Goal: Transaction & Acquisition: Purchase product/service

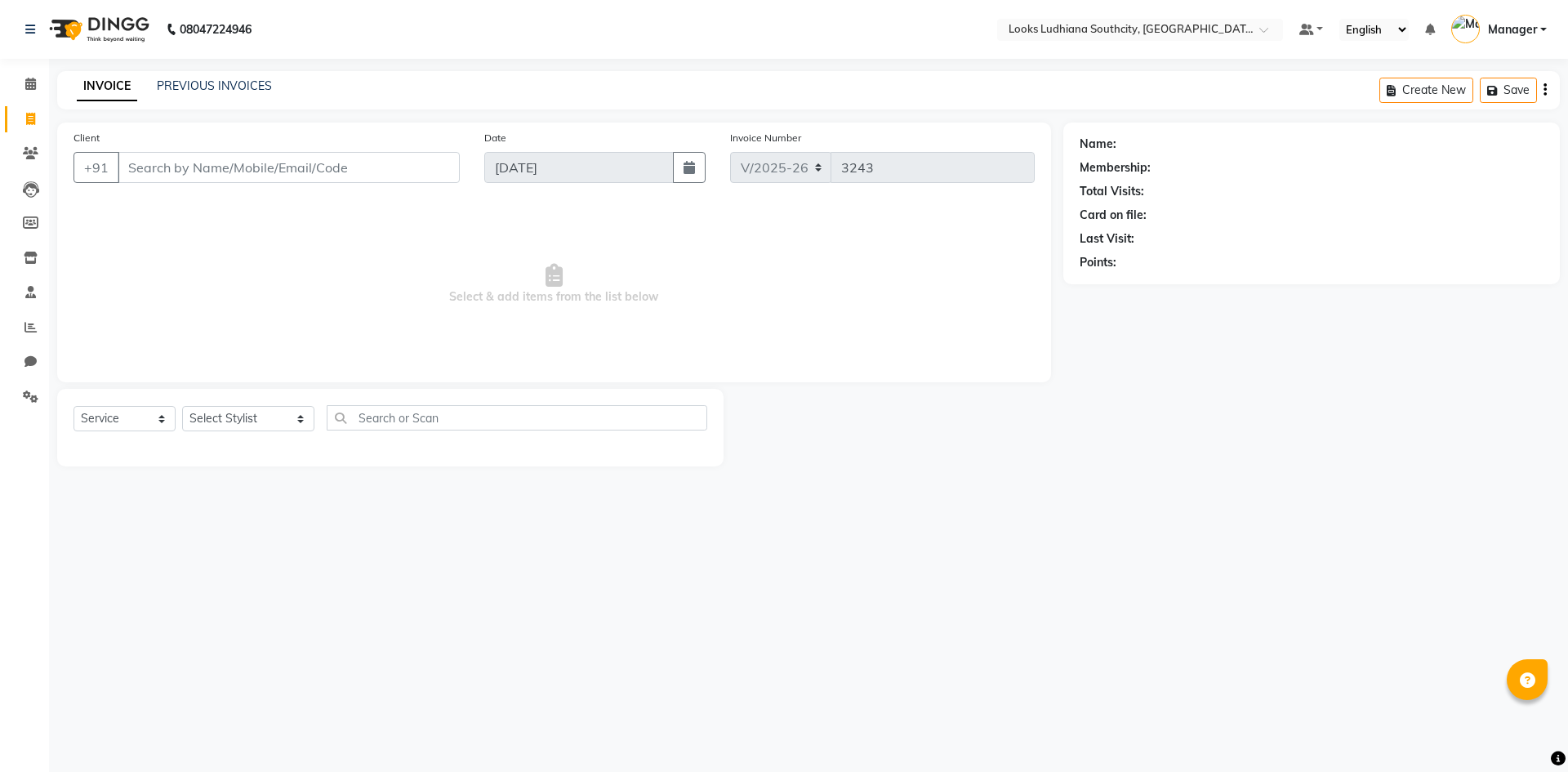
select select "6577"
select select "service"
click at [236, 418] on select "Select Stylist [PERSON_NAME] Amtar Hospitality Annu COUNTER_SALES [PERSON_NAME]…" at bounding box center [248, 418] width 132 height 26
select select "50812"
click at [182, 406] on select "Select Stylist [PERSON_NAME] Amtar Hospitality Annu COUNTER_SALES [PERSON_NAME]…" at bounding box center [248, 418] width 132 height 26
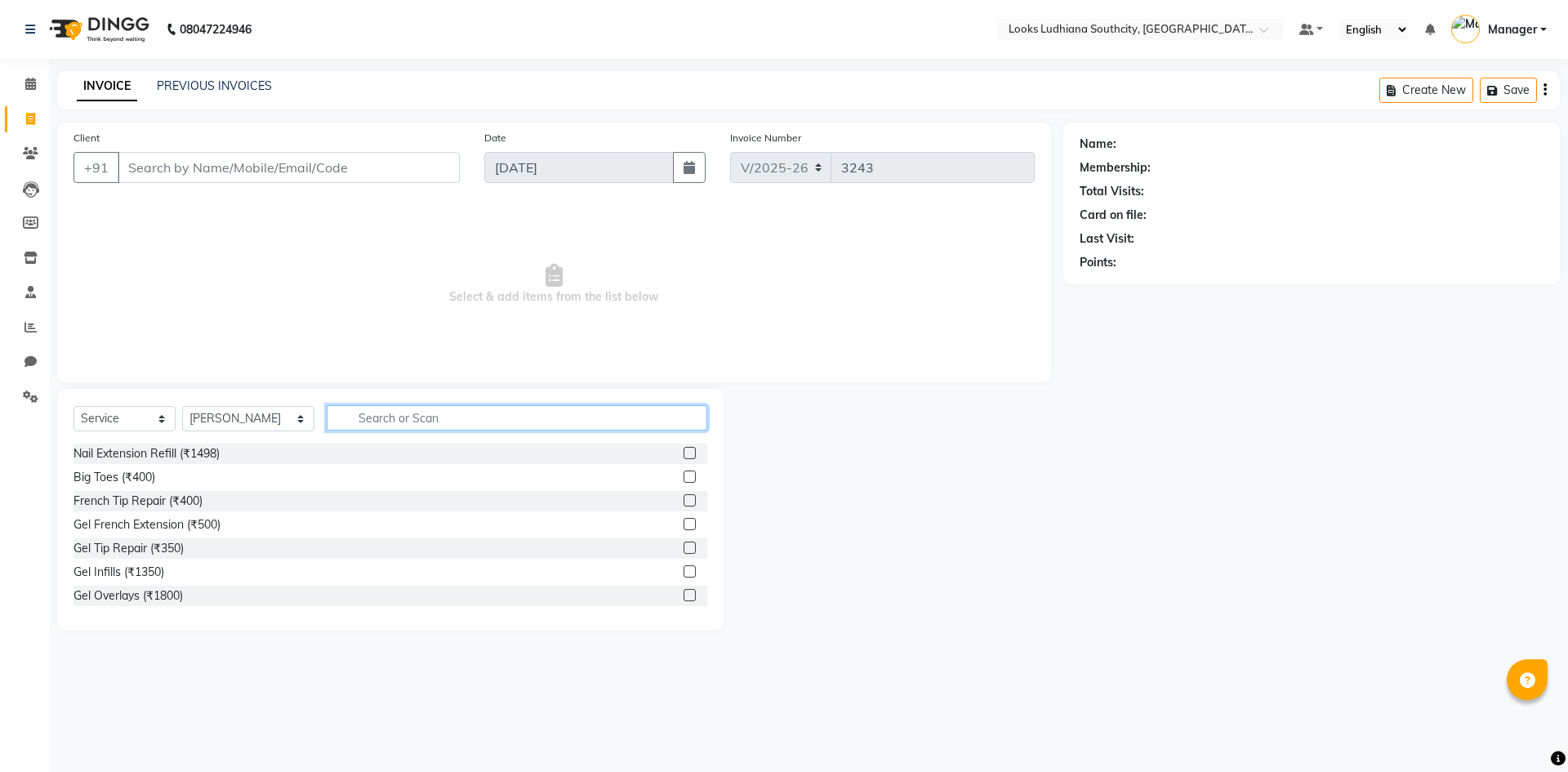
click at [390, 420] on input "text" at bounding box center [516, 417] width 380 height 26
type input "cut m"
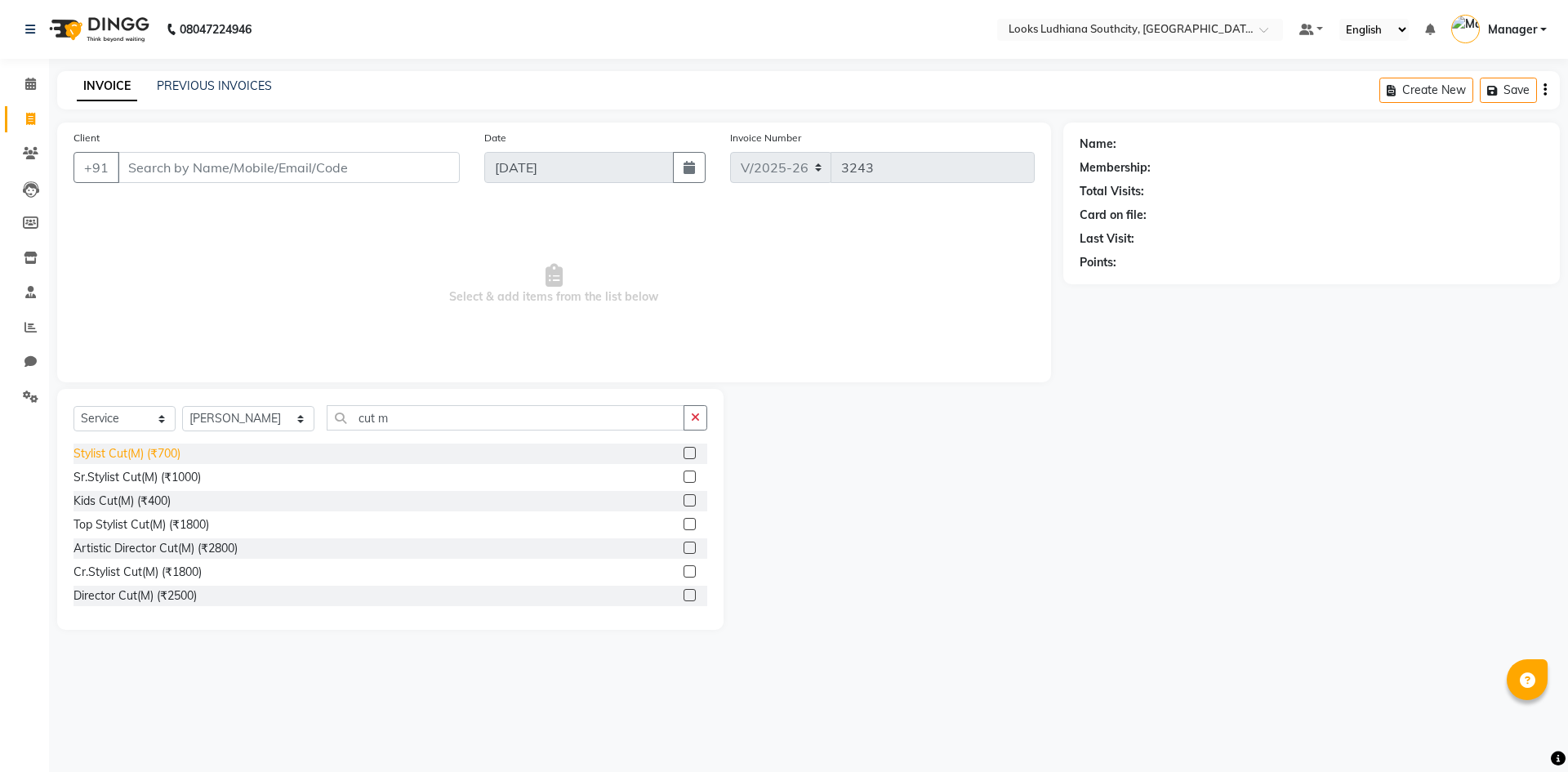
click at [111, 458] on div "Stylist Cut(M) (₹700)" at bounding box center [127, 454] width 107 height 17
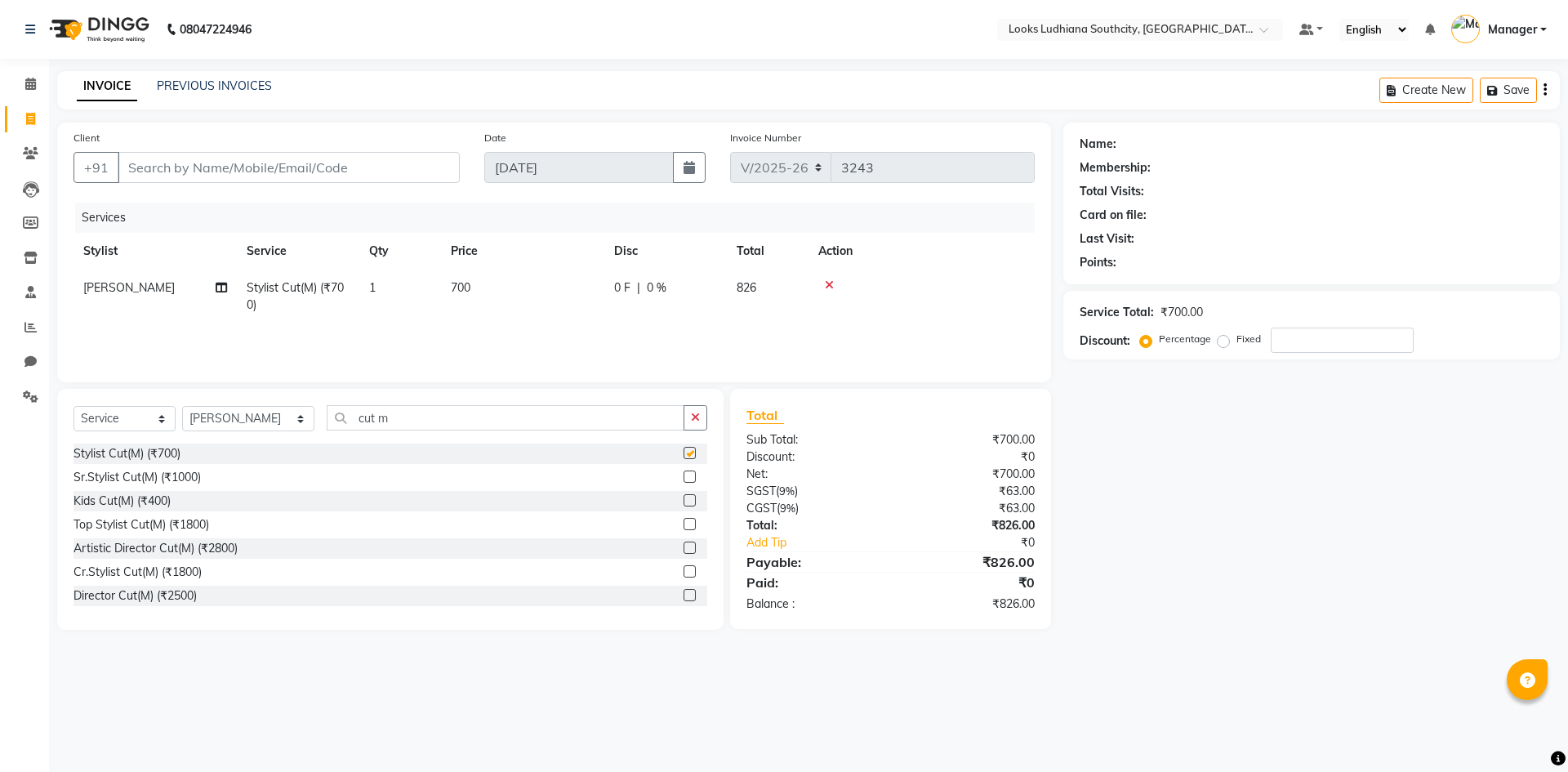
checkbox input "false"
click at [463, 292] on span "700" at bounding box center [460, 287] width 20 height 14
select select "50812"
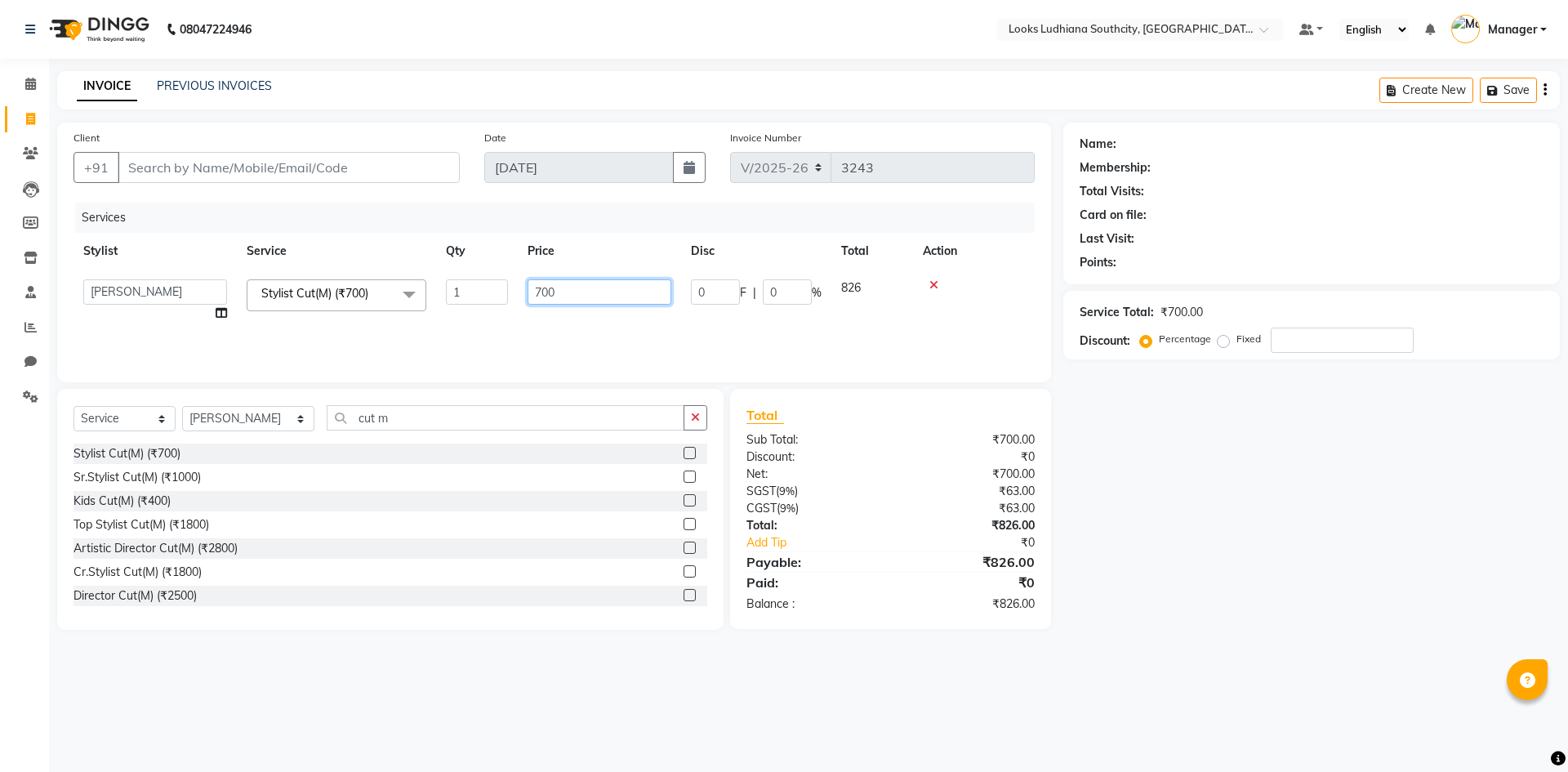
drag, startPoint x: 574, startPoint y: 290, endPoint x: 444, endPoint y: 301, distance: 130.5
click at [444, 301] on tr "ADIL Amtar Hospitality Annu COUNTER_SALES Danny Deepak_pdct Deep_pdct EHSAN Har…" at bounding box center [553, 300] width 961 height 62
type input "550.8"
click at [111, 408] on select "Select Service Product Membership Package Voucher Prepaid Gift Card" at bounding box center [124, 418] width 102 height 26
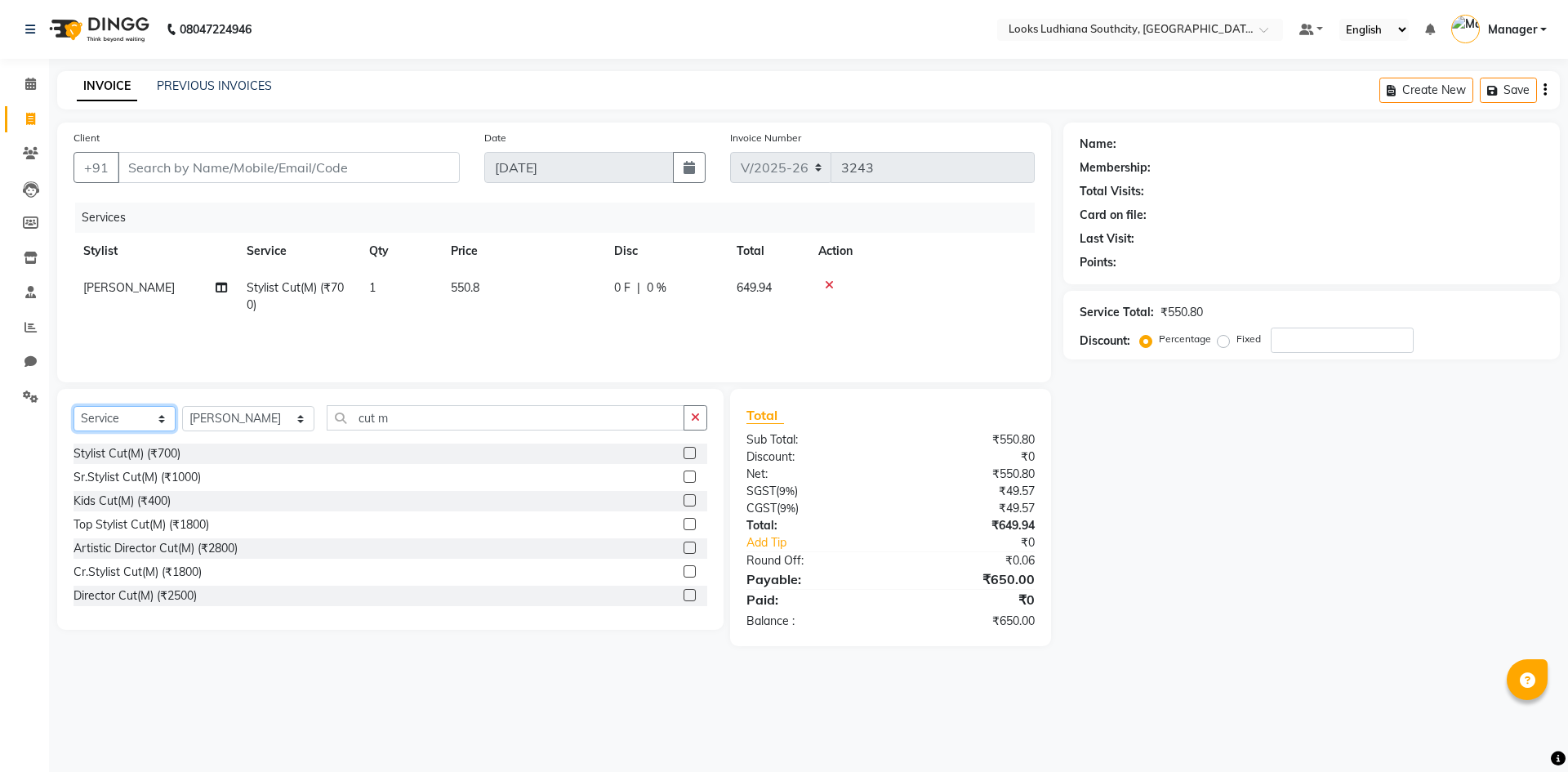
select select "product"
click at [73, 406] on select "Select Service Product Membership Package Voucher Prepaid Gift Card" at bounding box center [124, 418] width 102 height 26
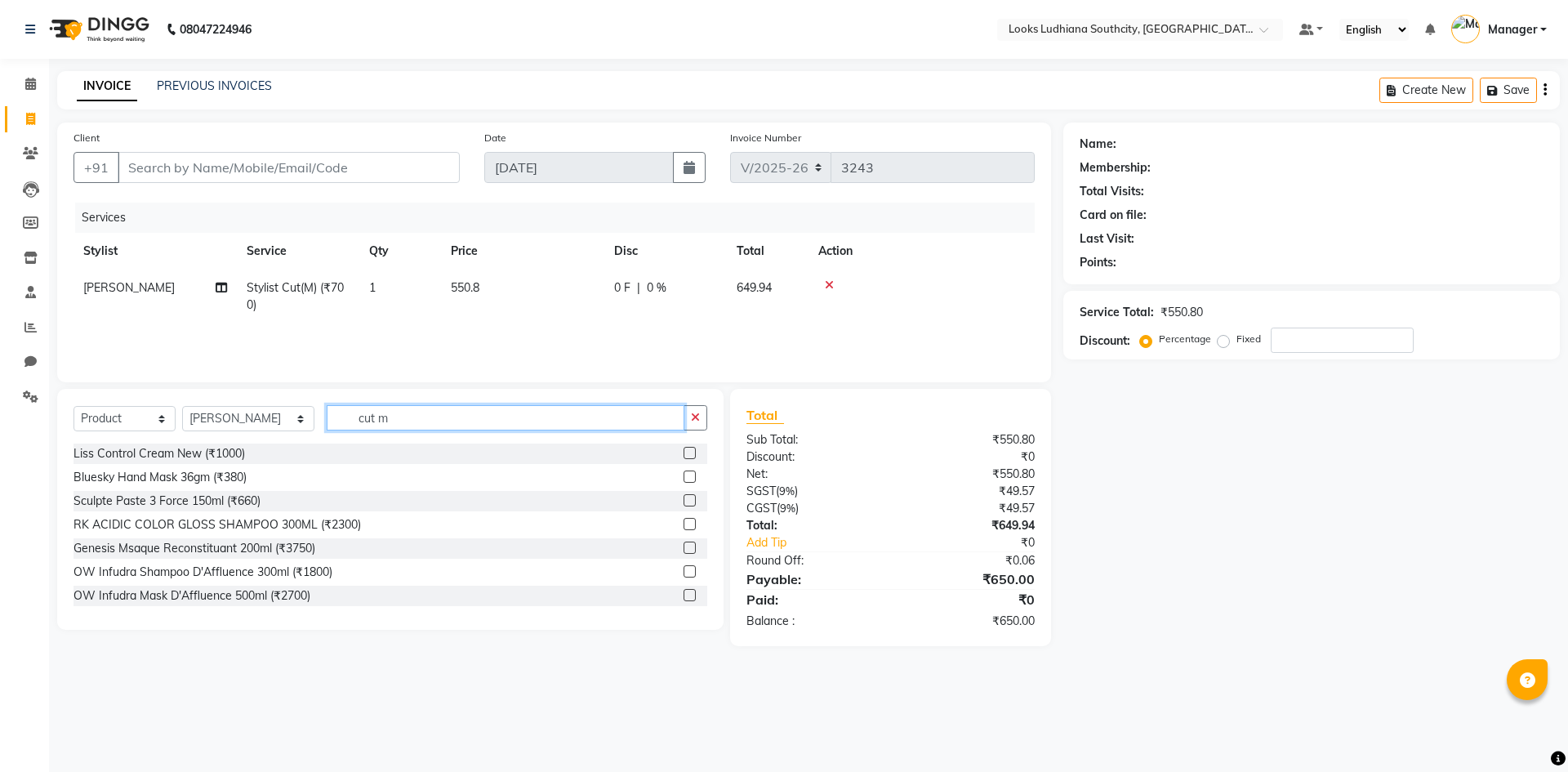
drag, startPoint x: 385, startPoint y: 415, endPoint x: 275, endPoint y: 415, distance: 110.0
click at [275, 415] on div "Select Service Product Membership Package Voucher Prepaid Gift Card Select Styl…" at bounding box center [390, 424] width 633 height 38
type input "3474636977369"
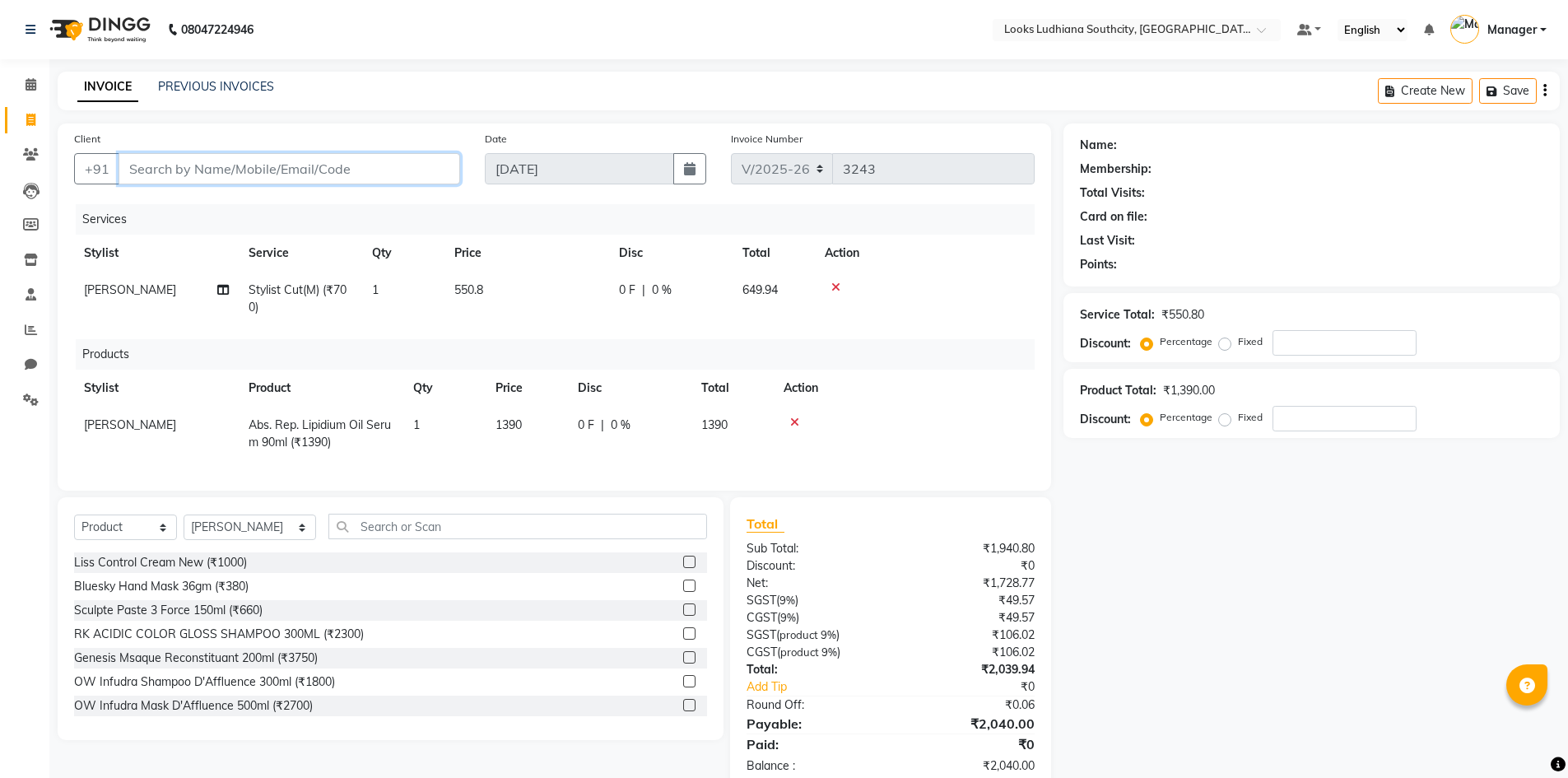
click at [256, 172] on input "Client" at bounding box center [289, 168] width 342 height 32
type input "7"
type input "0"
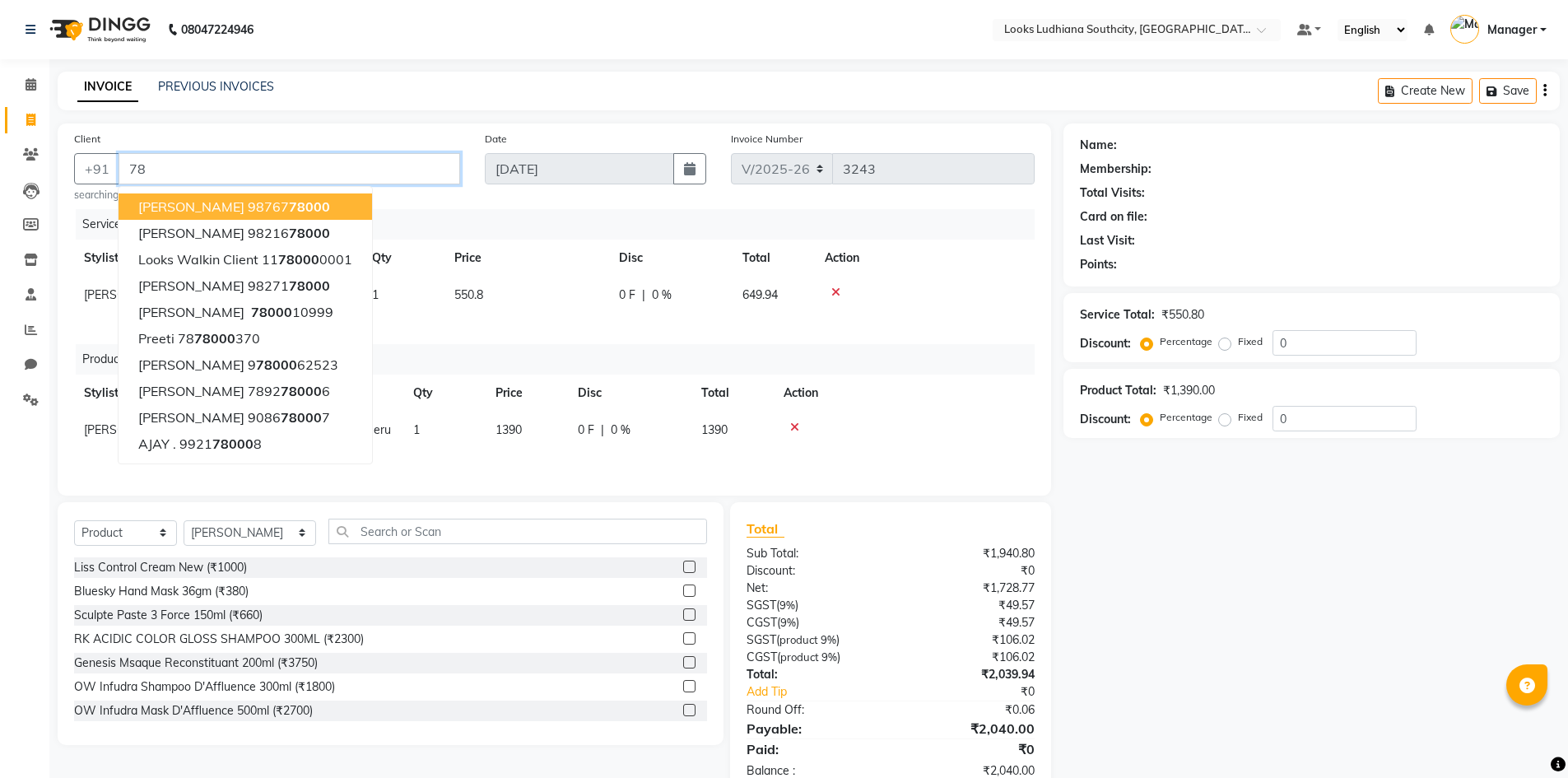
type input "7"
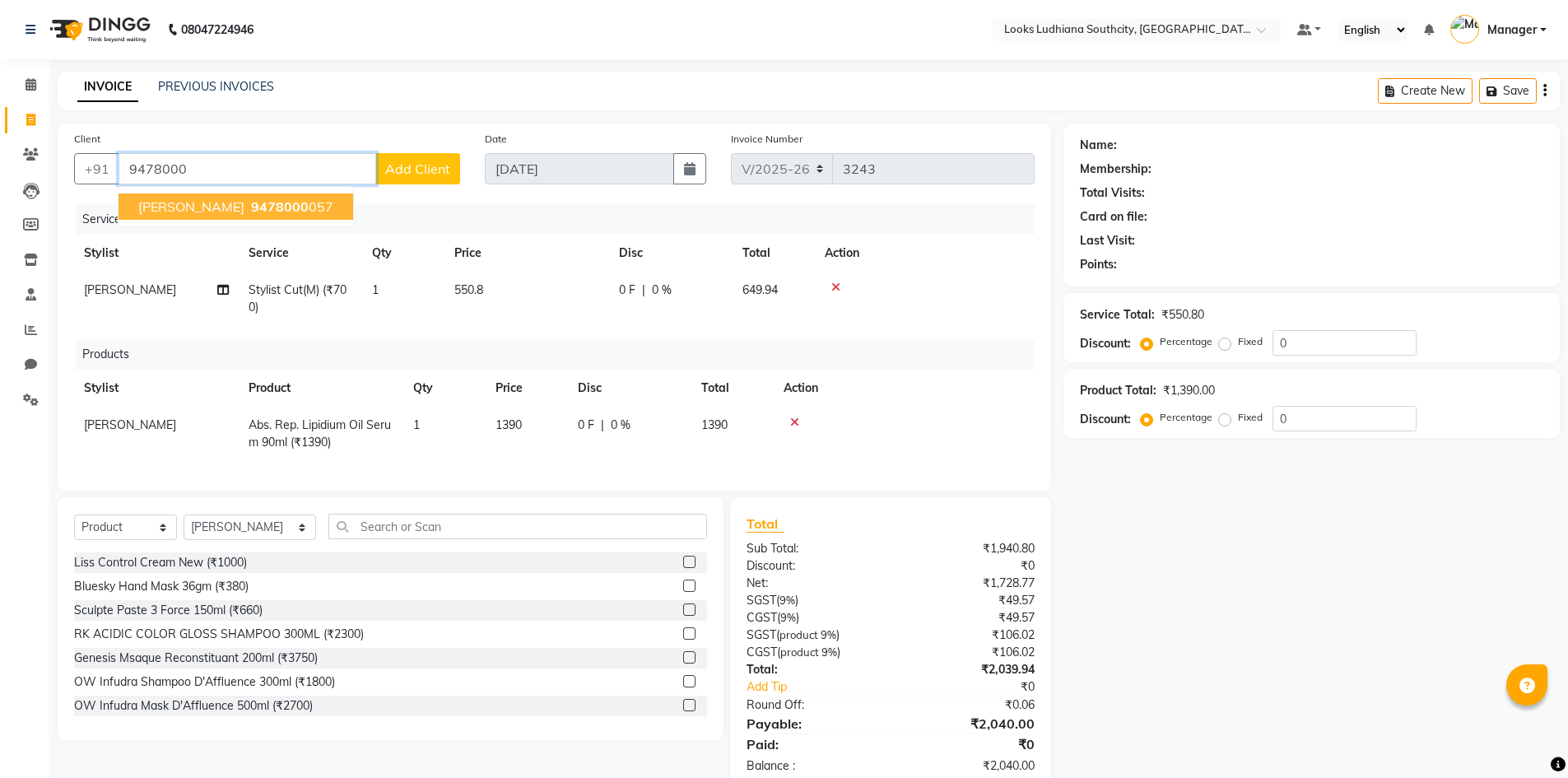
click at [251, 210] on span "9478000" at bounding box center [279, 207] width 58 height 16
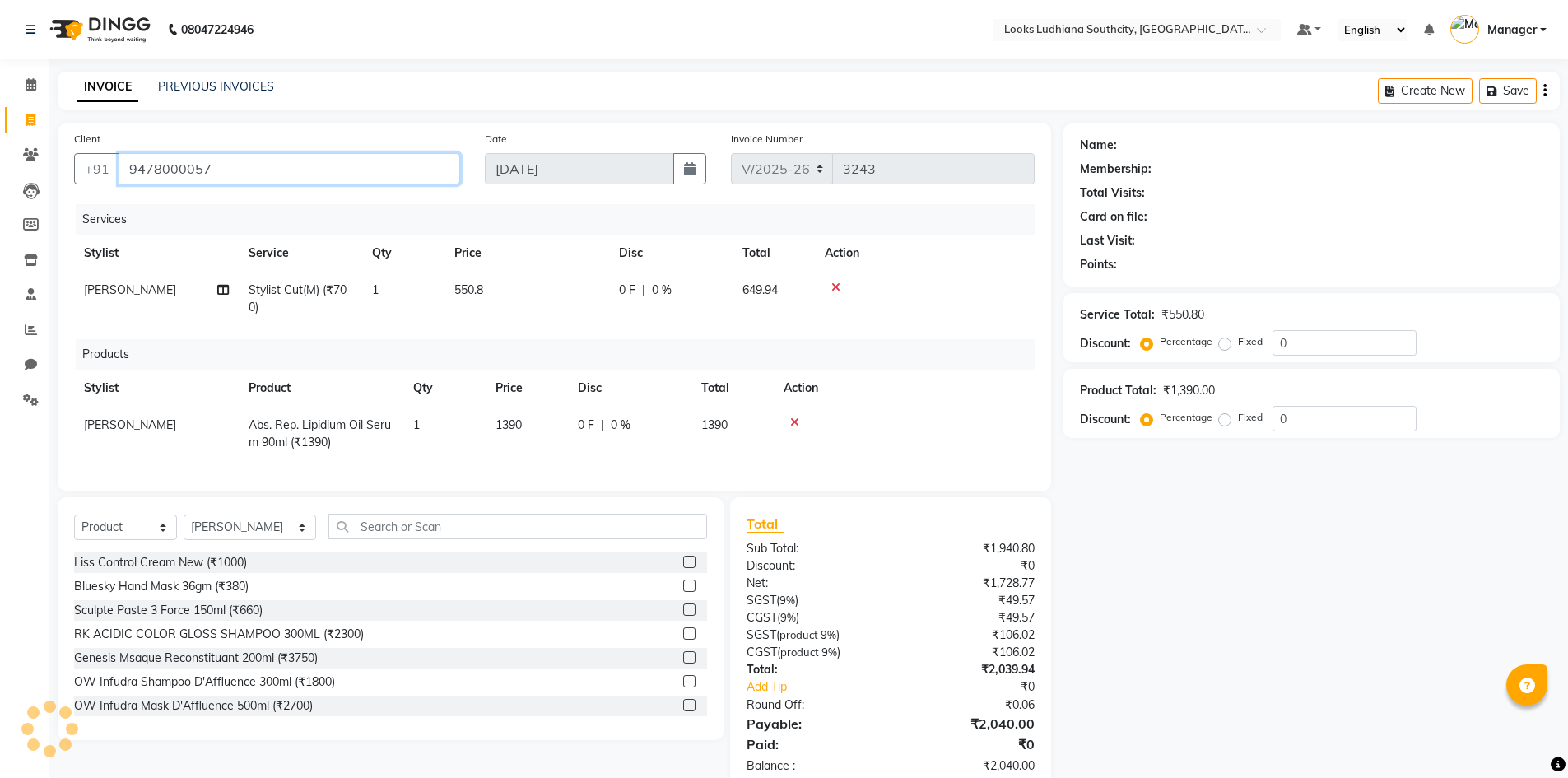
type input "9478000057"
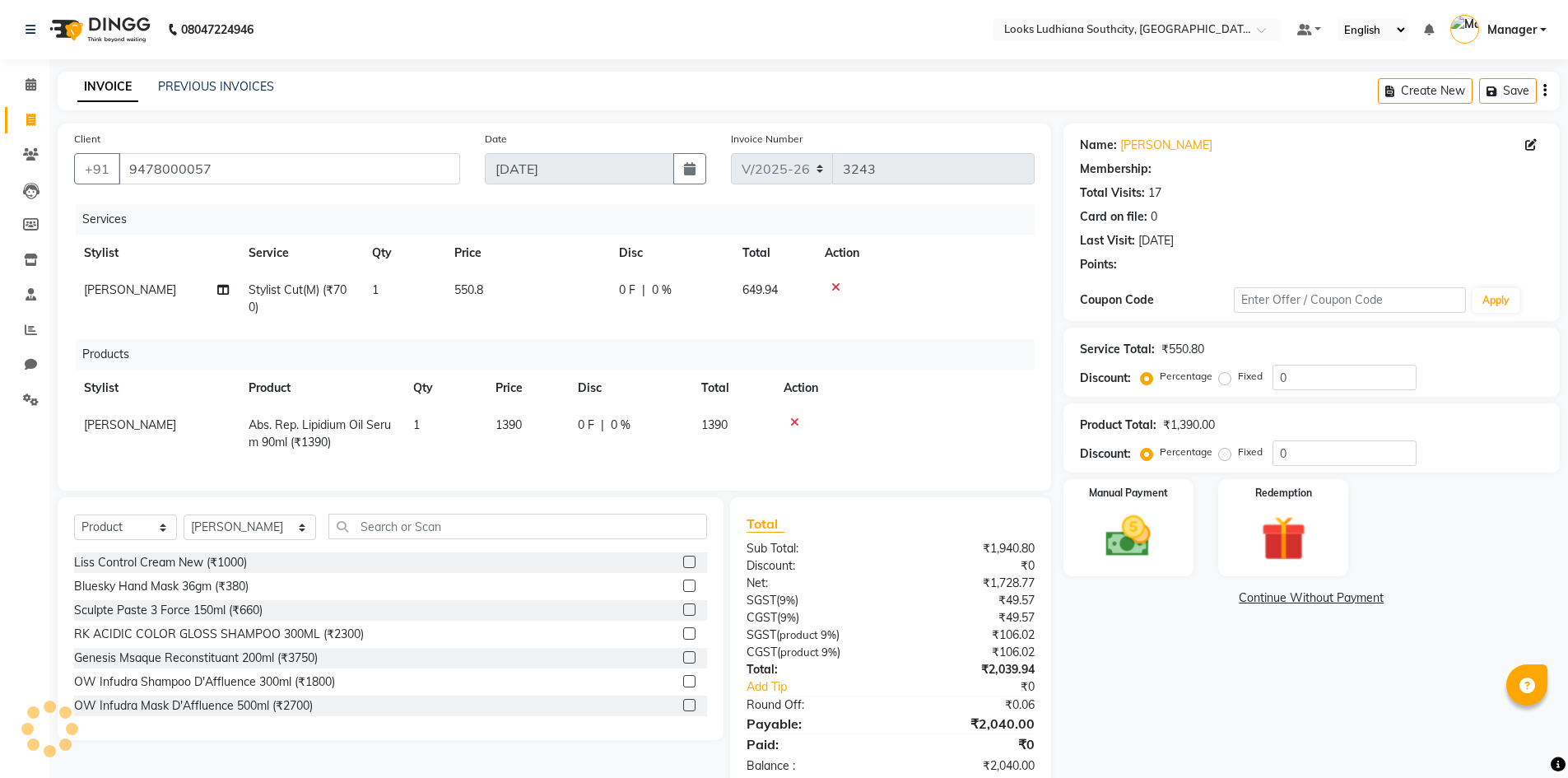
select select "1: Object"
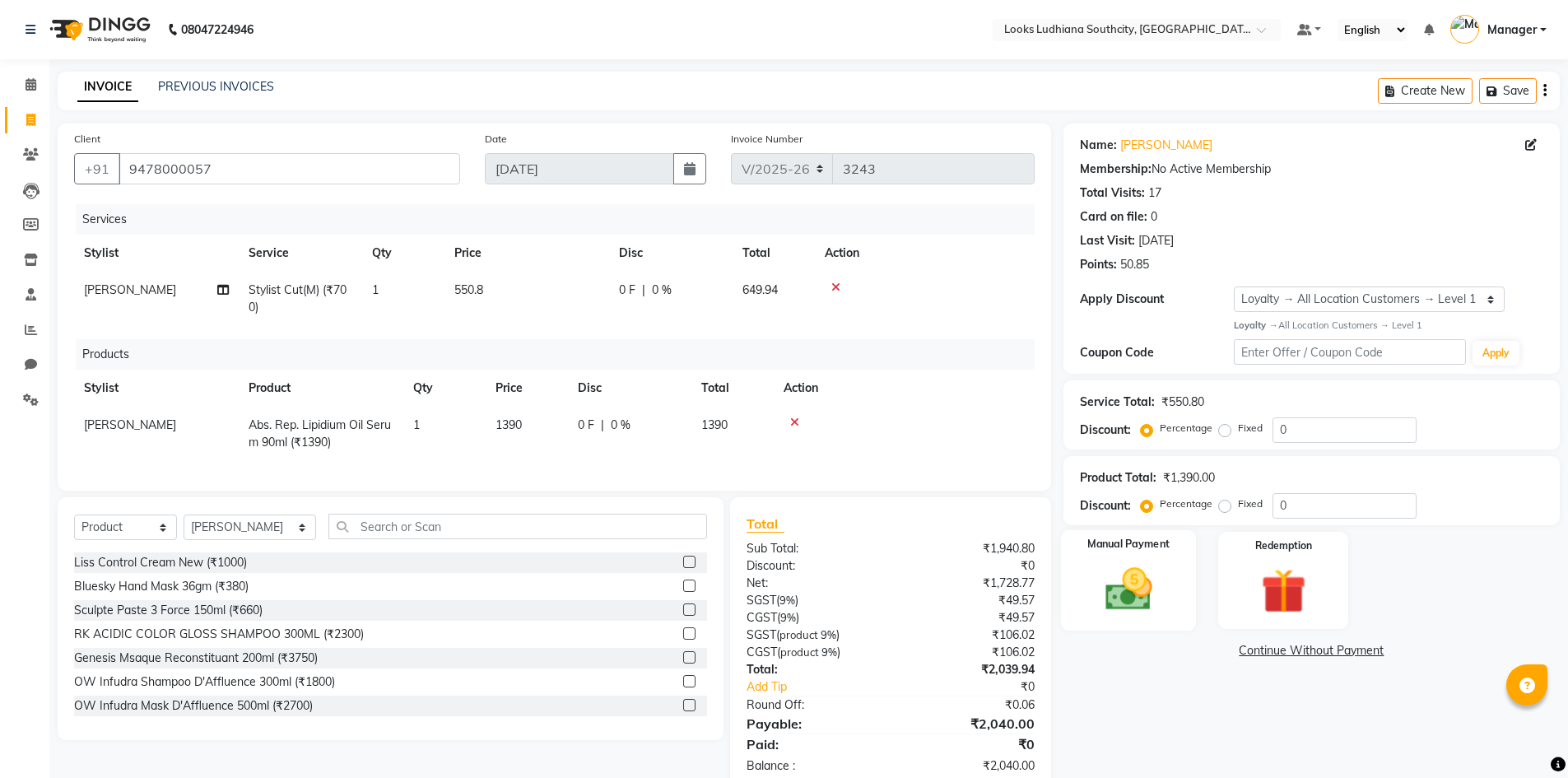
click at [1155, 586] on img at bounding box center [1128, 590] width 76 height 54
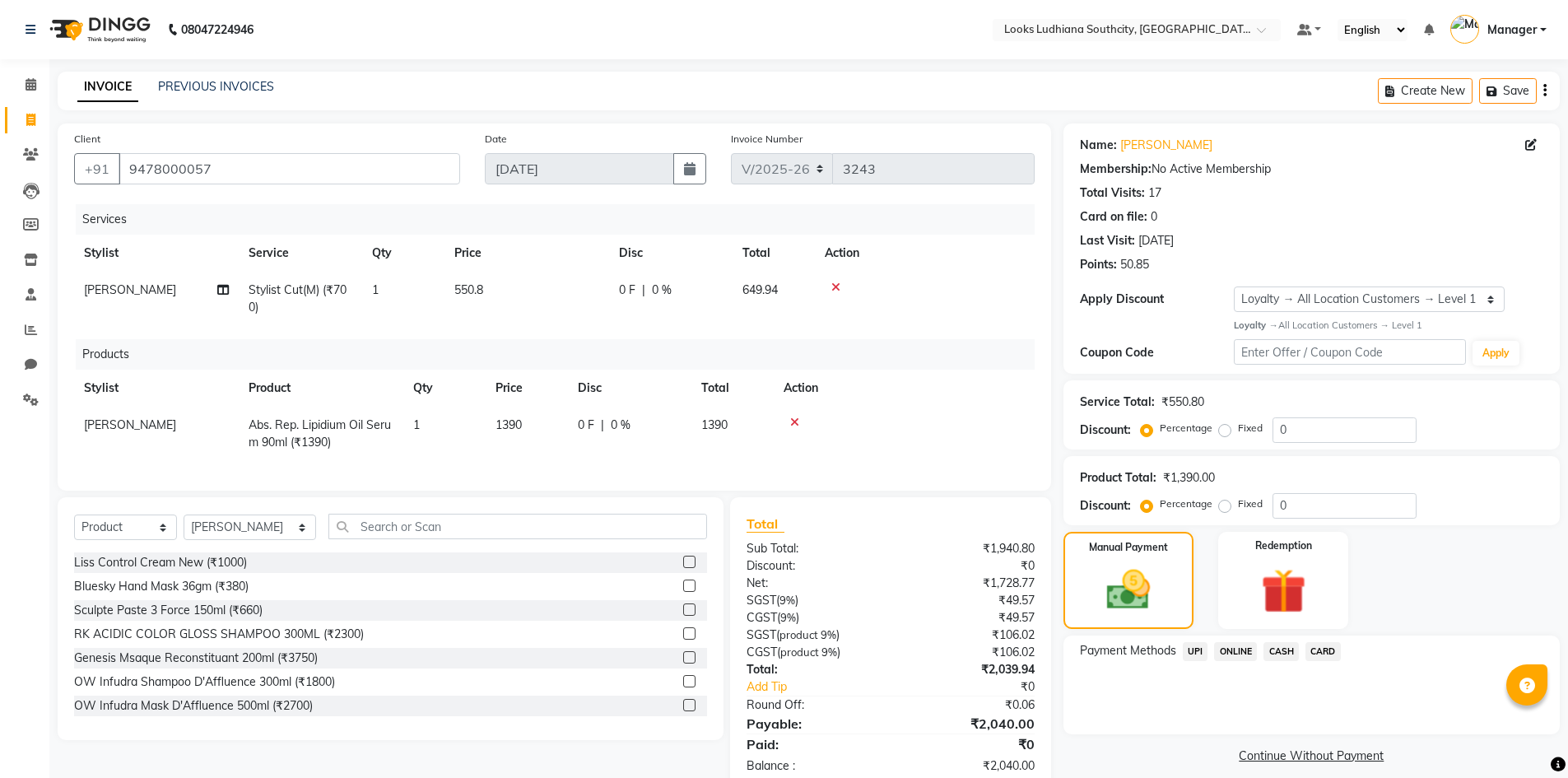
click at [522, 431] on span "1390" at bounding box center [508, 425] width 26 height 14
select select "50812"
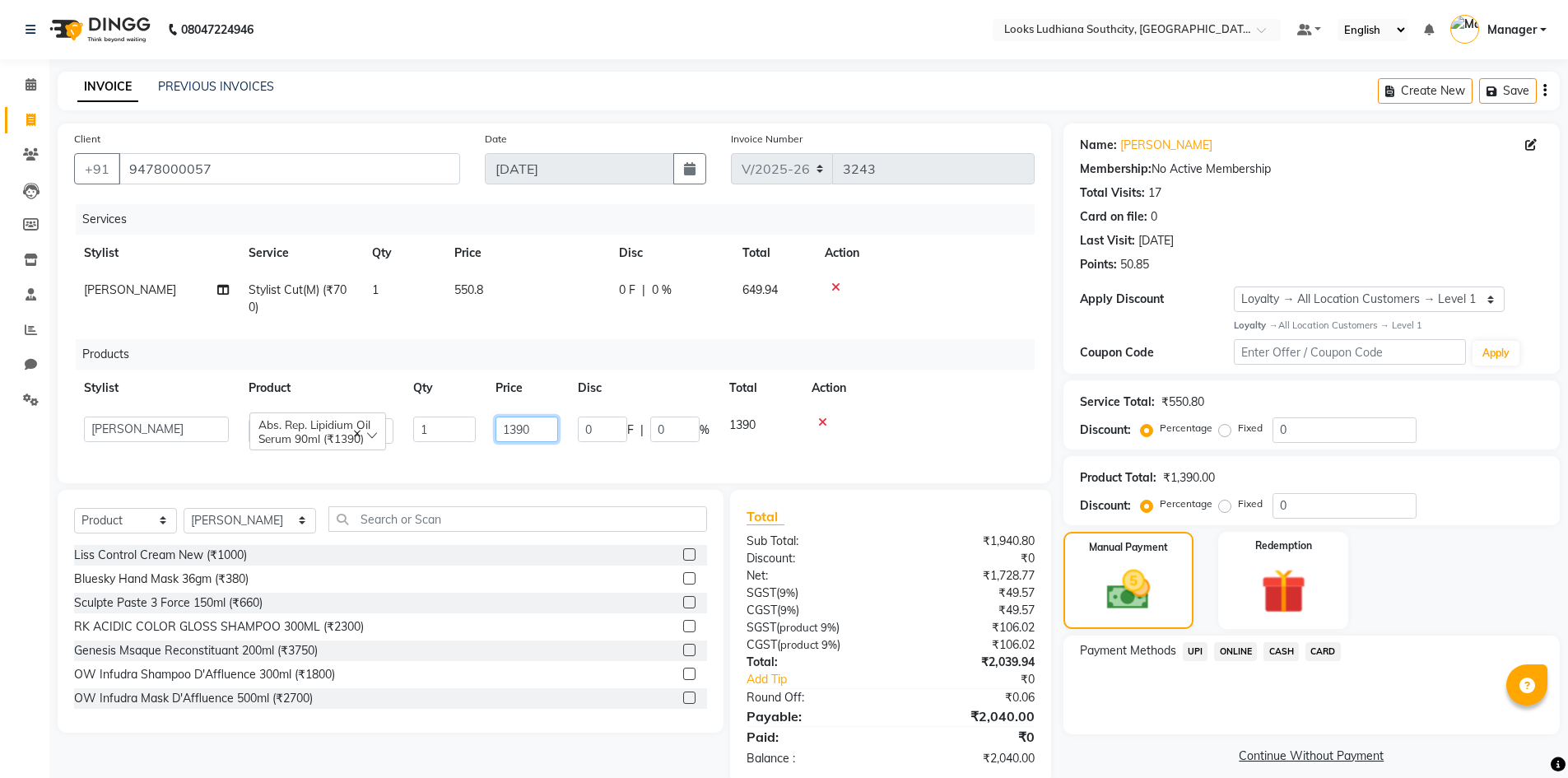
click at [521, 431] on input "1390" at bounding box center [526, 429] width 62 height 26
type input "1380"
click at [1165, 755] on link "Continue Without Payment" at bounding box center [1312, 756] width 490 height 17
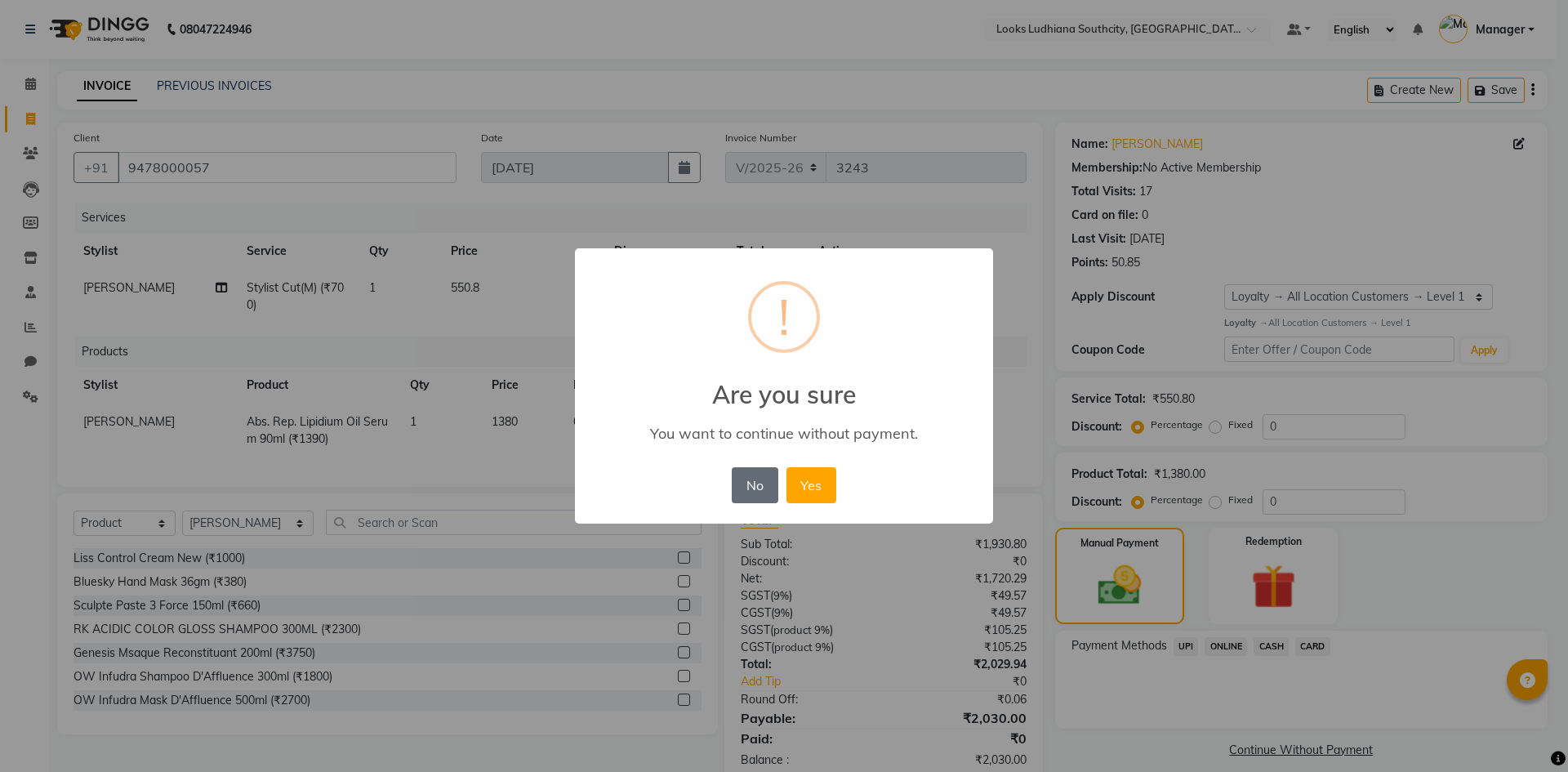
click at [755, 481] on button "No" at bounding box center [754, 485] width 46 height 36
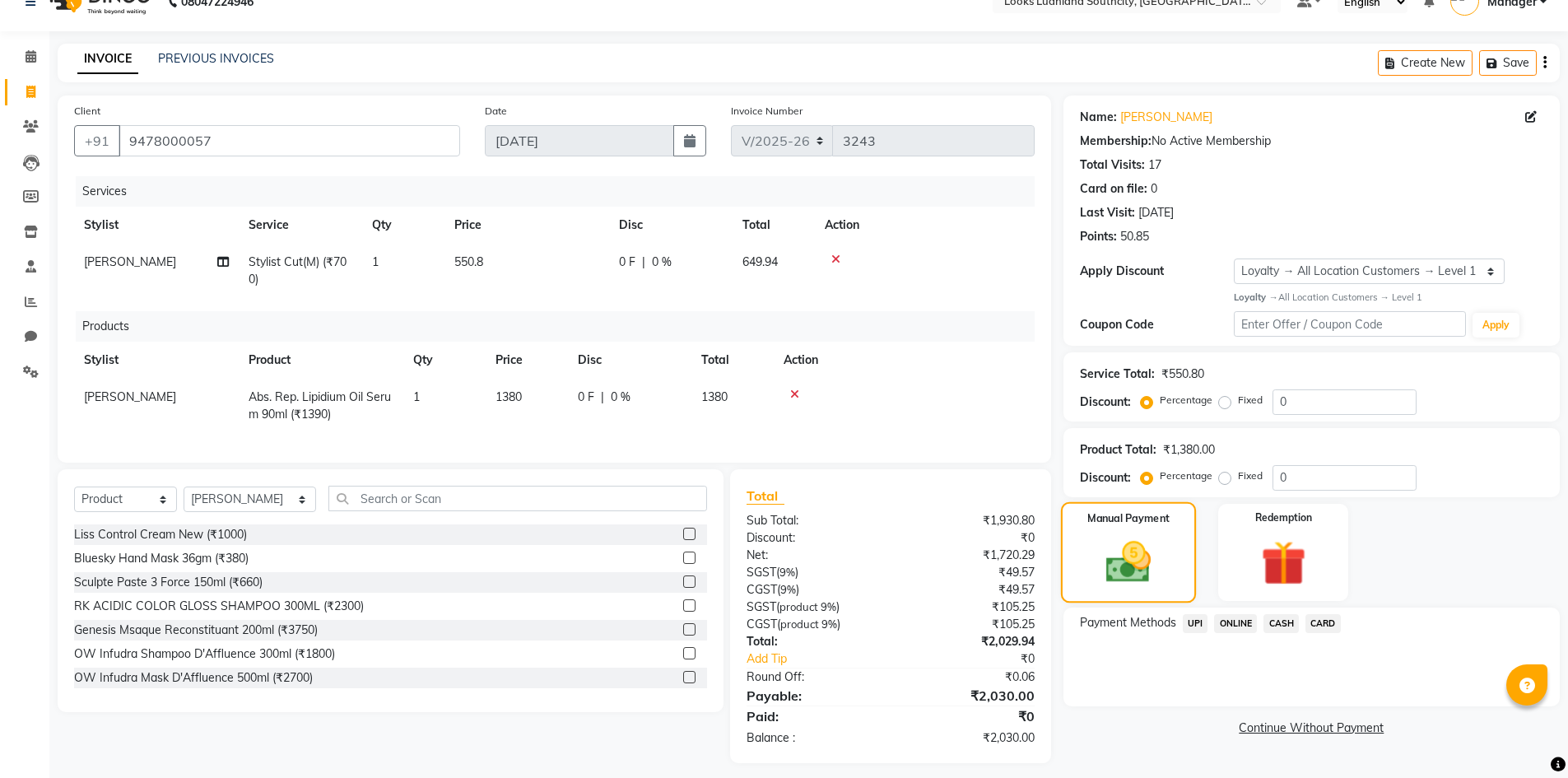
scroll to position [50, 0]
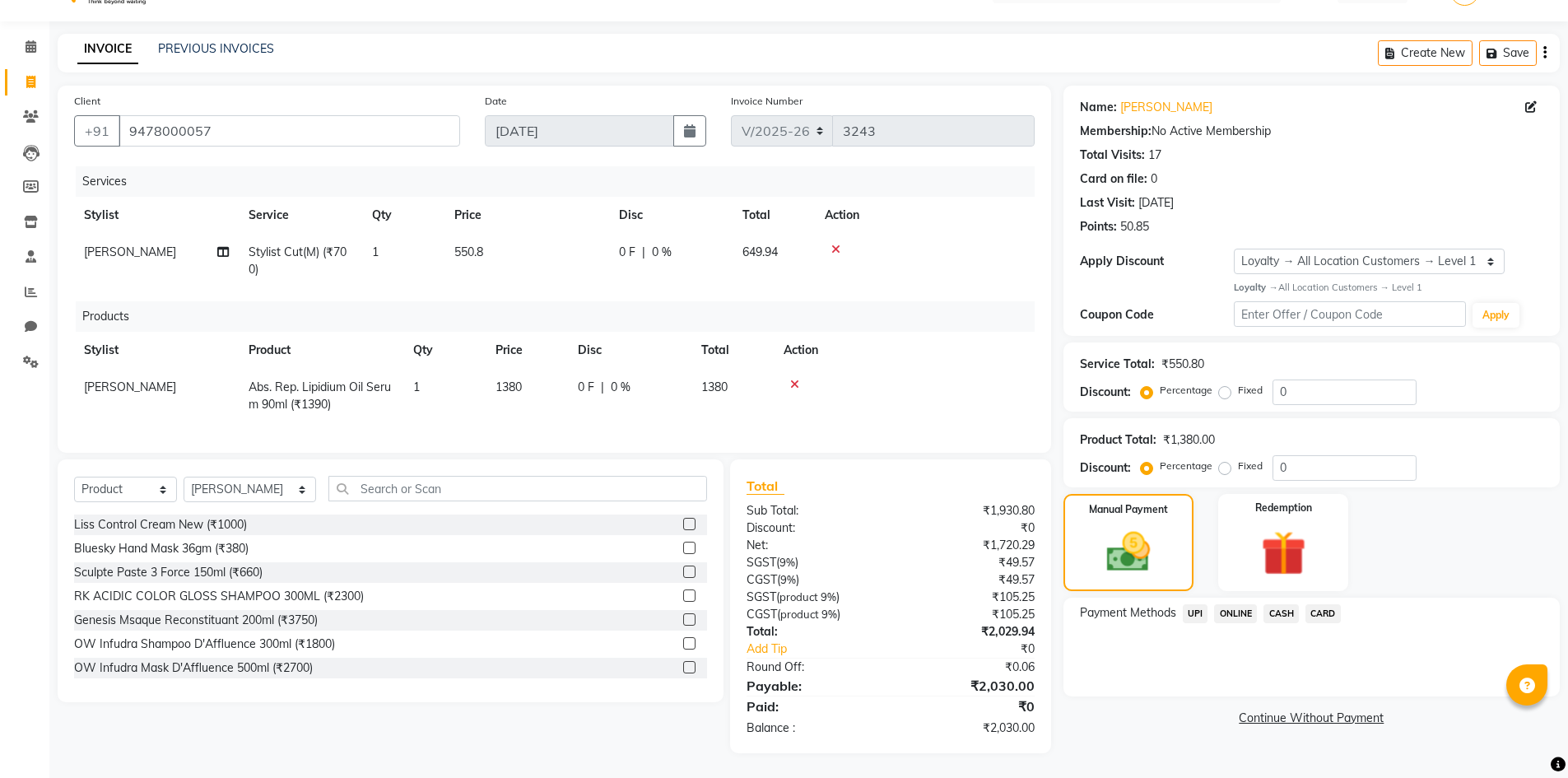
click at [1268, 604] on span "CASH" at bounding box center [1281, 614] width 36 height 19
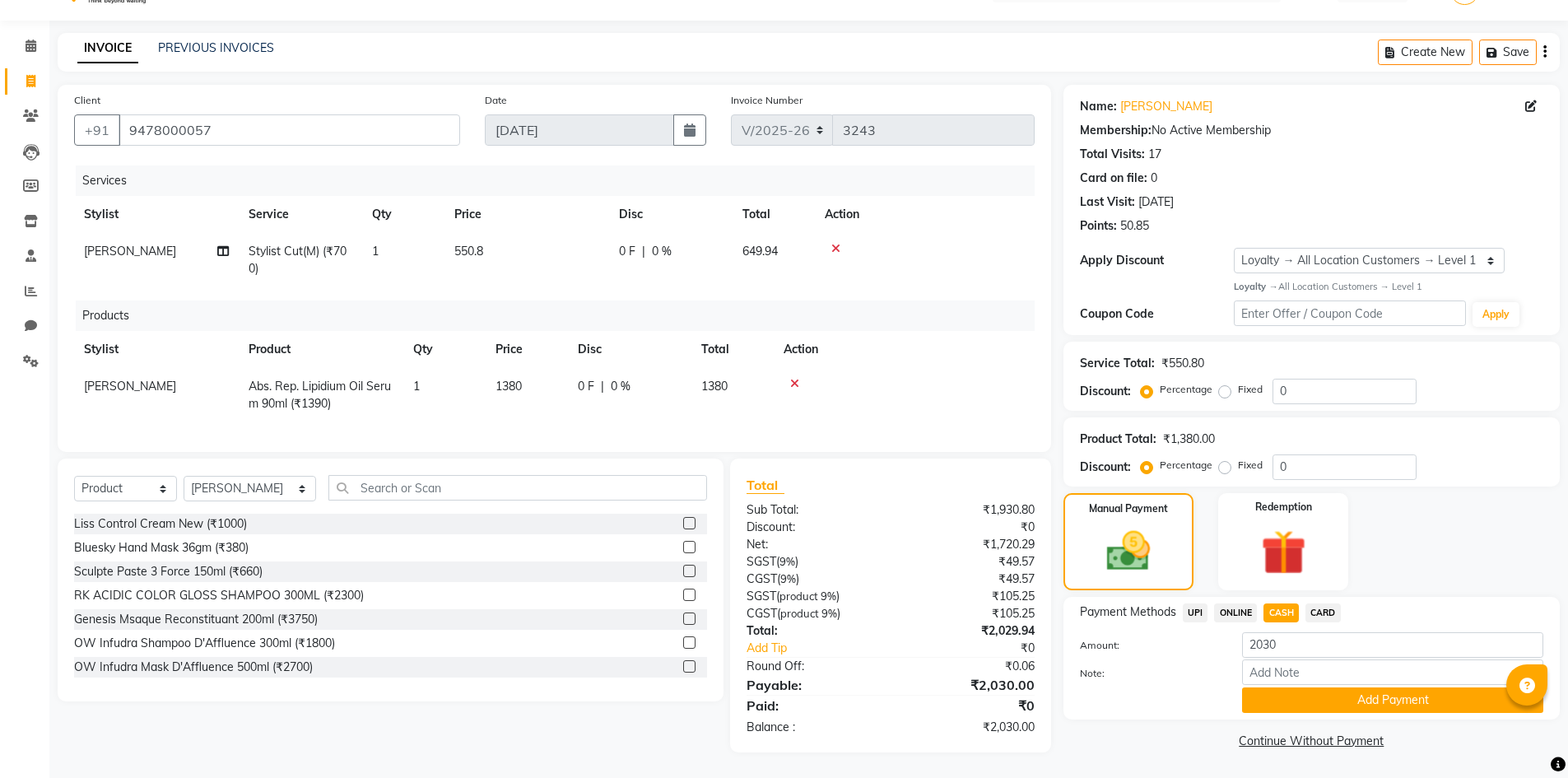
click at [1226, 605] on span "ONLINE" at bounding box center [1235, 613] width 43 height 19
click at [1265, 688] on button "Add Payment" at bounding box center [1393, 700] width 302 height 26
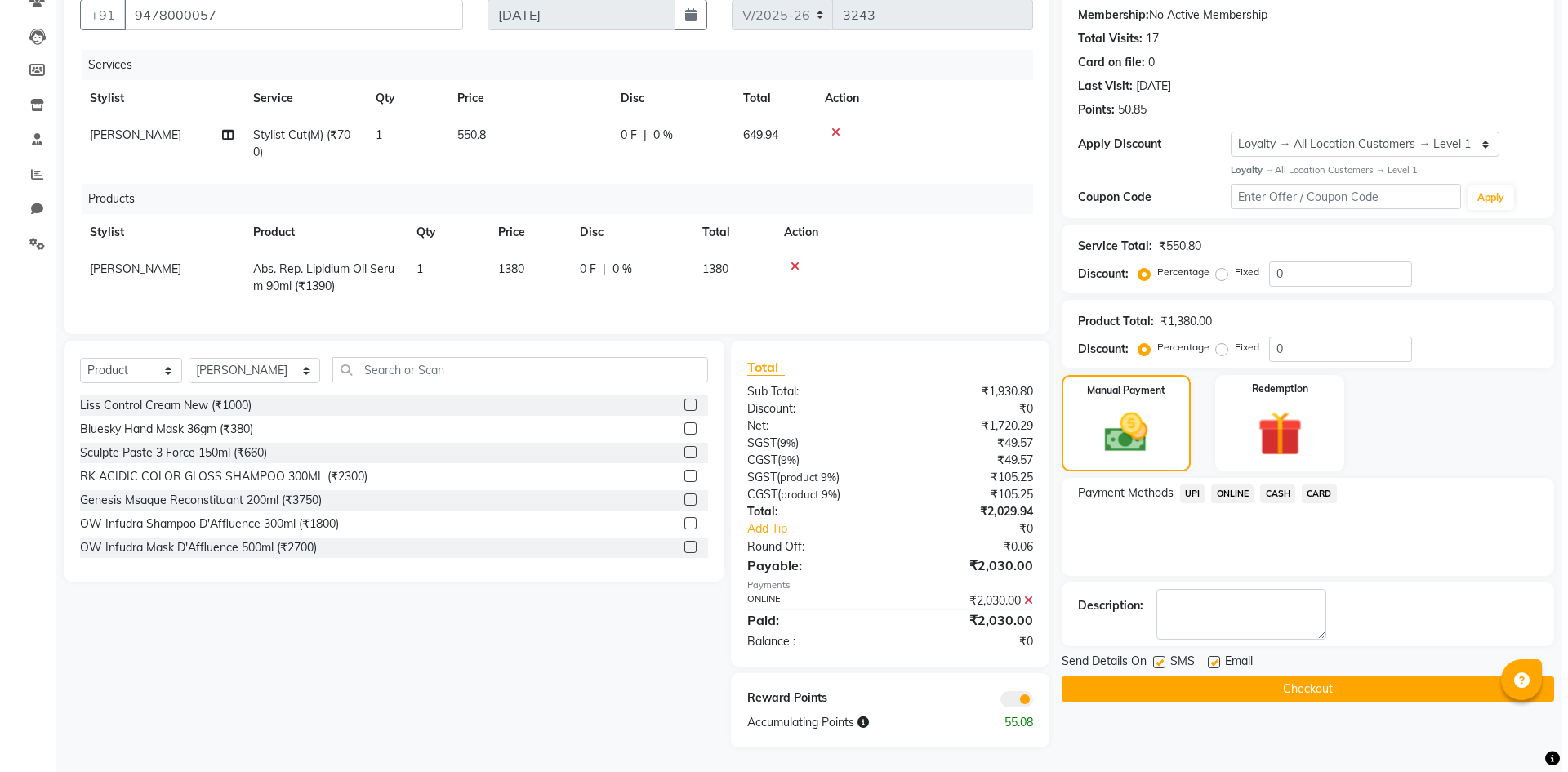
scroll to position [165, 0]
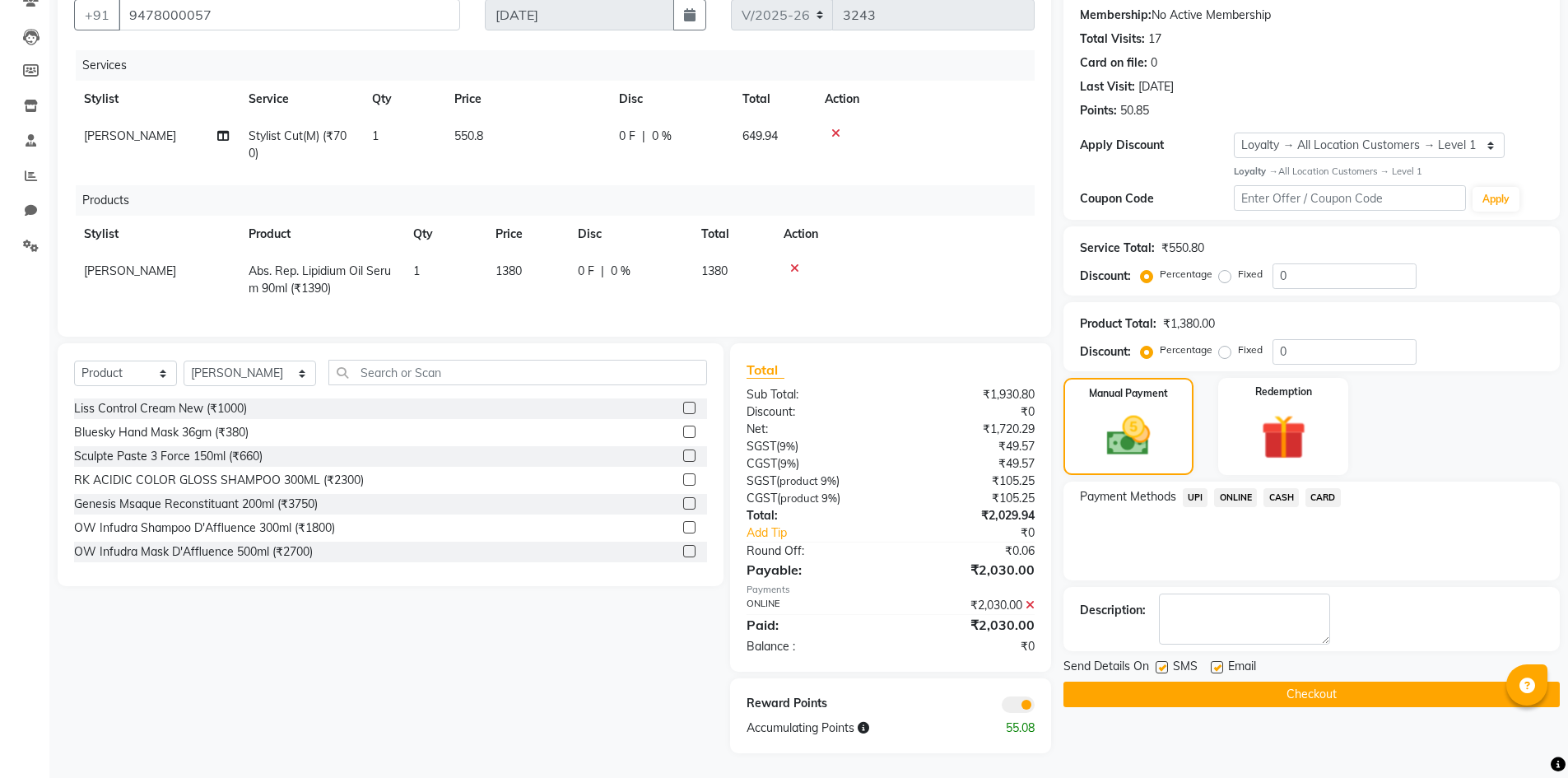
click at [1019, 712] on span at bounding box center [1018, 704] width 33 height 16
click at [1035, 707] on input "checkbox" at bounding box center [1035, 707] width 0 height 0
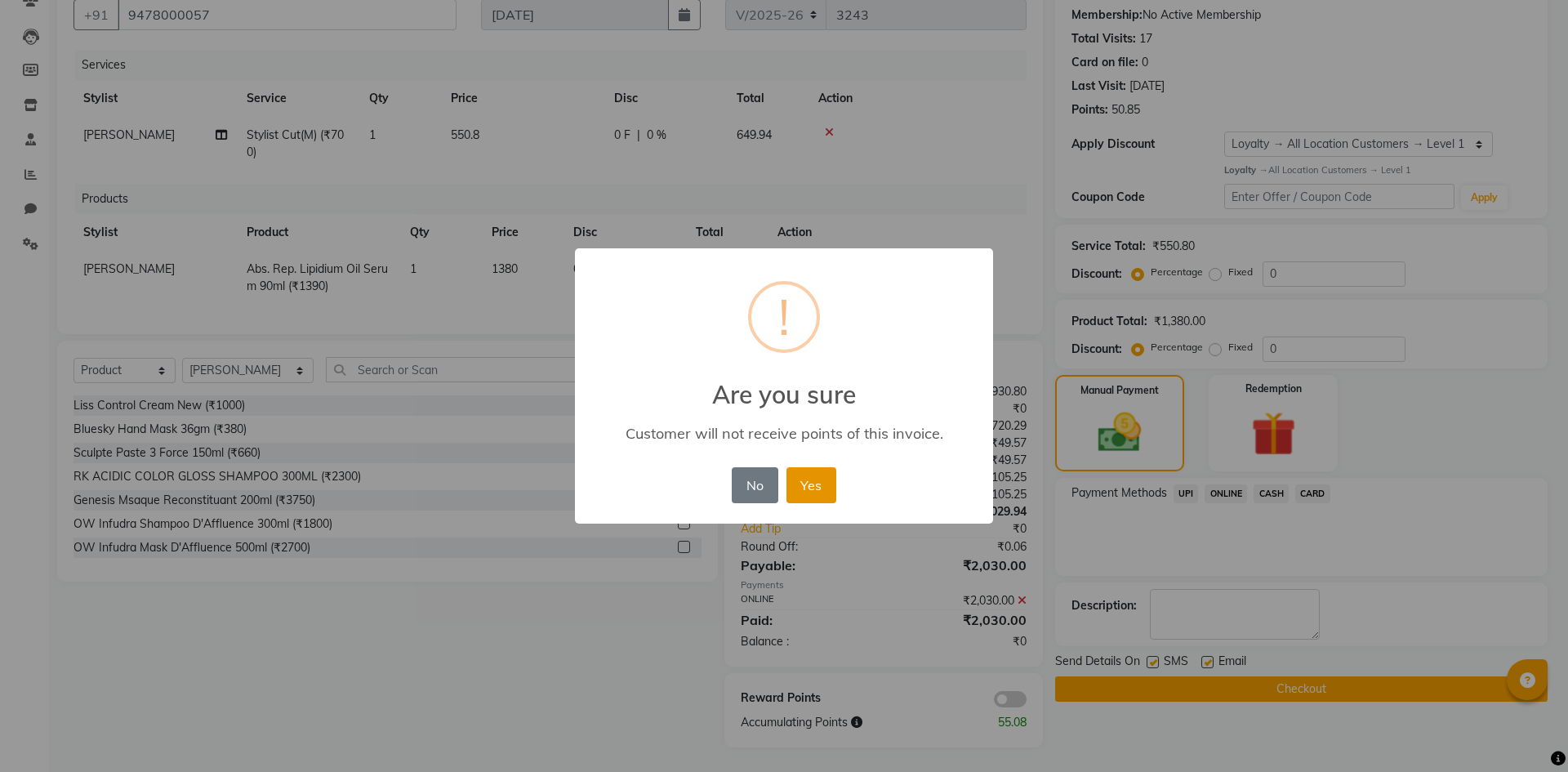
click at [812, 490] on button "Yes" at bounding box center [812, 485] width 50 height 36
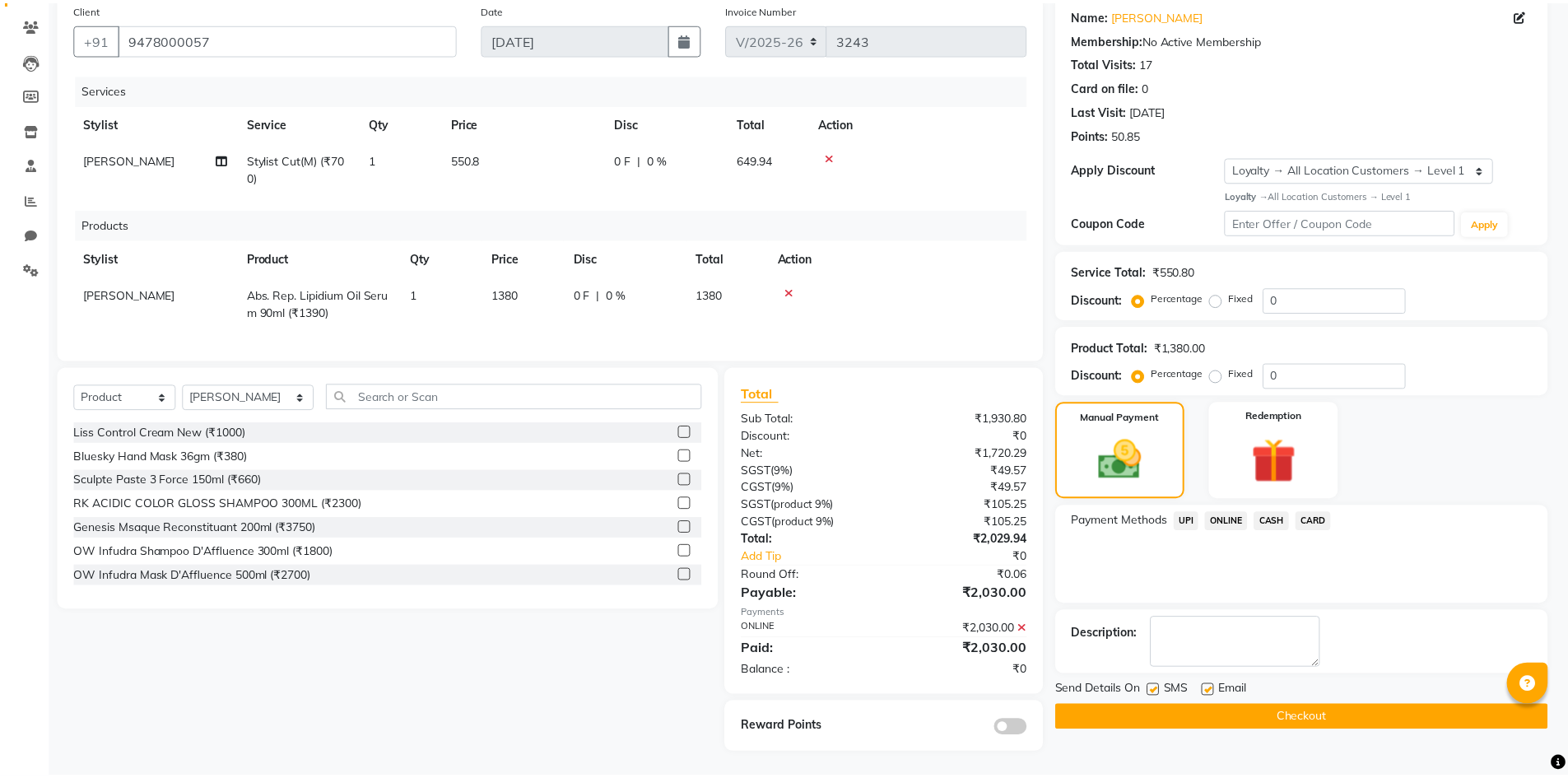
scroll to position [142, 0]
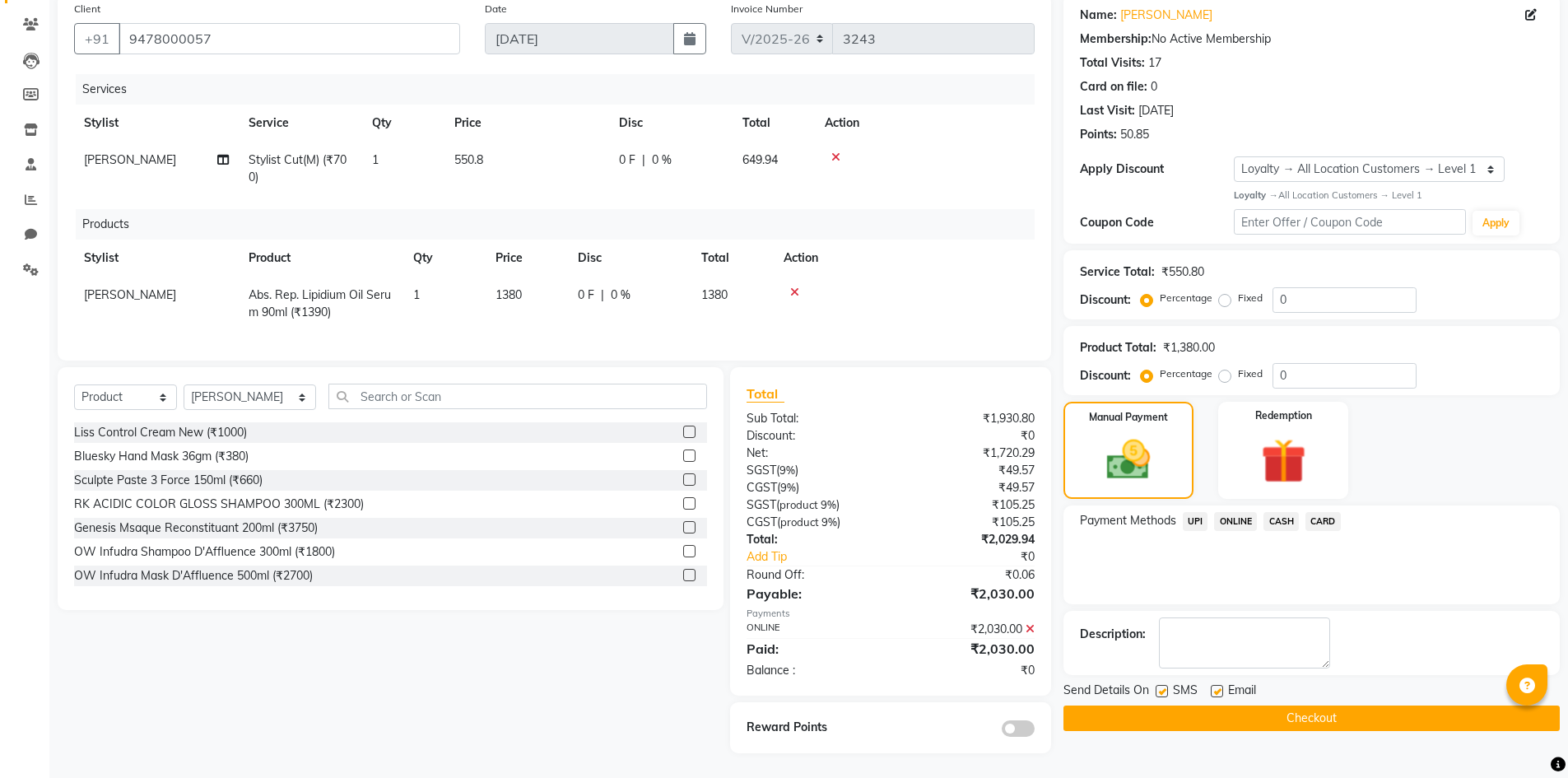
click at [1163, 685] on label at bounding box center [1162, 691] width 12 height 12
click at [1163, 687] on input "checkbox" at bounding box center [1161, 692] width 11 height 11
checkbox input "false"
click at [1215, 685] on label at bounding box center [1217, 691] width 12 height 12
click at [1215, 687] on input "checkbox" at bounding box center [1216, 692] width 11 height 11
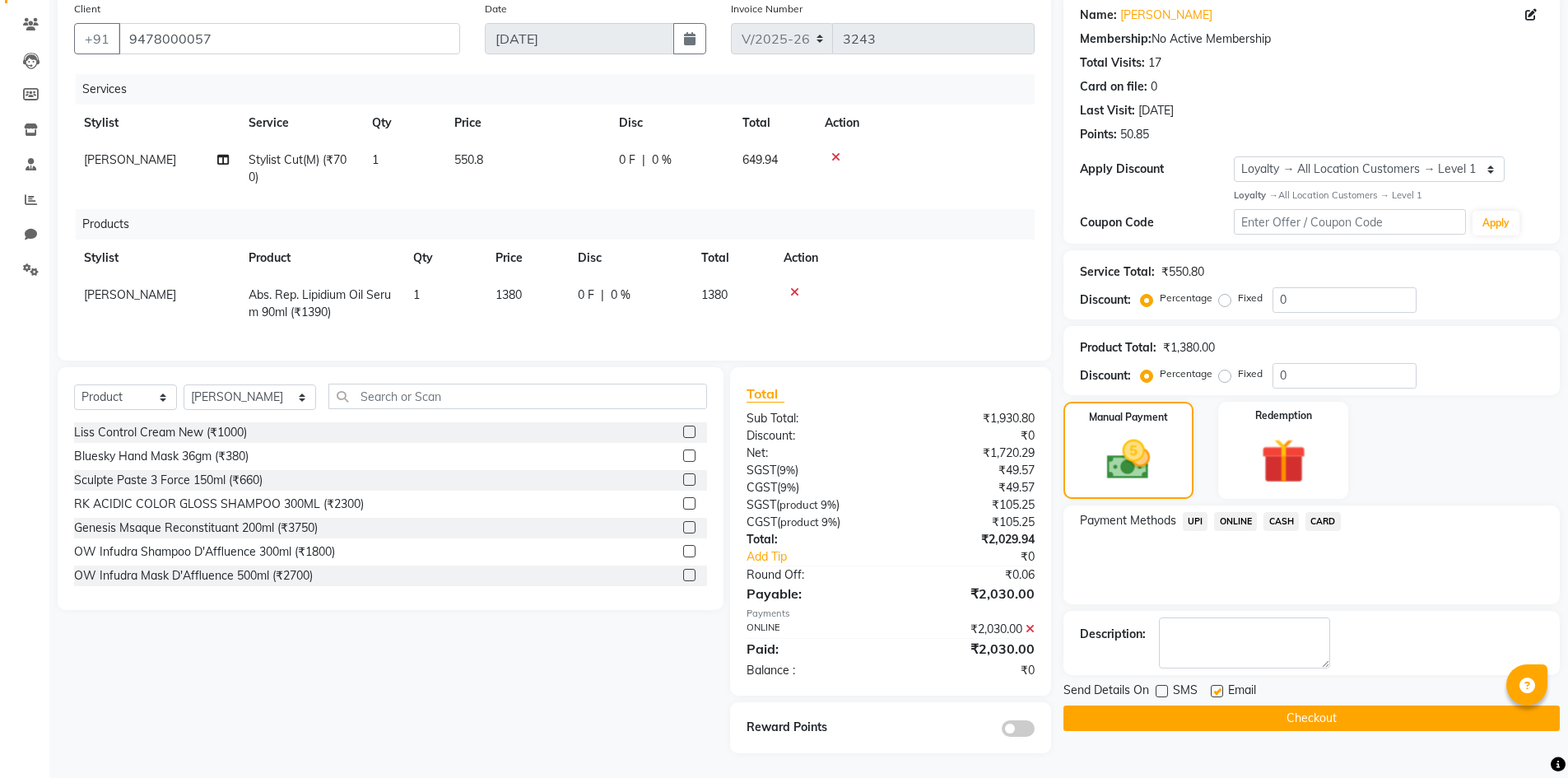
checkbox input "false"
click at [1231, 706] on button "Checkout" at bounding box center [1312, 718] width 496 height 26
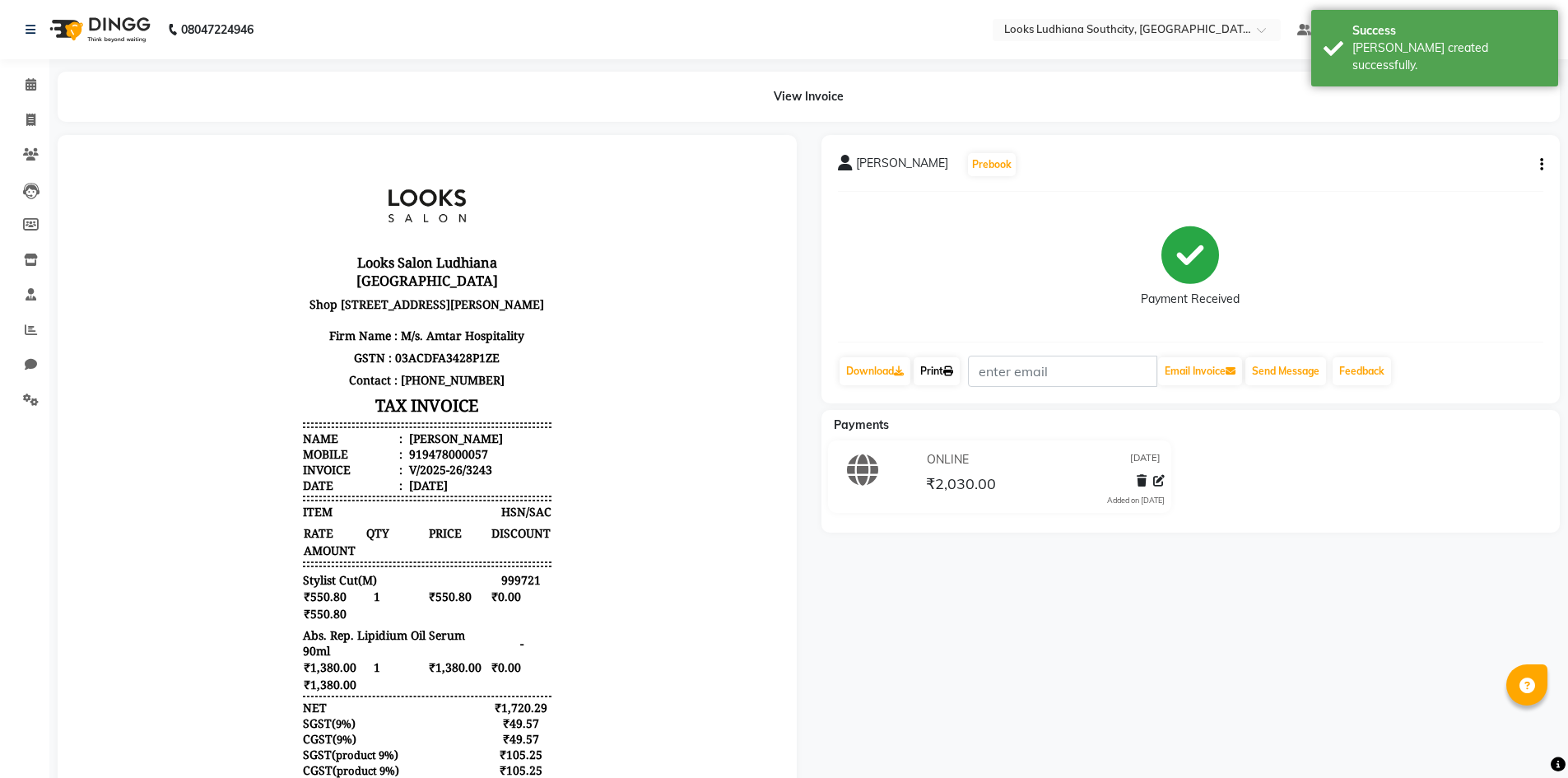
click at [953, 379] on link "Print" at bounding box center [937, 371] width 46 height 28
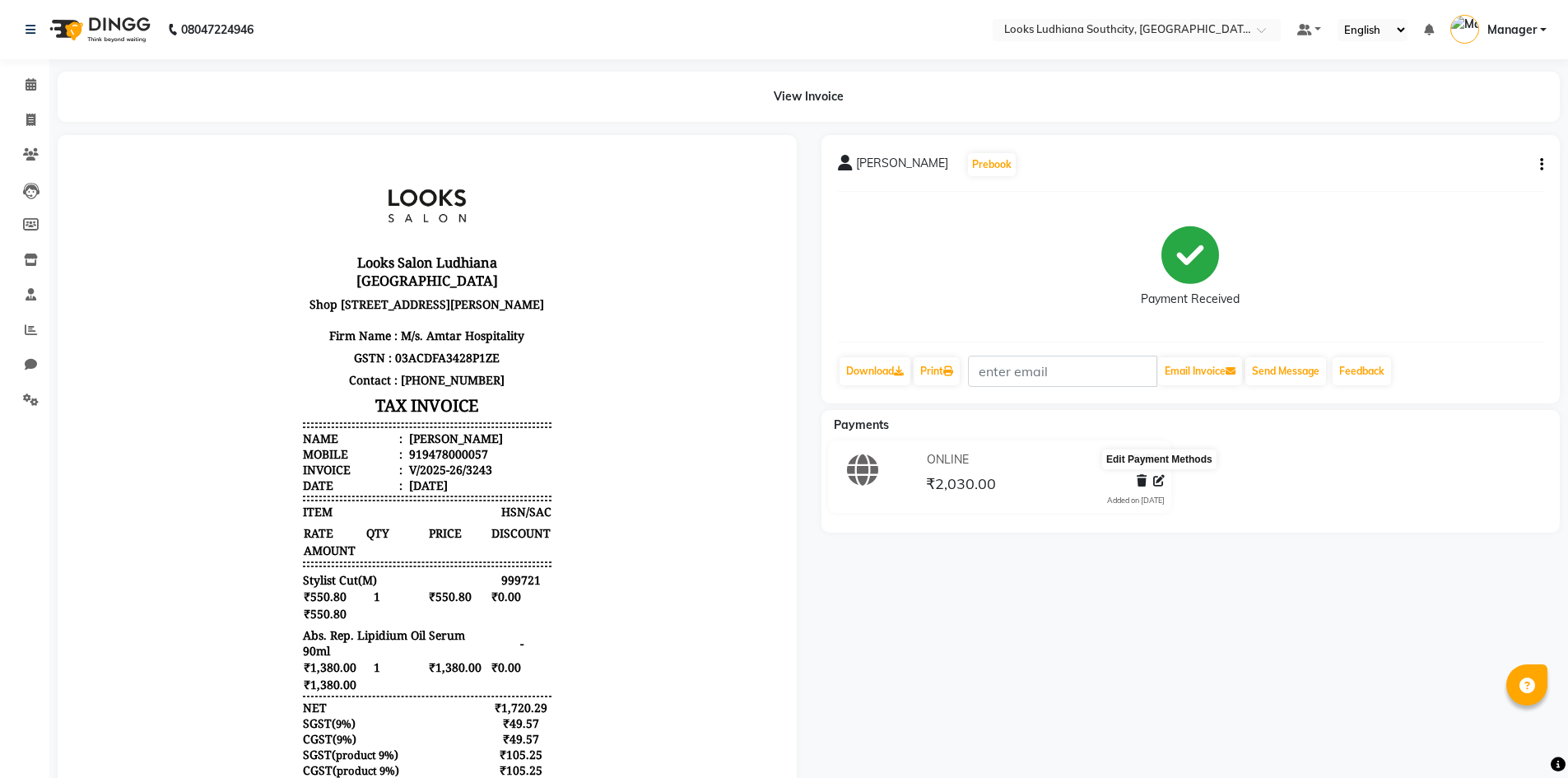
click at [1158, 486] on icon at bounding box center [1159, 481] width 12 height 12
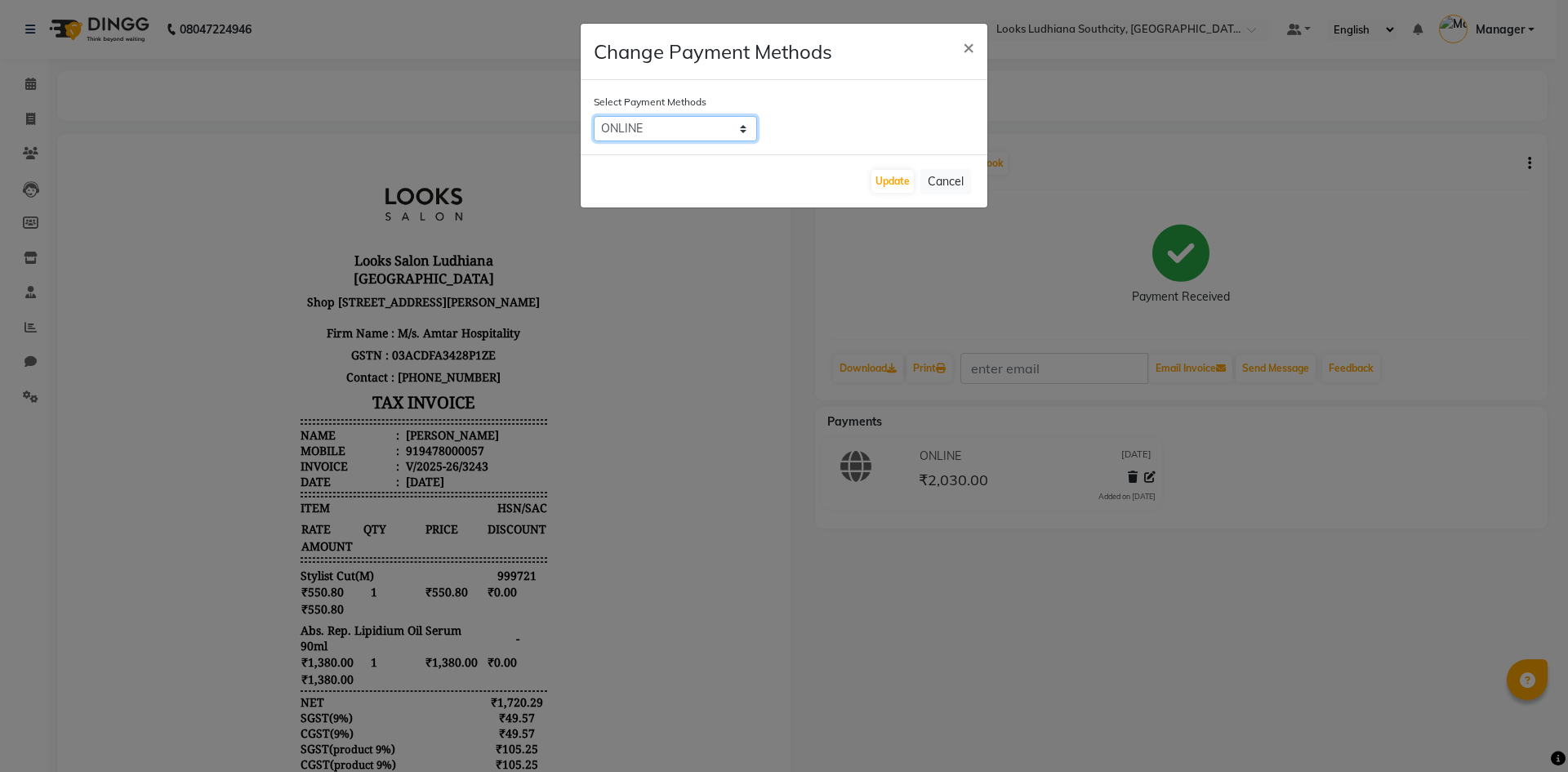
click at [745, 133] on select "UPI ONLINE CASH CARD" at bounding box center [674, 129] width 163 height 26
select select "8"
click at [593, 116] on select "UPI ONLINE CASH CARD" at bounding box center [674, 129] width 163 height 26
click at [875, 178] on button "Update" at bounding box center [893, 181] width 43 height 23
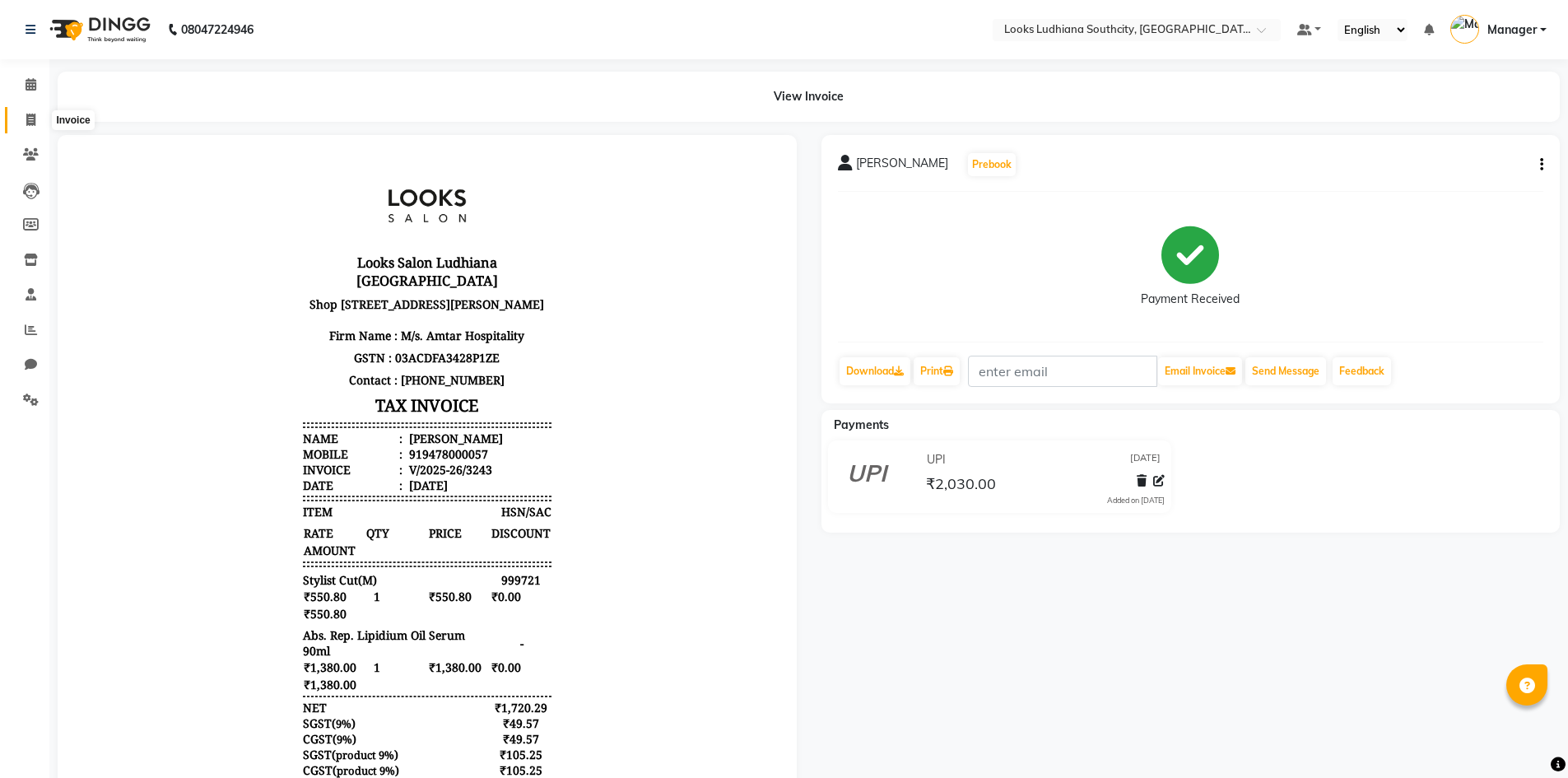
click at [31, 116] on icon at bounding box center [30, 119] width 9 height 12
select select "service"
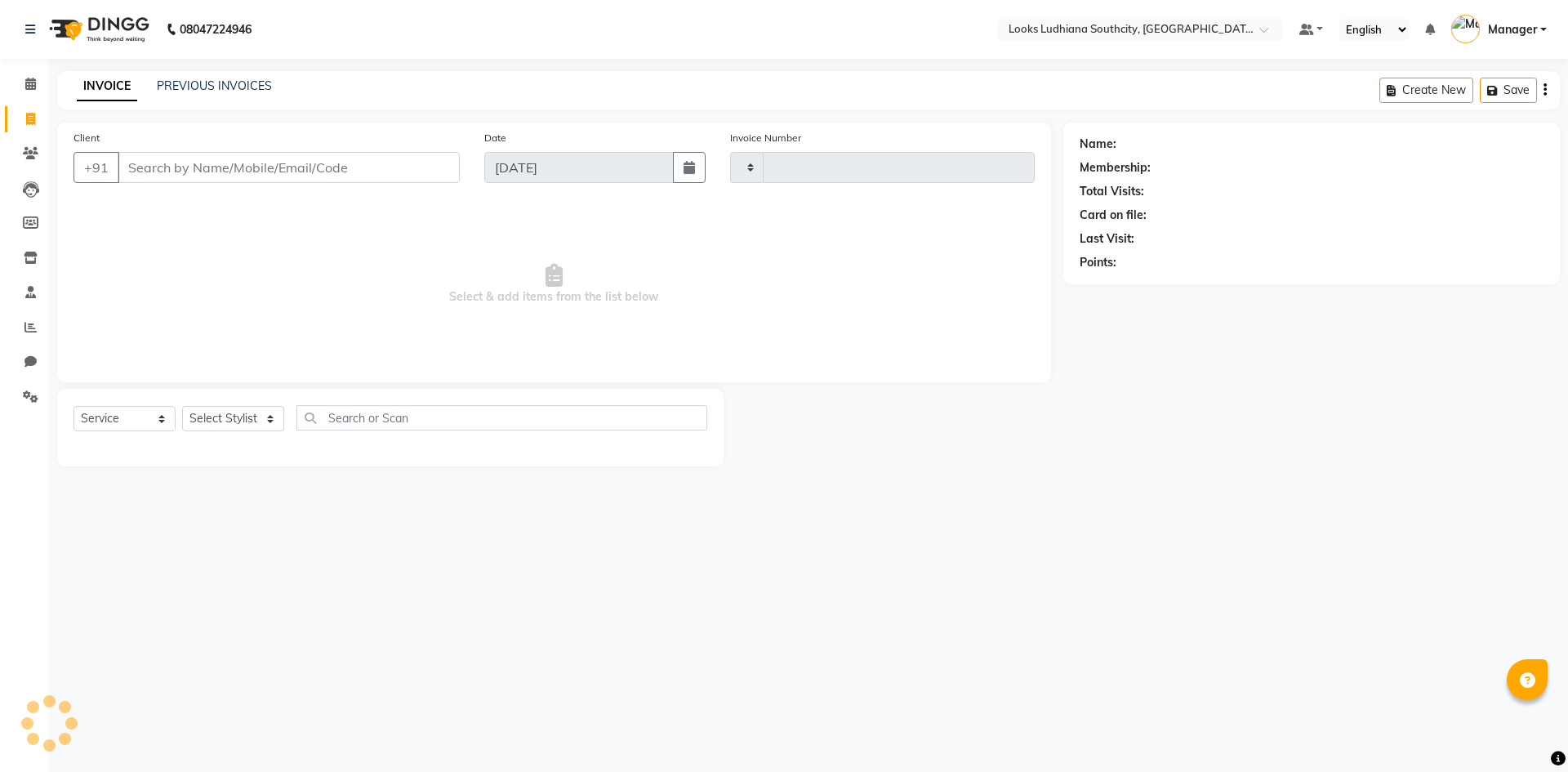
type input "3244"
select select "6577"
click at [221, 415] on select "Select Stylist ADIL Amtar Hospitality Annu COUNTER_SALES Danny Deepak_pdct Deep…" at bounding box center [248, 418] width 132 height 26
select select "57598"
click at [182, 406] on select "Select Stylist ADIL Amtar Hospitality Annu COUNTER_SALES Danny Deepak_pdct Deep…" at bounding box center [248, 418] width 132 height 26
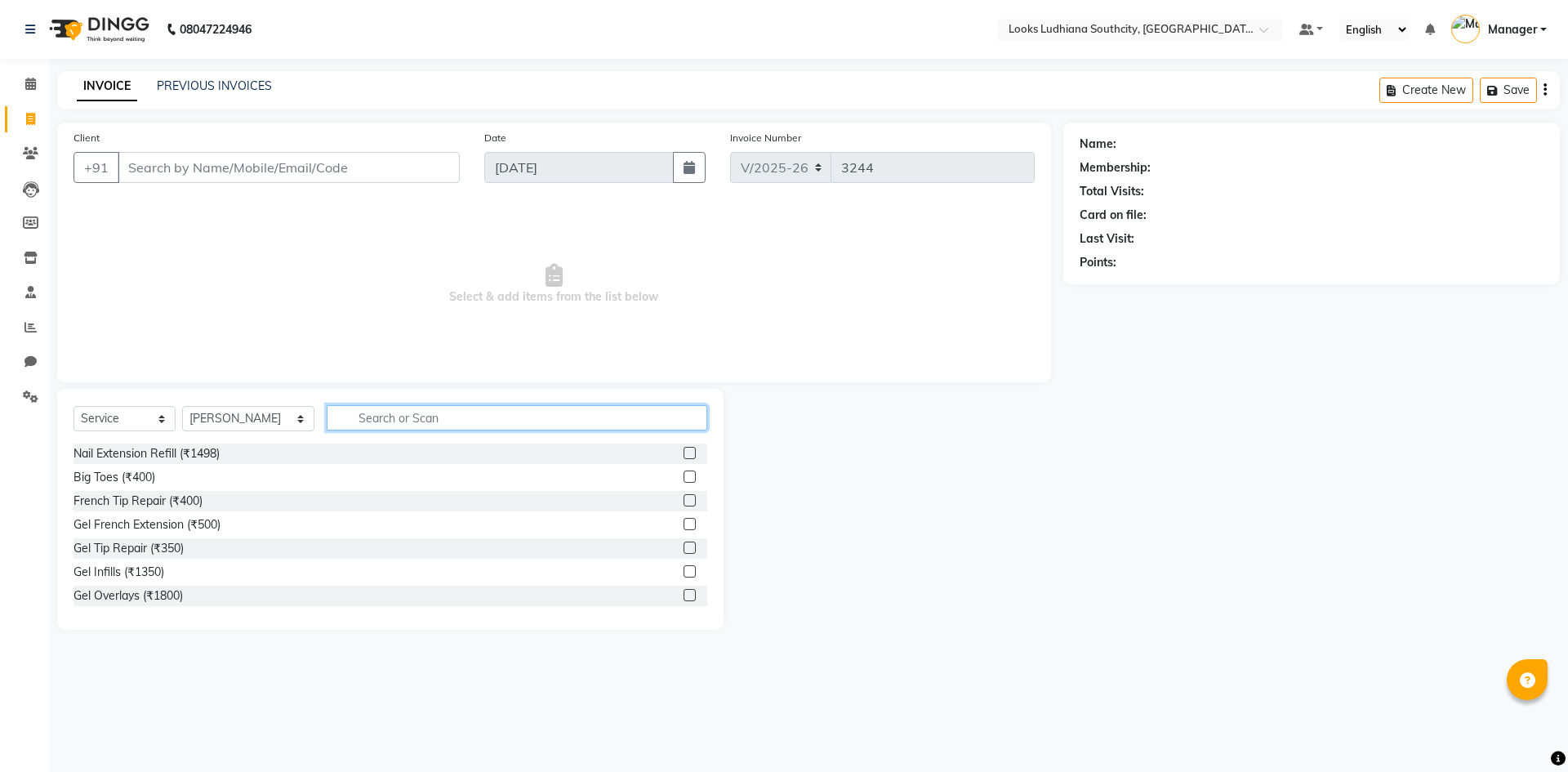
click at [472, 419] on input "text" at bounding box center [516, 417] width 380 height 26
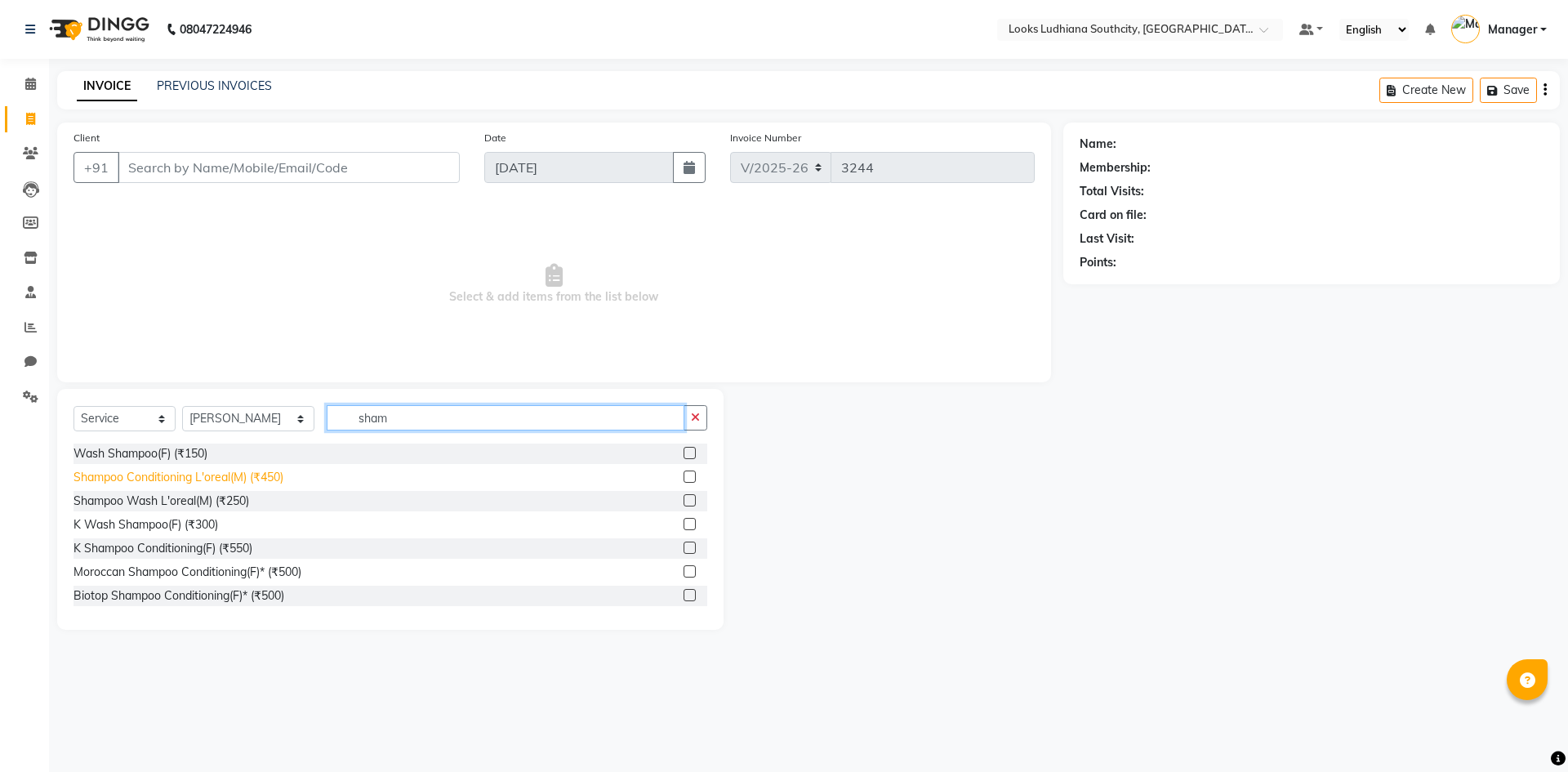
type input "sham"
click at [188, 485] on div "Shampoo Conditioning L'oreal(M) (₹450)" at bounding box center [178, 477] width 210 height 17
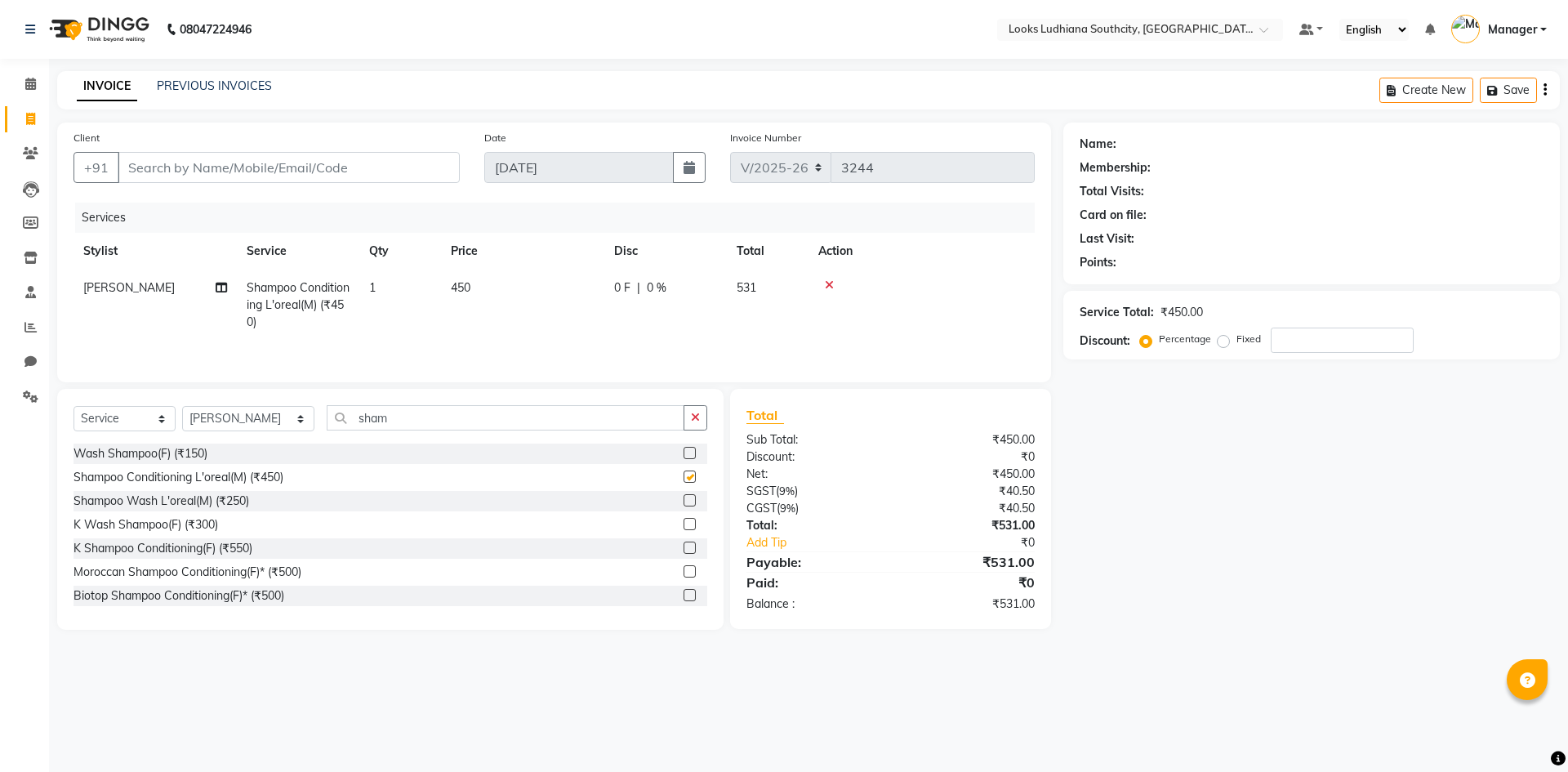
checkbox input "false"
drag, startPoint x: 420, startPoint y: 420, endPoint x: 110, endPoint y: 400, distance: 310.6
click at [118, 402] on div "Select Service Product Membership Package Voucher Prepaid Gift Card Select Styl…" at bounding box center [391, 509] width 667 height 241
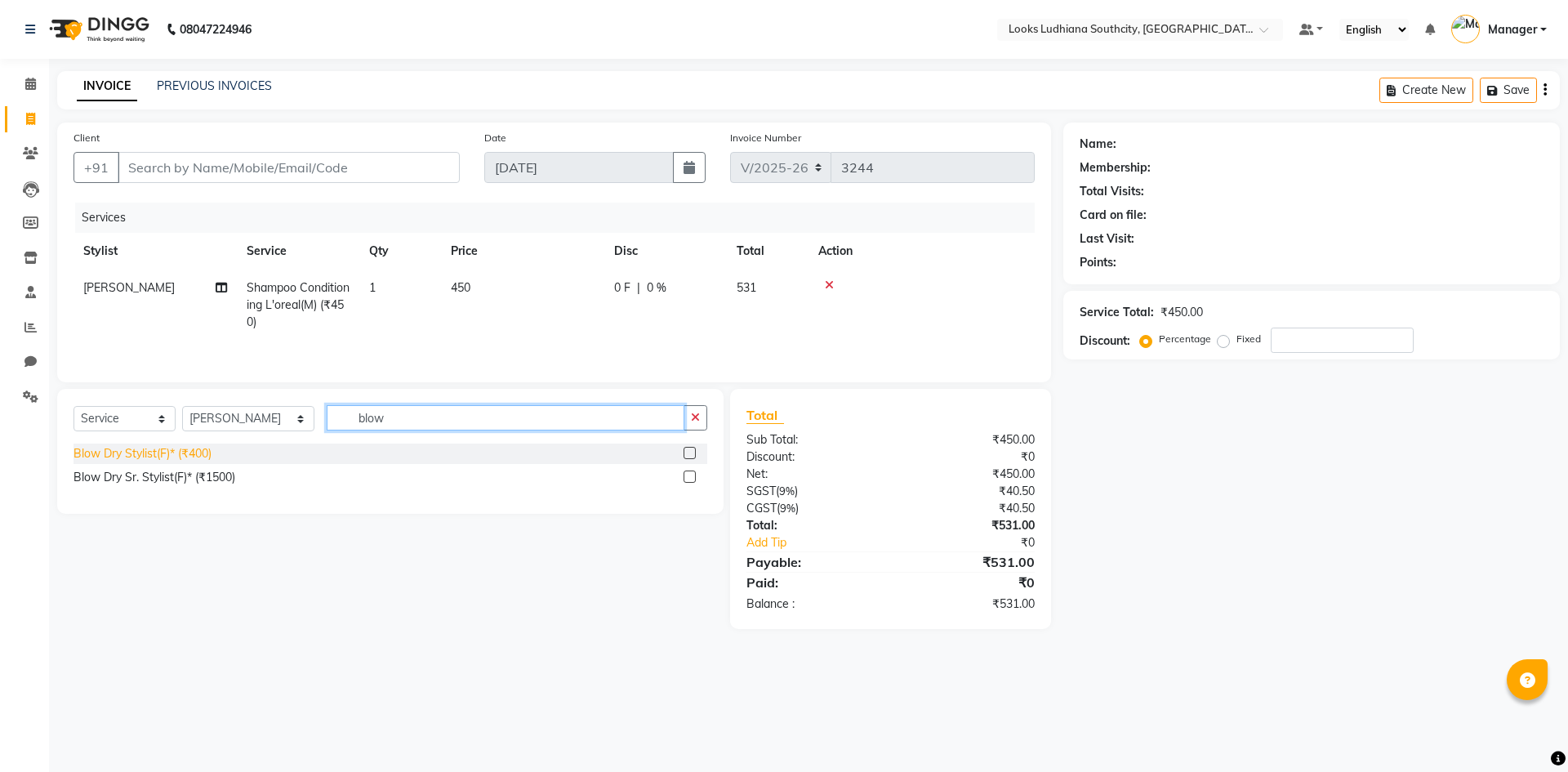
type input "blow"
click at [120, 453] on div "Blow Dry Stylist(F)* (₹400)" at bounding box center [142, 454] width 138 height 17
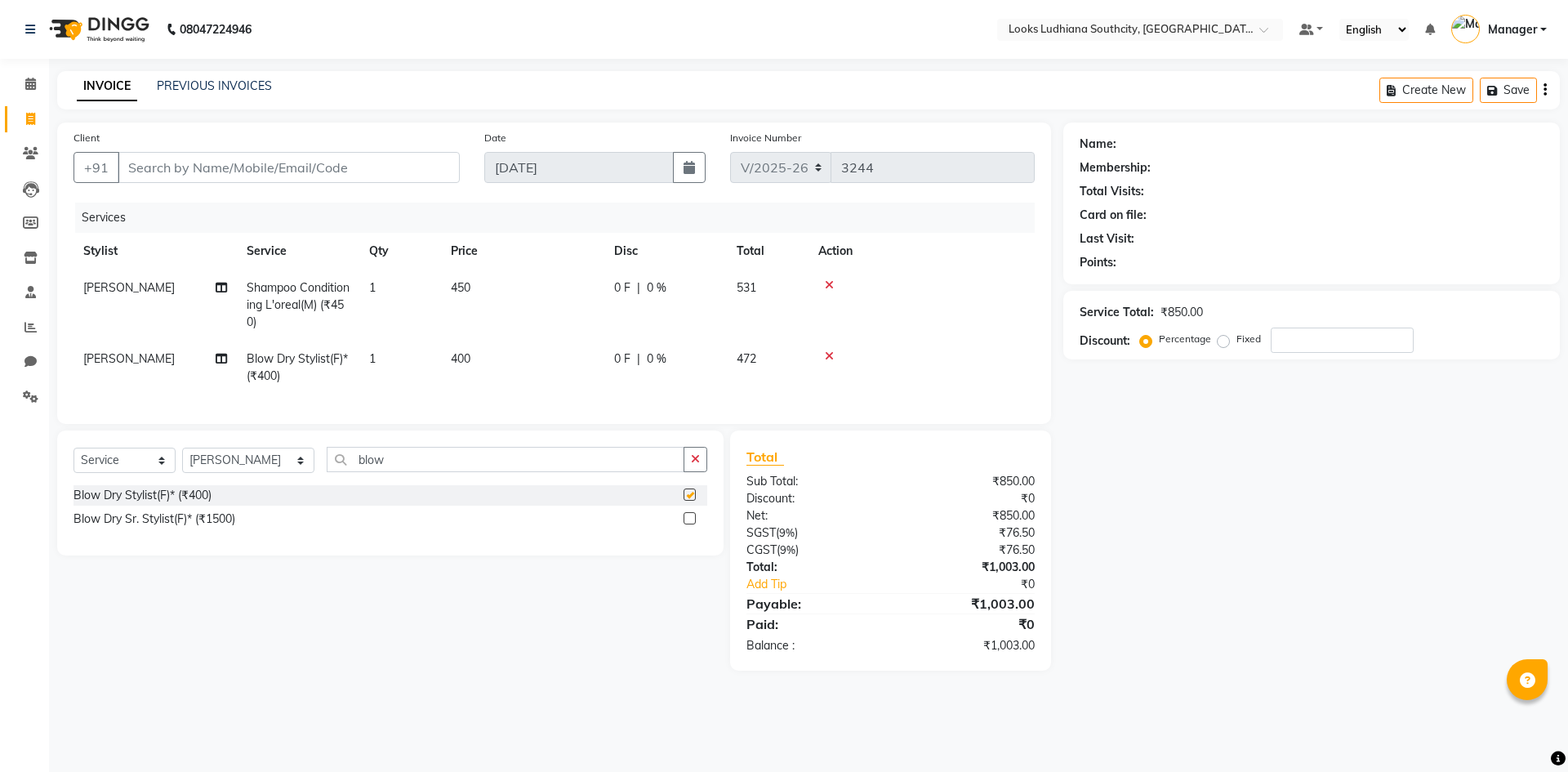
checkbox input "false"
click at [493, 282] on td "450" at bounding box center [522, 305] width 163 height 71
select select "57598"
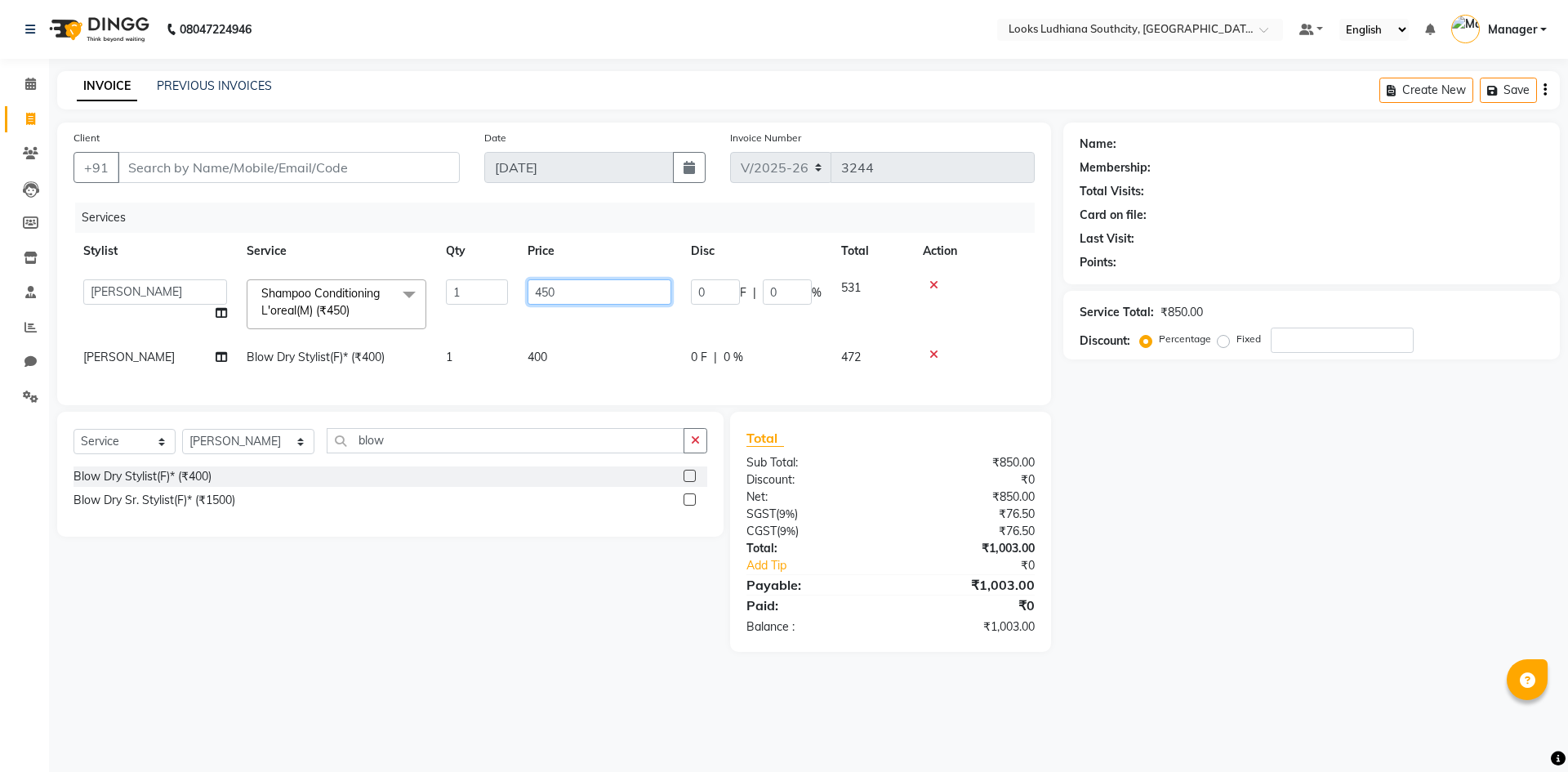
drag, startPoint x: 581, startPoint y: 295, endPoint x: 367, endPoint y: 283, distance: 214.3
click at [378, 295] on tr "ADIL Amtar Hospitality Annu COUNTER_SALES Danny Deepak_pdct Deep_pdct EHSAN Har…" at bounding box center [553, 304] width 961 height 70
type input "350"
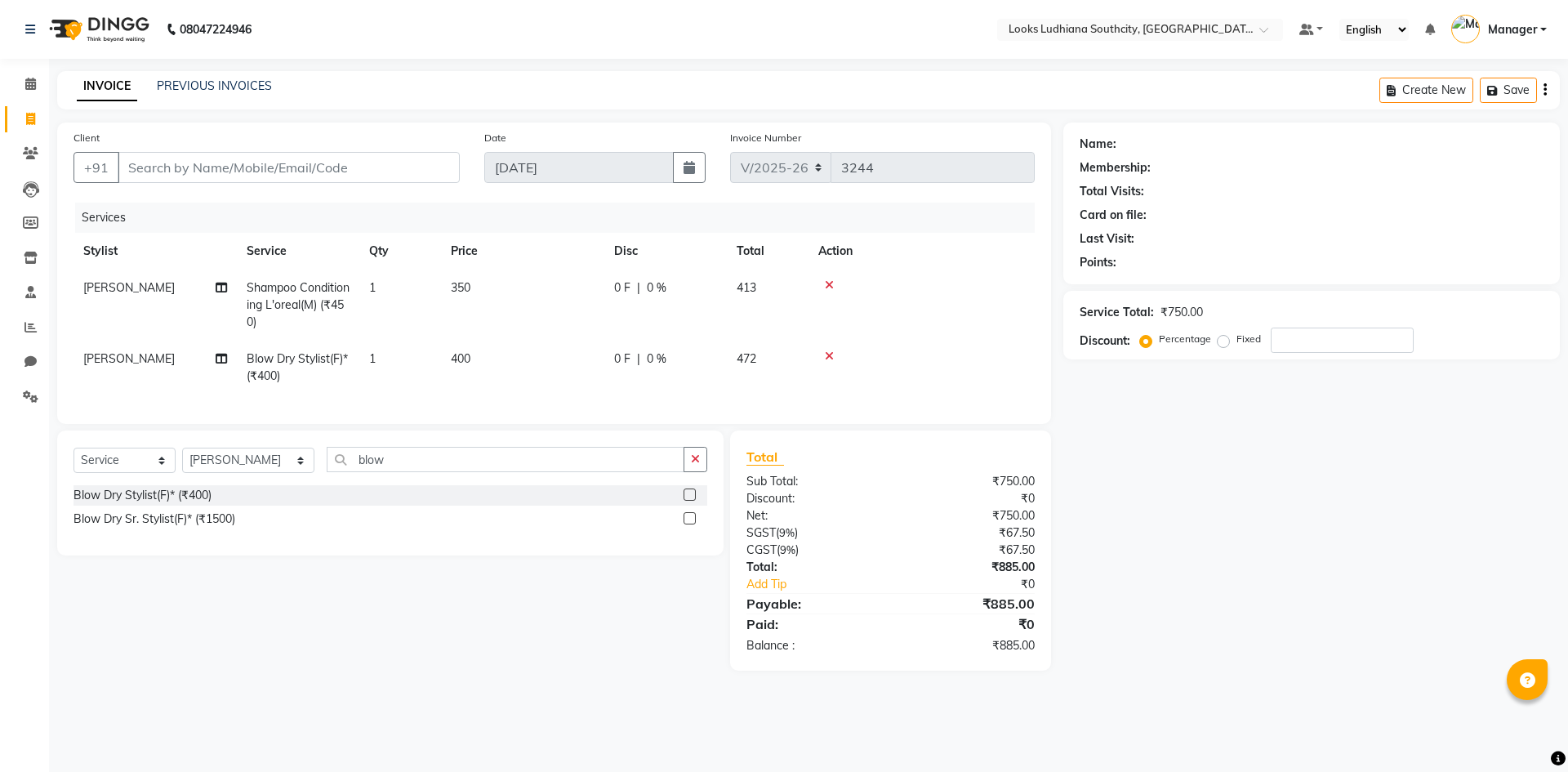
click at [581, 340] on td "400" at bounding box center [522, 367] width 163 height 54
select select "57598"
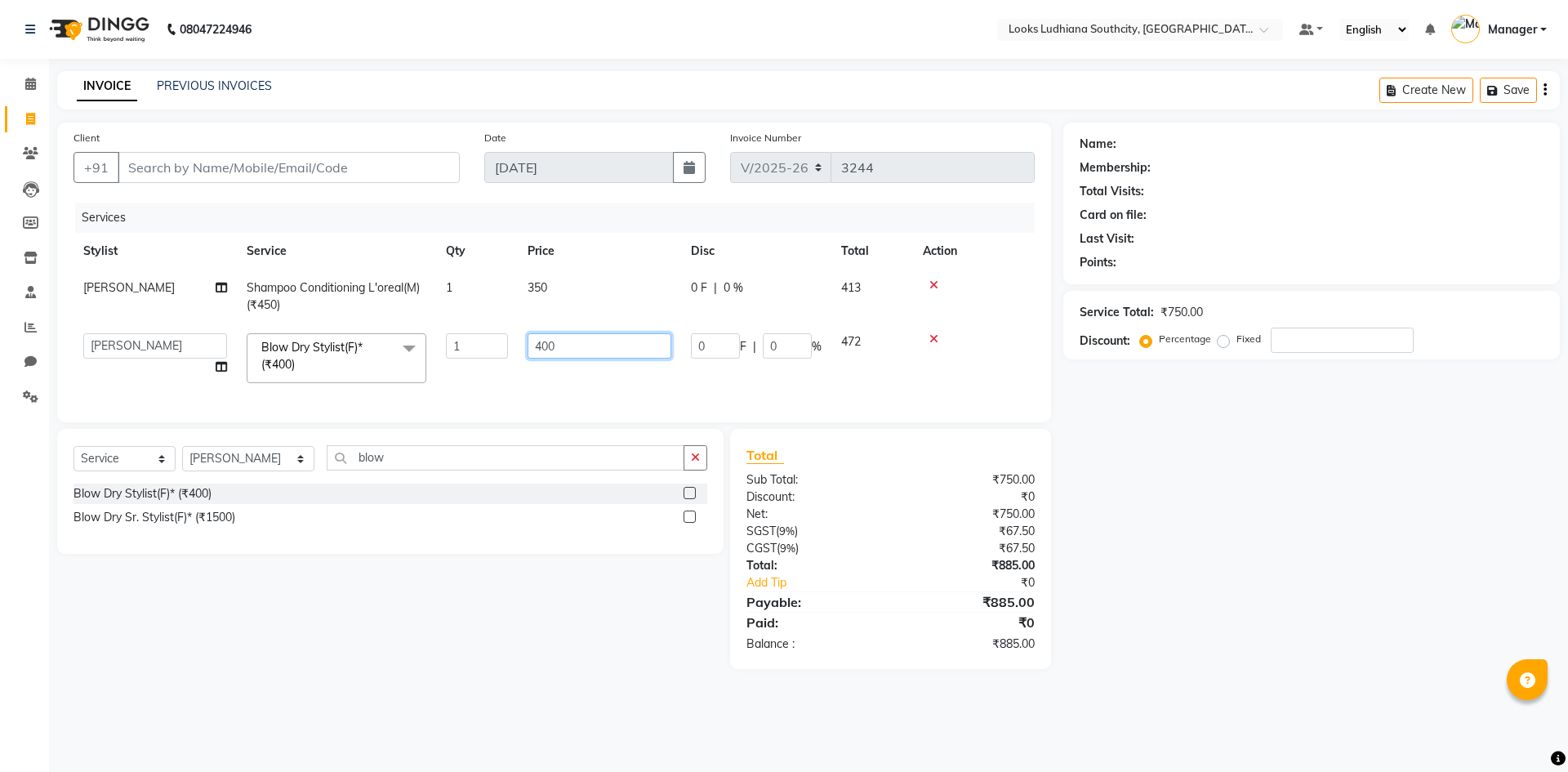
drag, startPoint x: 610, startPoint y: 336, endPoint x: 255, endPoint y: 356, distance: 355.6
click at [300, 366] on tr "ADIL Amtar Hospitality Annu COUNTER_SALES Danny Deepak_pdct Deep_pdct EHSAN Har…" at bounding box center [553, 357] width 961 height 70
type input "600"
click at [241, 172] on input "Client" at bounding box center [288, 167] width 342 height 31
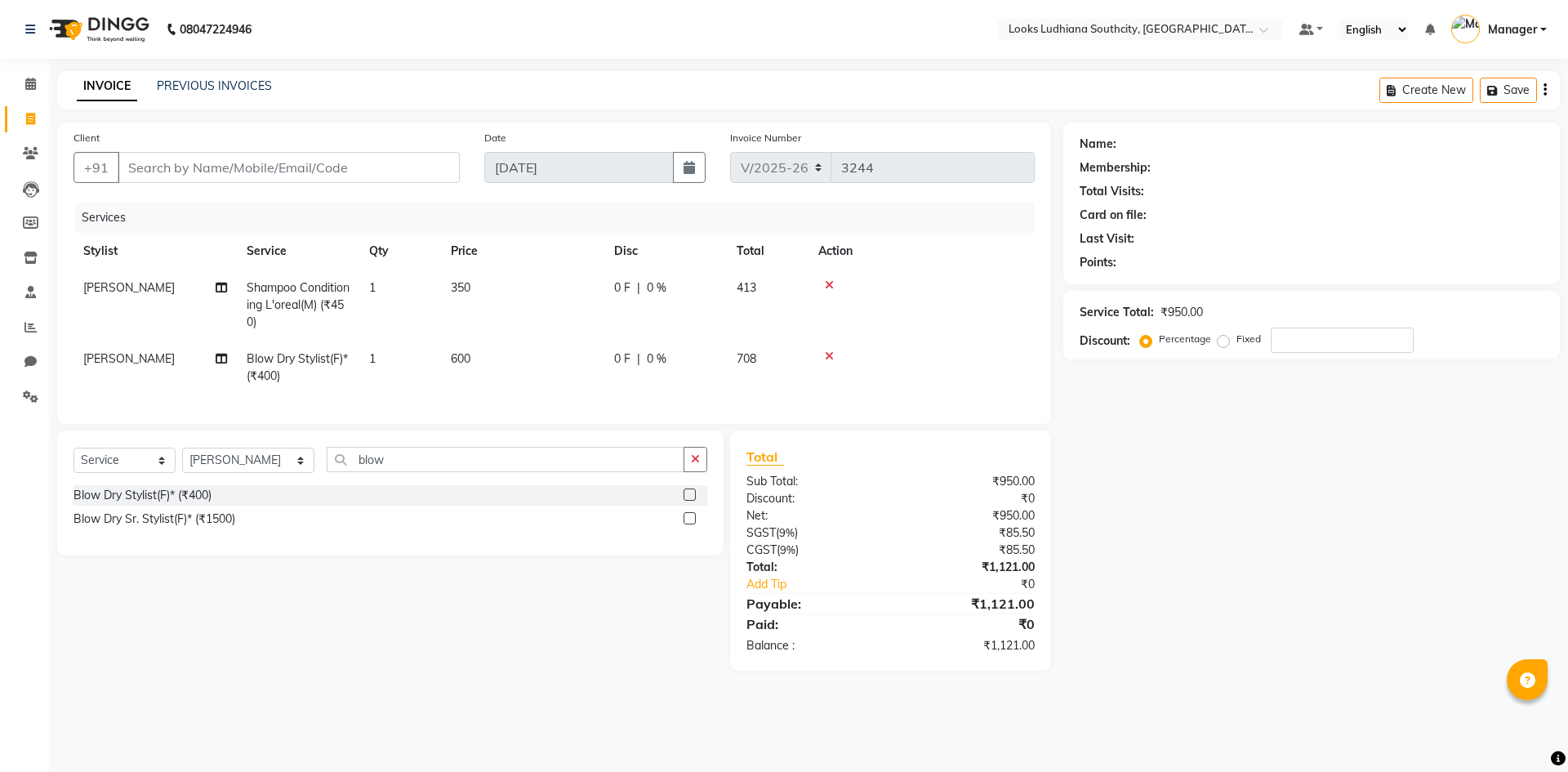
click at [217, 138] on div "Client +91" at bounding box center [266, 162] width 411 height 67
click at [202, 152] on input "Client" at bounding box center [288, 167] width 342 height 31
type input "9"
type input "0"
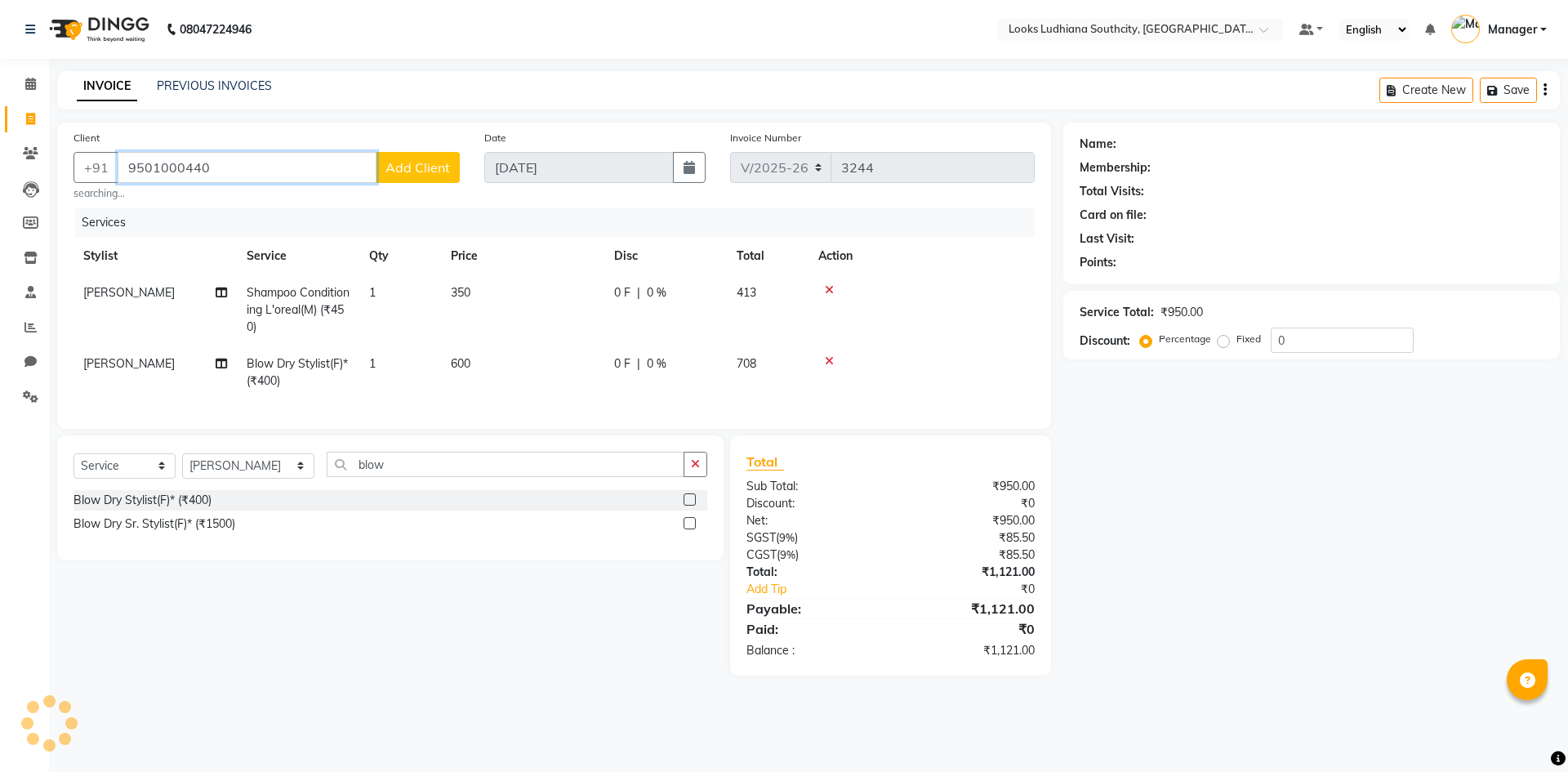
type input "9501000440"
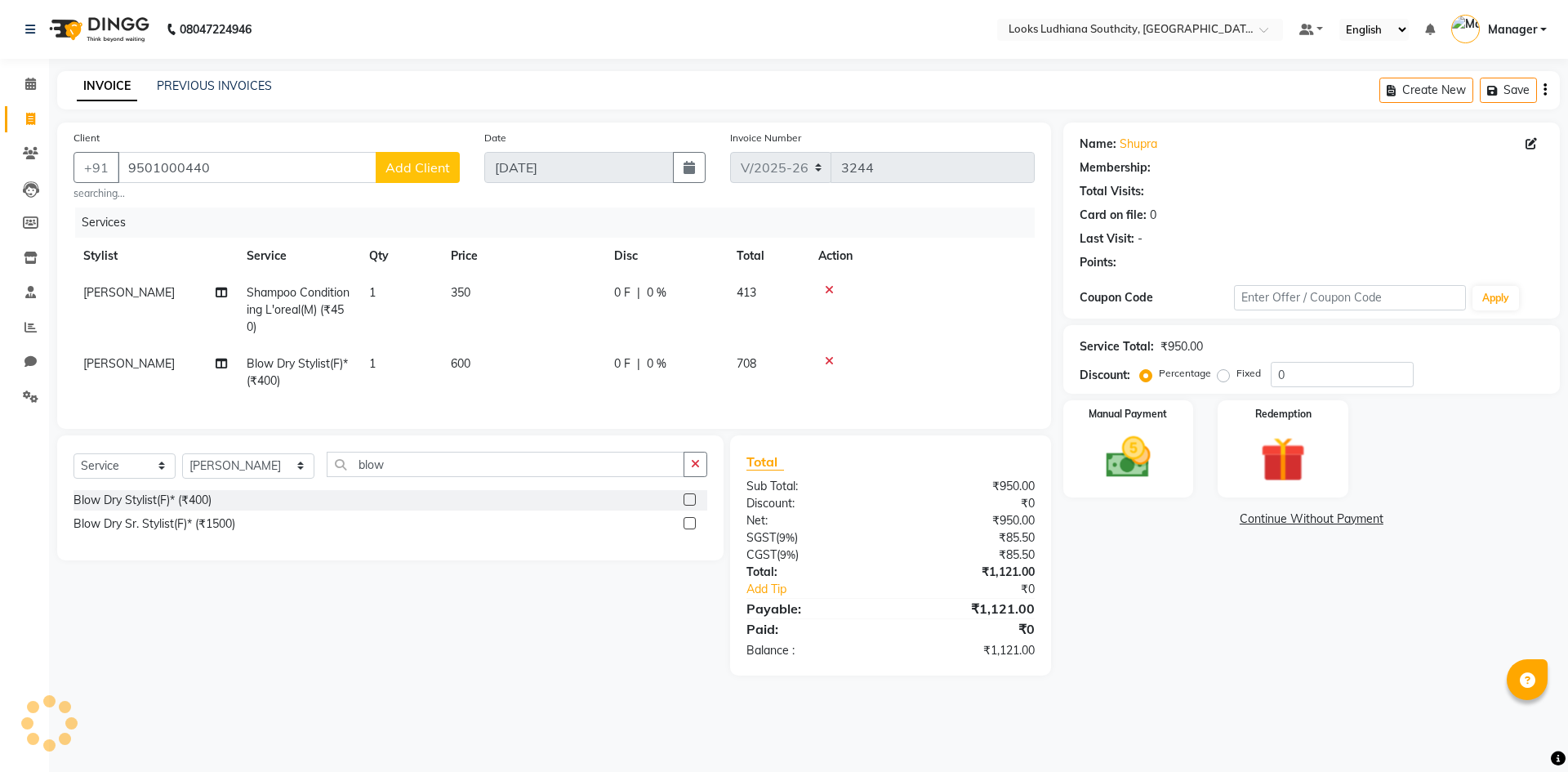
select select "1: Object"
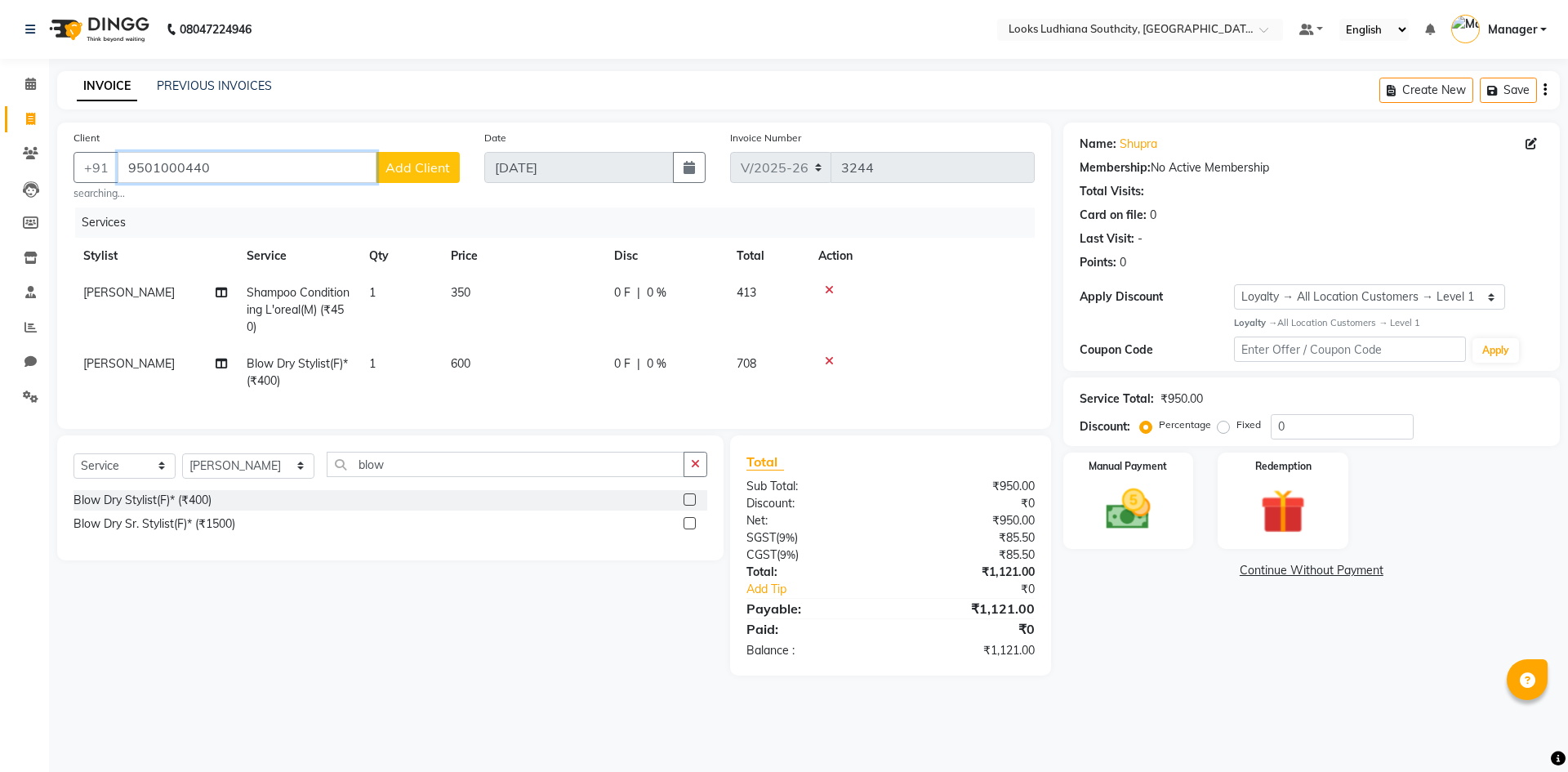
click at [246, 167] on input "9501000440" at bounding box center [247, 167] width 259 height 31
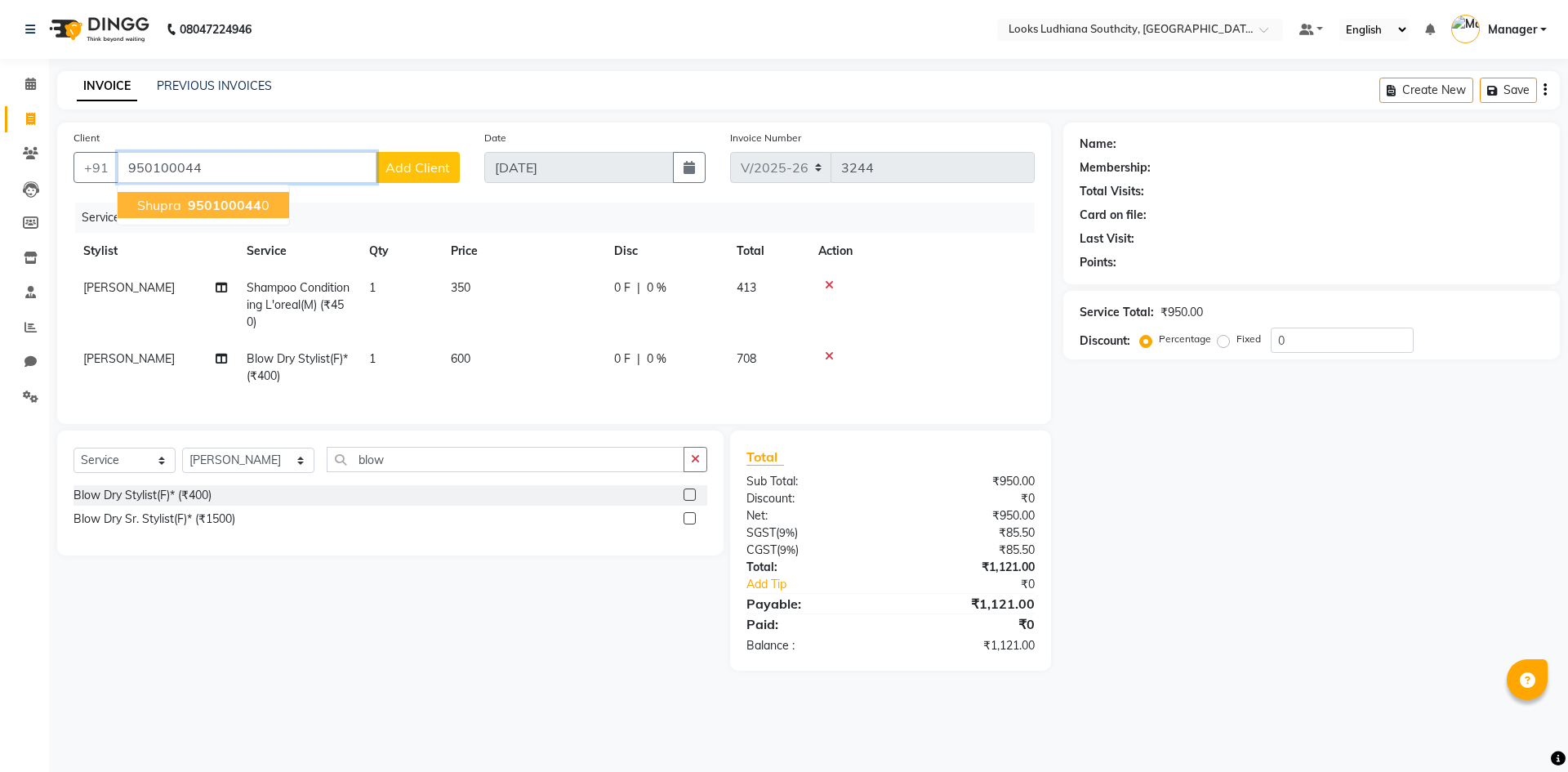
click at [251, 200] on span "950100044" at bounding box center [224, 205] width 73 height 16
type input "9501000440"
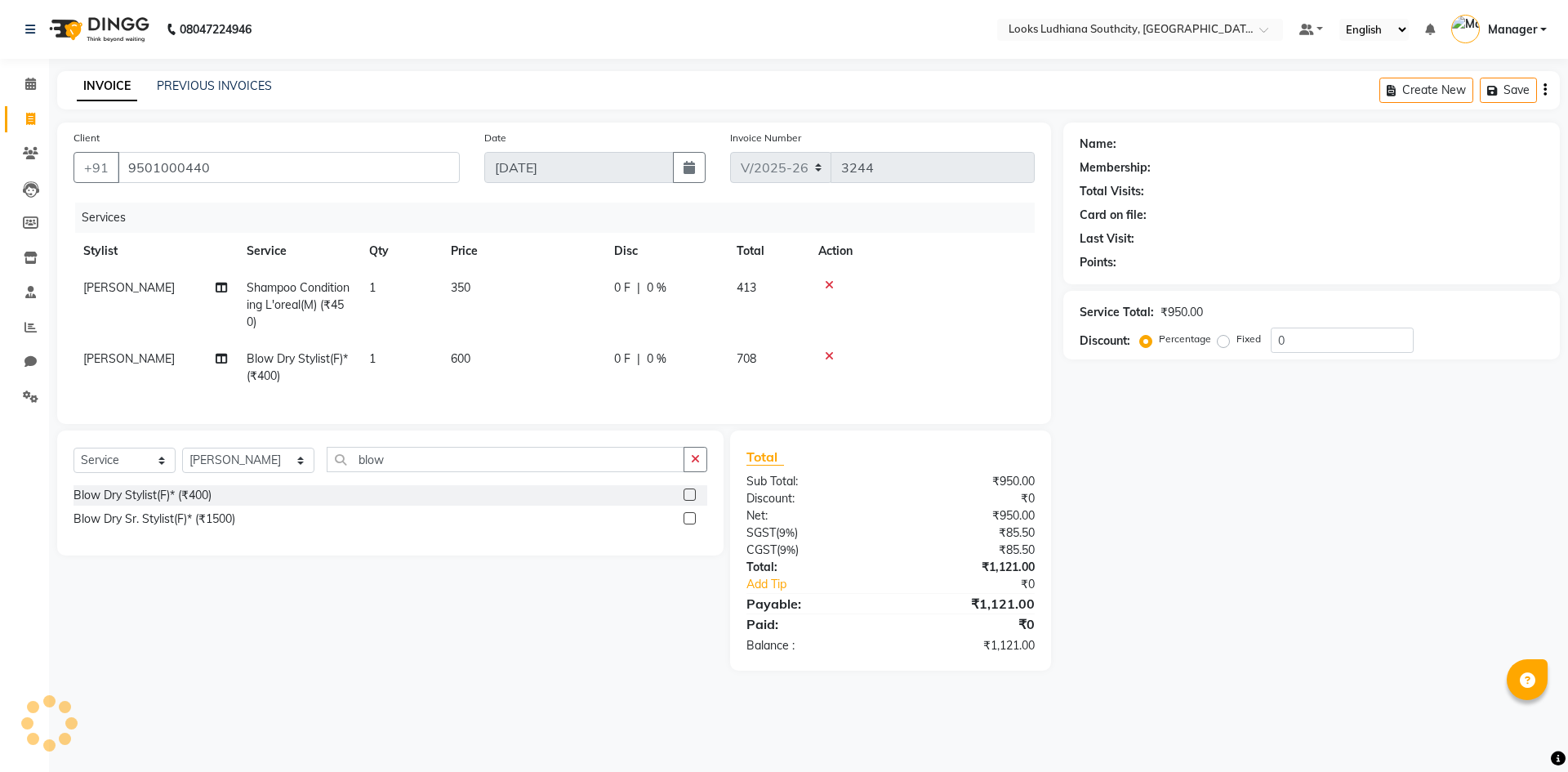
select select "1: Object"
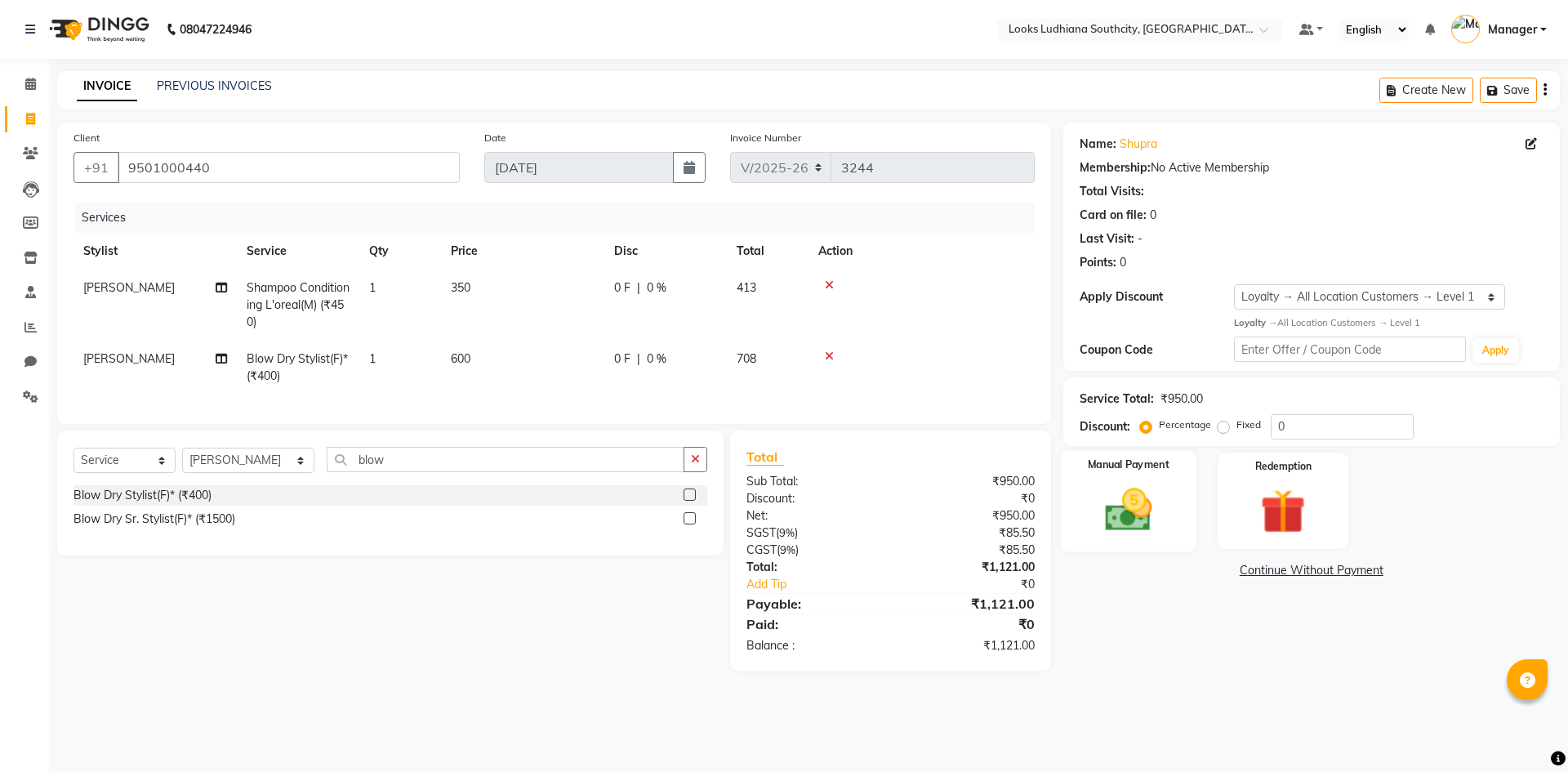
click at [1110, 506] on img at bounding box center [1128, 510] width 76 height 54
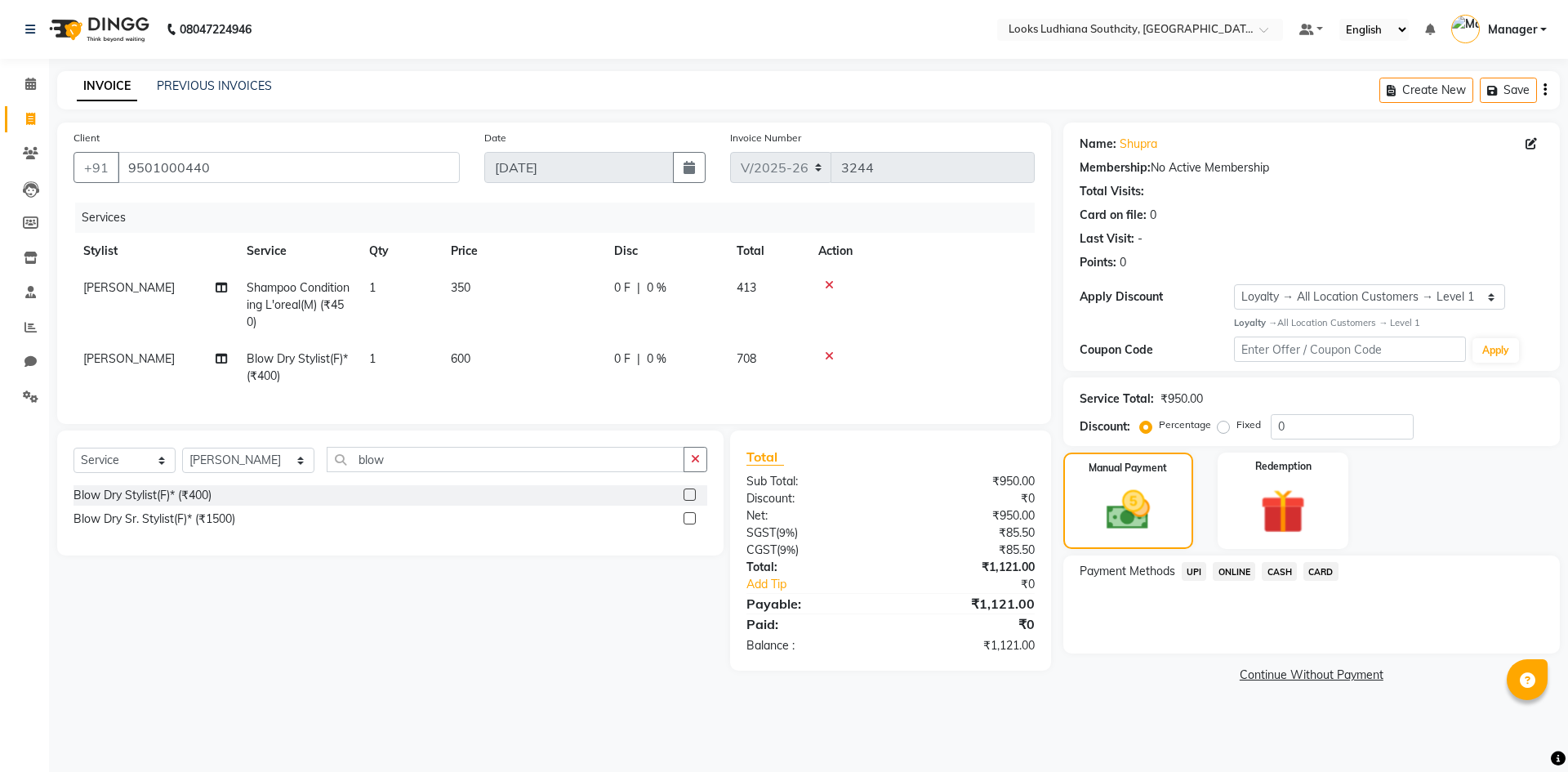
click at [1275, 575] on span "CASH" at bounding box center [1278, 572] width 35 height 19
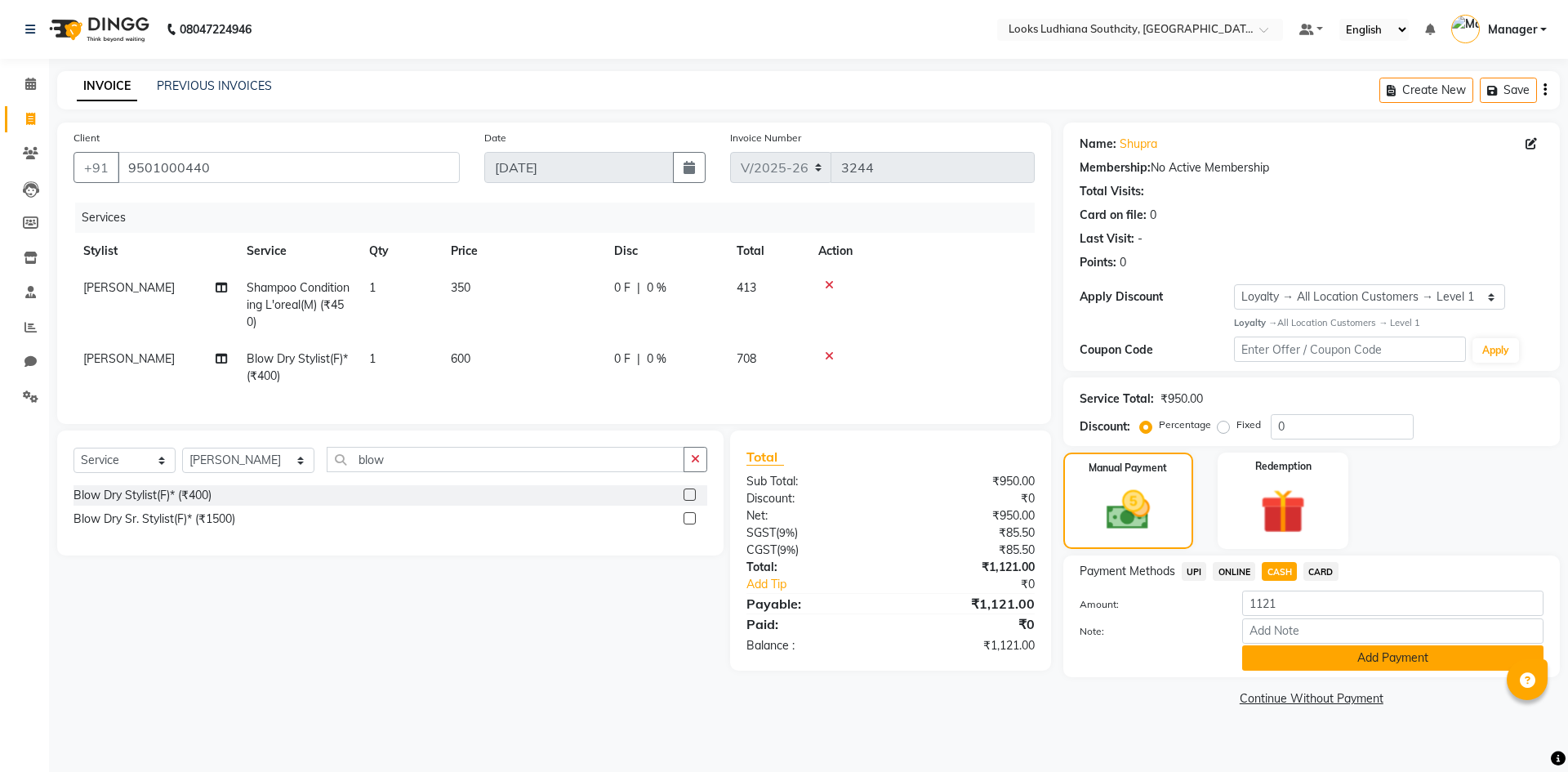
click at [1358, 665] on button "Add Payment" at bounding box center [1393, 658] width 301 height 26
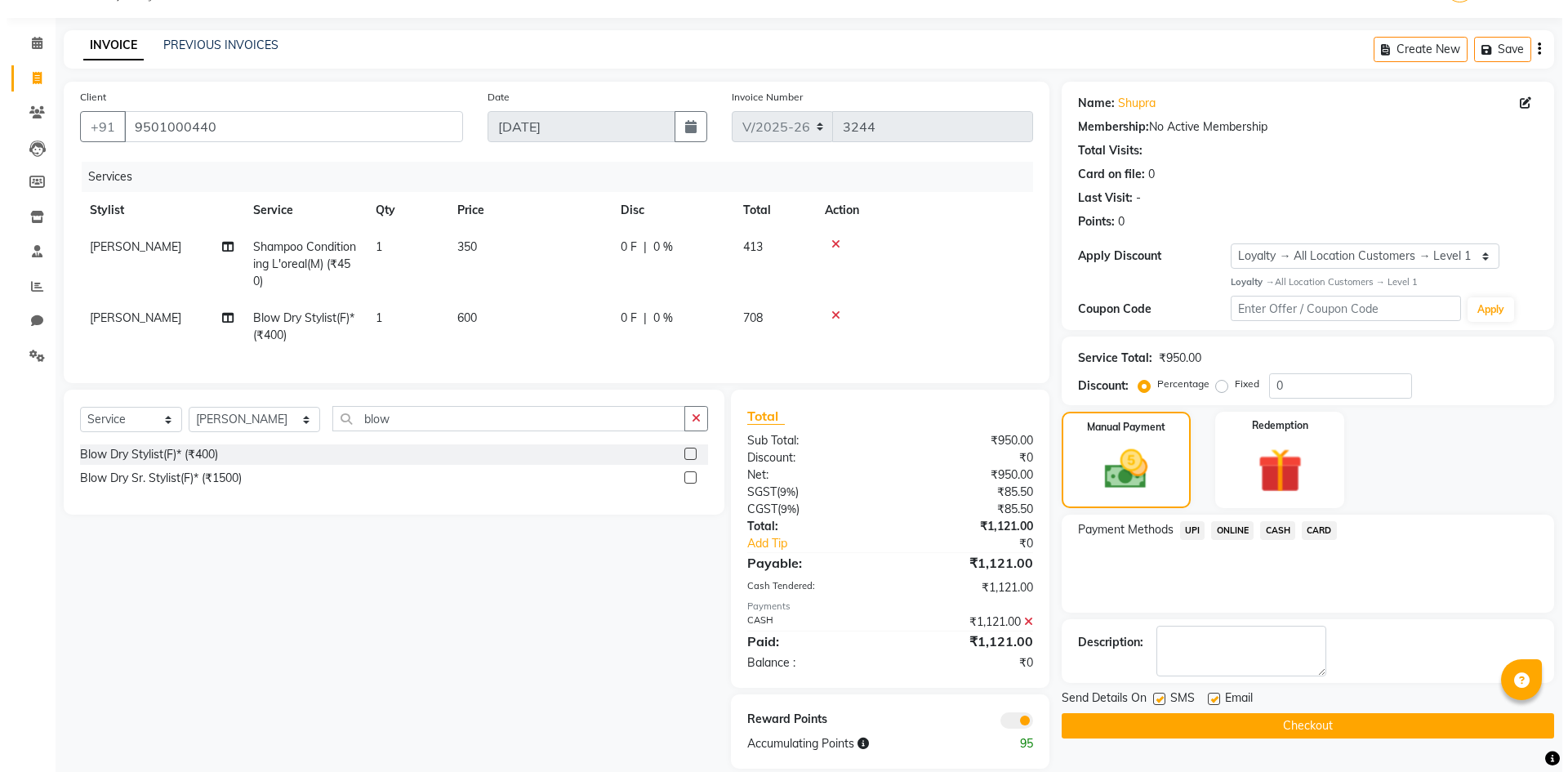
scroll to position [74, 0]
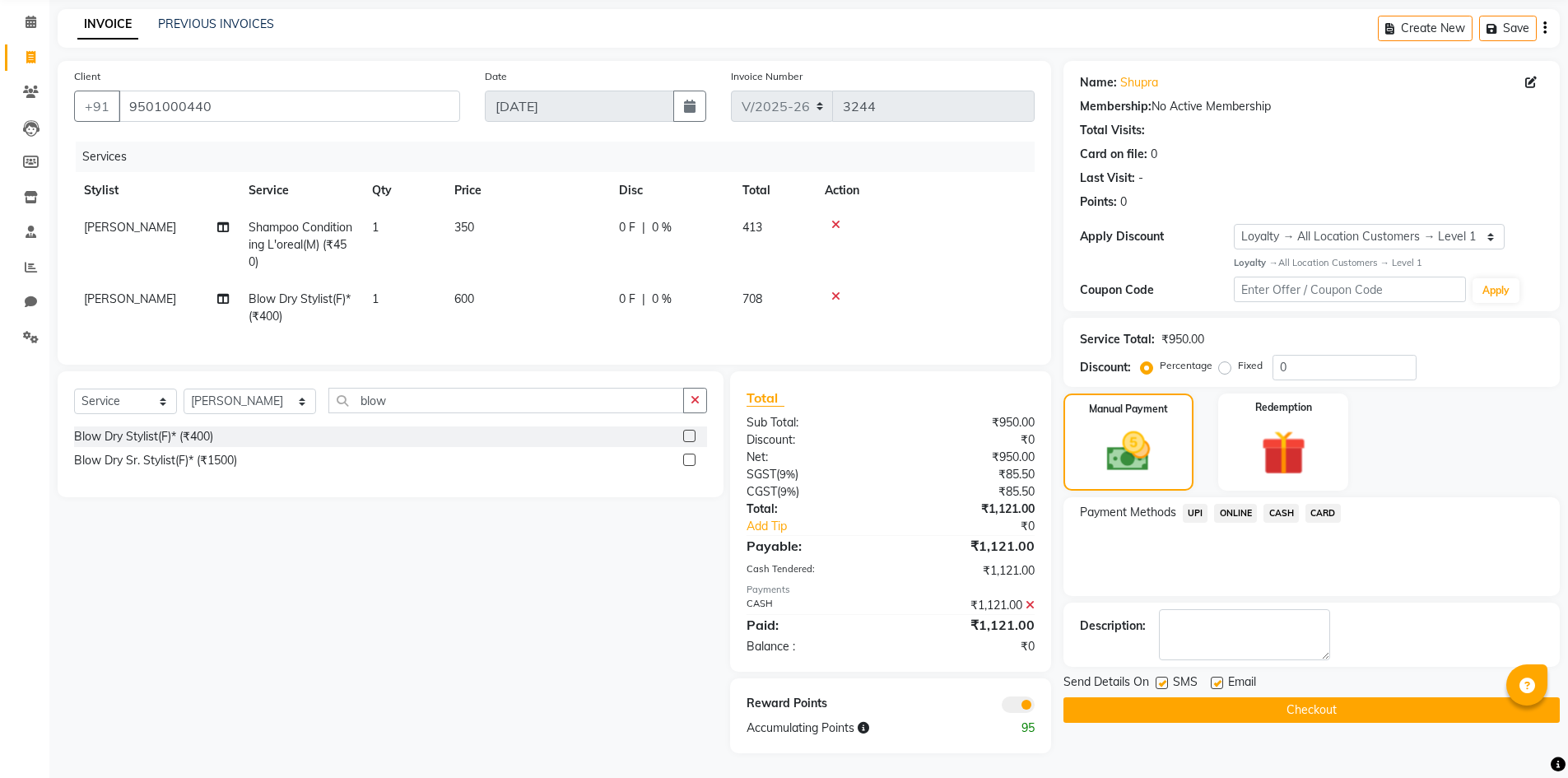
click at [1014, 704] on span at bounding box center [1018, 704] width 33 height 16
click at [1035, 707] on input "checkbox" at bounding box center [1035, 707] width 0 height 0
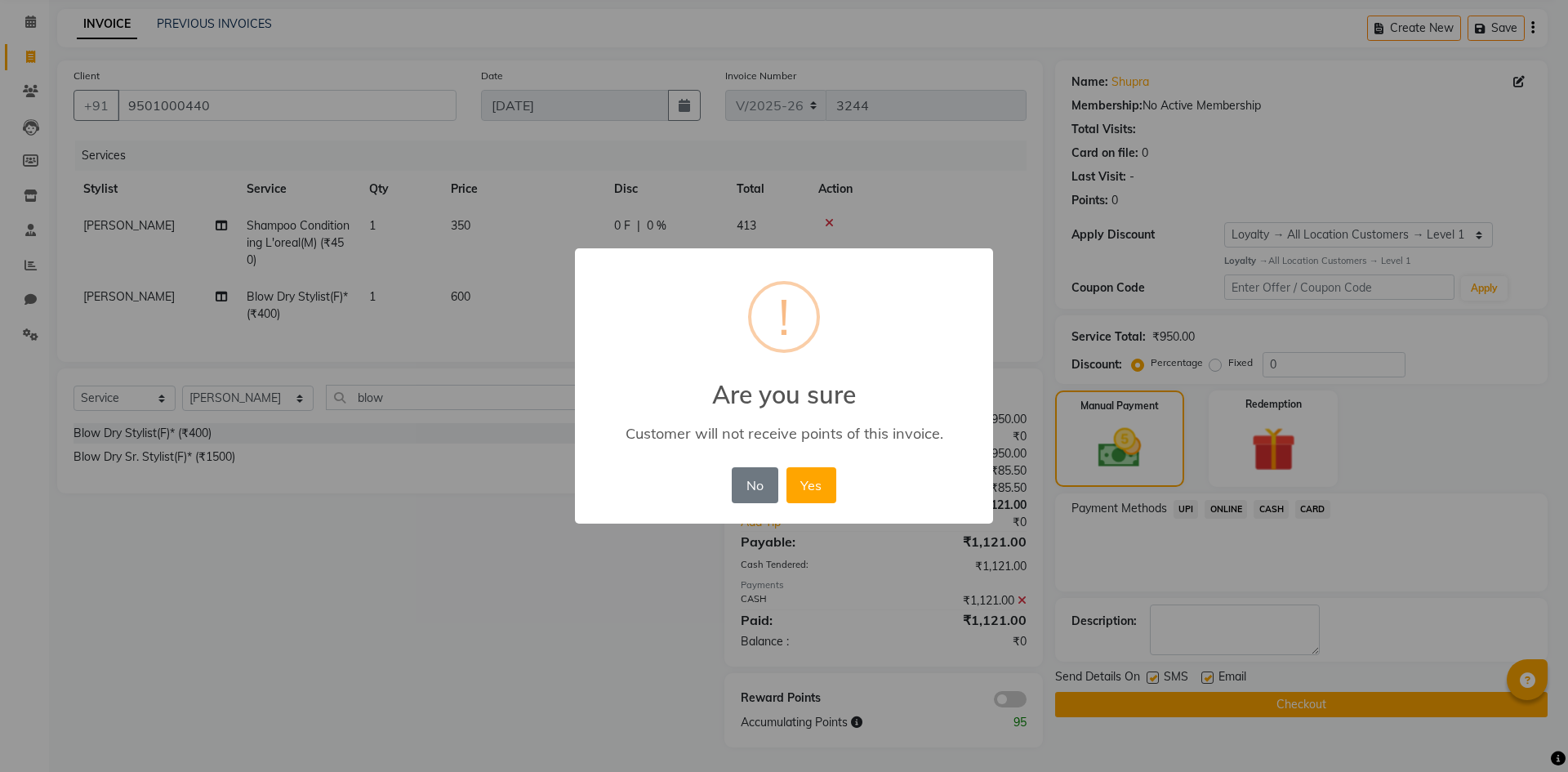
click at [787, 467] on button "Yes" at bounding box center [812, 485] width 50 height 36
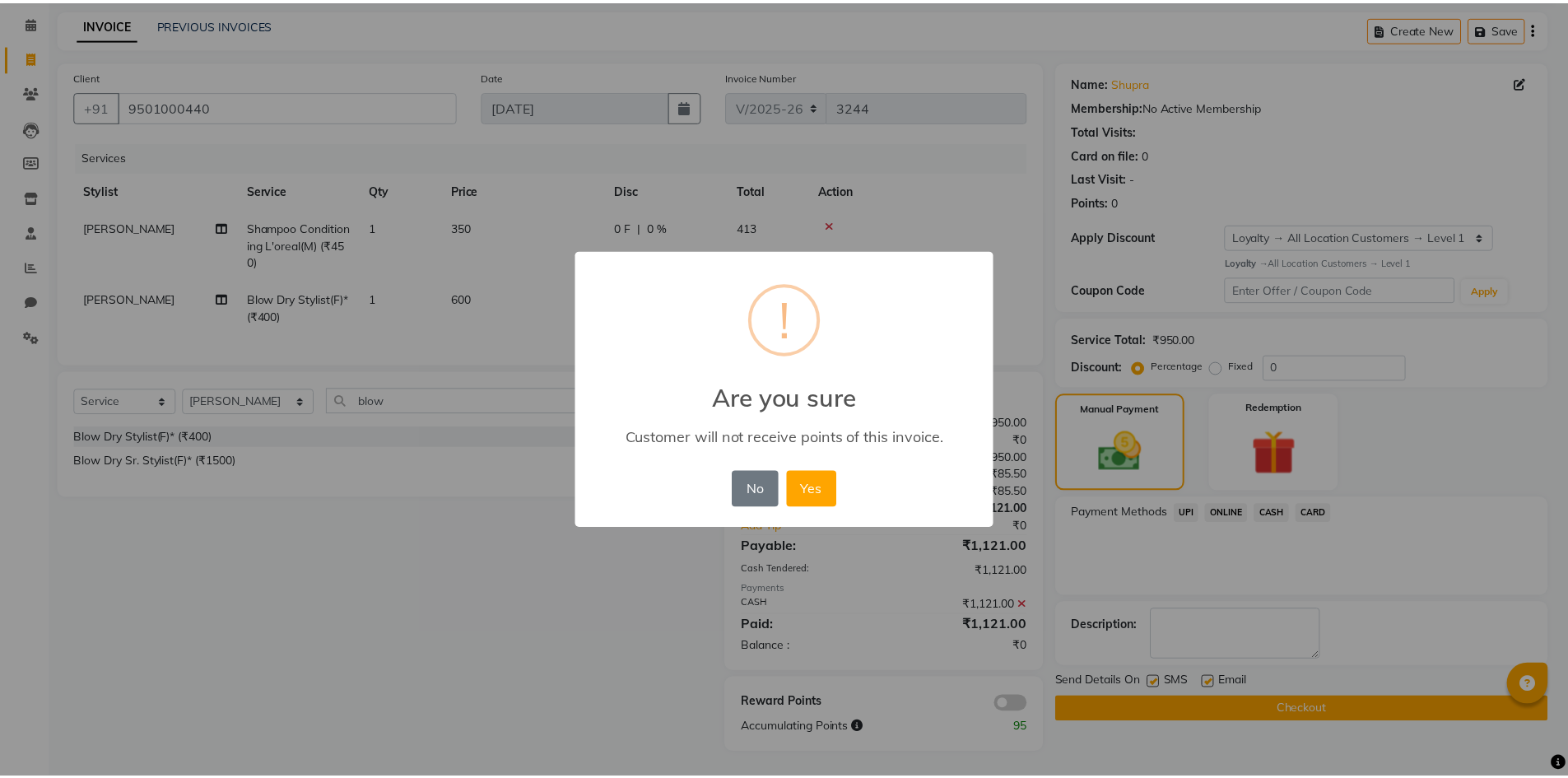
scroll to position [51, 0]
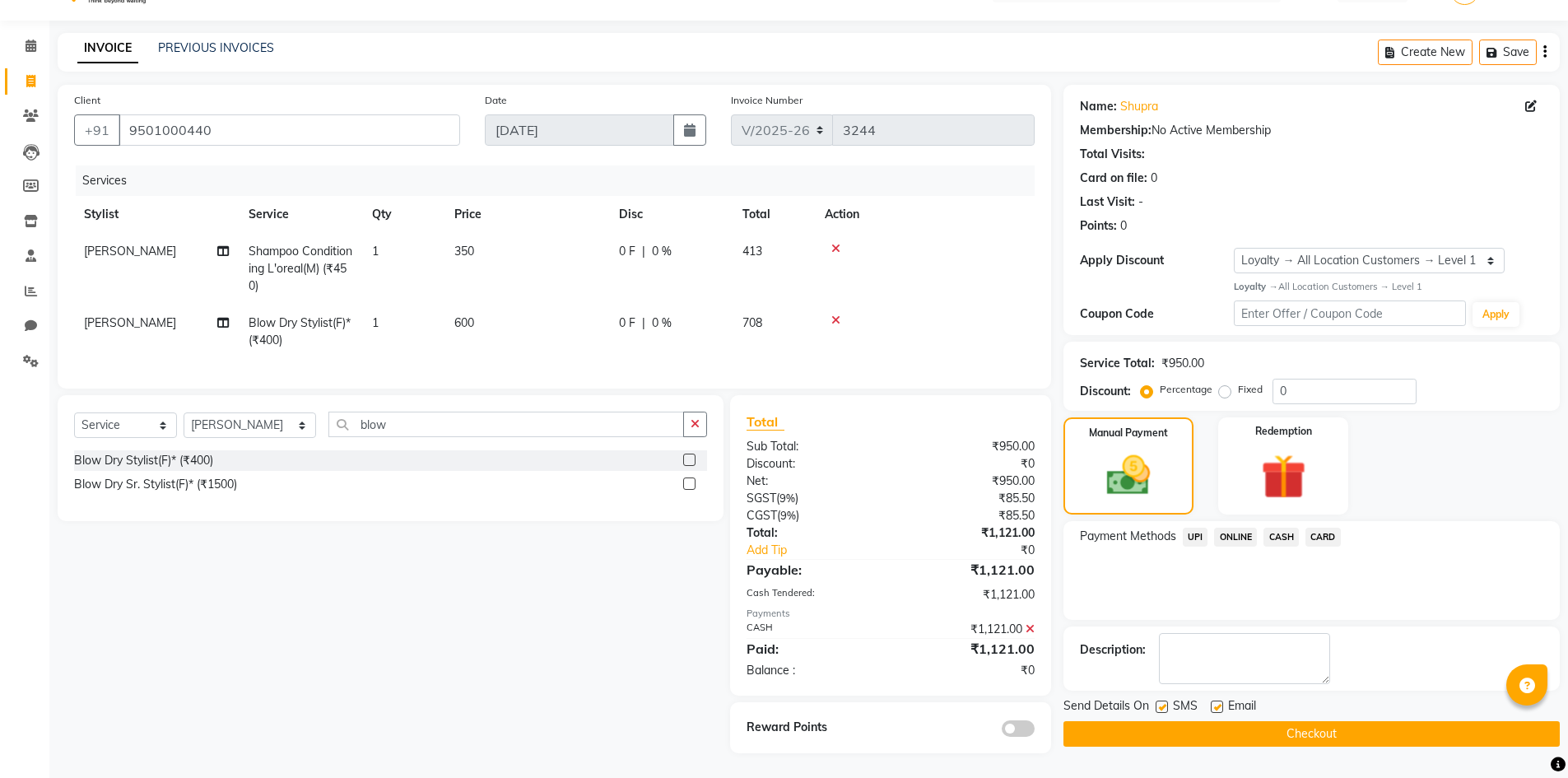
click at [1165, 701] on label at bounding box center [1162, 707] width 12 height 12
click at [1165, 702] on input "checkbox" at bounding box center [1161, 707] width 11 height 11
checkbox input "false"
click at [1216, 701] on label at bounding box center [1217, 707] width 12 height 12
click at [1216, 702] on input "checkbox" at bounding box center [1216, 707] width 11 height 11
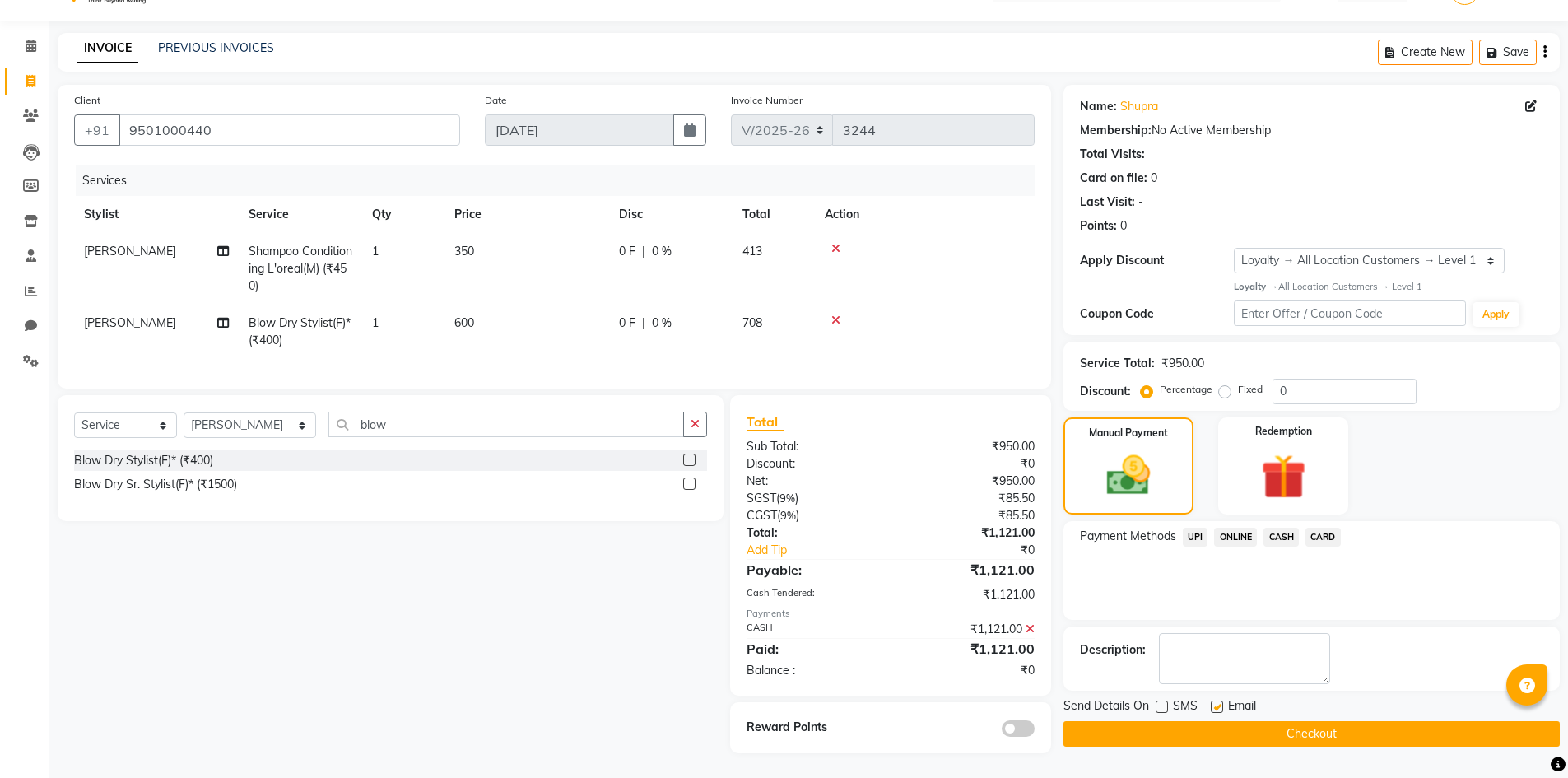
checkbox input "false"
click at [1215, 721] on button "Checkout" at bounding box center [1312, 734] width 496 height 26
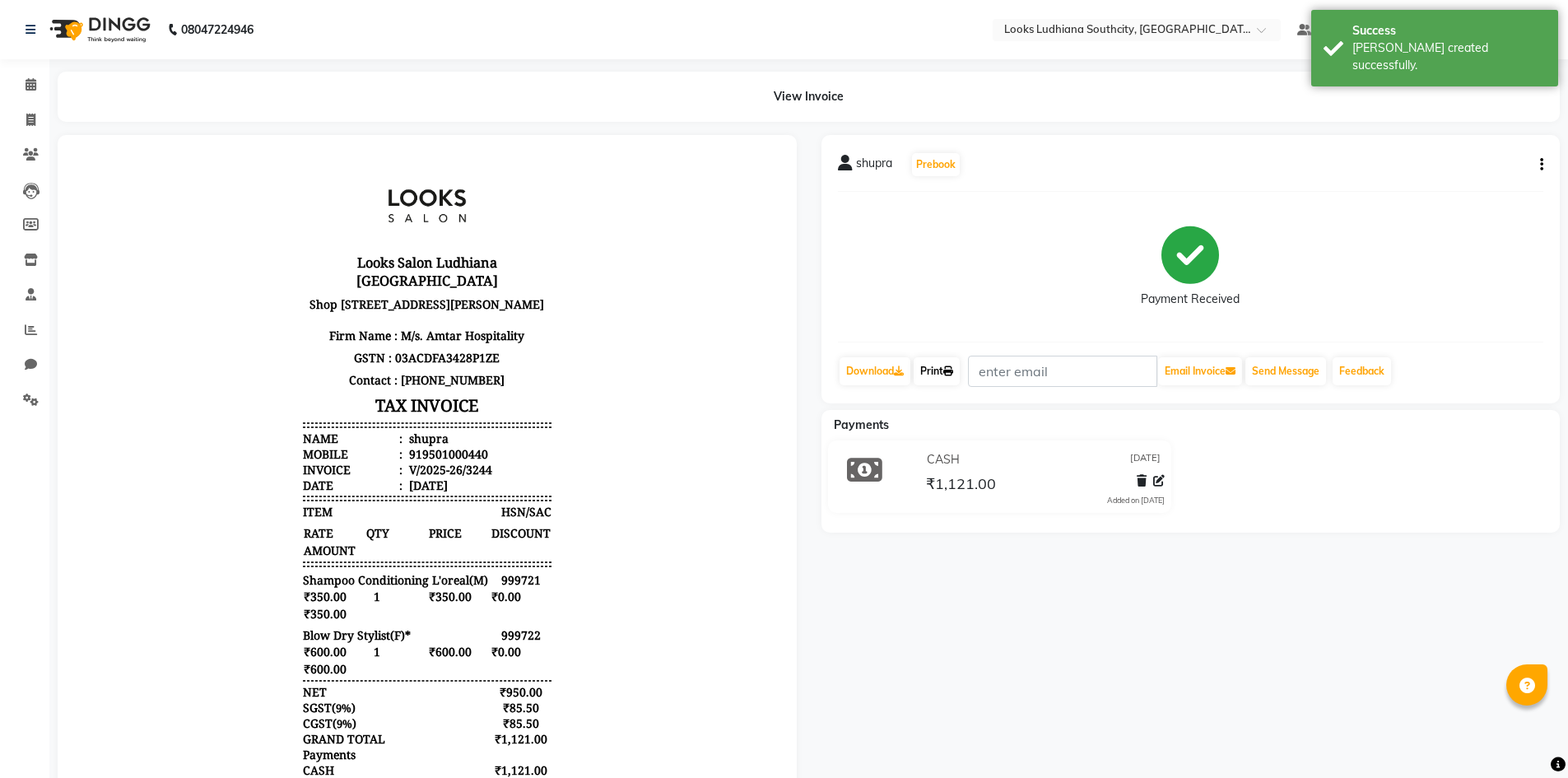
click at [953, 374] on icon at bounding box center [948, 371] width 10 height 10
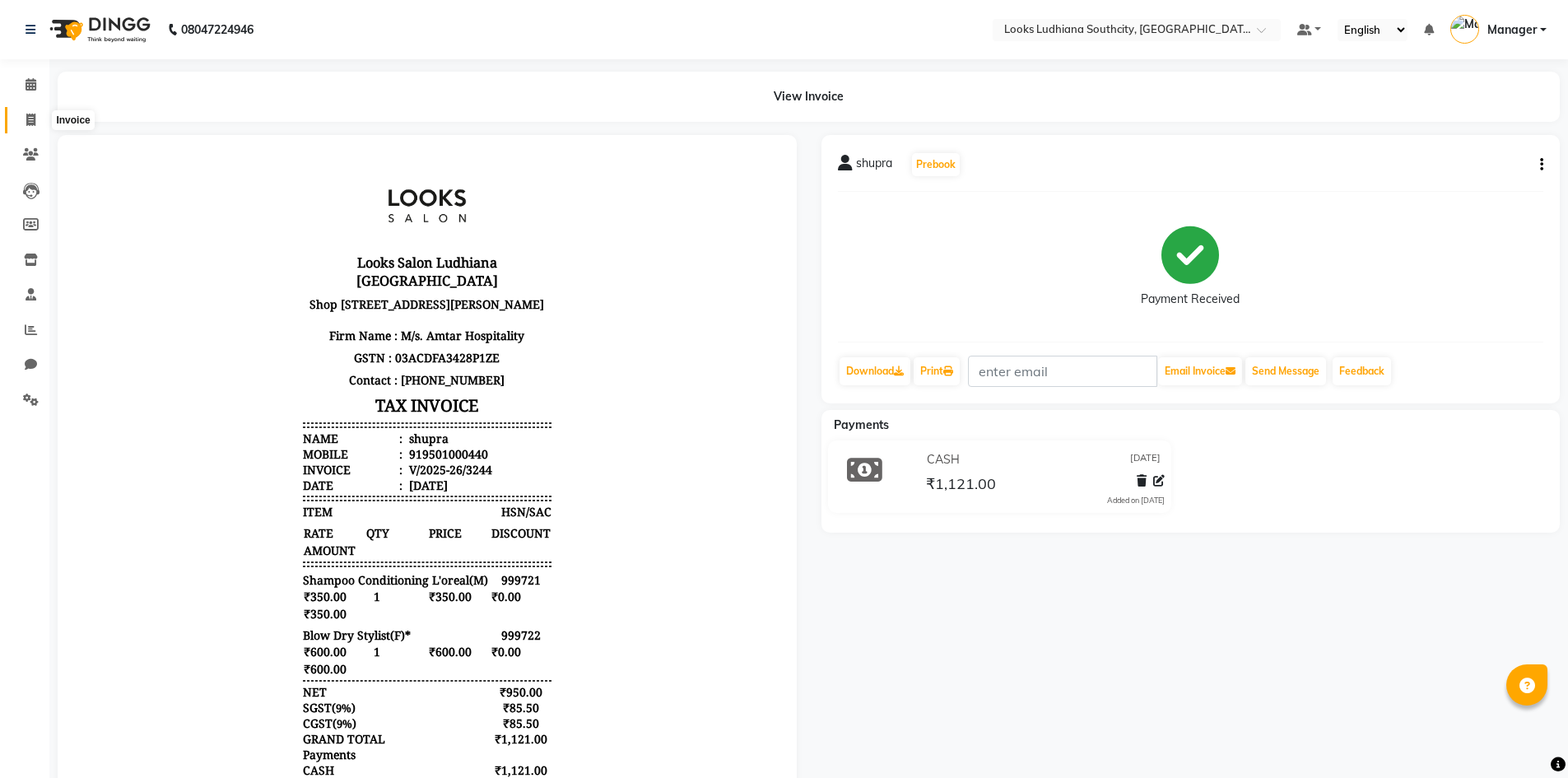
click at [31, 113] on icon at bounding box center [30, 119] width 9 height 12
select select "service"
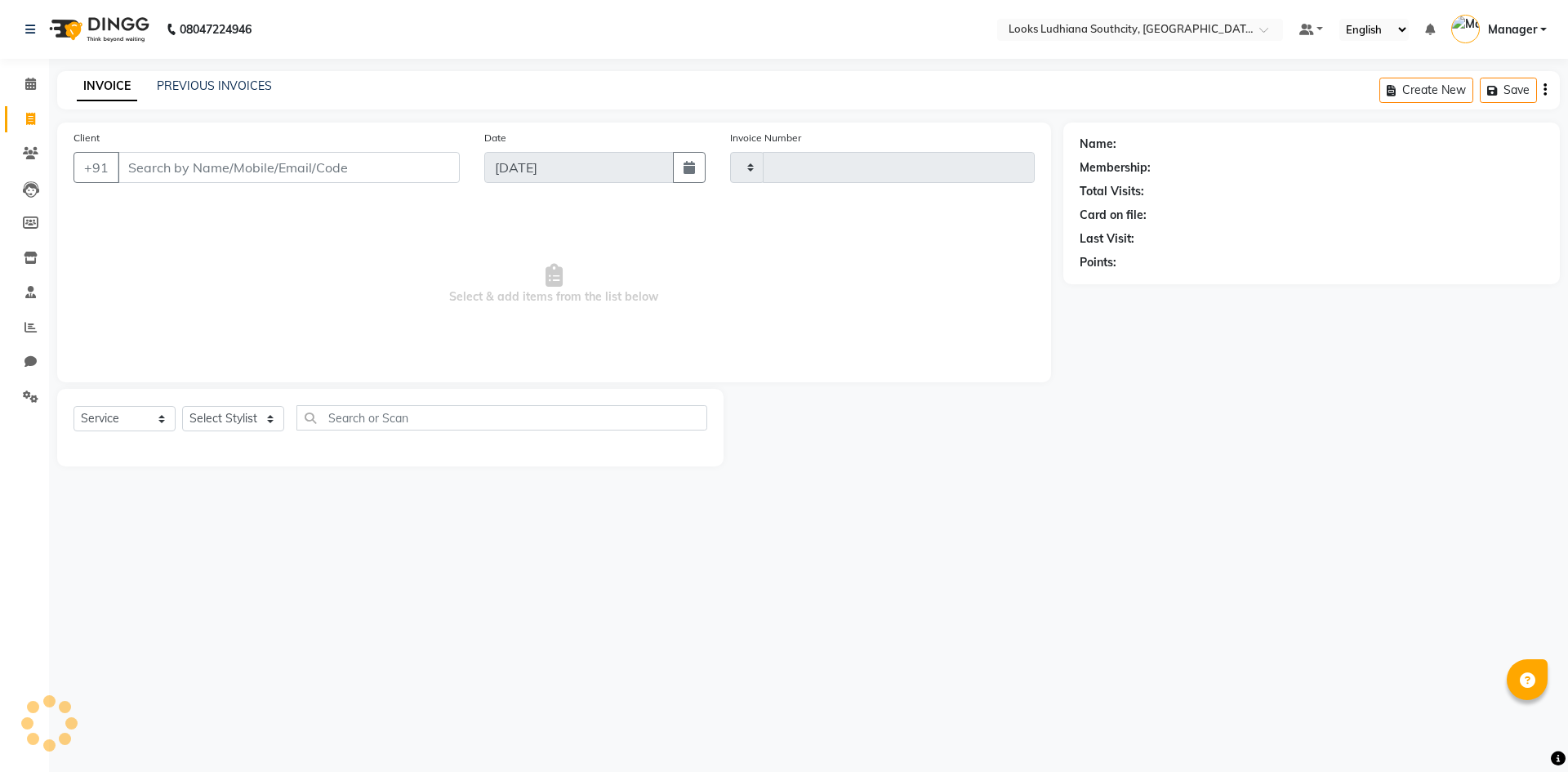
type input "3245"
select select "6577"
click at [253, 418] on select "Select Stylist ADIL Amtar Hospitality Annu COUNTER_SALES Danny Deepak_pdct Deep…" at bounding box center [248, 418] width 132 height 26
select select "50927"
click at [182, 406] on select "Select Stylist ADIL Amtar Hospitality Annu COUNTER_SALES Danny Deepak_pdct Deep…" at bounding box center [248, 418] width 132 height 26
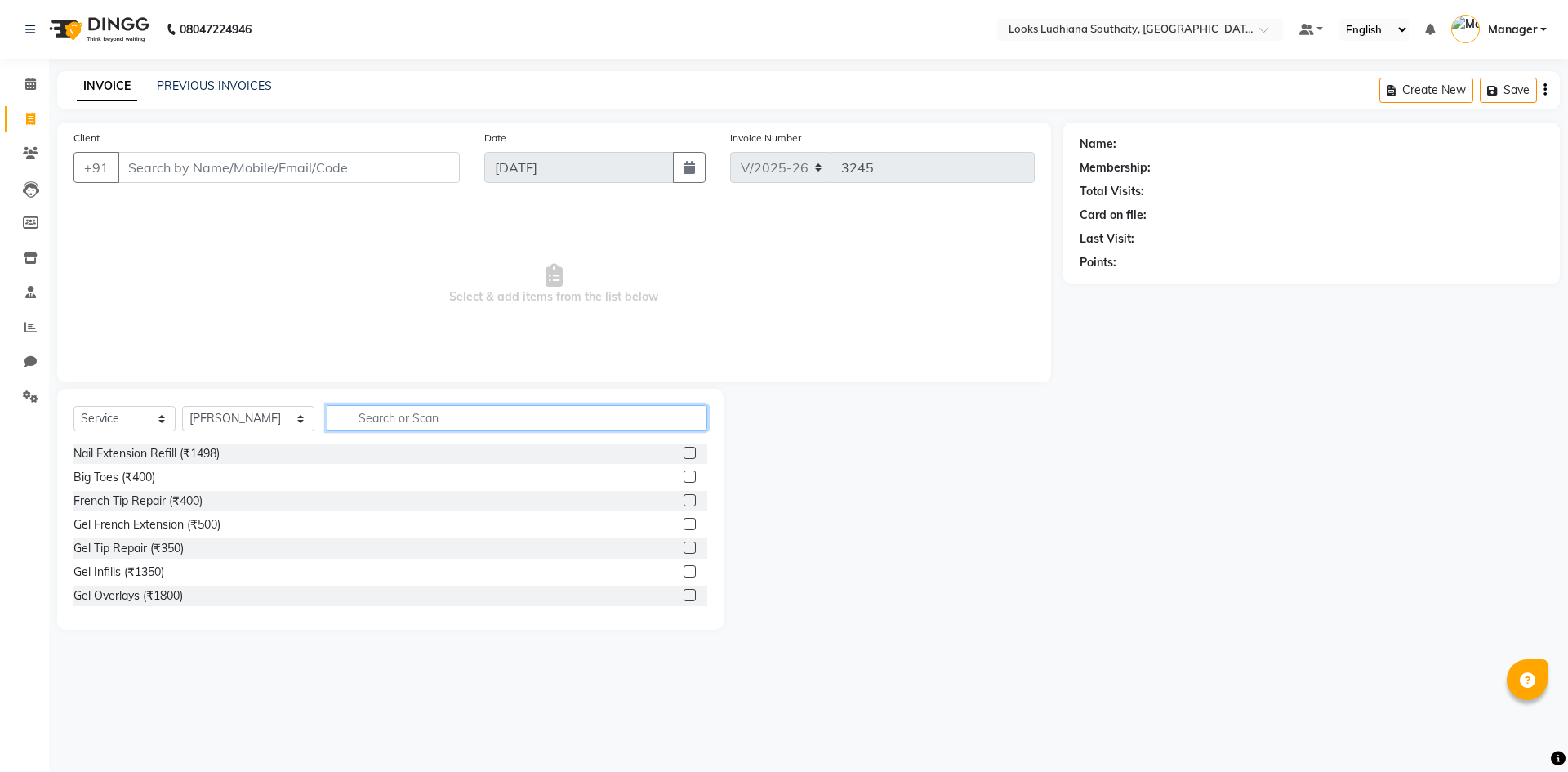
click at [501, 417] on input "text" at bounding box center [516, 417] width 380 height 26
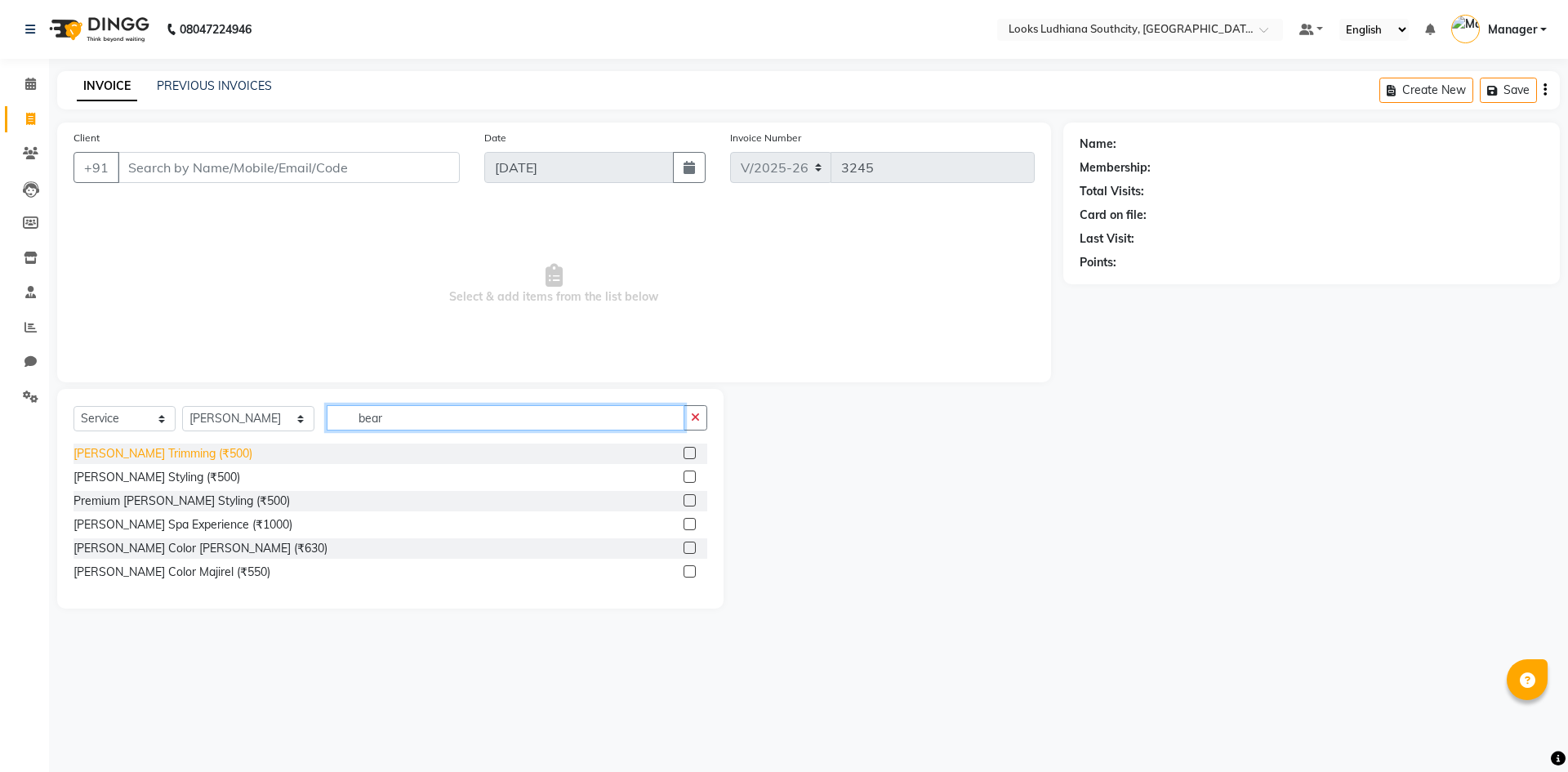
type input "bear"
click at [187, 445] on div "[PERSON_NAME] Trimming (₹500)" at bounding box center [163, 454] width 179 height 17
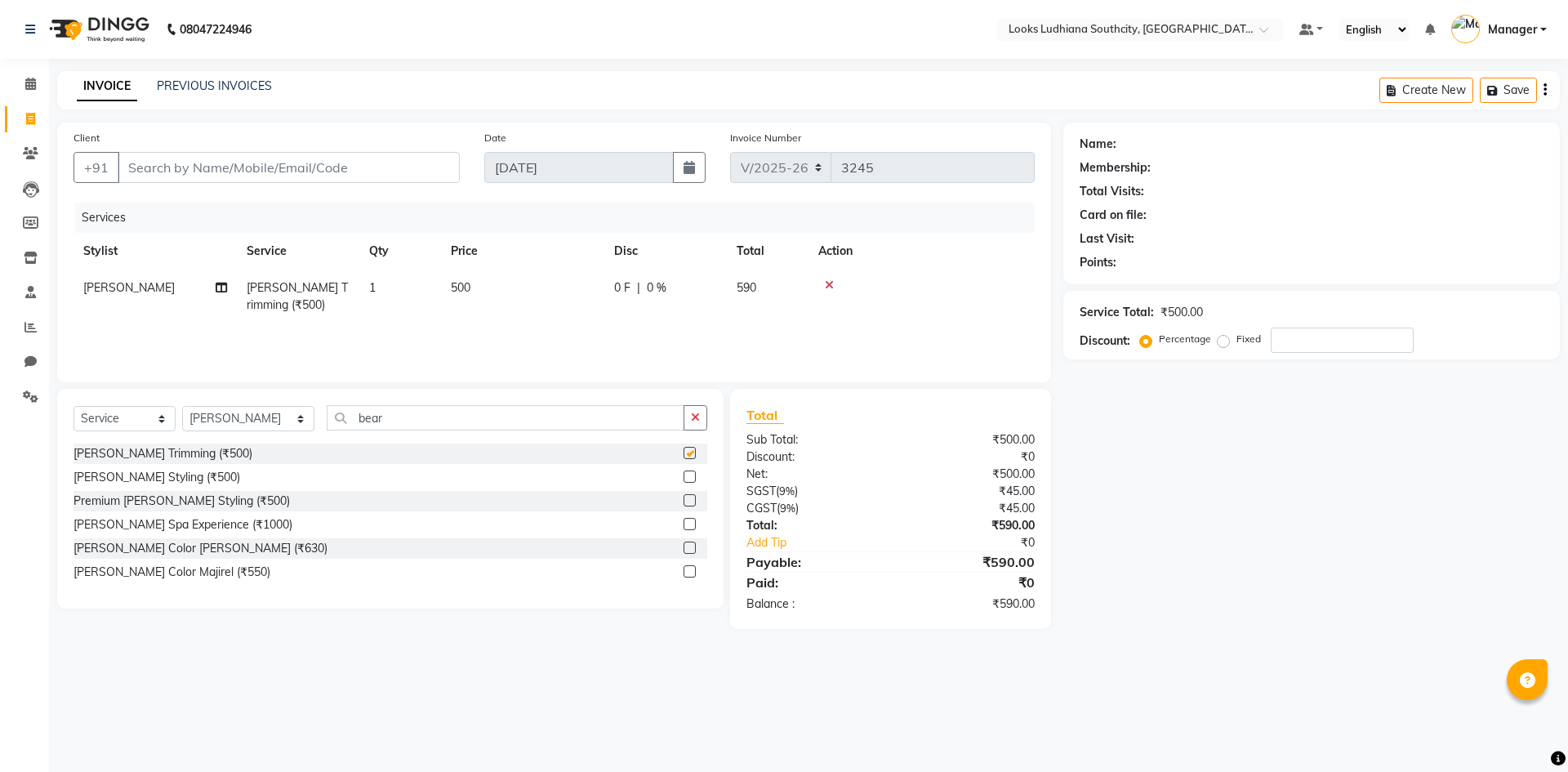
checkbox input "false"
click at [528, 283] on td "500" at bounding box center [522, 296] width 163 height 54
select select "50927"
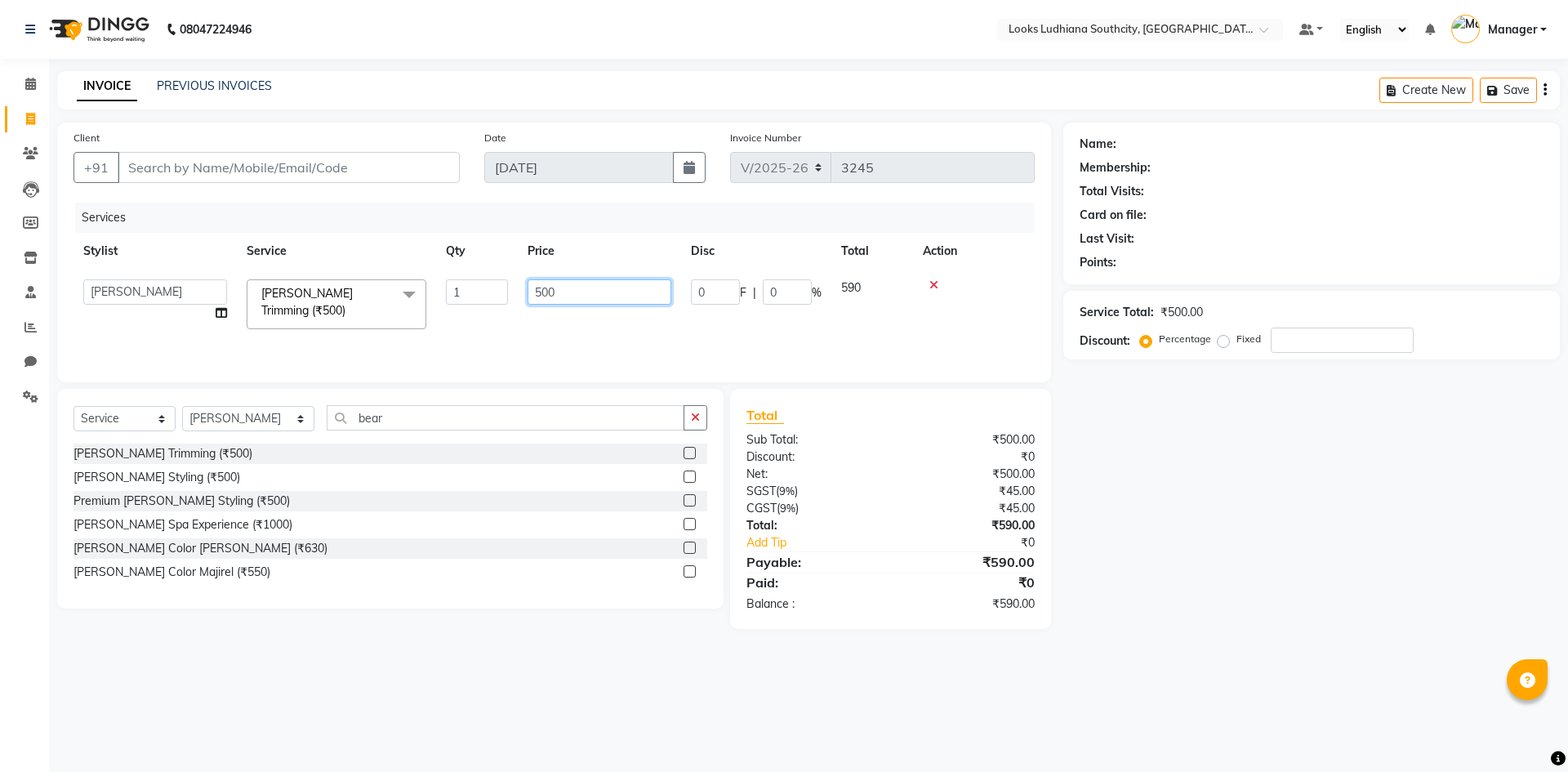
drag, startPoint x: 567, startPoint y: 288, endPoint x: 427, endPoint y: 279, distance: 140.3
click at [427, 279] on tr "ADIL Amtar Hospitality Annu COUNTER_SALES Danny Deepak_pdct Deep_pdct EHSAN Har…" at bounding box center [553, 304] width 961 height 70
type input "350"
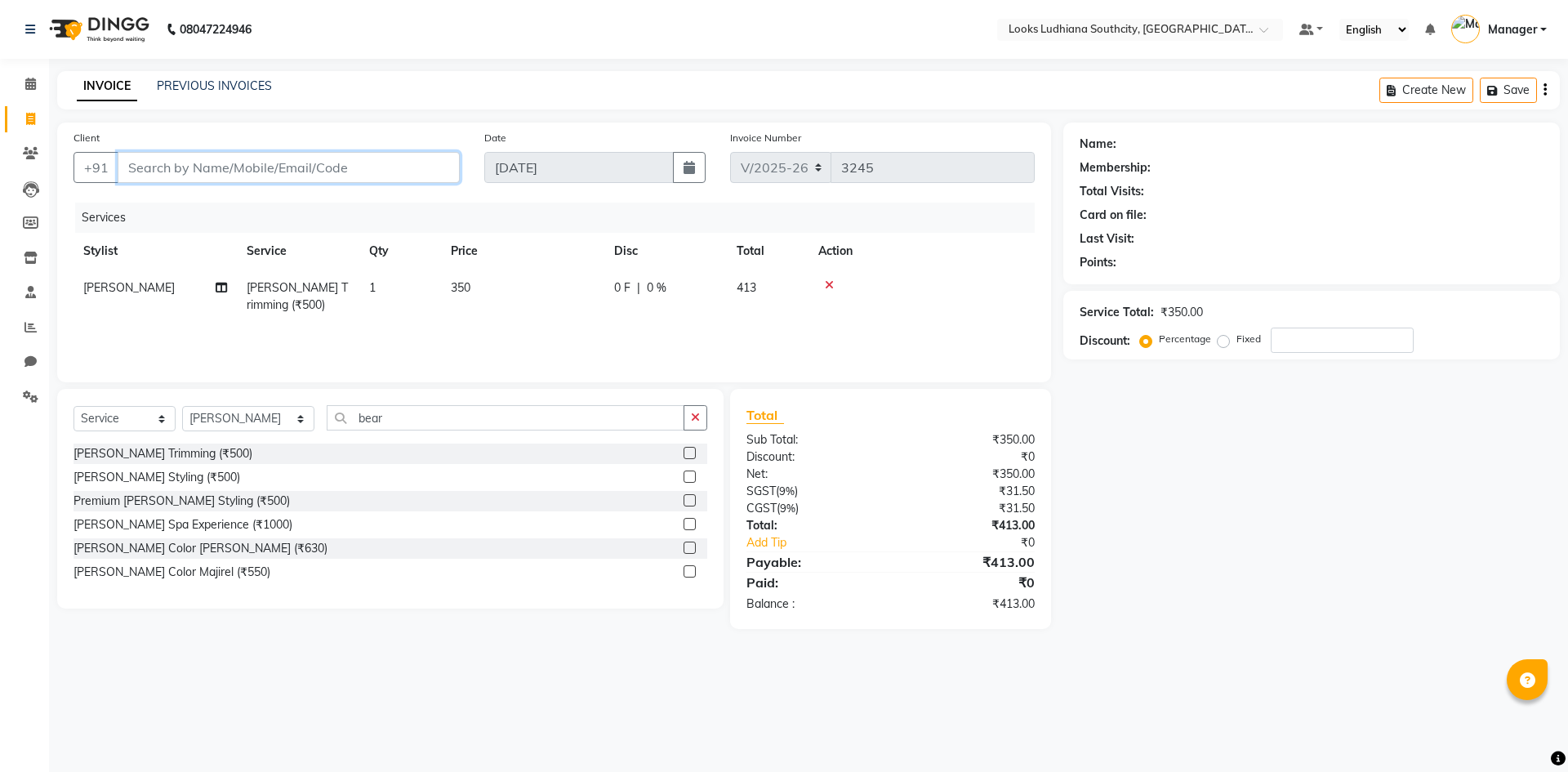
click at [354, 164] on input "Client" at bounding box center [288, 167] width 342 height 31
type input "9"
type input "0"
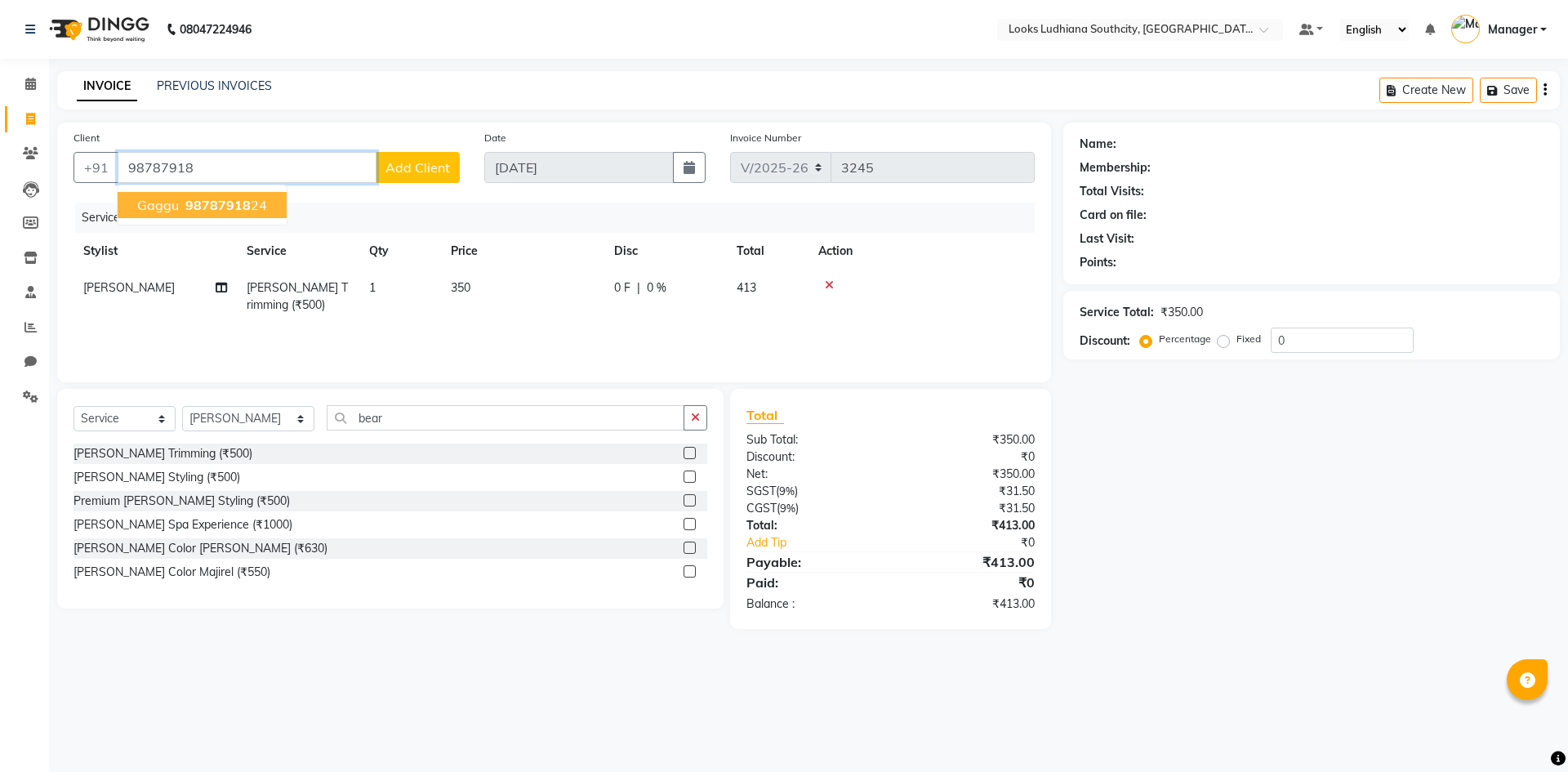
click at [236, 203] on span "98787918" at bounding box center [218, 205] width 66 height 16
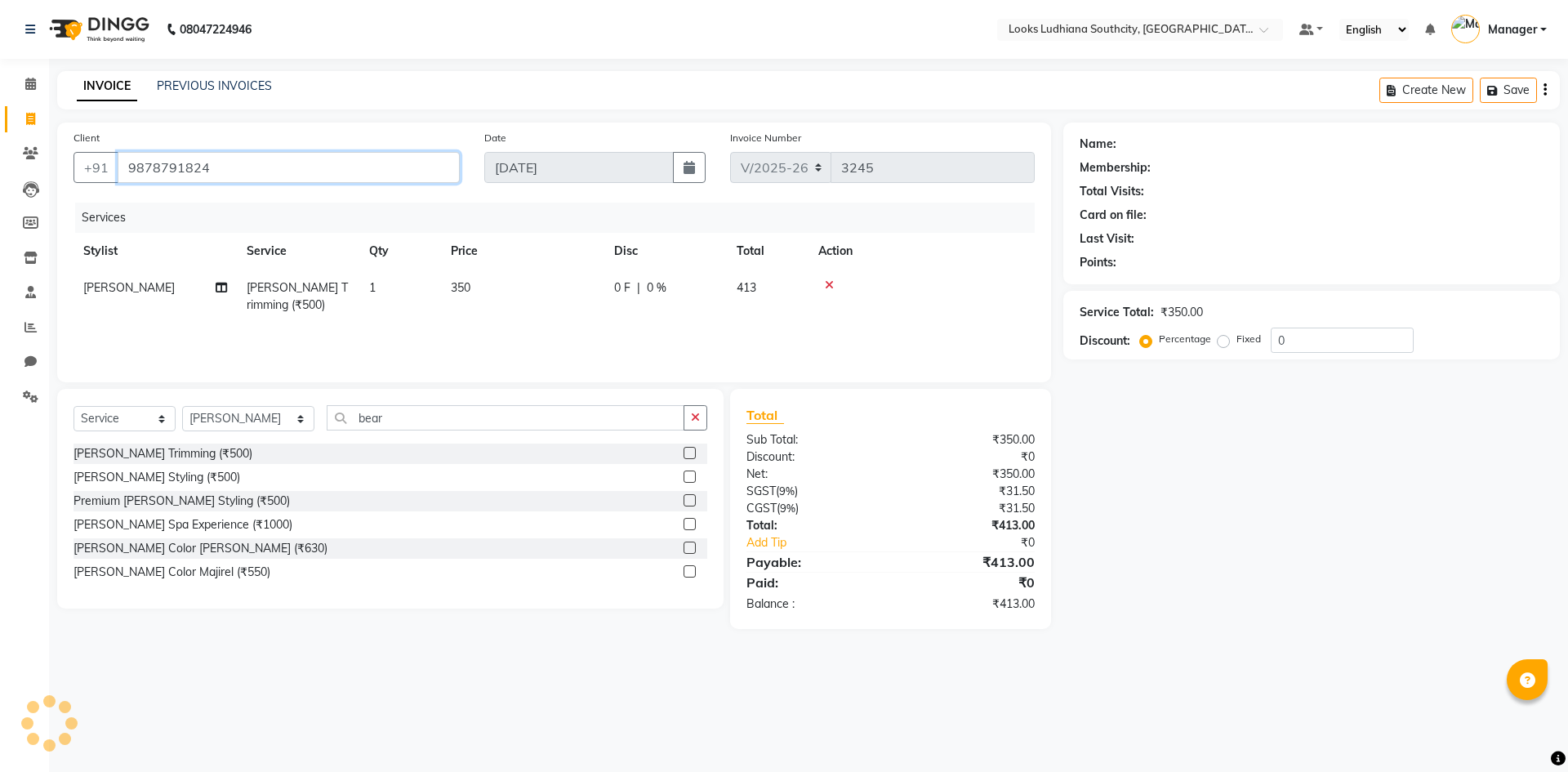
type input "9878791824"
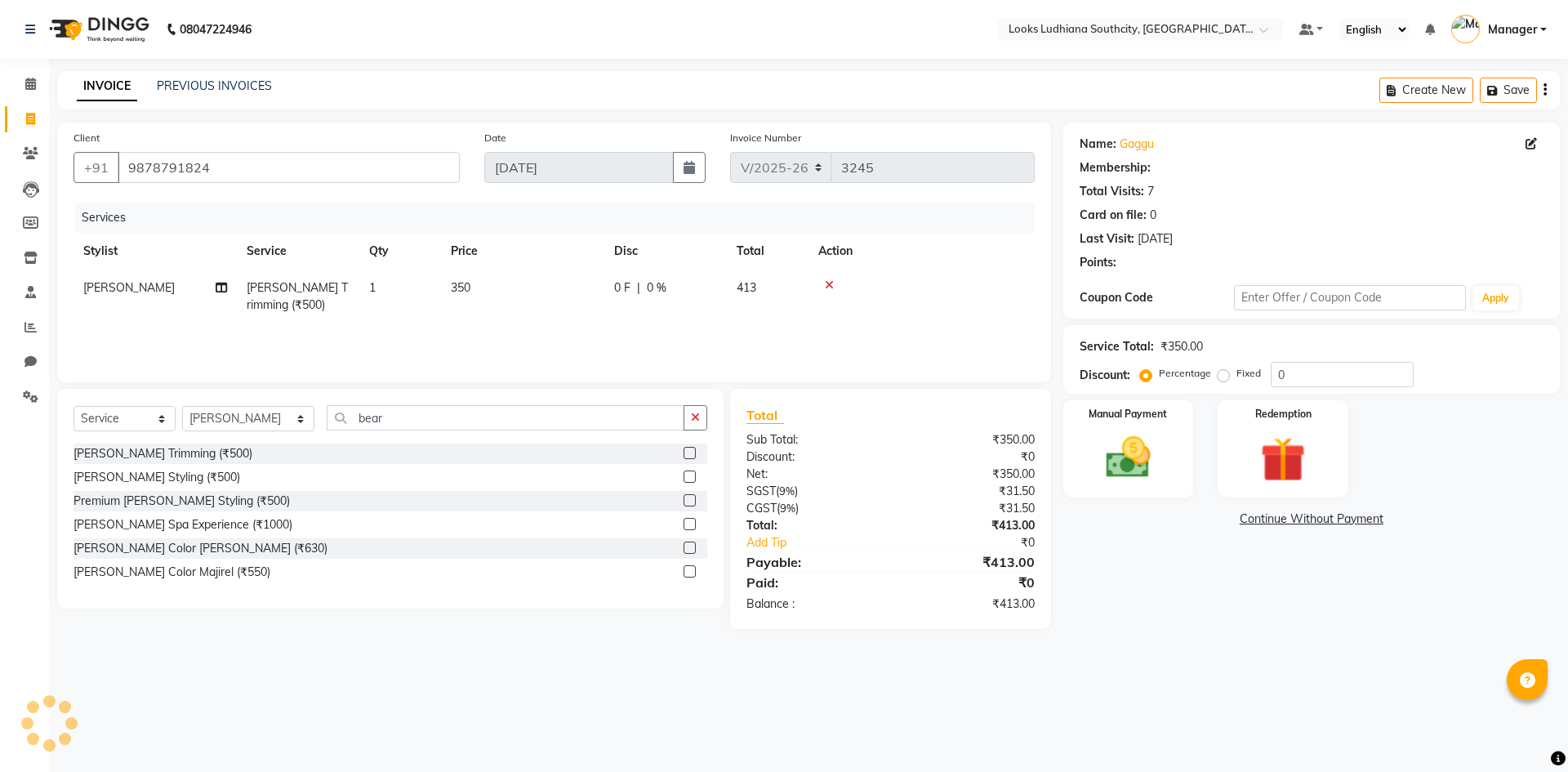
select select "1: Object"
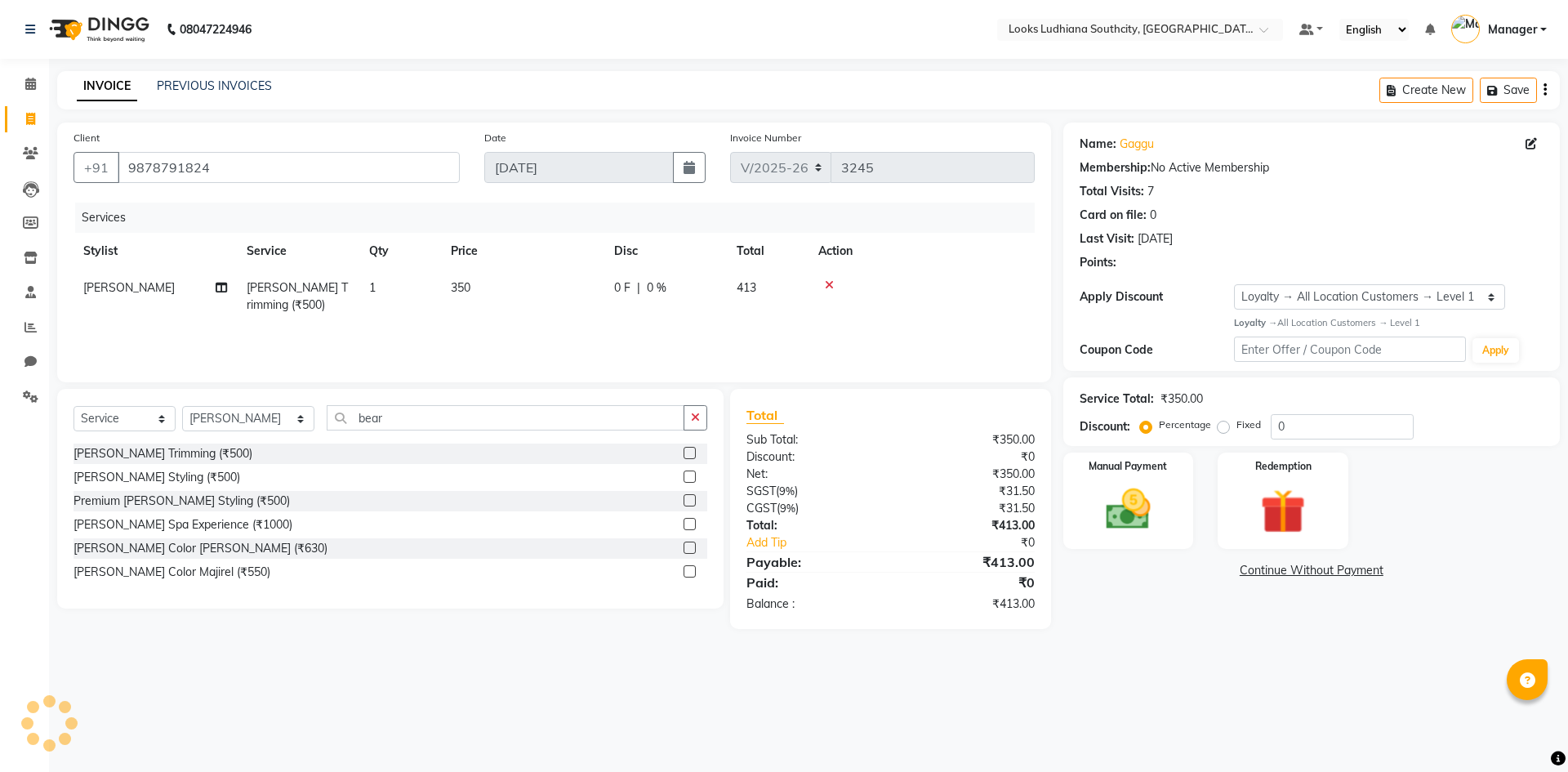
click at [1314, 440] on div "Service Total: ₹350.00 Discount: Percentage Fixed 0" at bounding box center [1311, 412] width 496 height 69
click at [1308, 522] on img at bounding box center [1282, 512] width 76 height 58
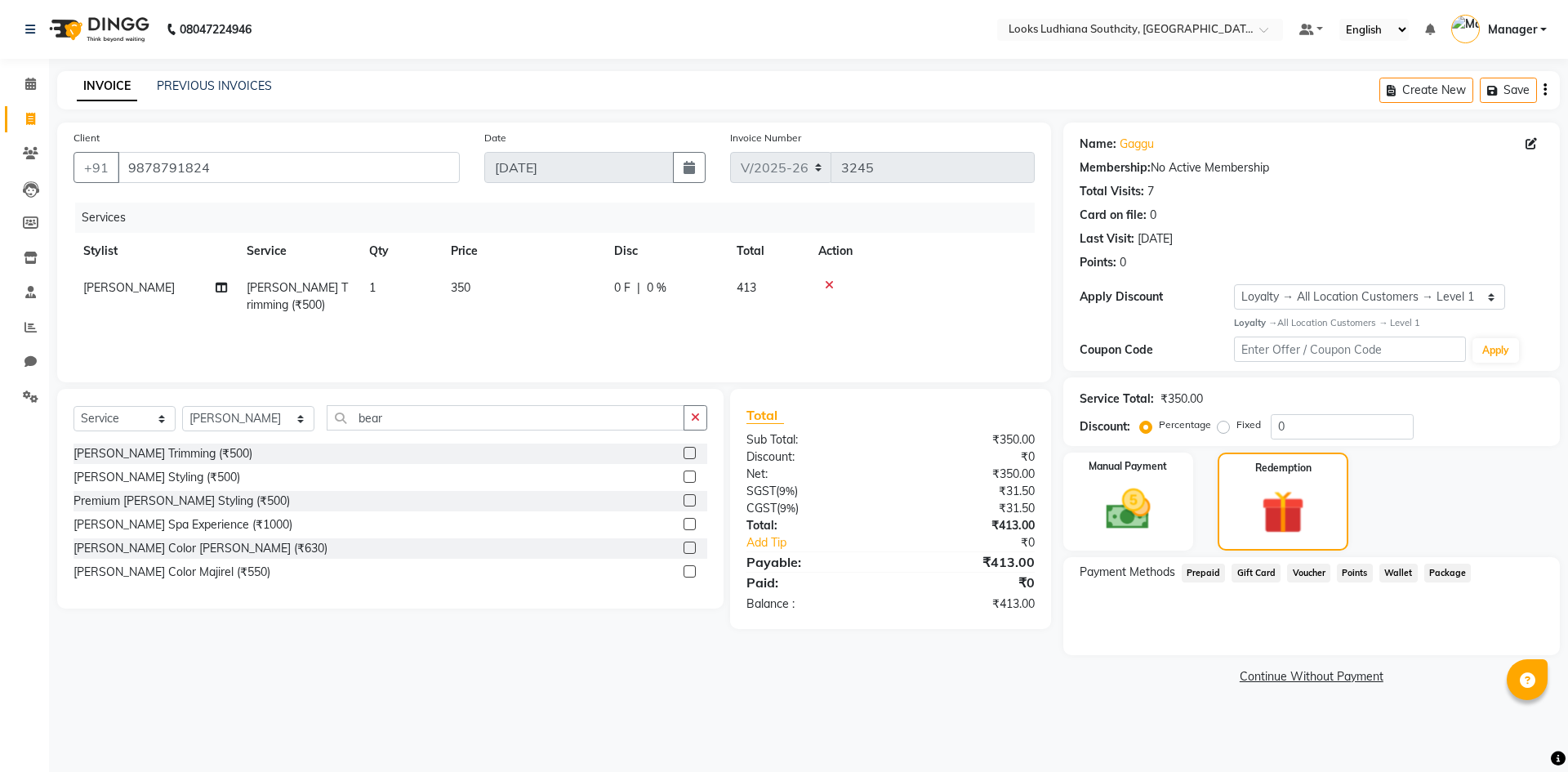
click at [1314, 575] on span "Voucher" at bounding box center [1308, 574] width 43 height 19
click at [249, 163] on input "9878791824" at bounding box center [288, 167] width 342 height 31
click at [833, 288] on icon at bounding box center [829, 285] width 9 height 11
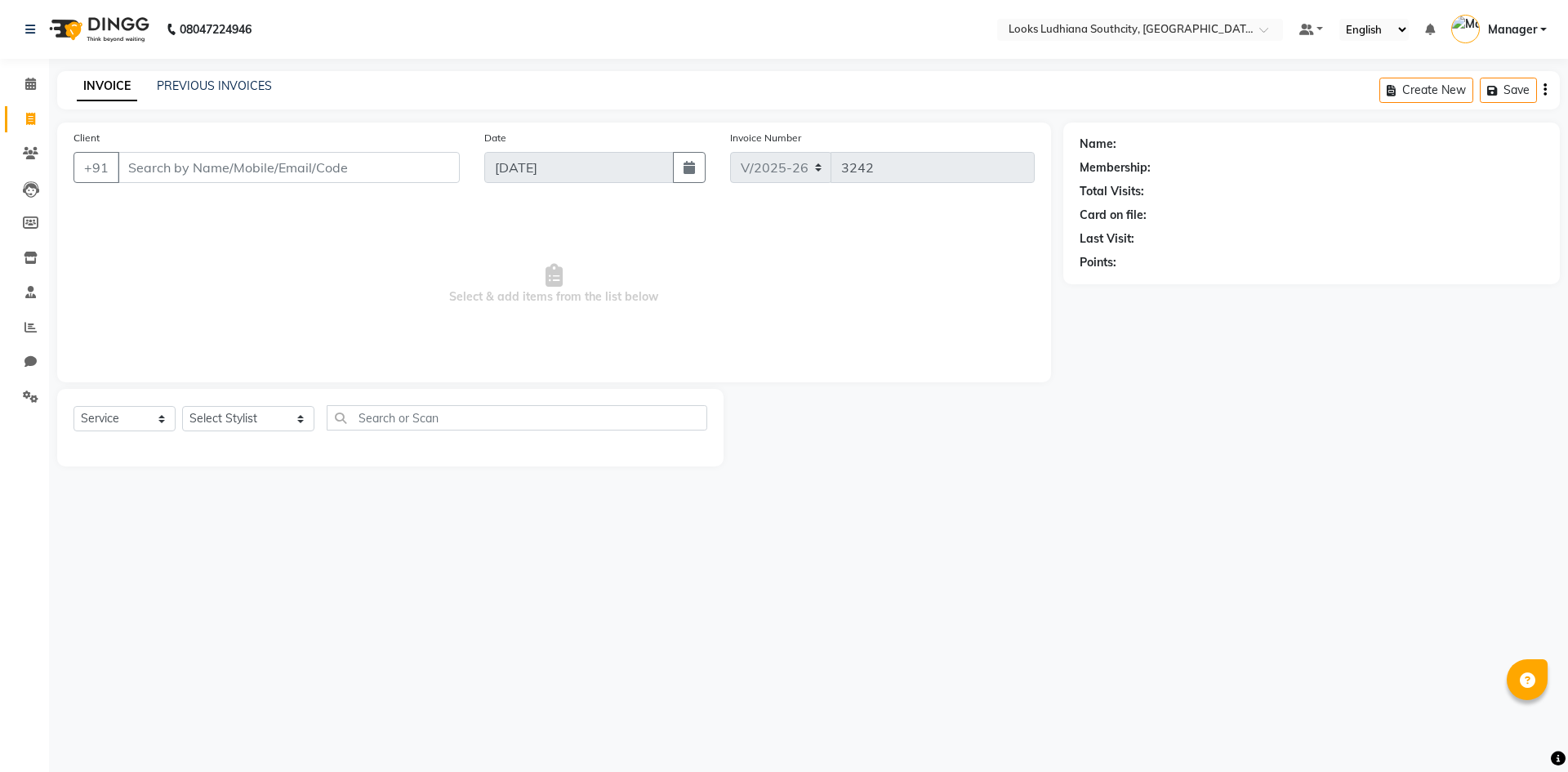
select select "6577"
select select "service"
click at [242, 414] on select "Select Stylist [PERSON_NAME] Amtar Hospitality Annu COUNTER_SALES [PERSON_NAME]…" at bounding box center [248, 418] width 132 height 26
select select "57598"
click at [182, 406] on select "Select Stylist [PERSON_NAME] Amtar Hospitality Annu COUNTER_SALES [PERSON_NAME]…" at bounding box center [248, 418] width 132 height 26
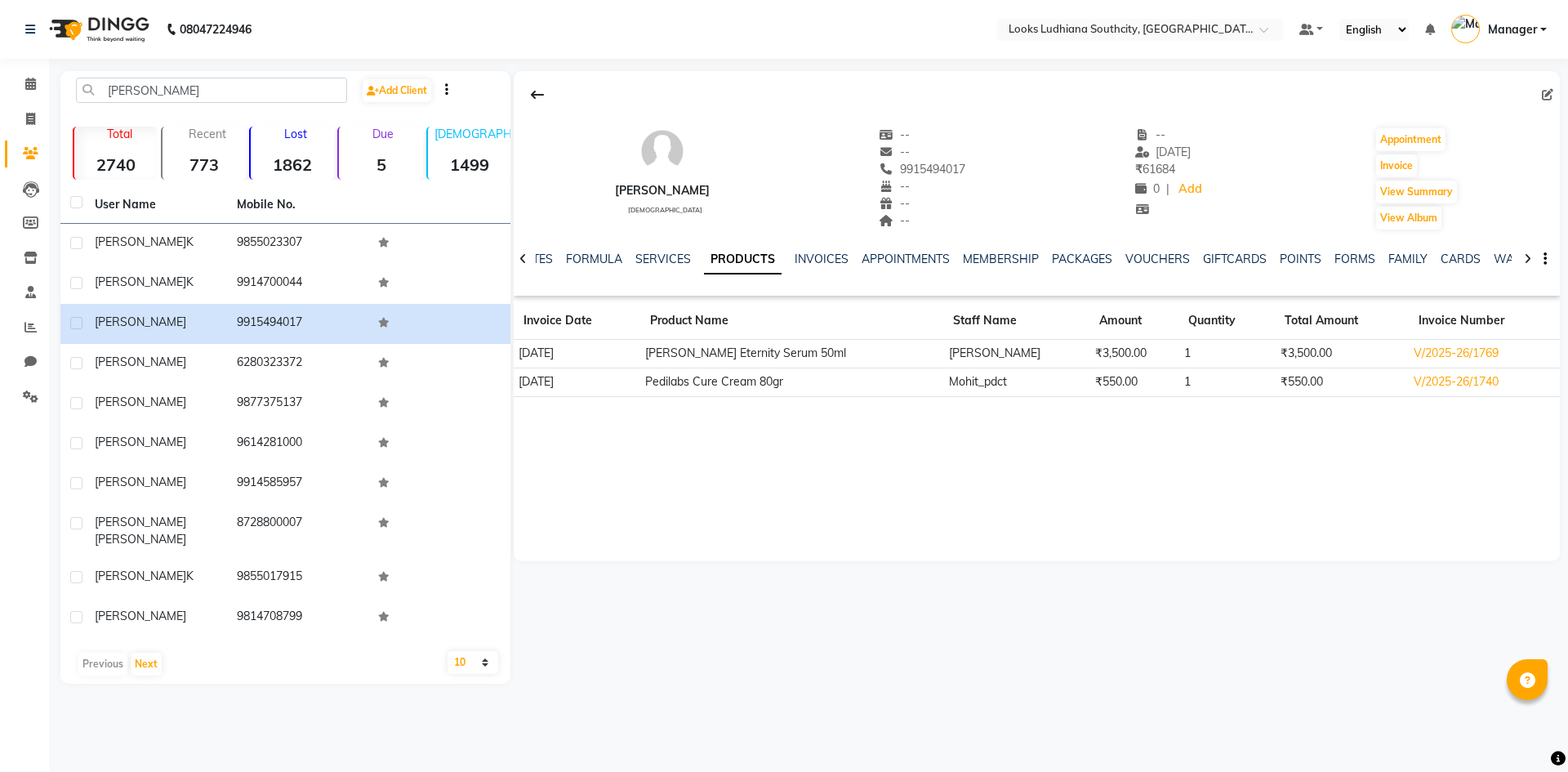
click at [169, 91] on input "kamal" at bounding box center [211, 90] width 271 height 26
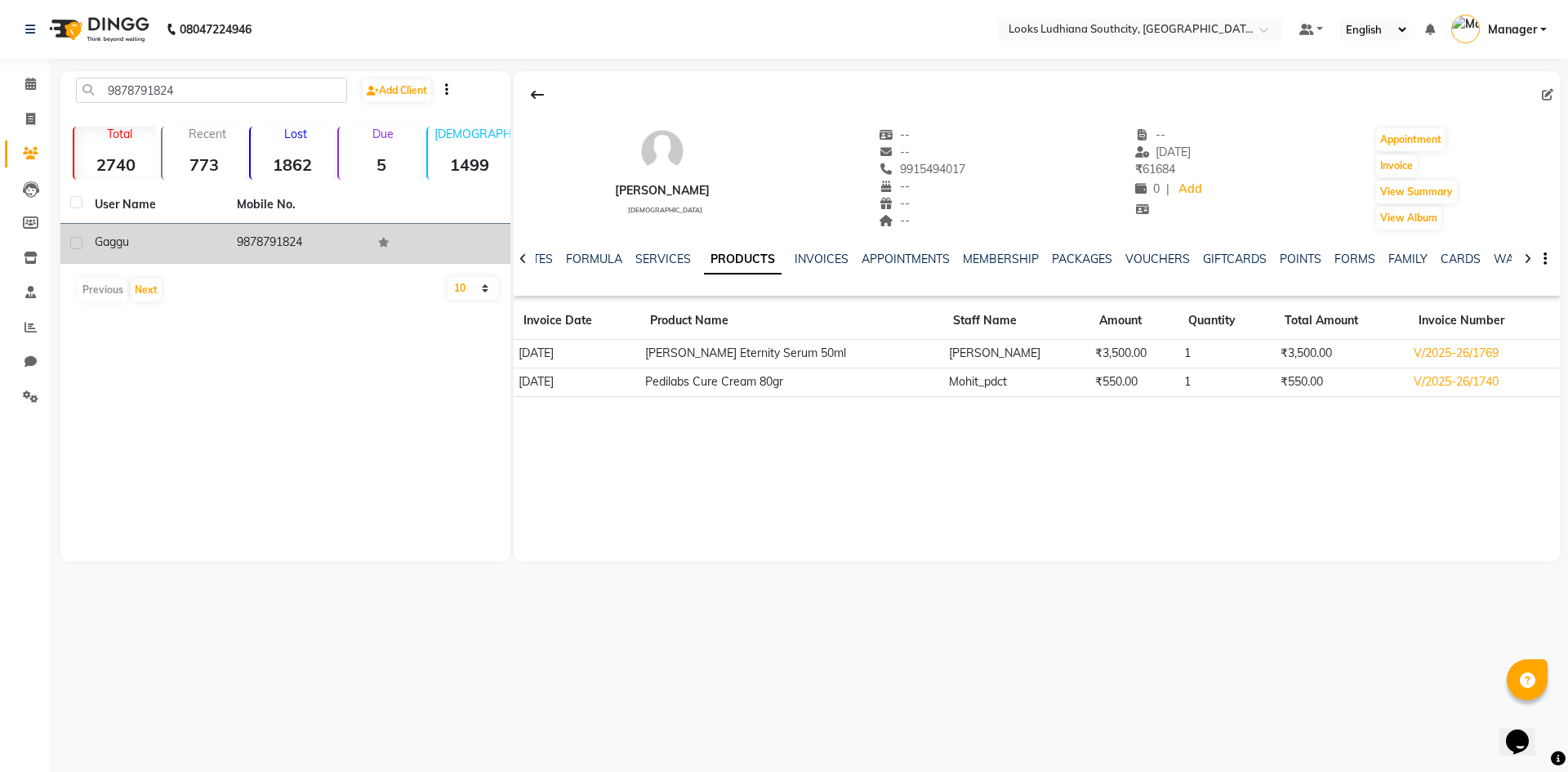
click at [232, 238] on td "9878791824" at bounding box center [297, 244] width 142 height 40
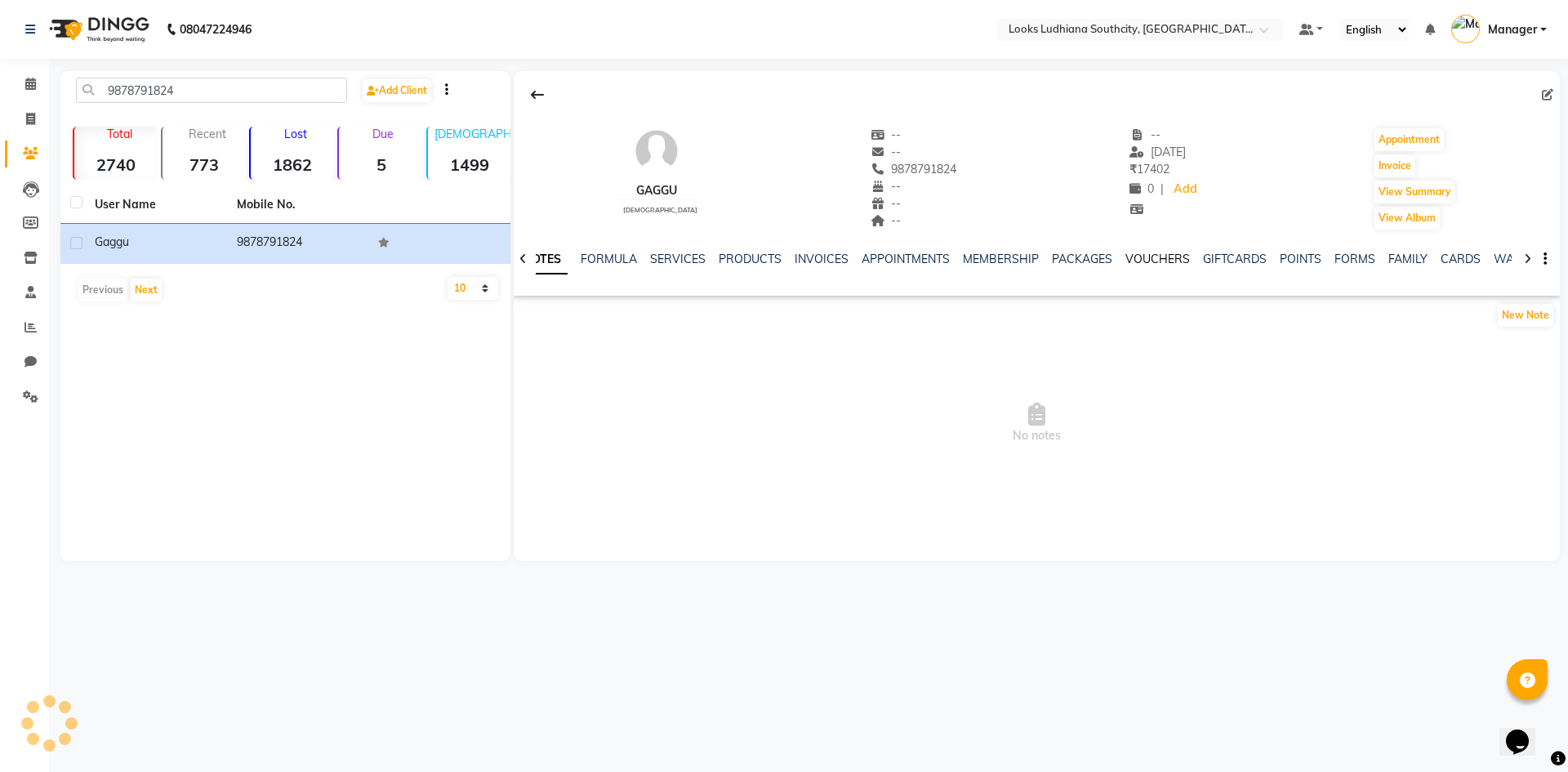
click at [1155, 254] on link "VOUCHERS" at bounding box center [1157, 258] width 65 height 14
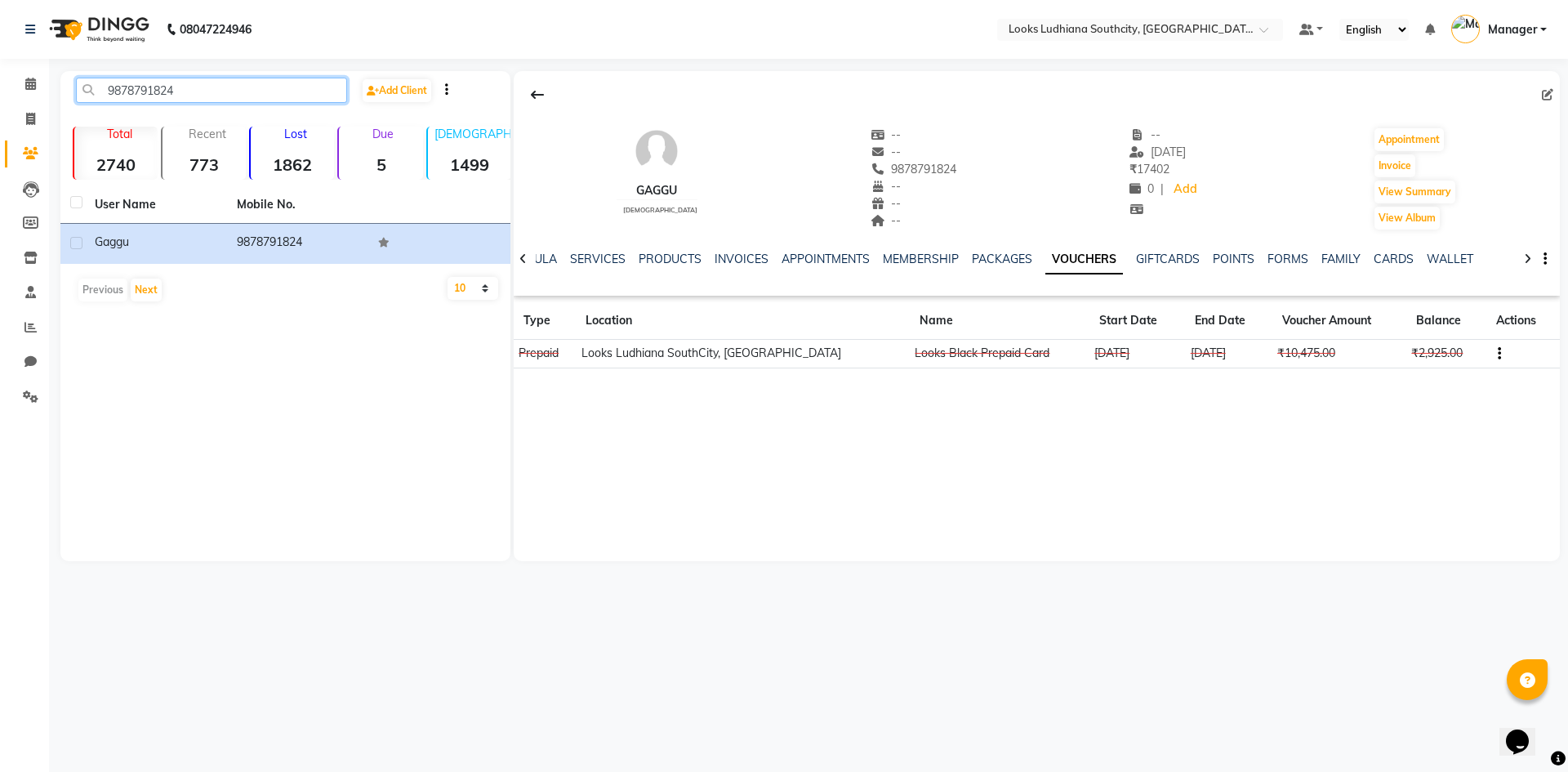
click at [246, 88] on input "9878791824" at bounding box center [211, 90] width 271 height 26
click at [245, 87] on input "9878791824" at bounding box center [211, 90] width 271 height 26
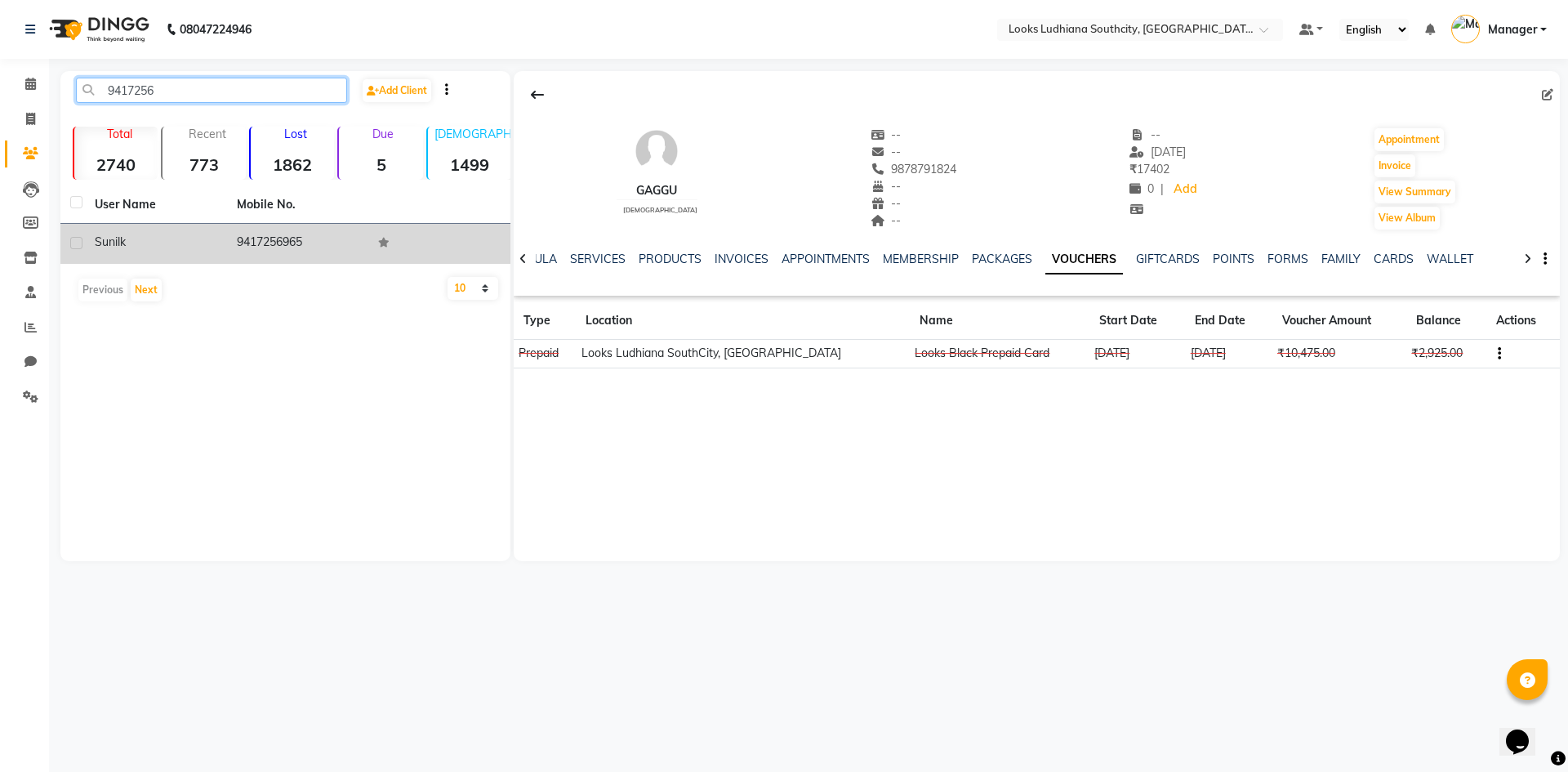
type input "9417256"
click at [148, 257] on td "sunil k" at bounding box center [155, 244] width 142 height 40
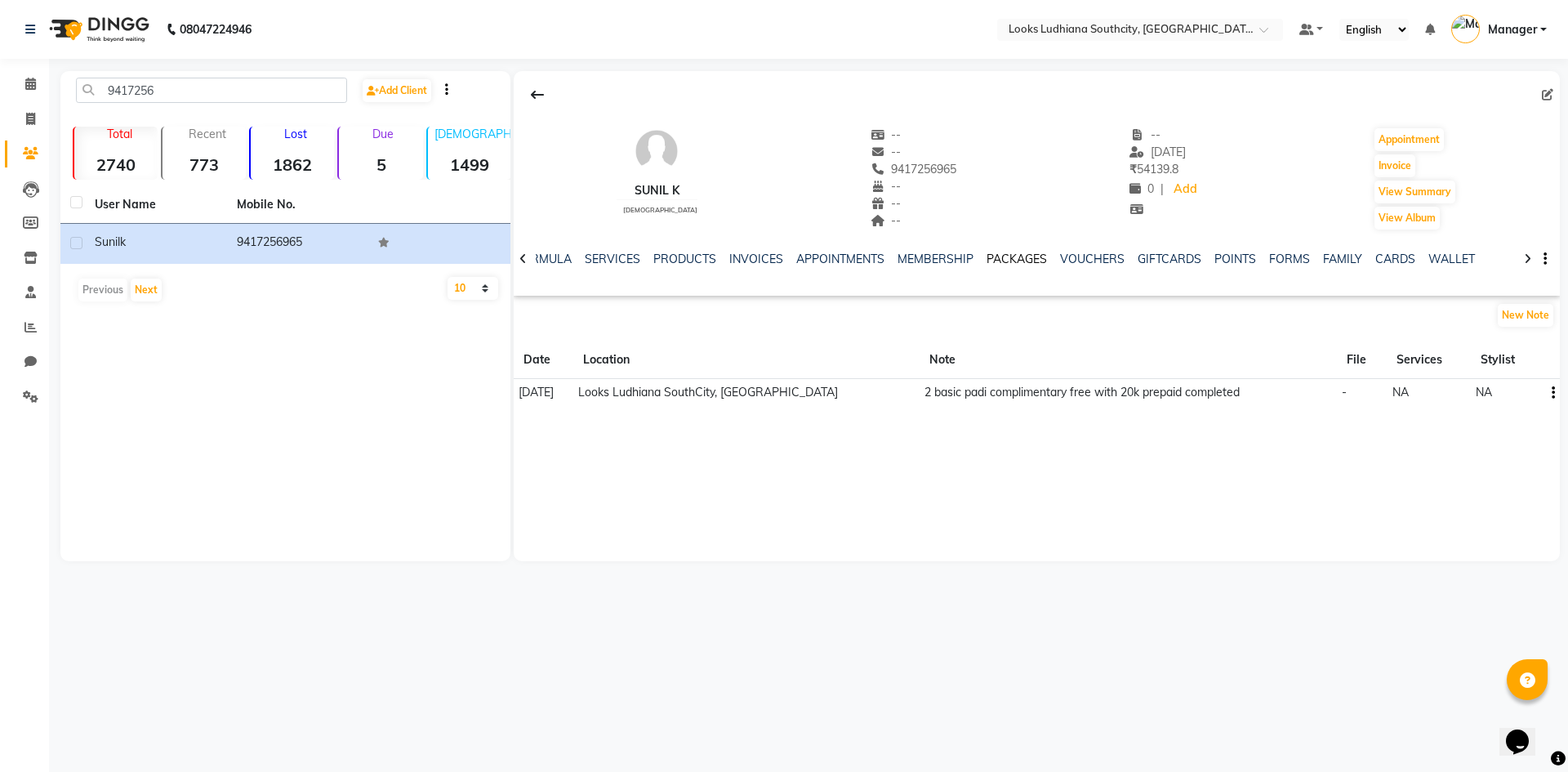
click at [1016, 253] on link "PACKAGES" at bounding box center [1016, 258] width 60 height 14
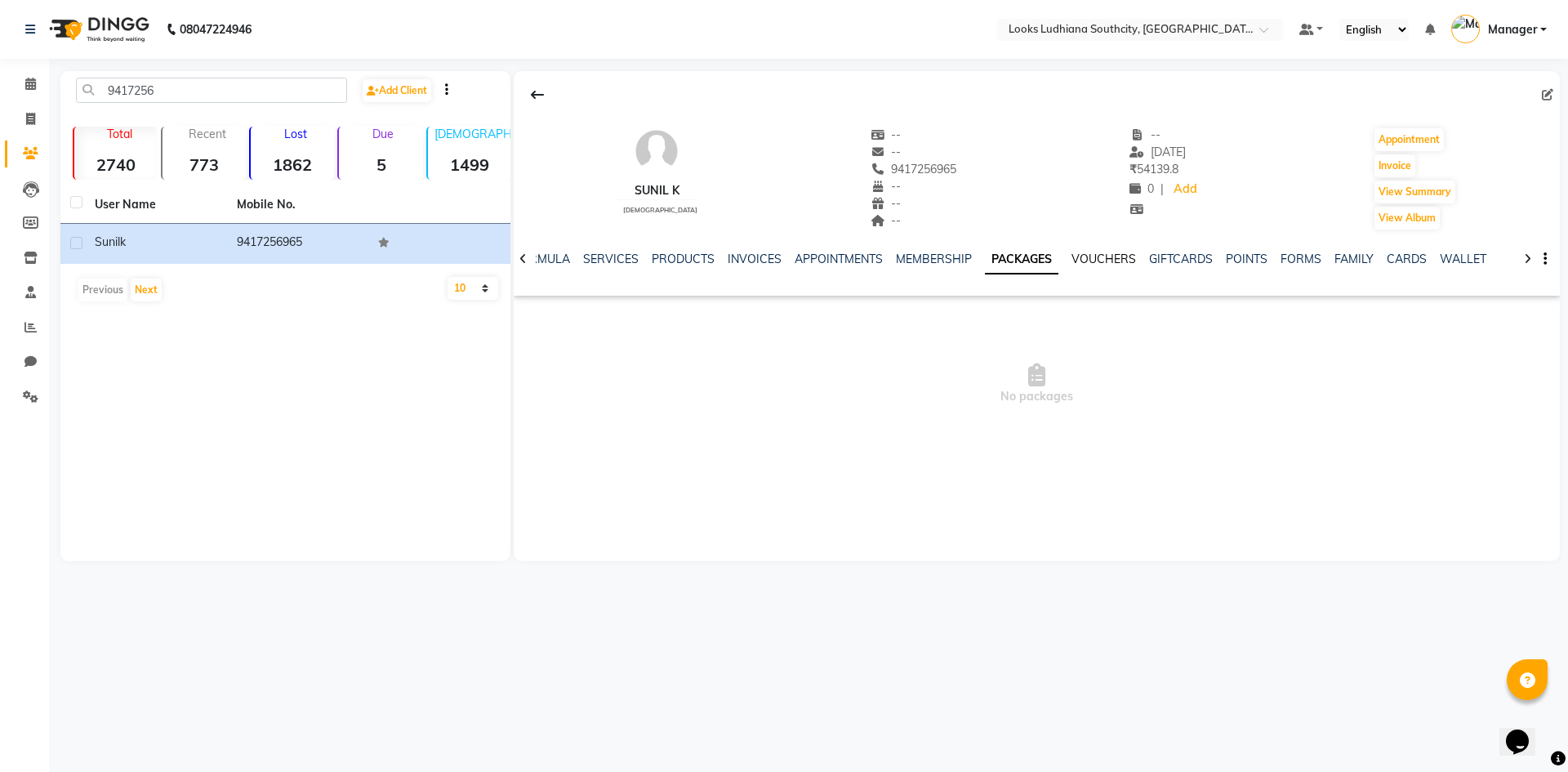
click at [1072, 256] on link "VOUCHERS" at bounding box center [1104, 258] width 65 height 14
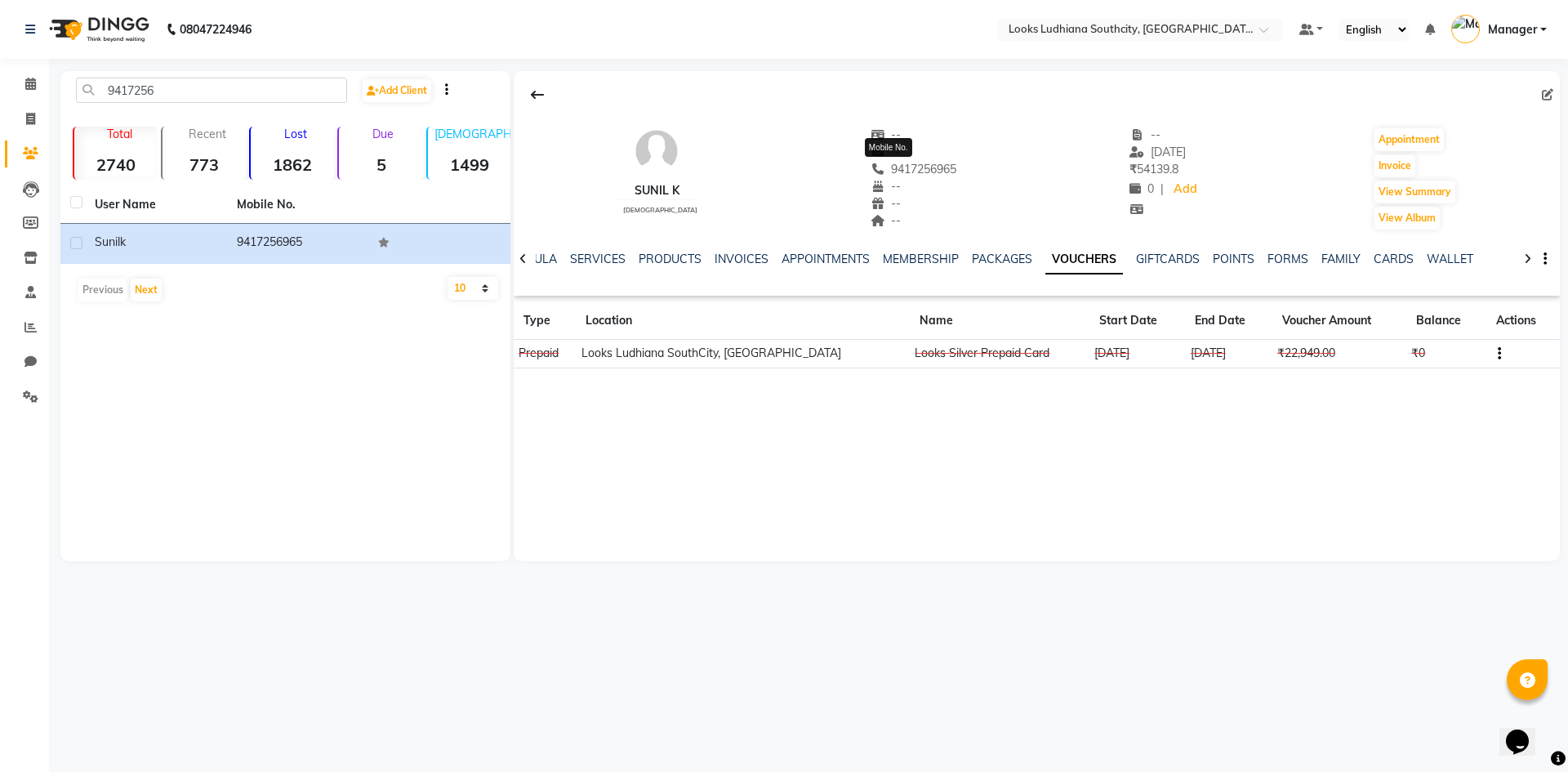
click at [902, 166] on span "9417256965" at bounding box center [914, 169] width 87 height 14
copy span "9417256965"
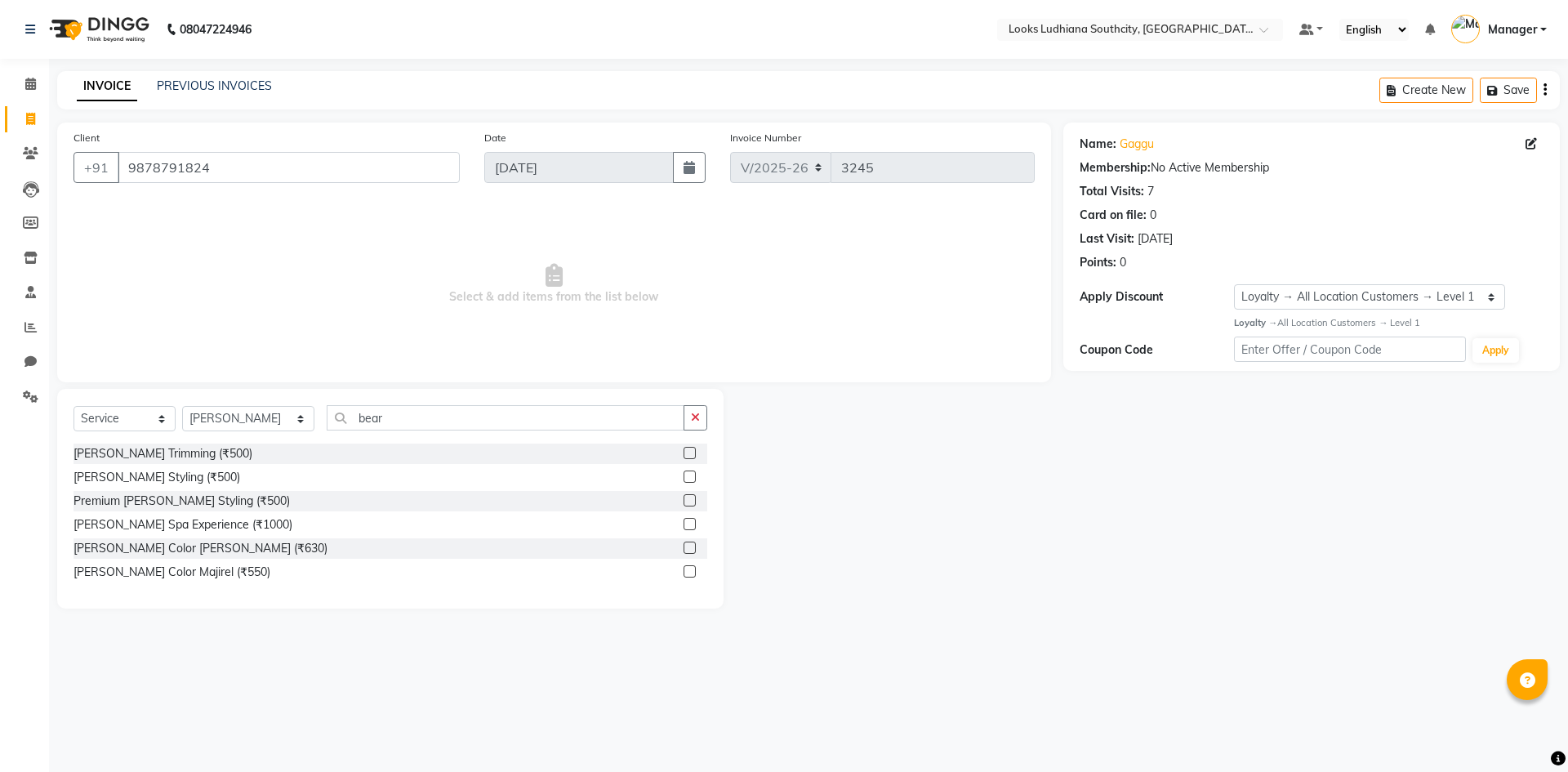
select select "6577"
select select "service"
select select "50927"
select select "1: Object"
click at [169, 173] on input "9878791824" at bounding box center [288, 167] width 342 height 31
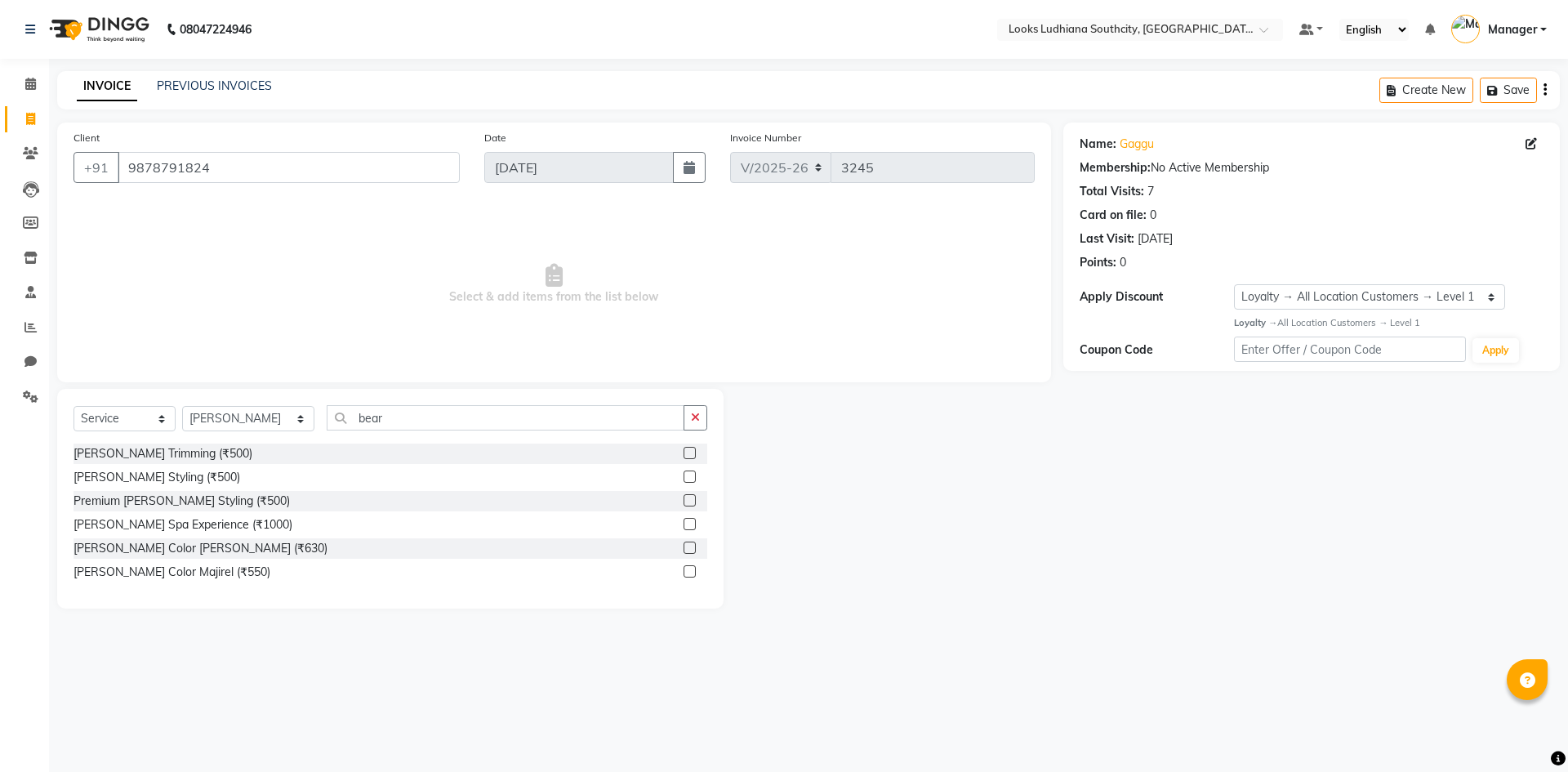
click at [169, 173] on input "9878791824" at bounding box center [288, 167] width 342 height 31
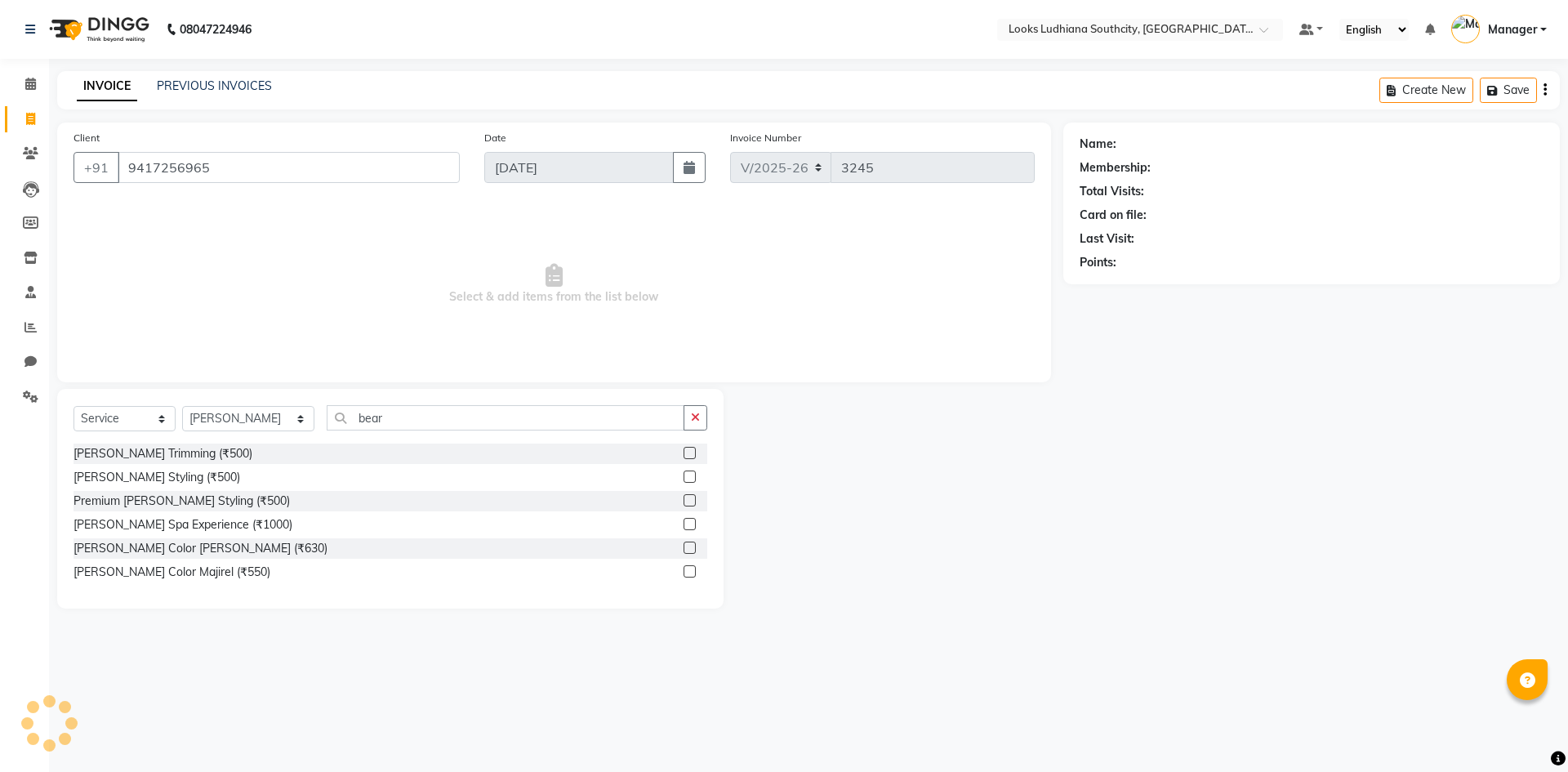
type input "9417256965"
select select "1: Object"
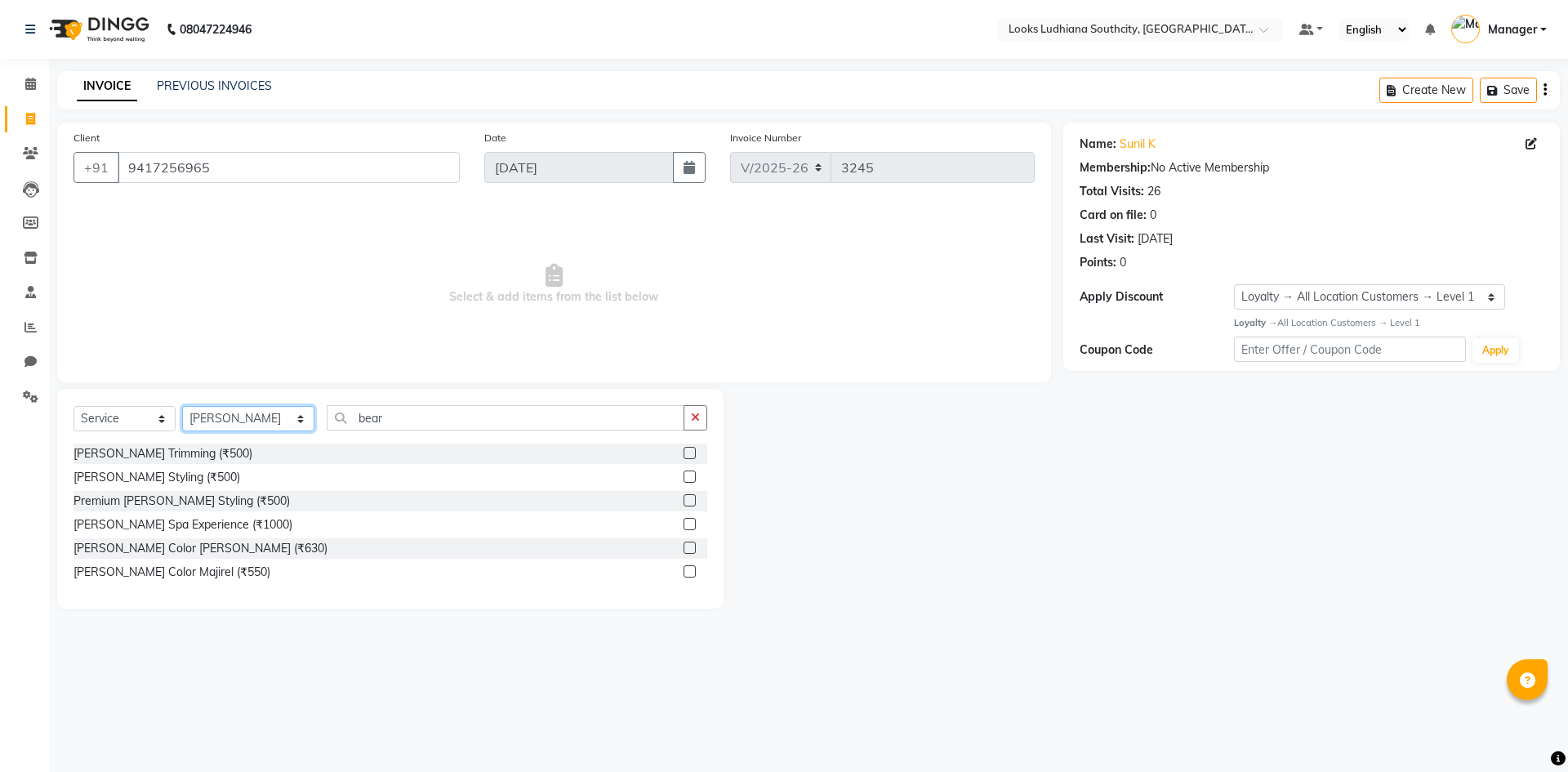
click at [249, 421] on select "Select Stylist [PERSON_NAME] Amtar Hospitality Annu COUNTER_SALES [PERSON_NAME]…" at bounding box center [248, 418] width 132 height 26
select select "57598"
click at [182, 406] on select "Select Stylist [PERSON_NAME] Amtar Hospitality Annu COUNTER_SALES [PERSON_NAME]…" at bounding box center [248, 418] width 132 height 26
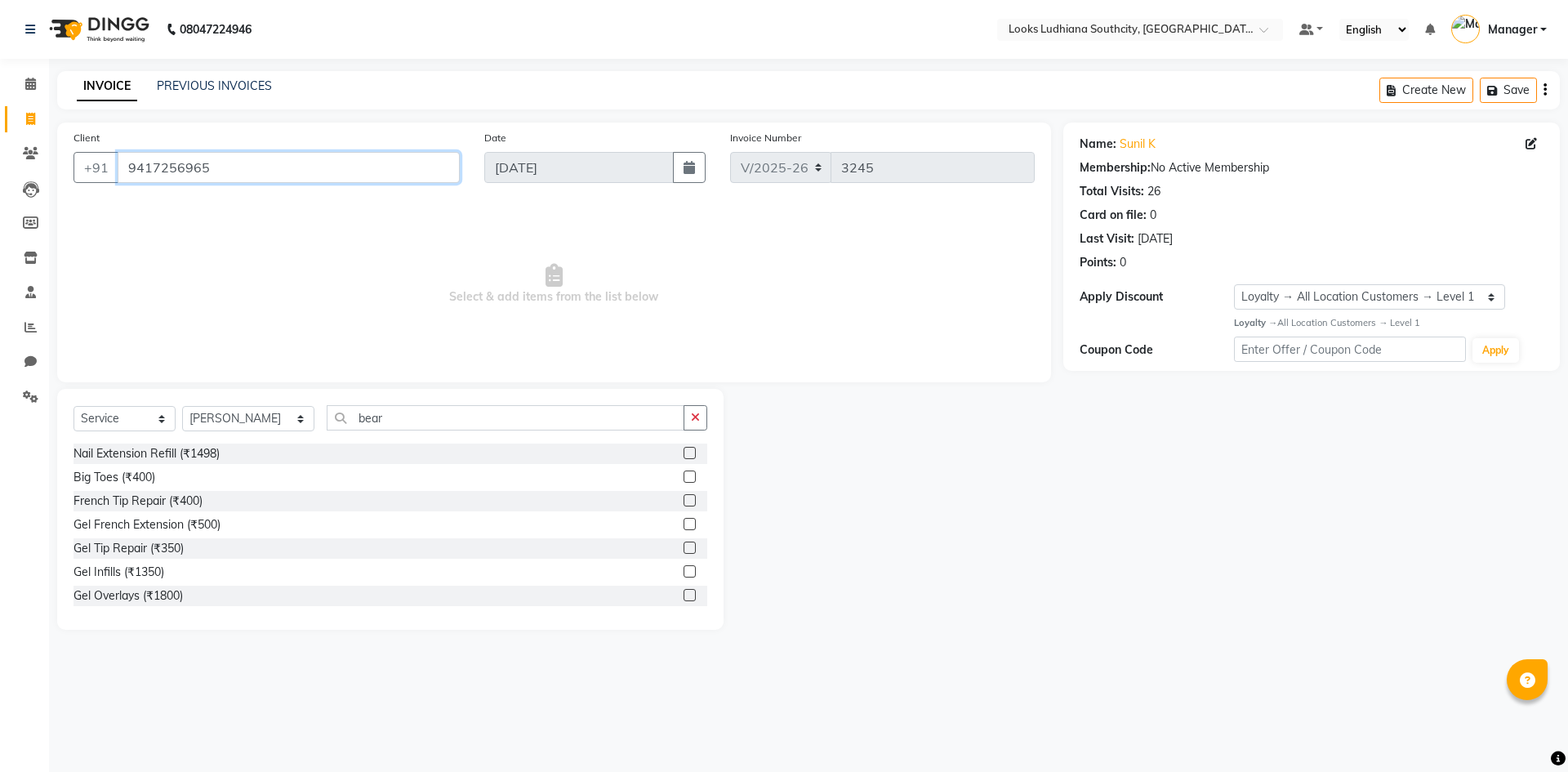
click at [191, 176] on input "9417256965" at bounding box center [288, 167] width 342 height 31
click at [442, 420] on input "bear" at bounding box center [505, 417] width 357 height 26
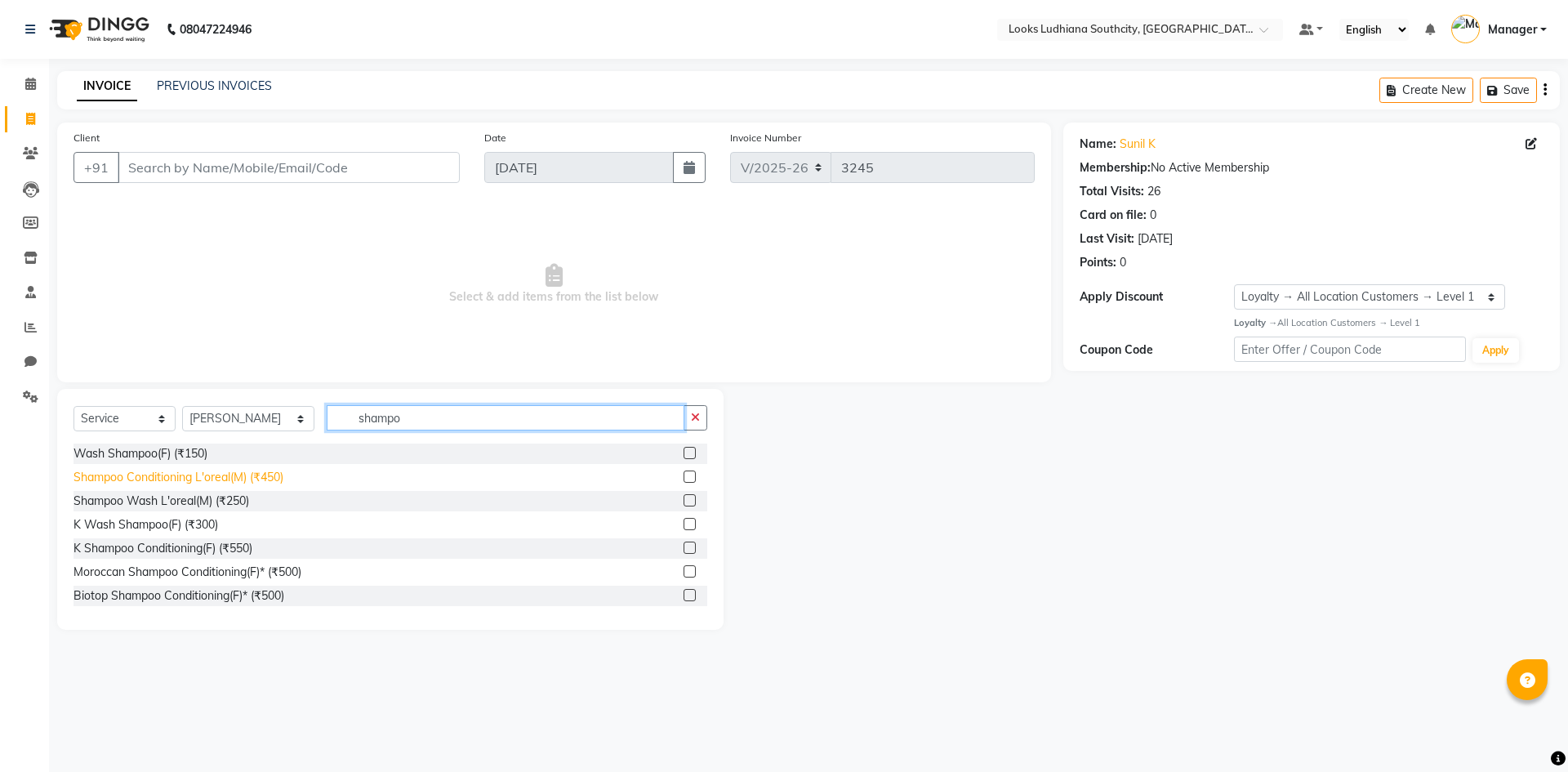
type input "shampo"
click at [209, 484] on div "Shampoo Conditioning L'oreal(M) (₹450)" at bounding box center [178, 477] width 210 height 17
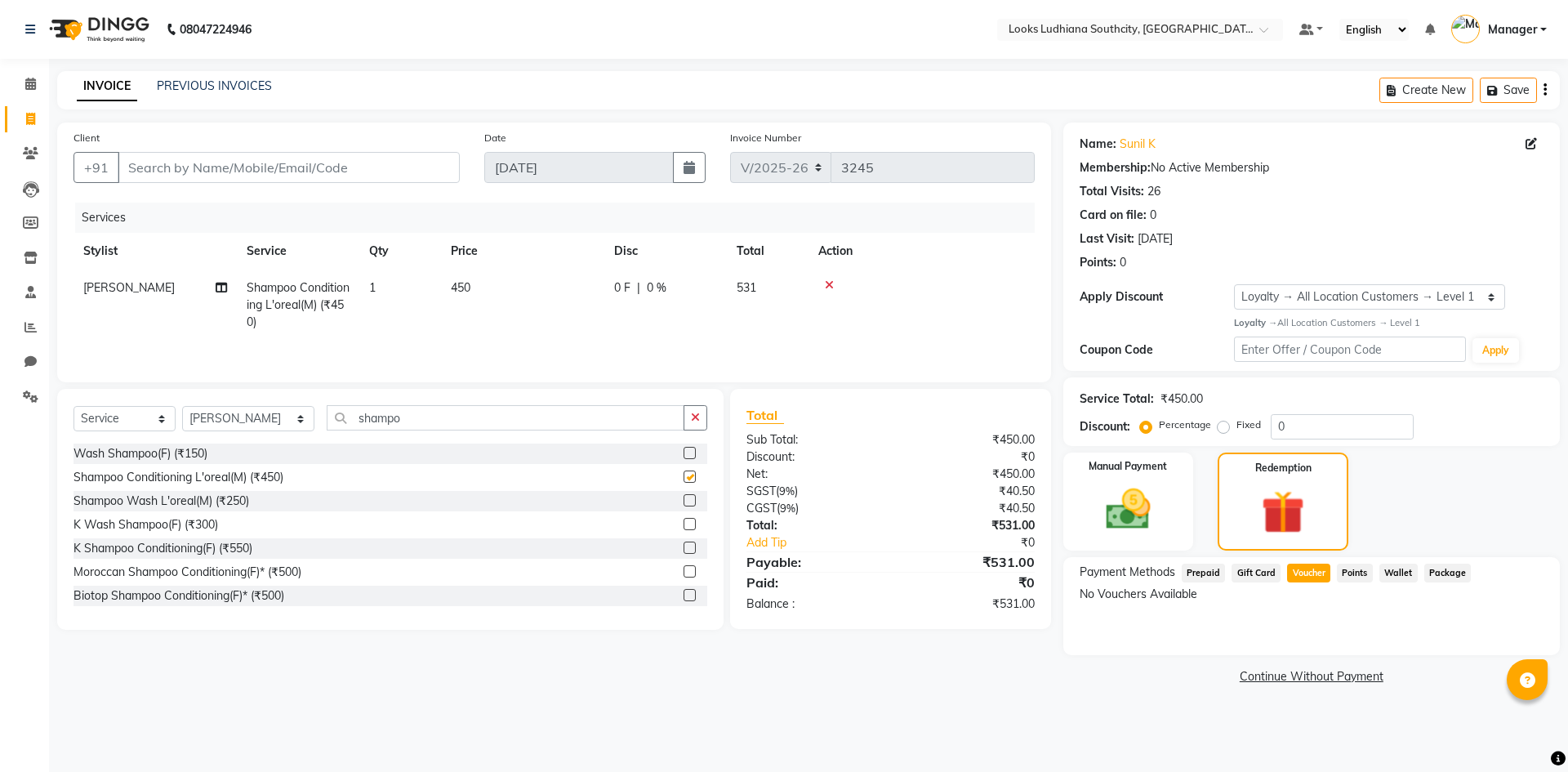
checkbox input "false"
drag, startPoint x: 378, startPoint y: 417, endPoint x: 266, endPoint y: 438, distance: 114.0
click at [276, 436] on div "Select Service Product Membership Package Voucher Prepaid Gift Card Select Styl…" at bounding box center [390, 424] width 633 height 38
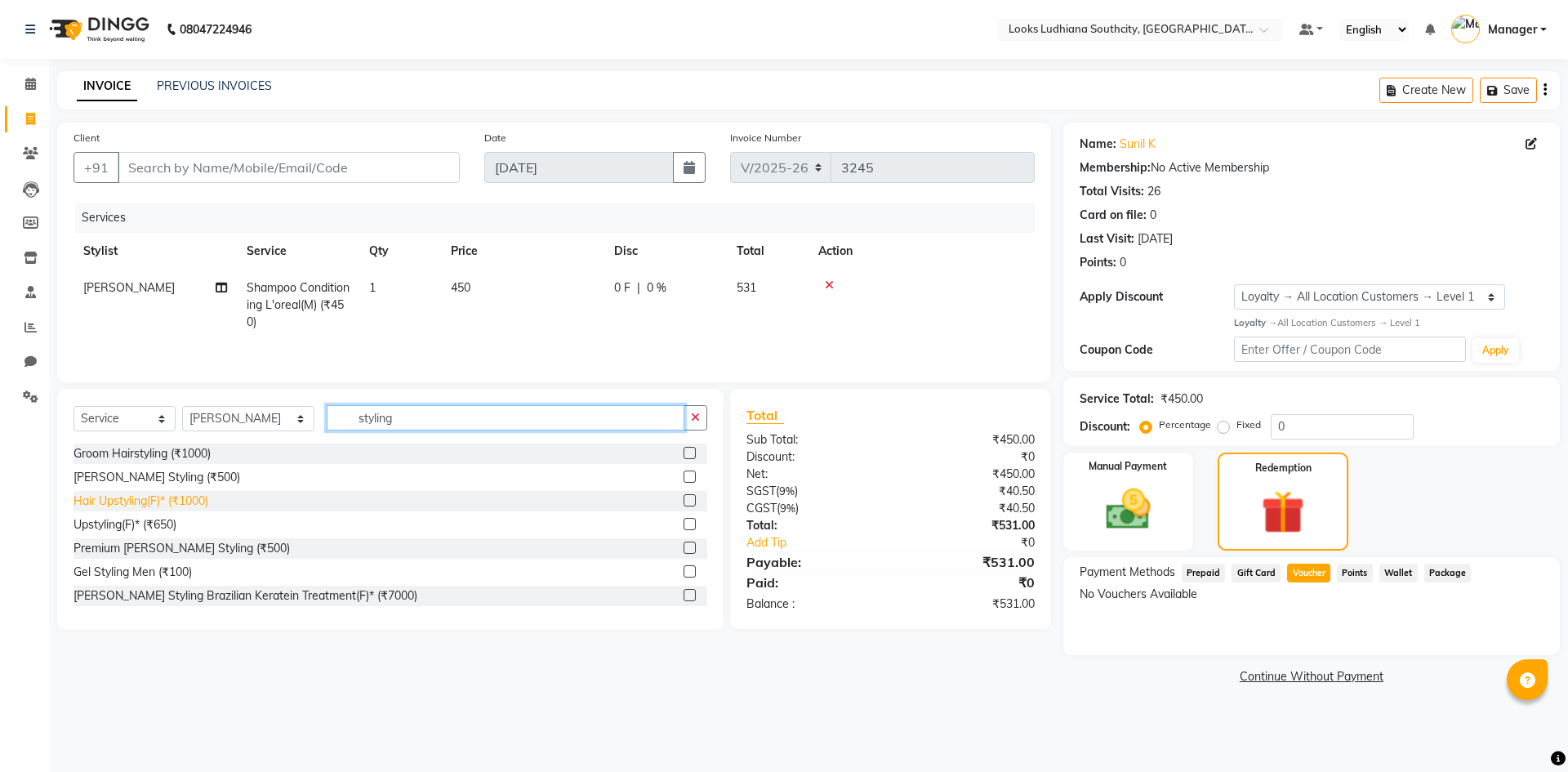
type input "styling"
click at [158, 502] on div "Hair Upstyling(F)* (₹1000)" at bounding box center [140, 501] width 134 height 17
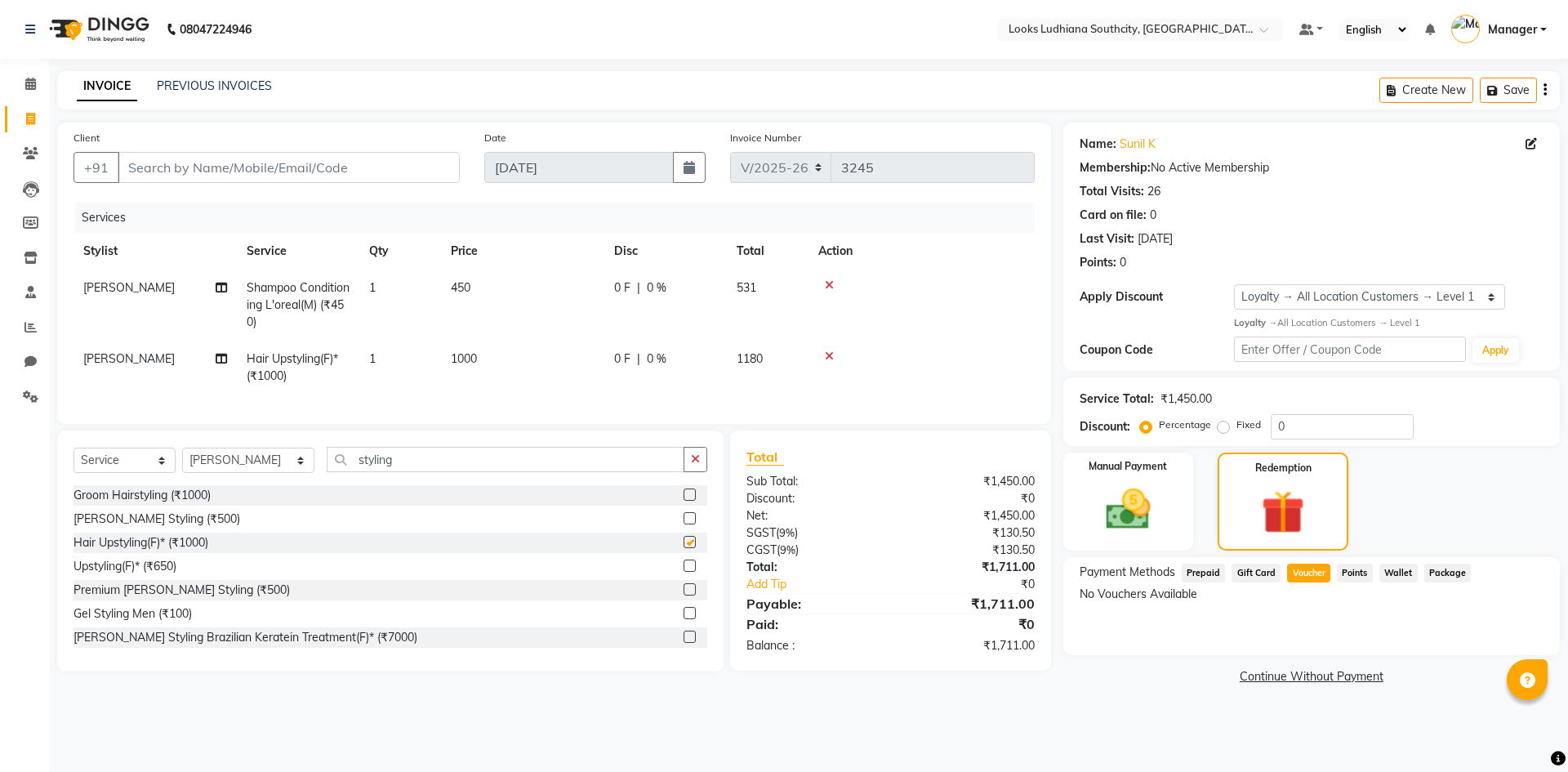
checkbox input "false"
click at [531, 300] on td "450" at bounding box center [522, 305] width 163 height 71
select select "57598"
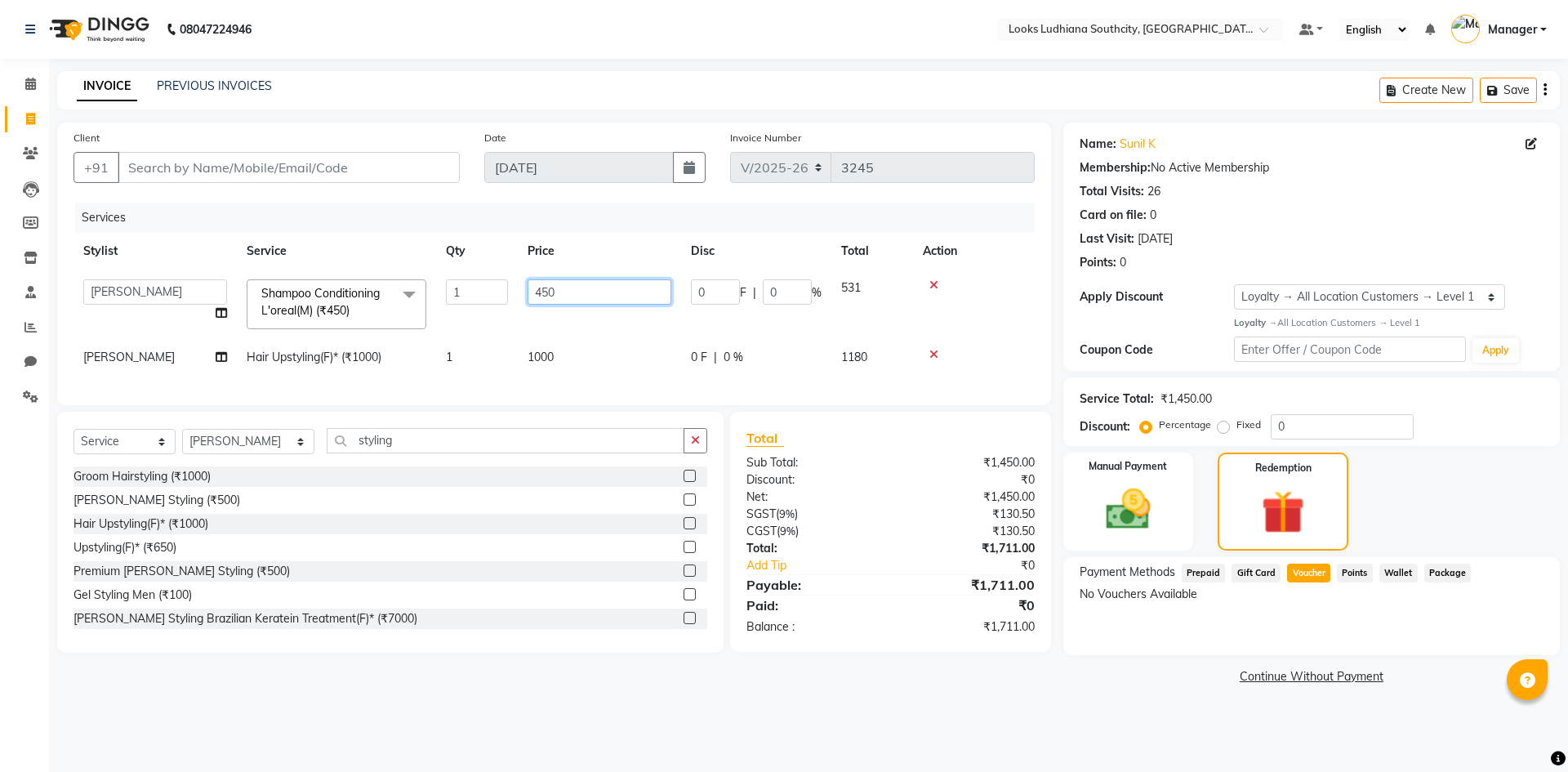
drag, startPoint x: 573, startPoint y: 289, endPoint x: 363, endPoint y: 286, distance: 210.0
click at [363, 286] on tr "ADIL Amtar Hospitality Annu COUNTER_SALES Danny Deepak_pdct Deep_pdct EHSAN Har…" at bounding box center [553, 304] width 961 height 70
type input "350"
click at [1096, 687] on div "Name: Sunil K Membership: No Active Membership Total Visits: 26 Card on file: 0…" at bounding box center [1317, 406] width 509 height 566
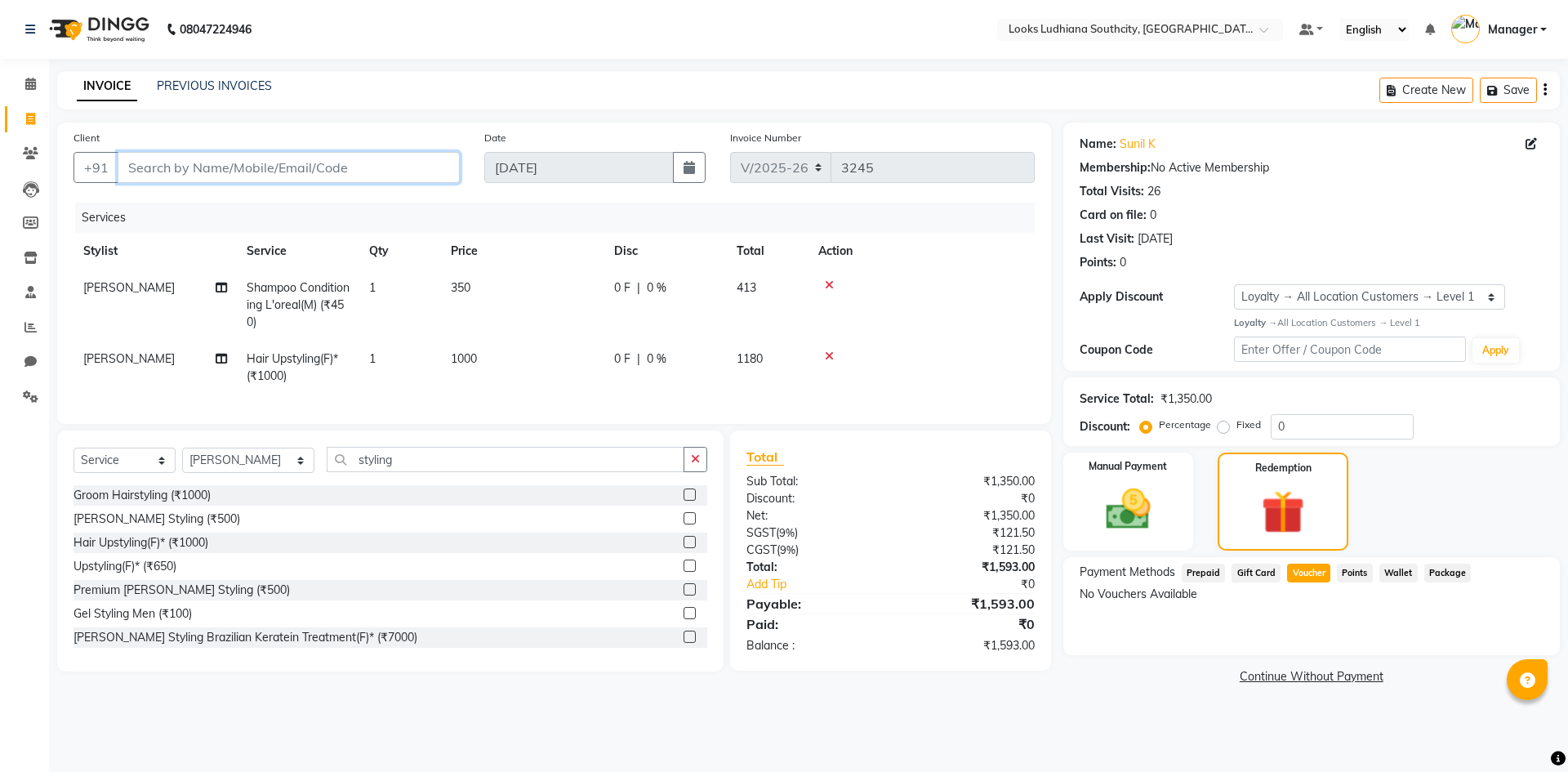
click at [296, 171] on input "Client" at bounding box center [288, 167] width 342 height 31
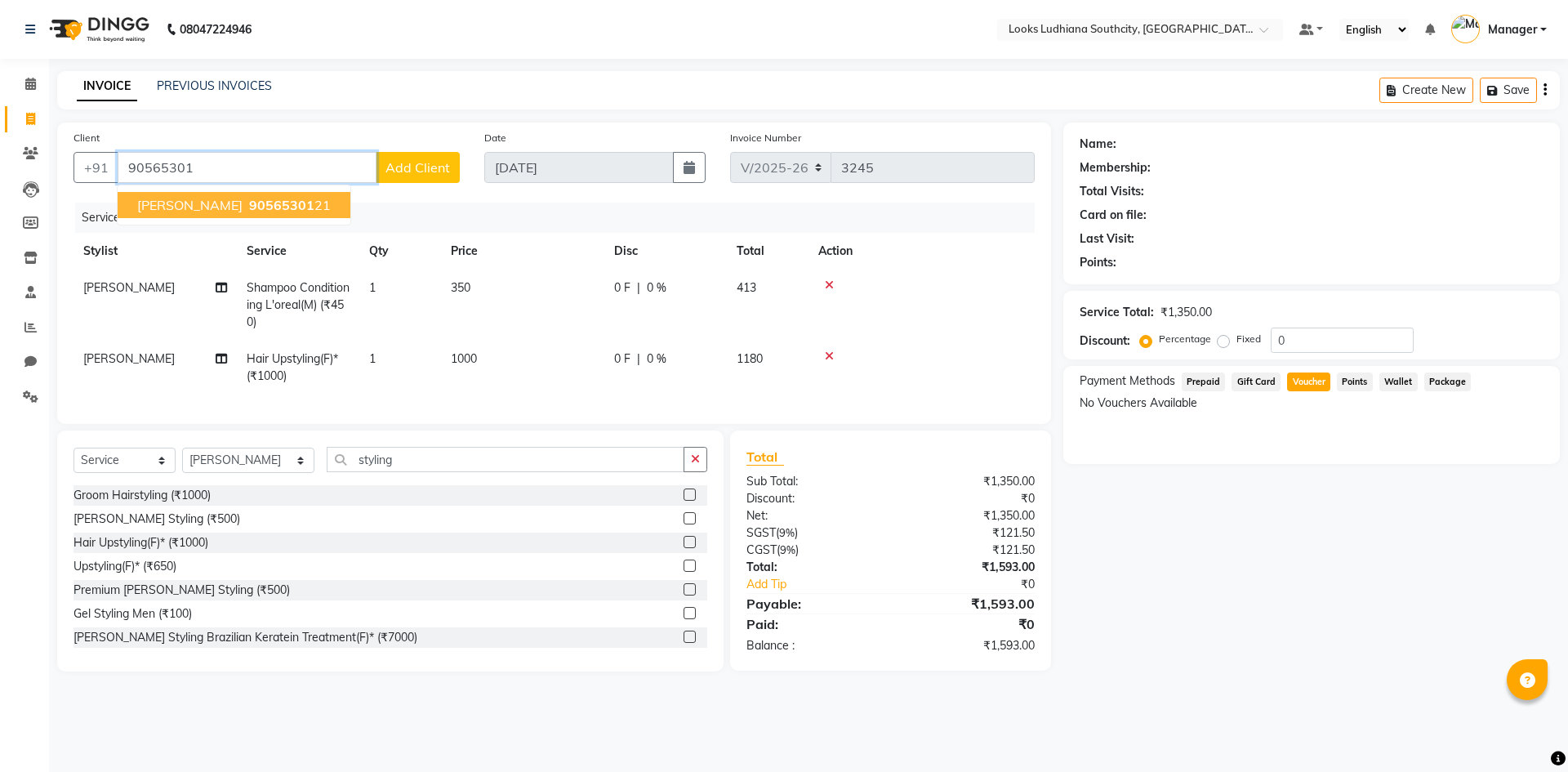
click at [275, 200] on button "ishika k 90565301 21" at bounding box center [233, 204] width 232 height 26
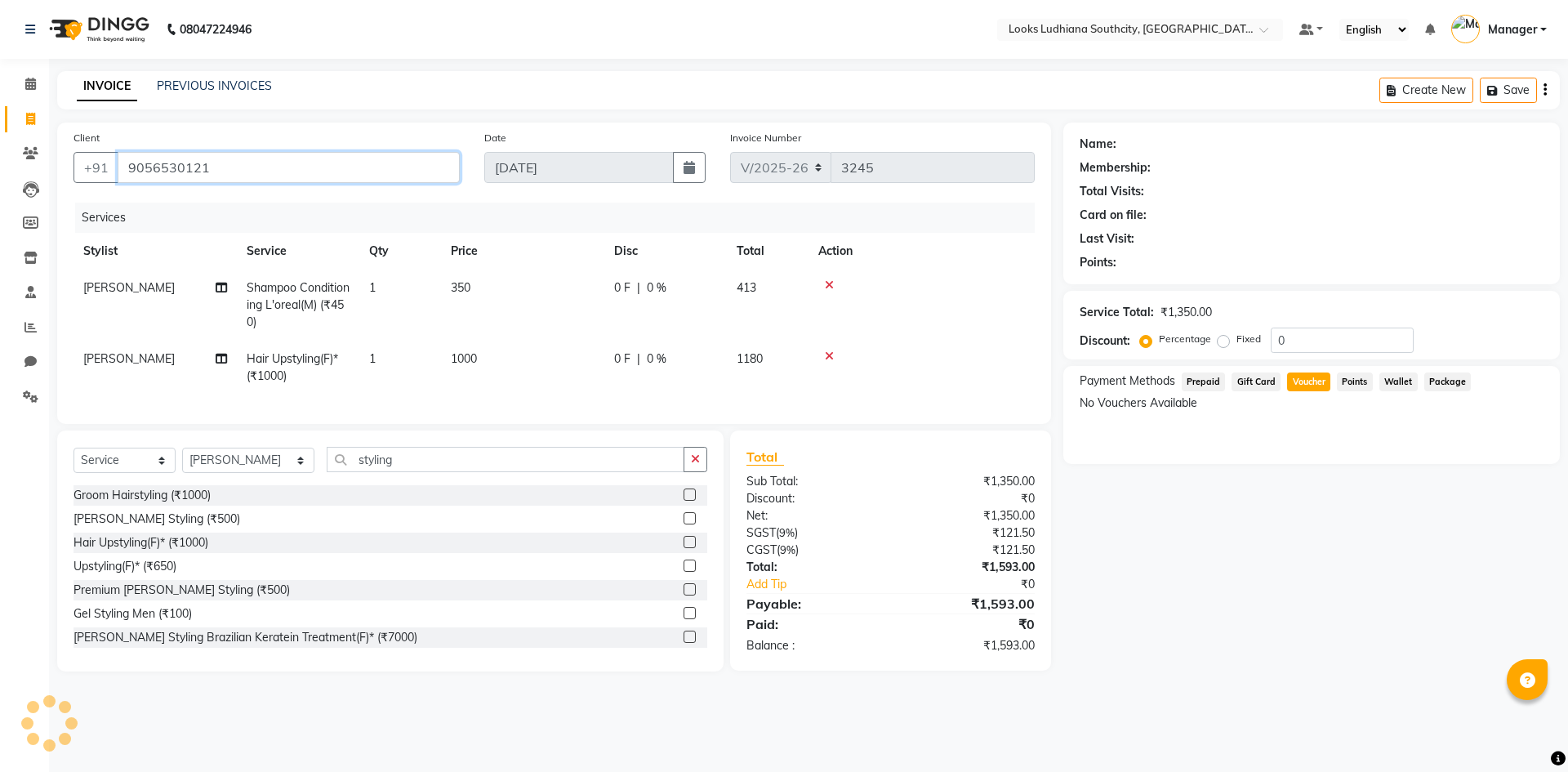
type input "9056530121"
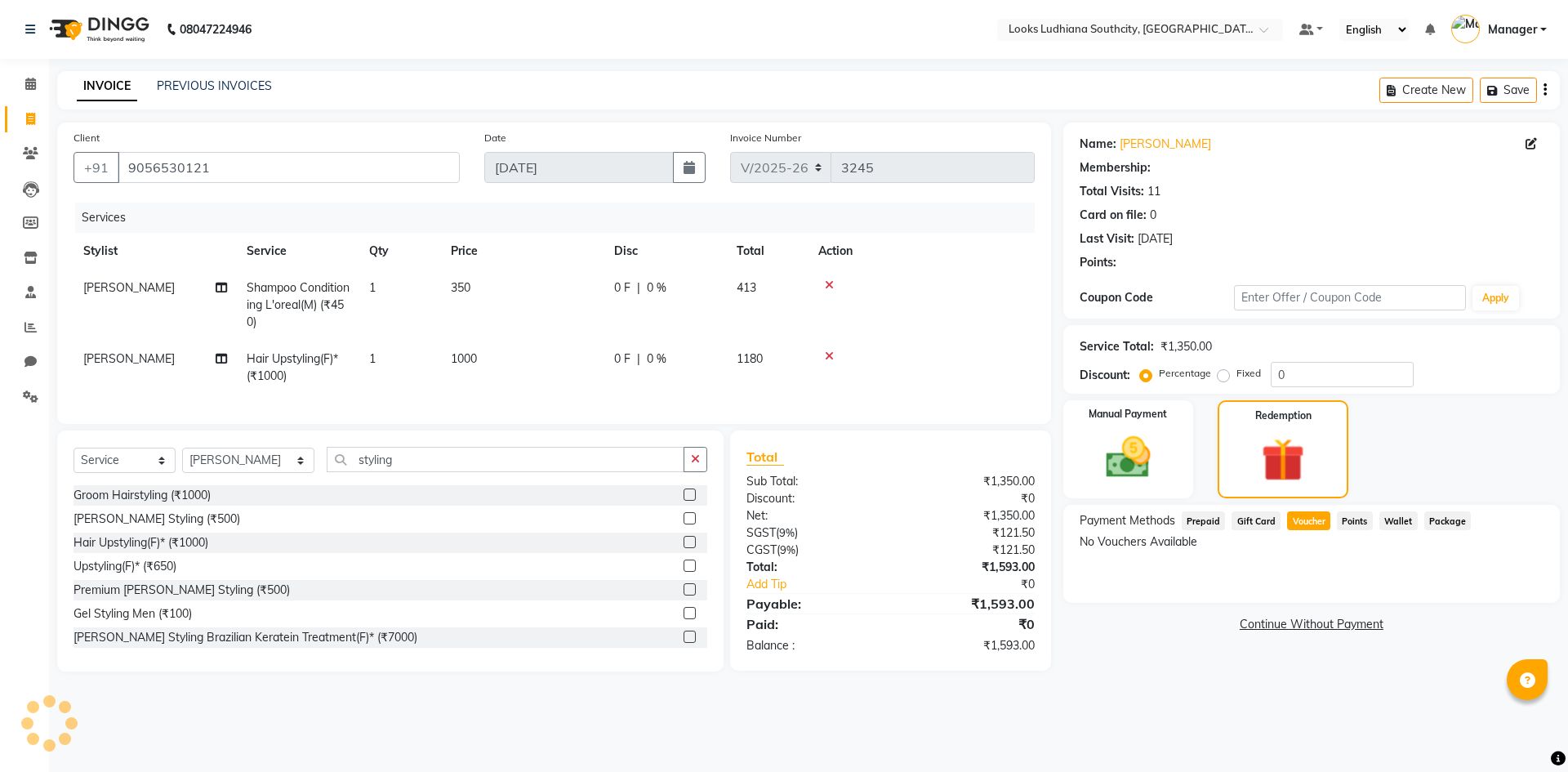
select select "1: Object"
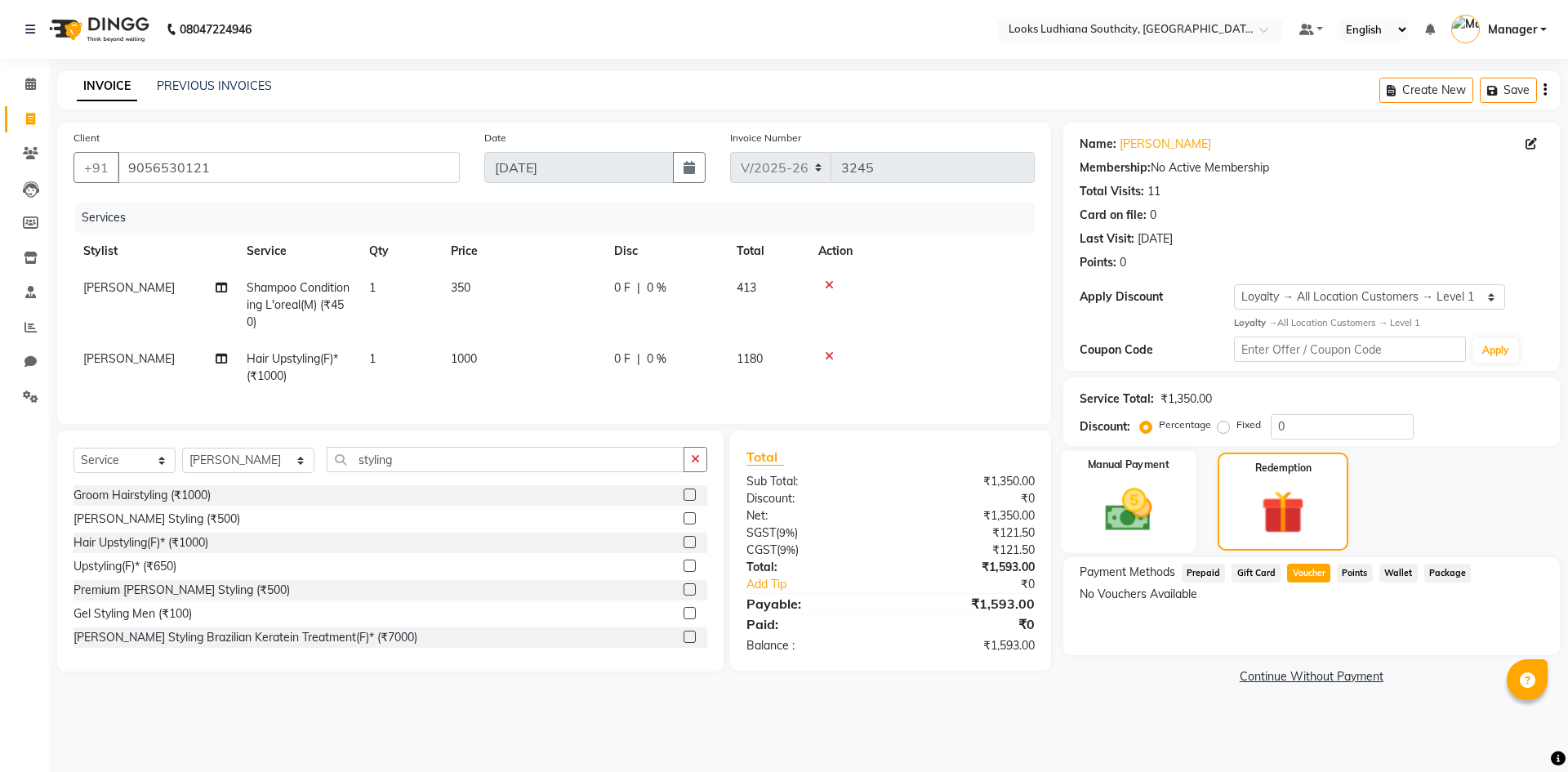
click at [1153, 533] on img at bounding box center [1128, 510] width 76 height 54
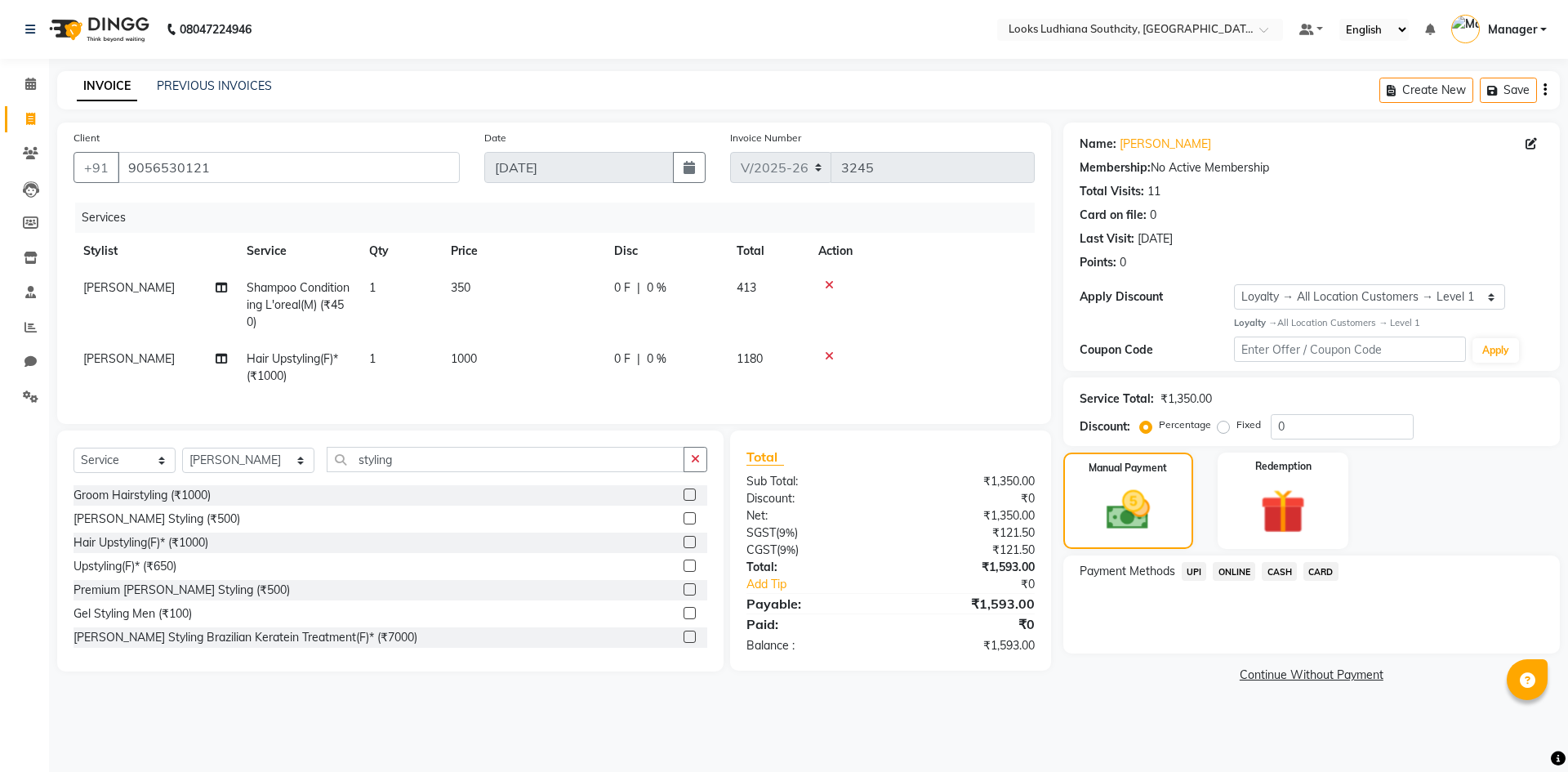
click at [1282, 576] on span "CASH" at bounding box center [1278, 572] width 35 height 19
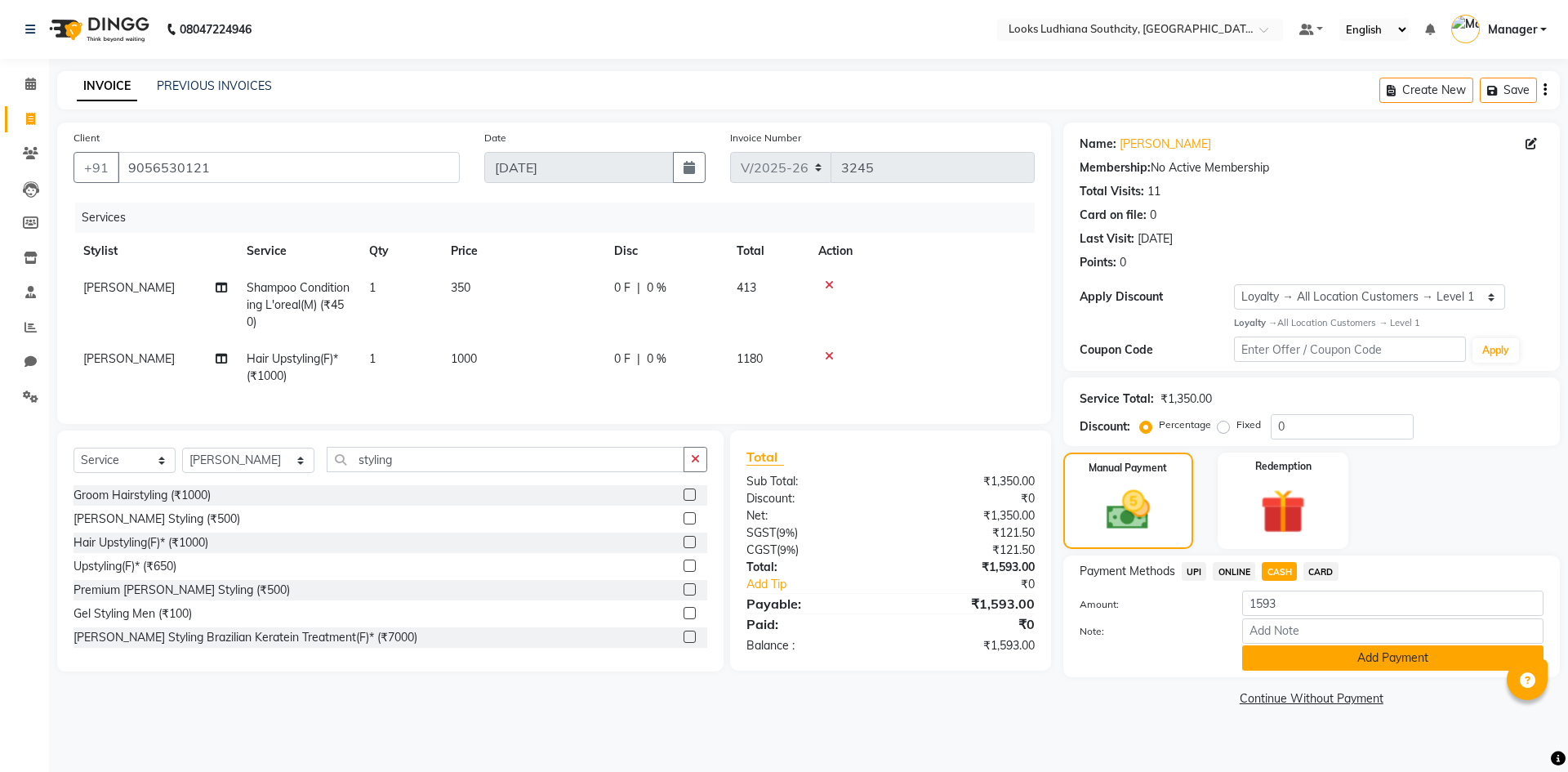
click at [1347, 662] on button "Add Payment" at bounding box center [1393, 658] width 301 height 26
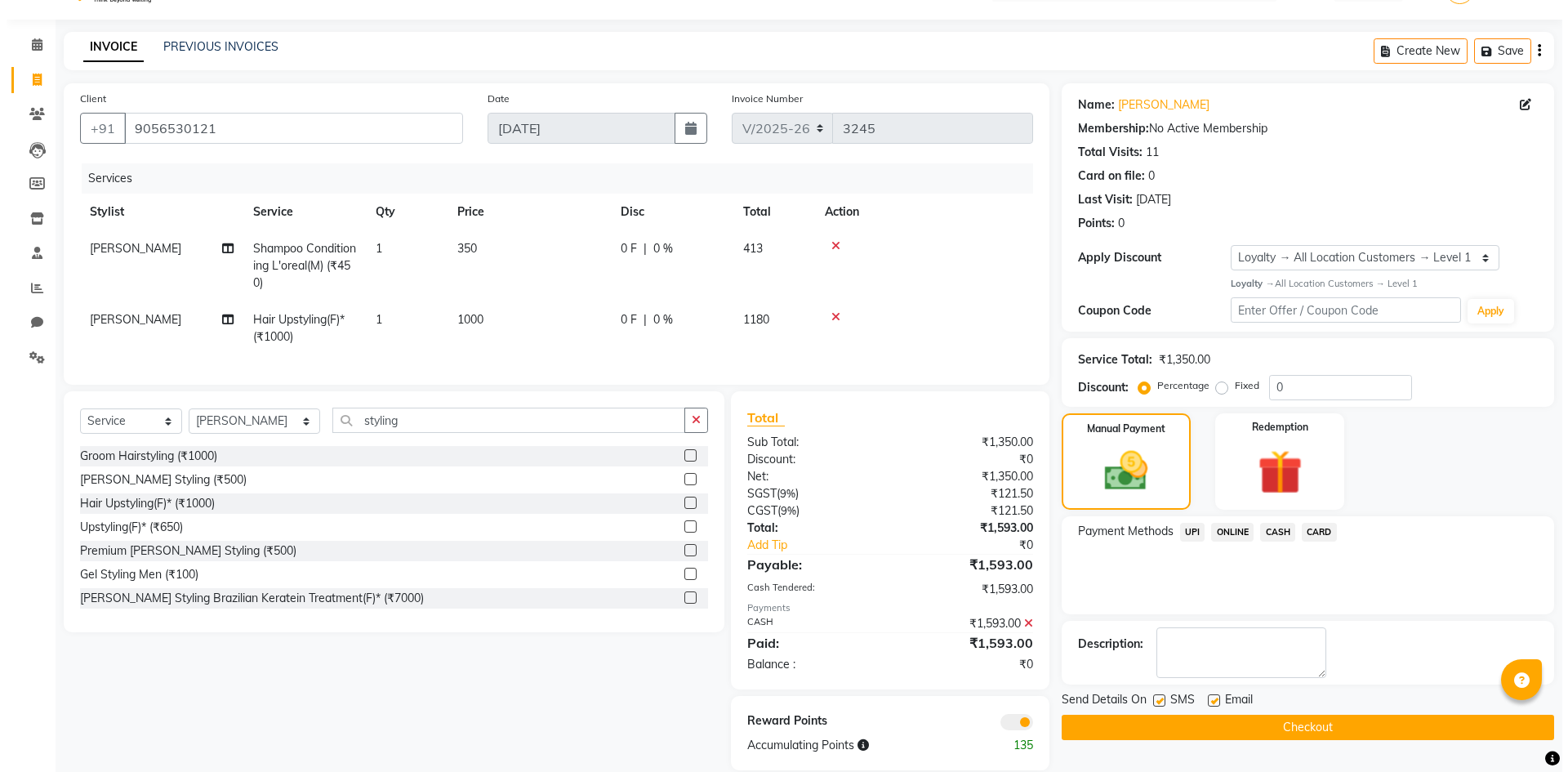
scroll to position [74, 0]
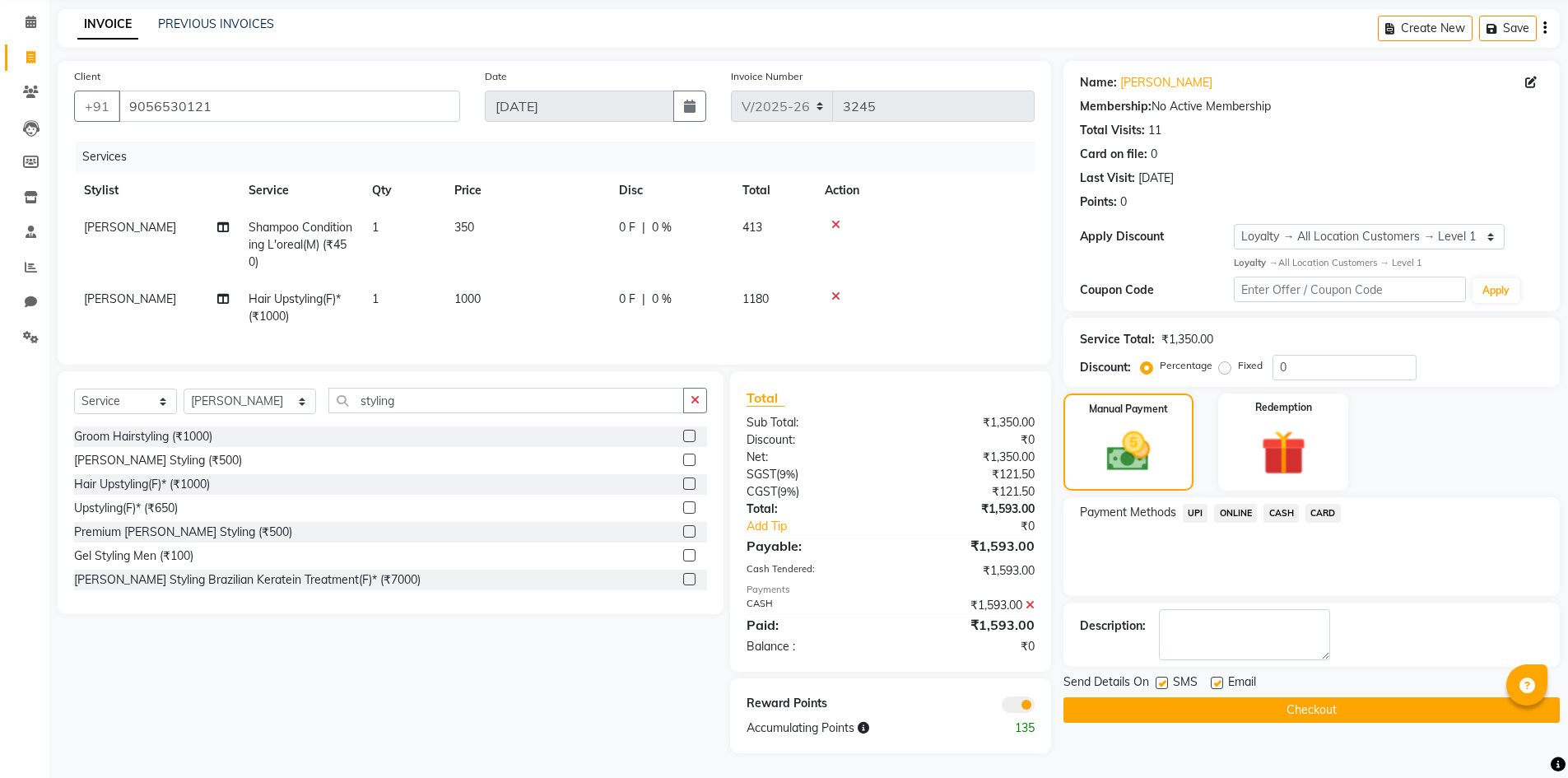
click at [1164, 677] on label at bounding box center [1162, 683] width 12 height 12
click at [1164, 678] on input "checkbox" at bounding box center [1161, 683] width 11 height 11
checkbox input "false"
click at [1219, 677] on label at bounding box center [1217, 683] width 12 height 12
click at [1219, 678] on input "checkbox" at bounding box center [1216, 683] width 11 height 11
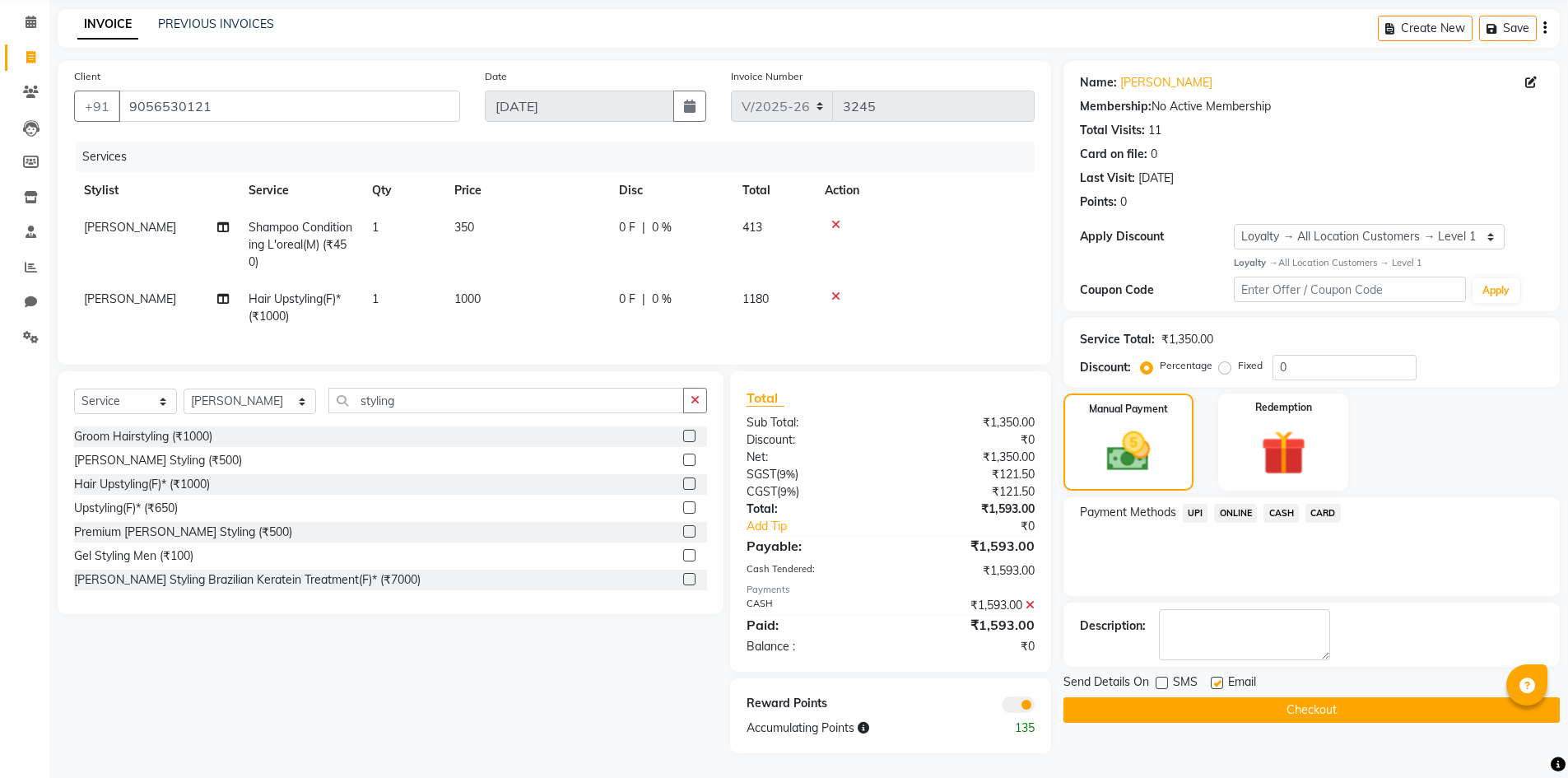
checkbox input "false"
click at [1031, 706] on span at bounding box center [1018, 704] width 33 height 16
click at [1035, 707] on input "checkbox" at bounding box center [1035, 707] width 0 height 0
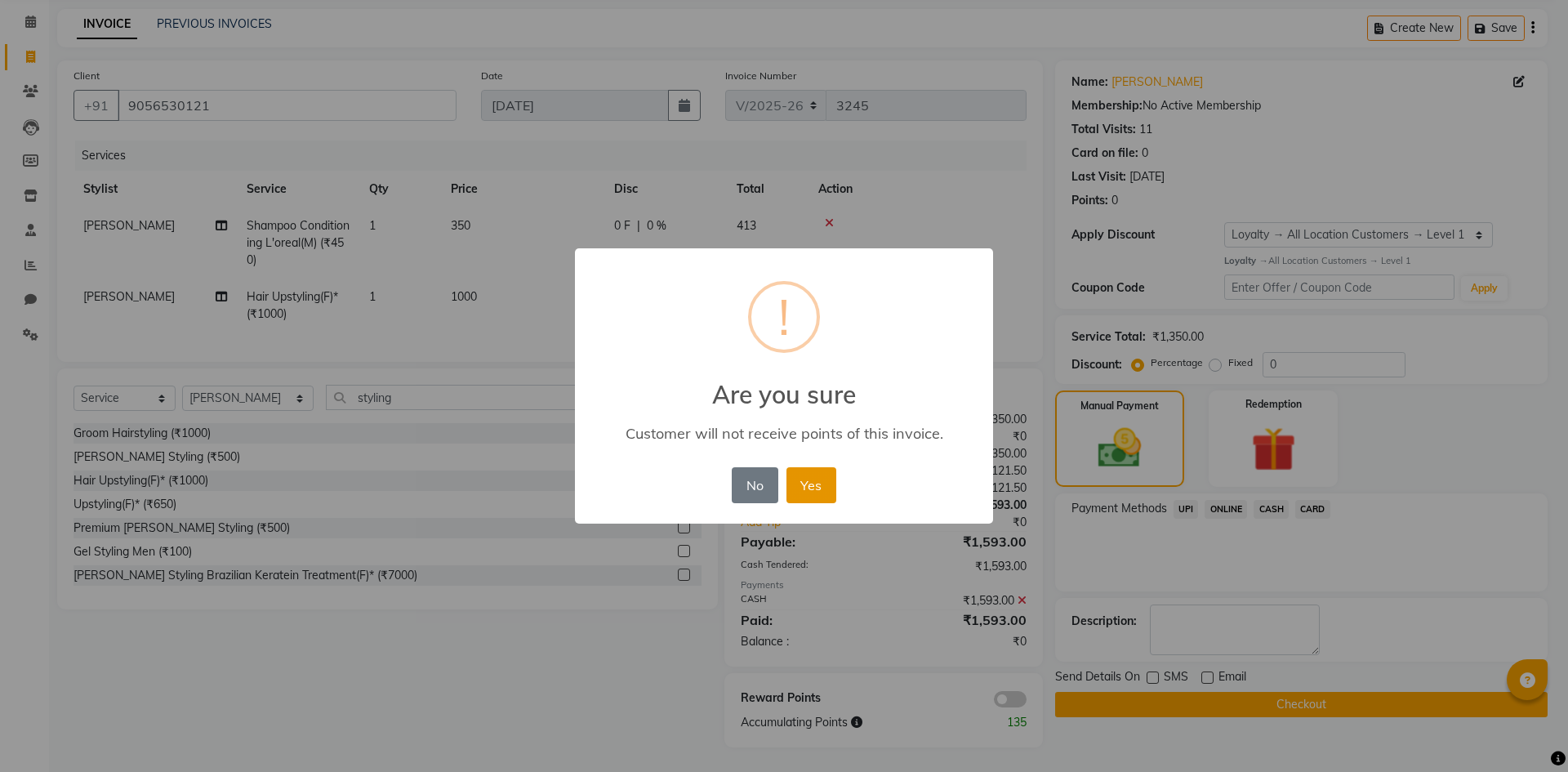
drag, startPoint x: 808, startPoint y: 472, endPoint x: 815, endPoint y: 484, distance: 13.9
click at [809, 473] on button "Yes" at bounding box center [812, 485] width 50 height 36
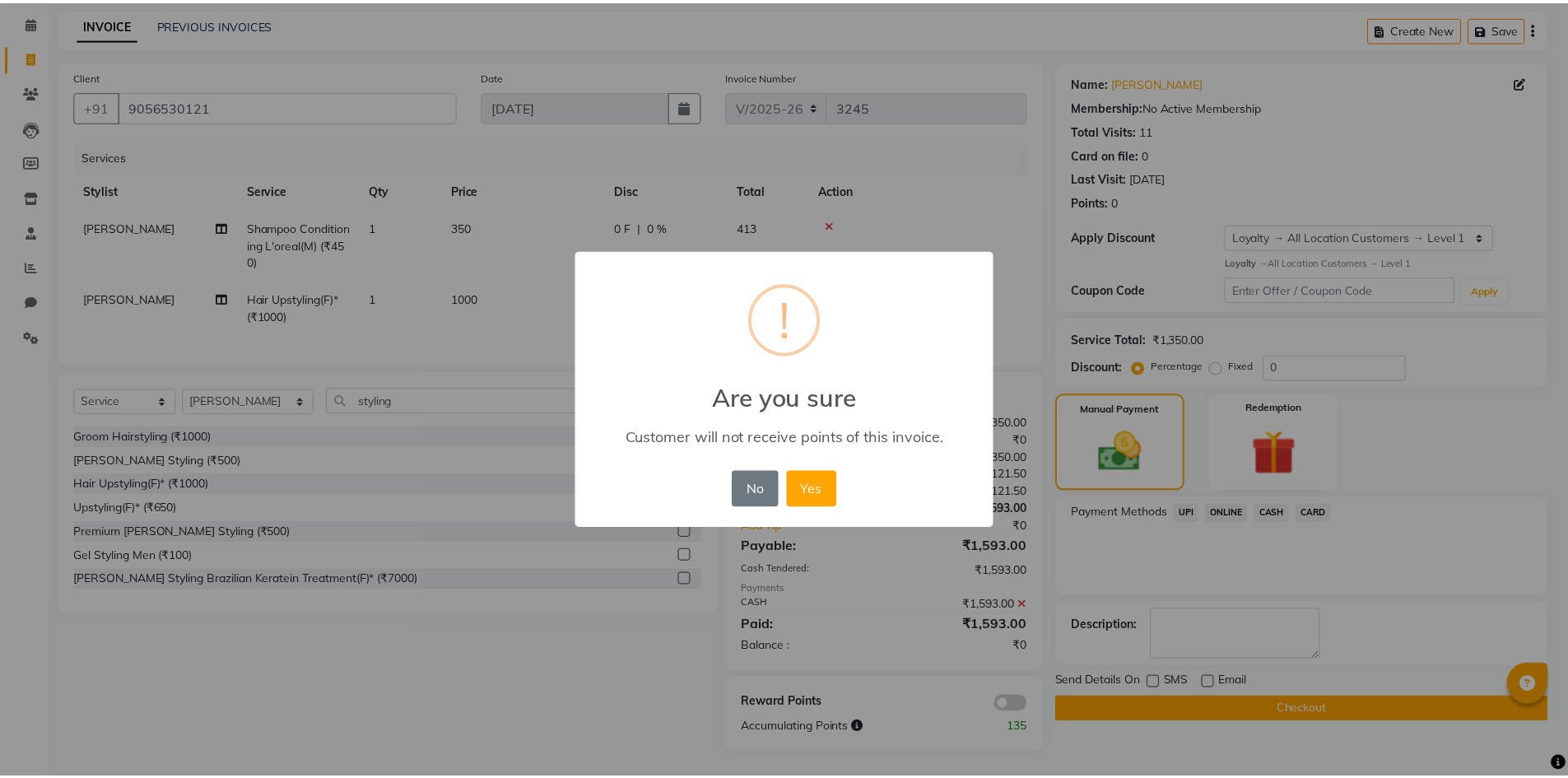
scroll to position [51, 0]
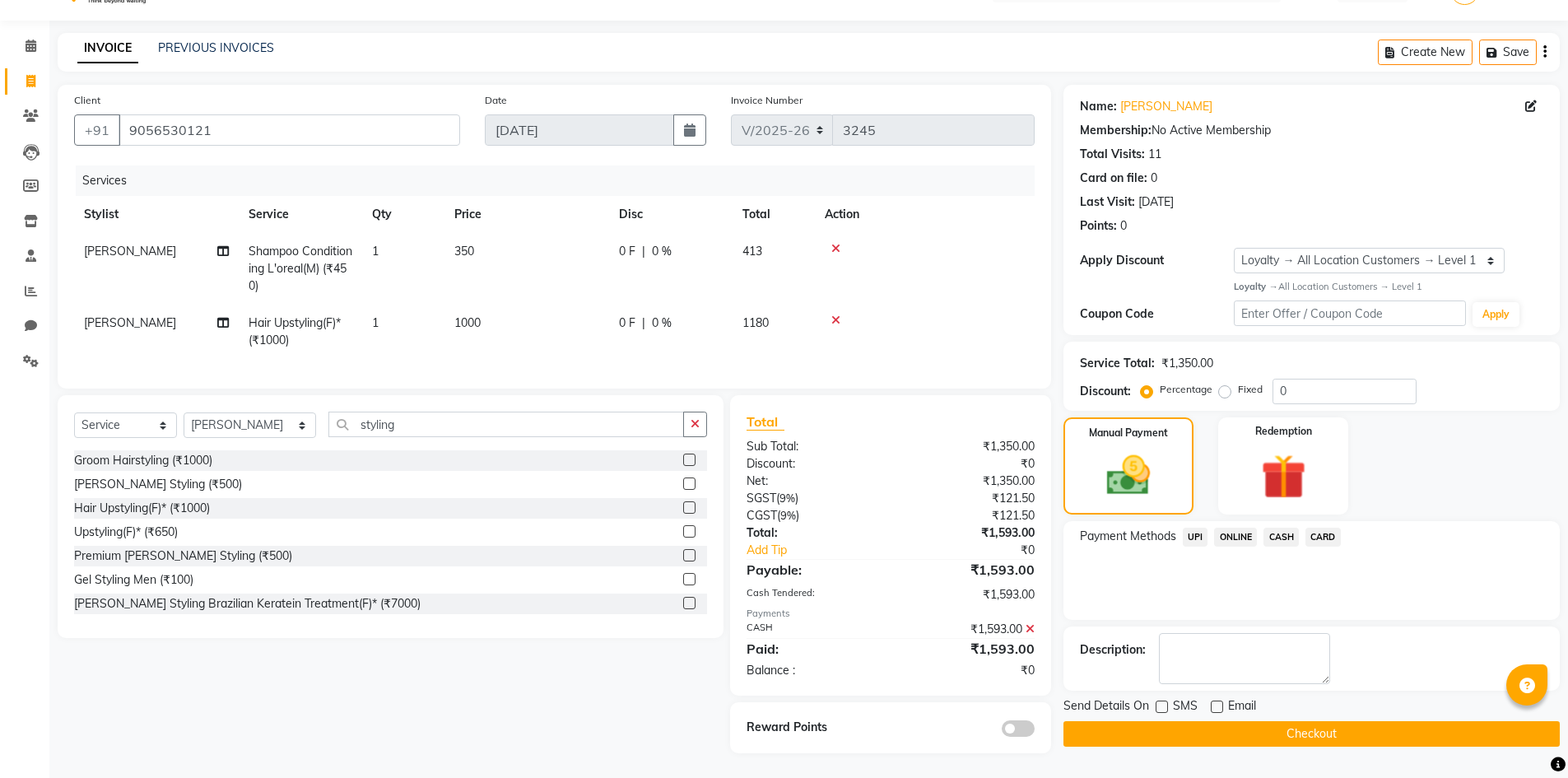
click at [1153, 721] on button "Checkout" at bounding box center [1312, 734] width 496 height 26
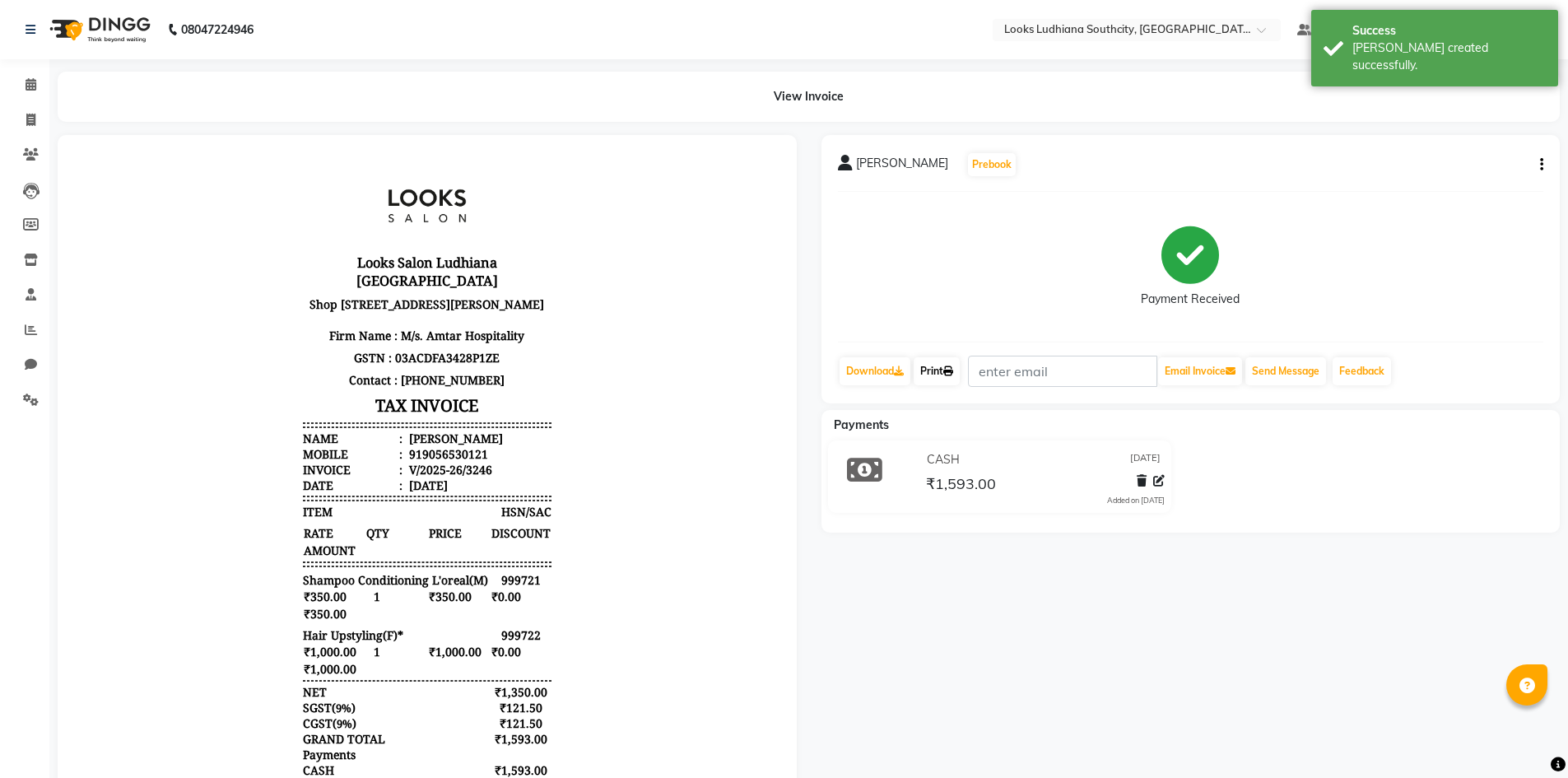
click at [953, 370] on icon at bounding box center [948, 371] width 10 height 10
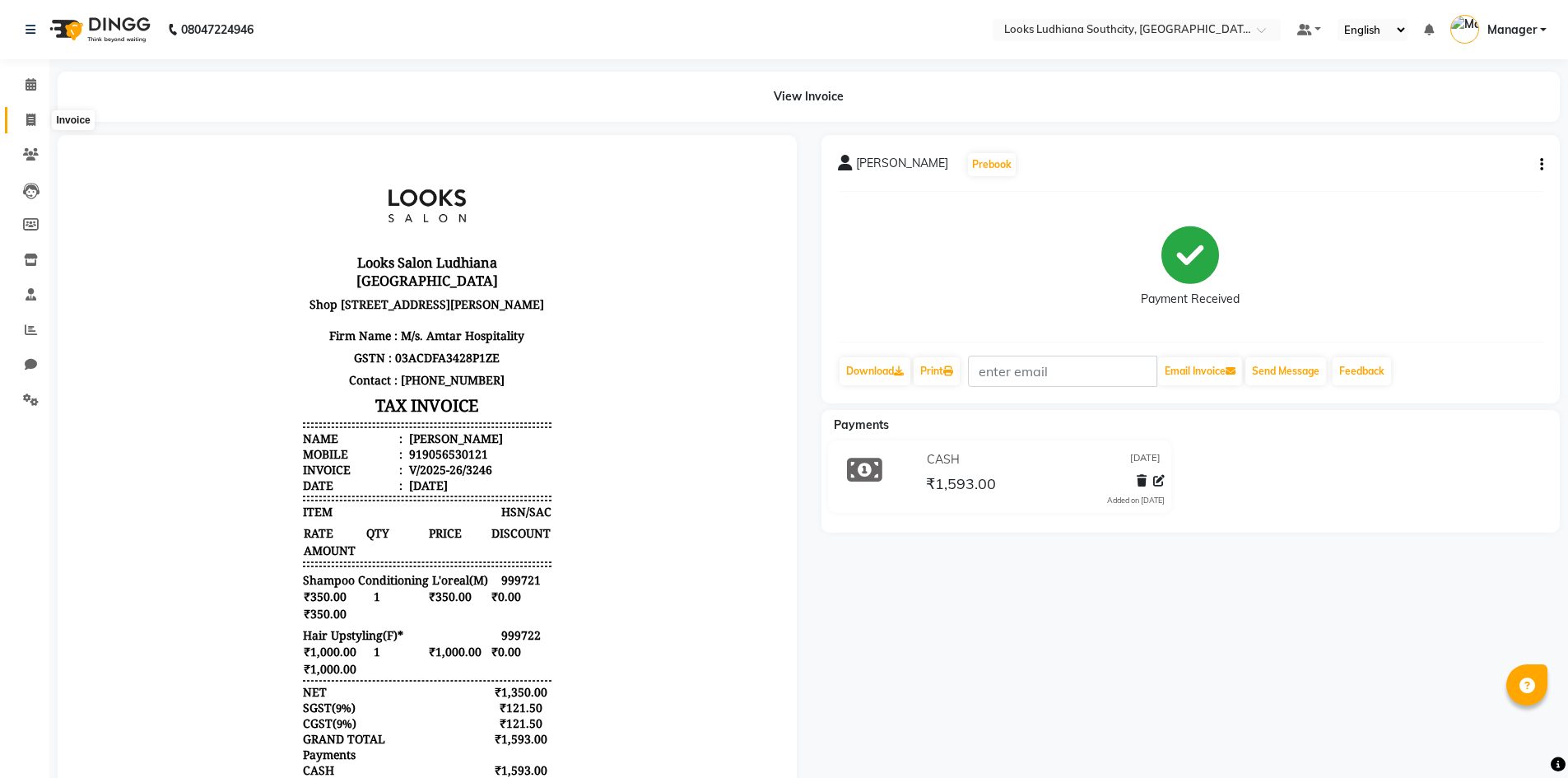
click at [35, 118] on icon at bounding box center [30, 119] width 9 height 12
select select "service"
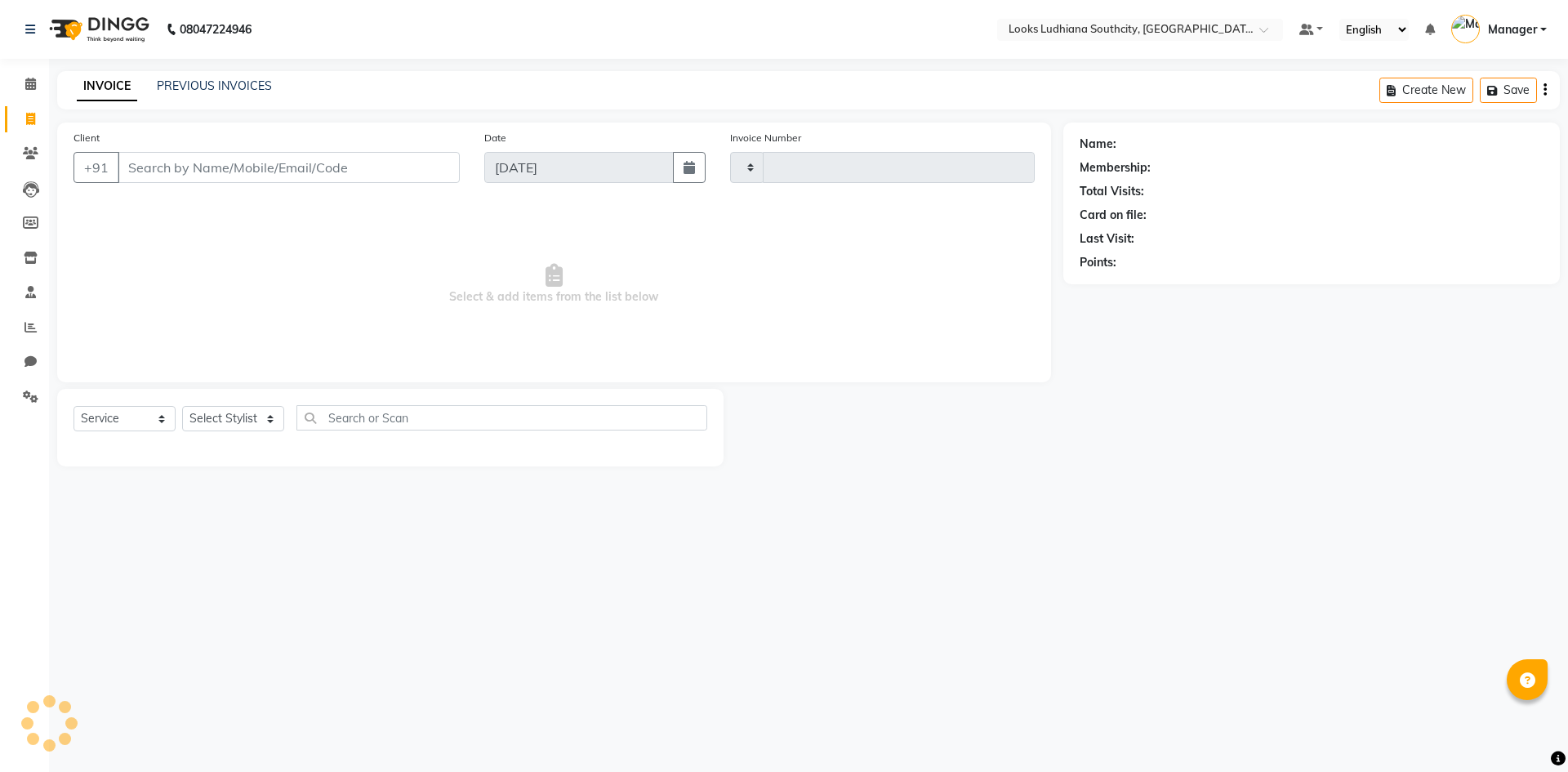
type input "3247"
select select "6577"
click at [250, 410] on select "Select Stylist ADIL Amtar Hospitality Annu COUNTER_SALES Danny Deepak_pdct Deep…" at bounding box center [248, 418] width 132 height 26
select select "50927"
click at [182, 406] on select "Select Stylist ADIL Amtar Hospitality Annu COUNTER_SALES Danny Deepak_pdct Deep…" at bounding box center [248, 418] width 132 height 26
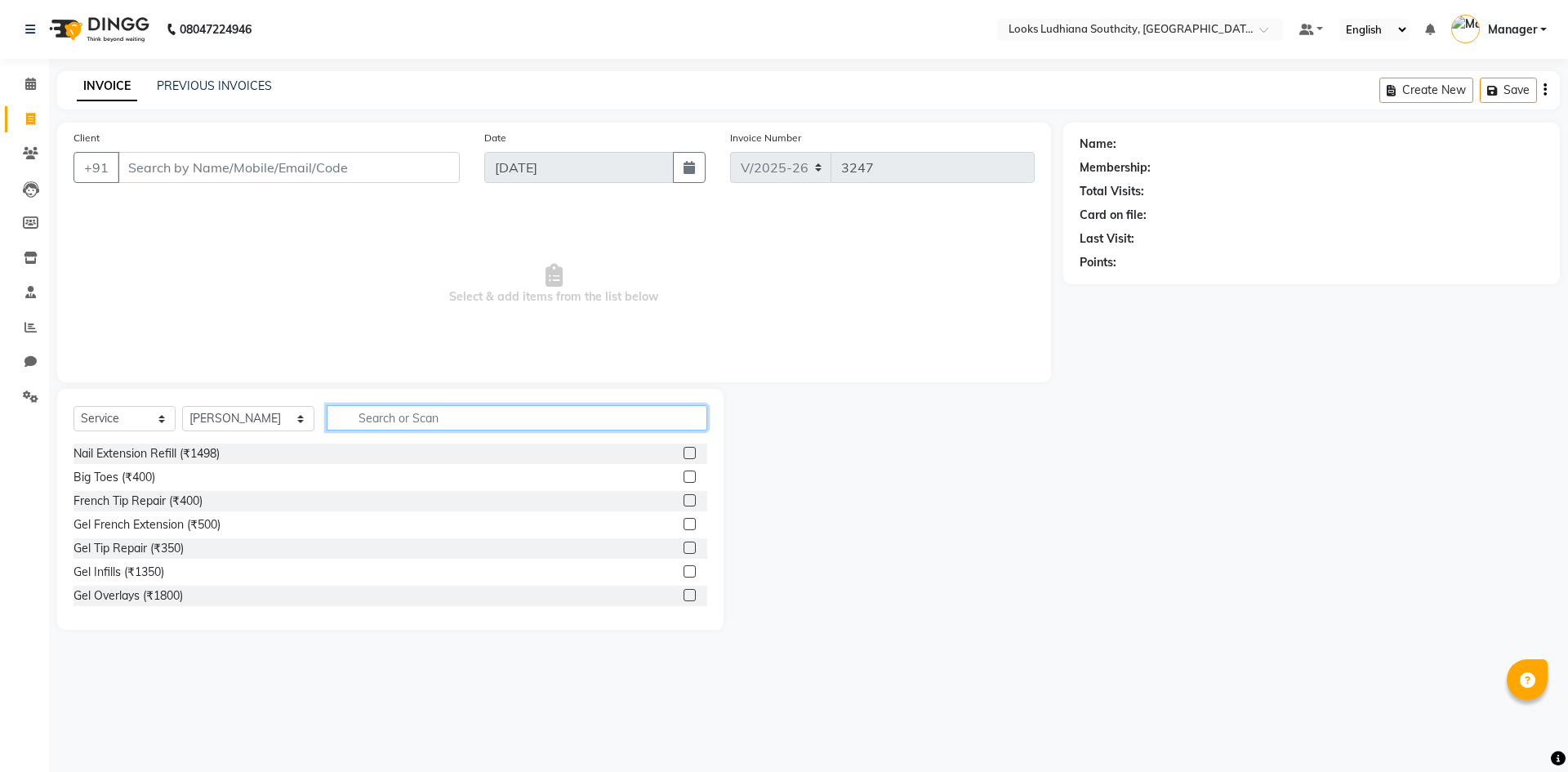
click at [374, 427] on input "text" at bounding box center [516, 417] width 380 height 26
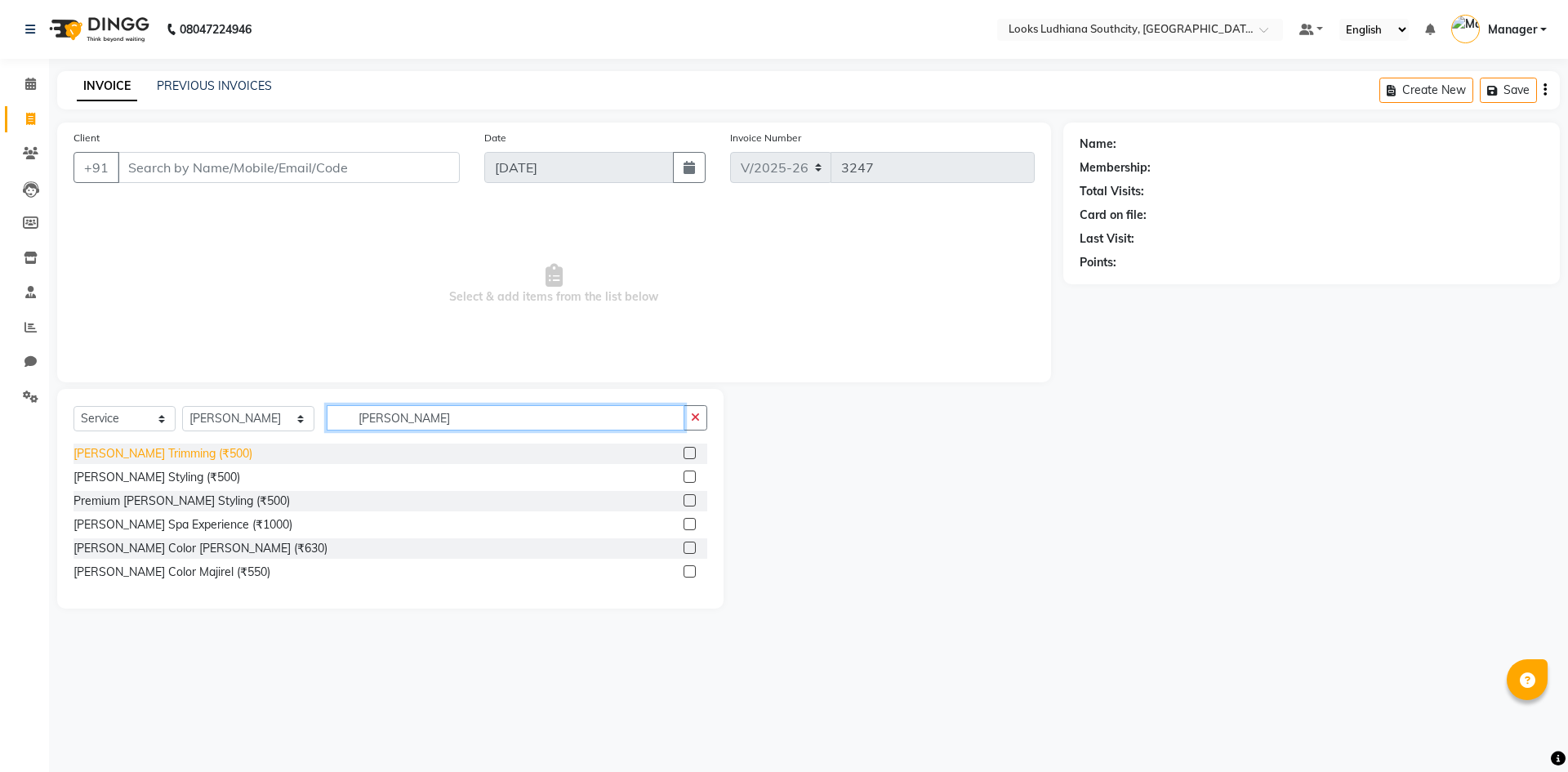
type input "beard"
click at [170, 457] on div "[PERSON_NAME] Trimming (₹500)" at bounding box center [163, 454] width 179 height 17
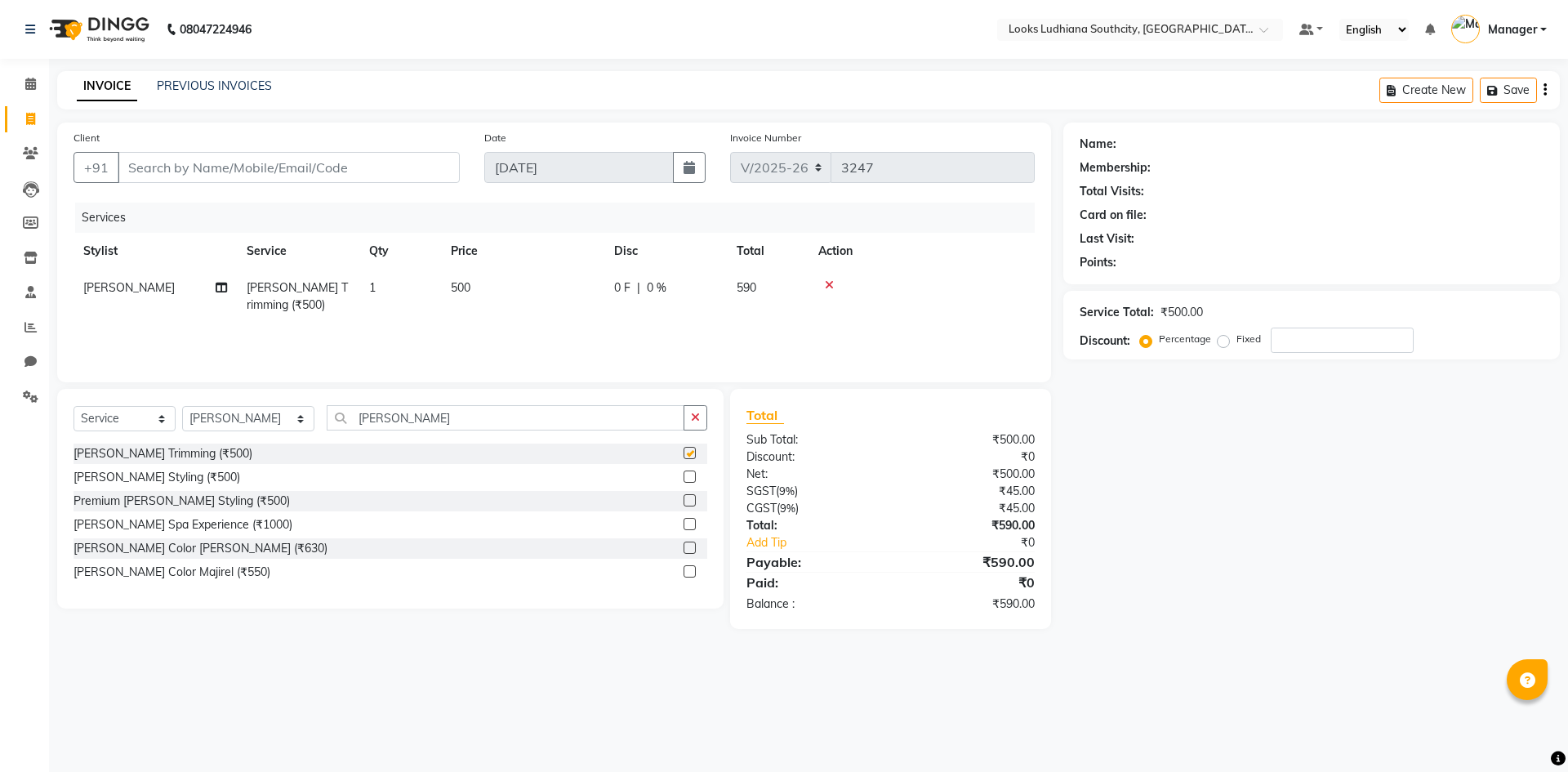
checkbox input "false"
drag, startPoint x: 455, startPoint y: 297, endPoint x: 464, endPoint y: 286, distance: 14.2
click at [464, 286] on td "500" at bounding box center [522, 296] width 163 height 54
select select "50927"
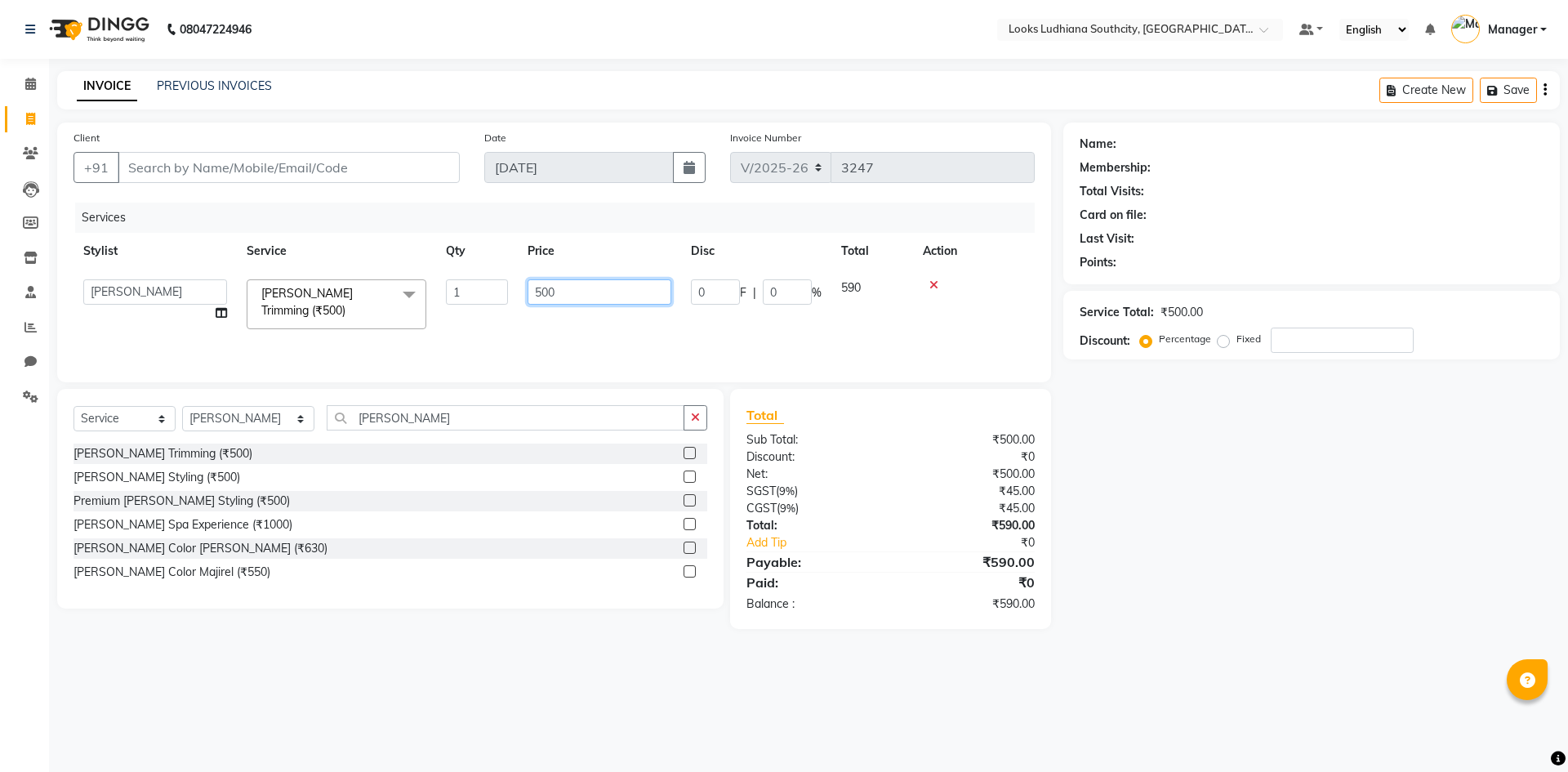
drag, startPoint x: 598, startPoint y: 295, endPoint x: 500, endPoint y: 296, distance: 98.0
click at [500, 296] on tr "ADIL Amtar Hospitality Annu COUNTER_SALES Danny Deepak_pdct Deep_pdct EHSAN Har…" at bounding box center [553, 304] width 961 height 70
type input "350"
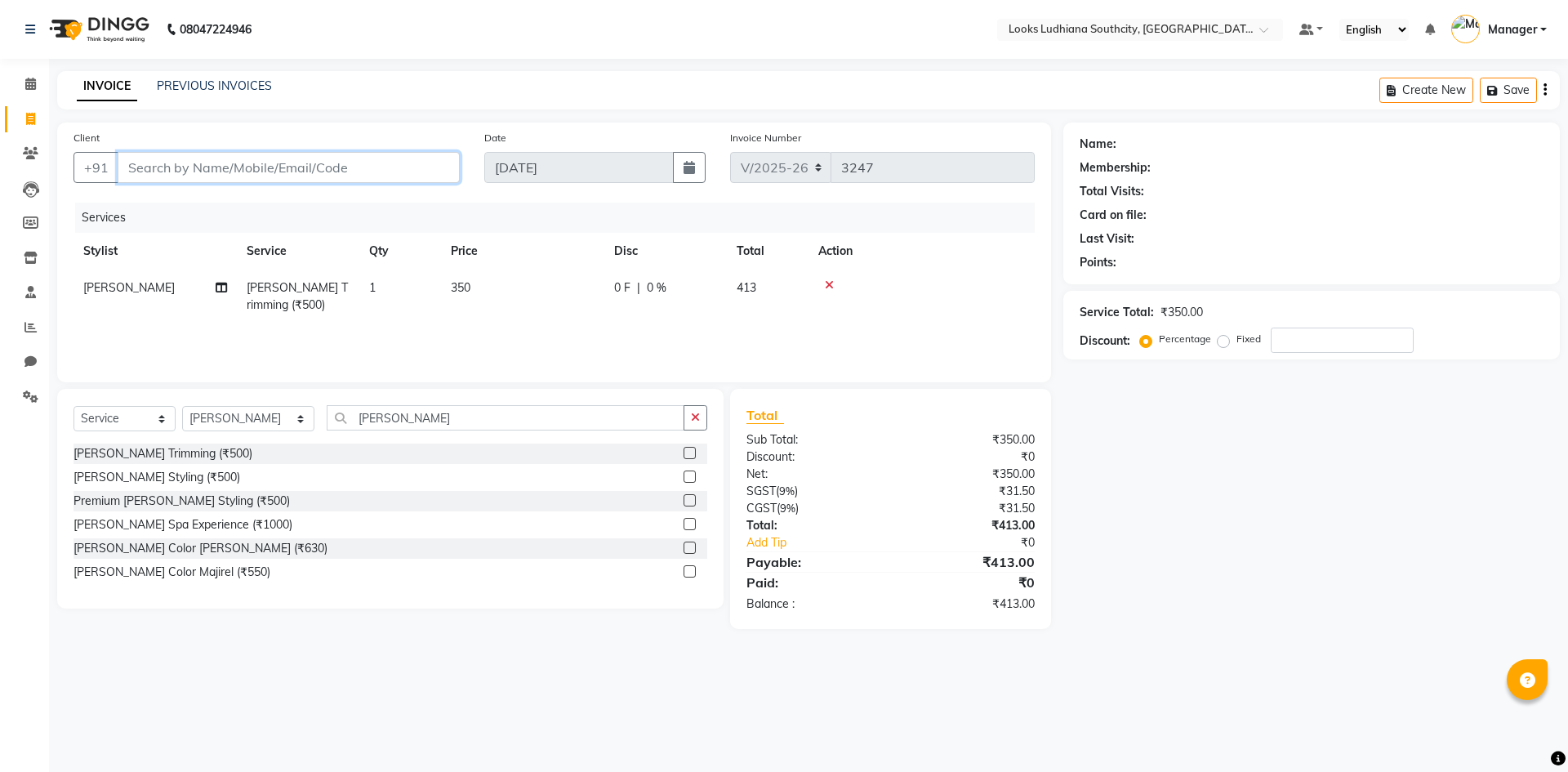
click at [414, 160] on input "Client" at bounding box center [288, 167] width 342 height 31
type input "9"
type input "0"
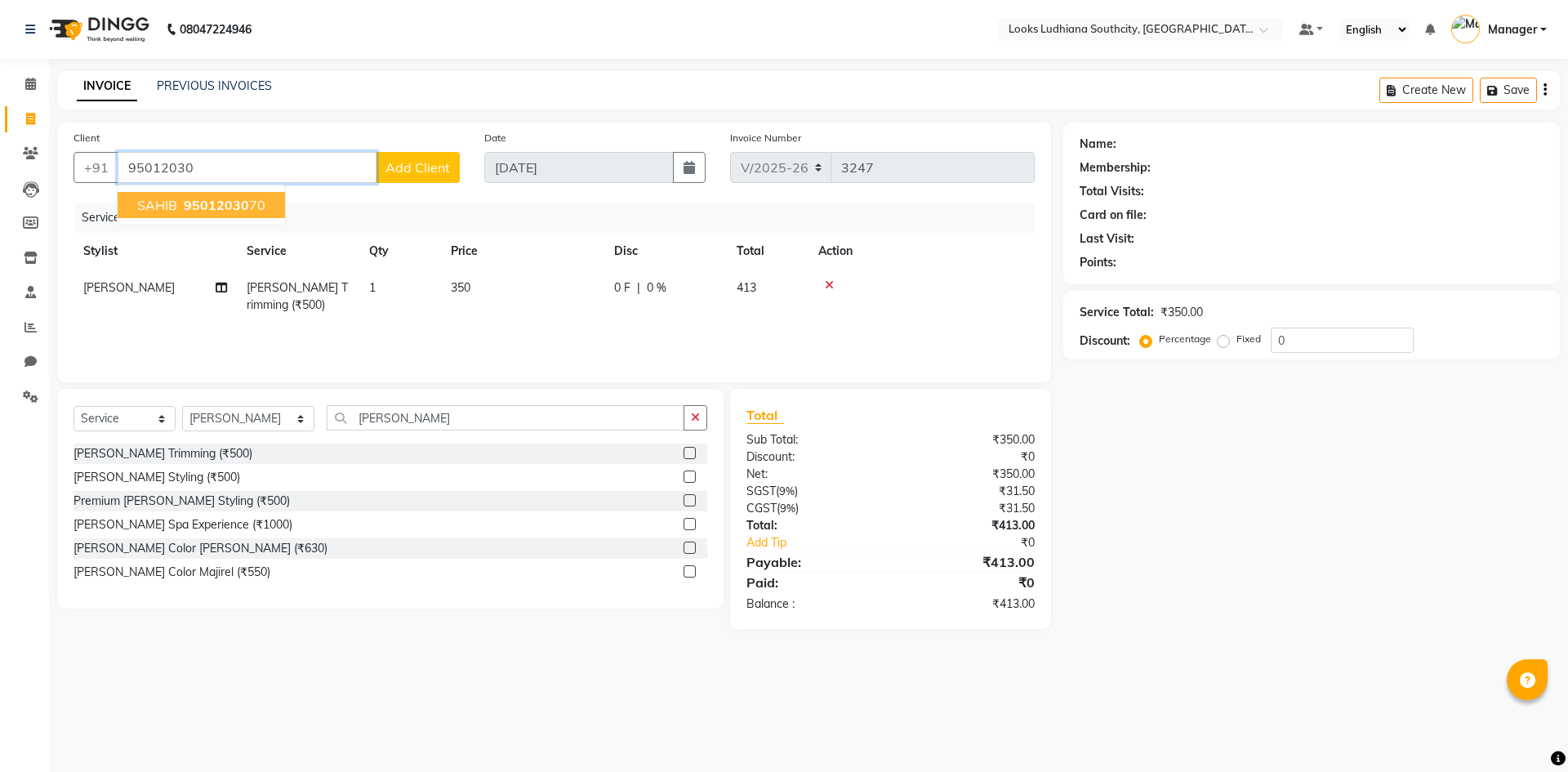
click at [254, 198] on ngb-highlight "95012030 70" at bounding box center [222, 205] width 85 height 16
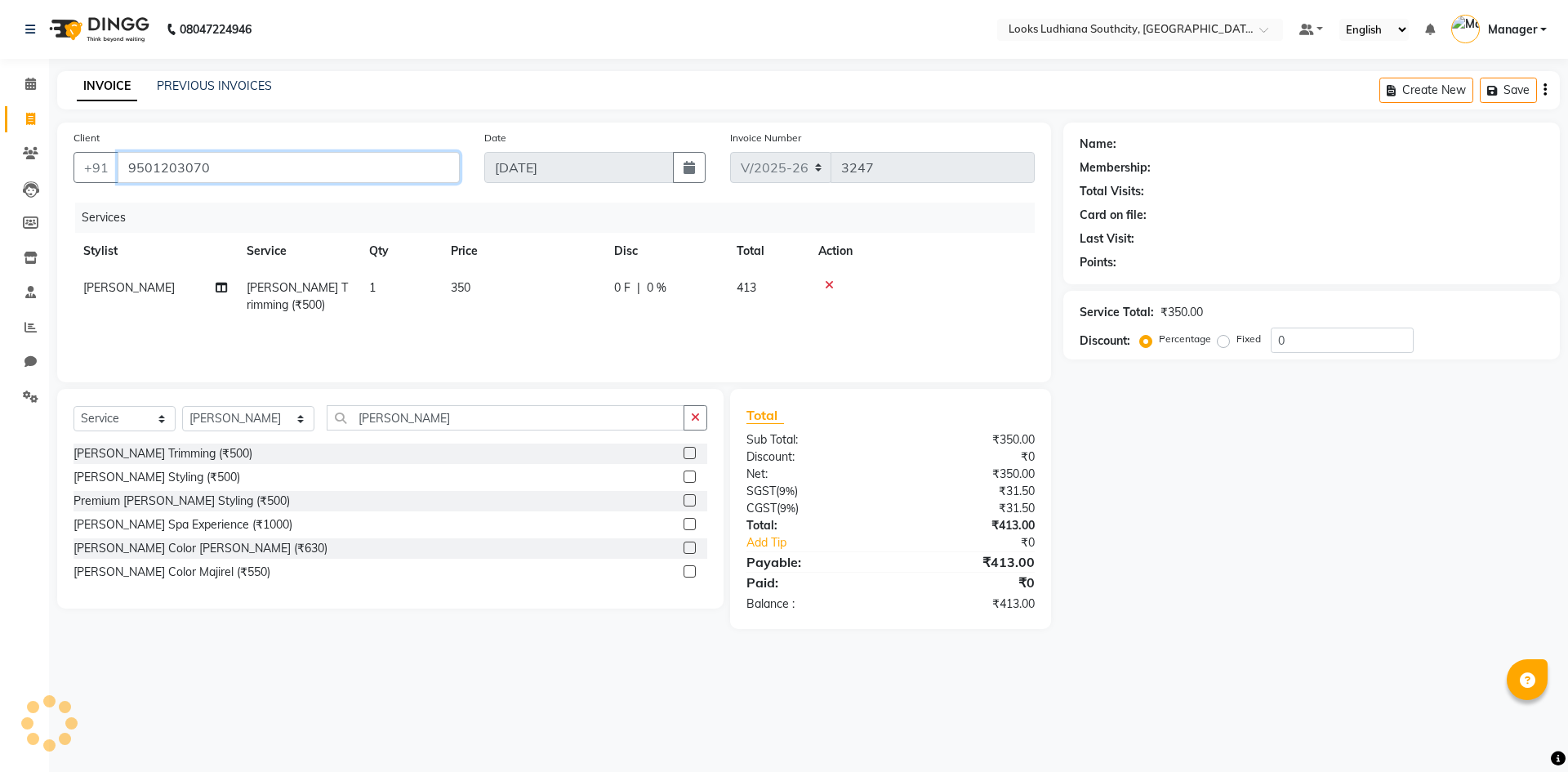
type input "9501203070"
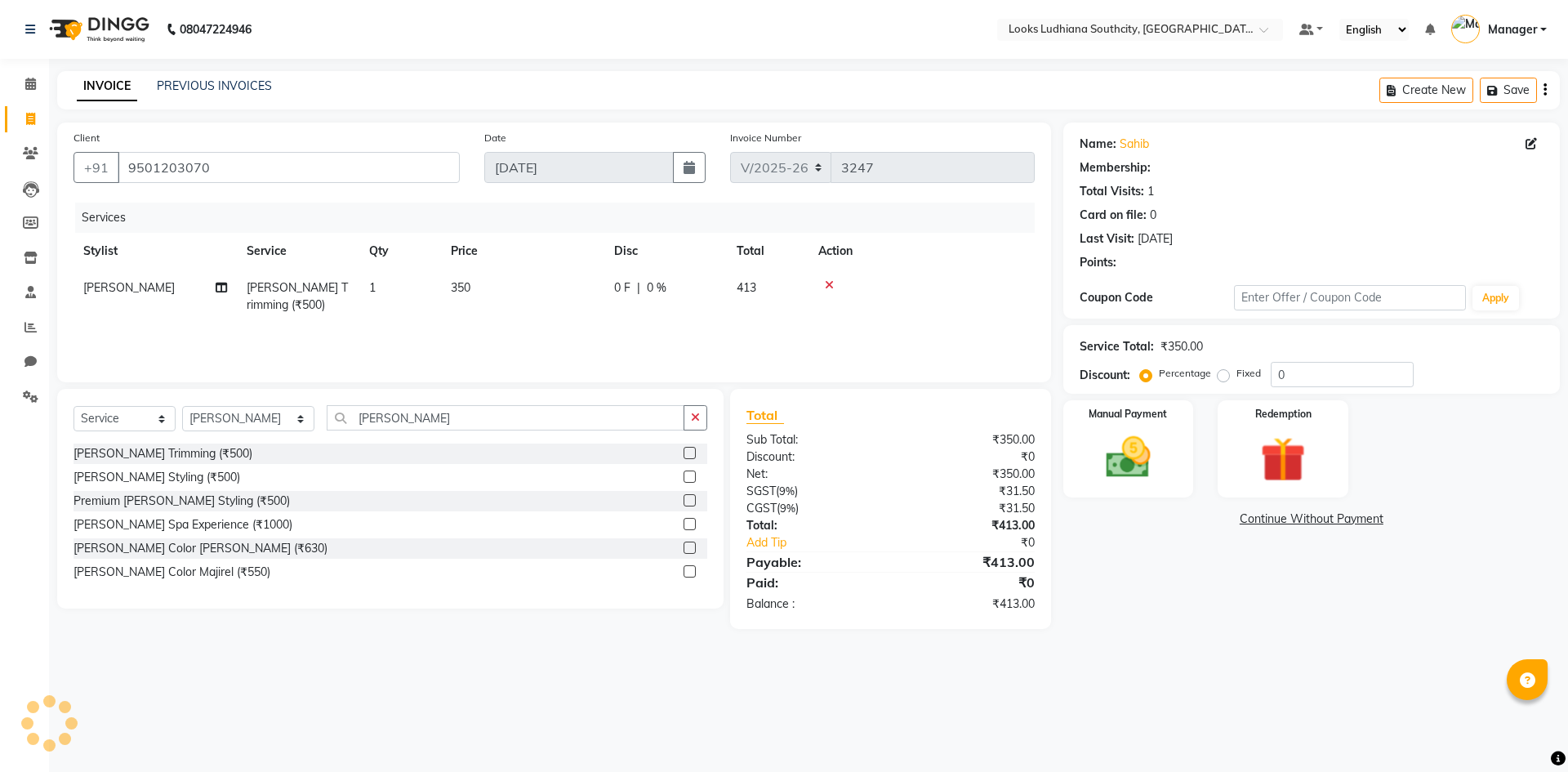
select select "1: Object"
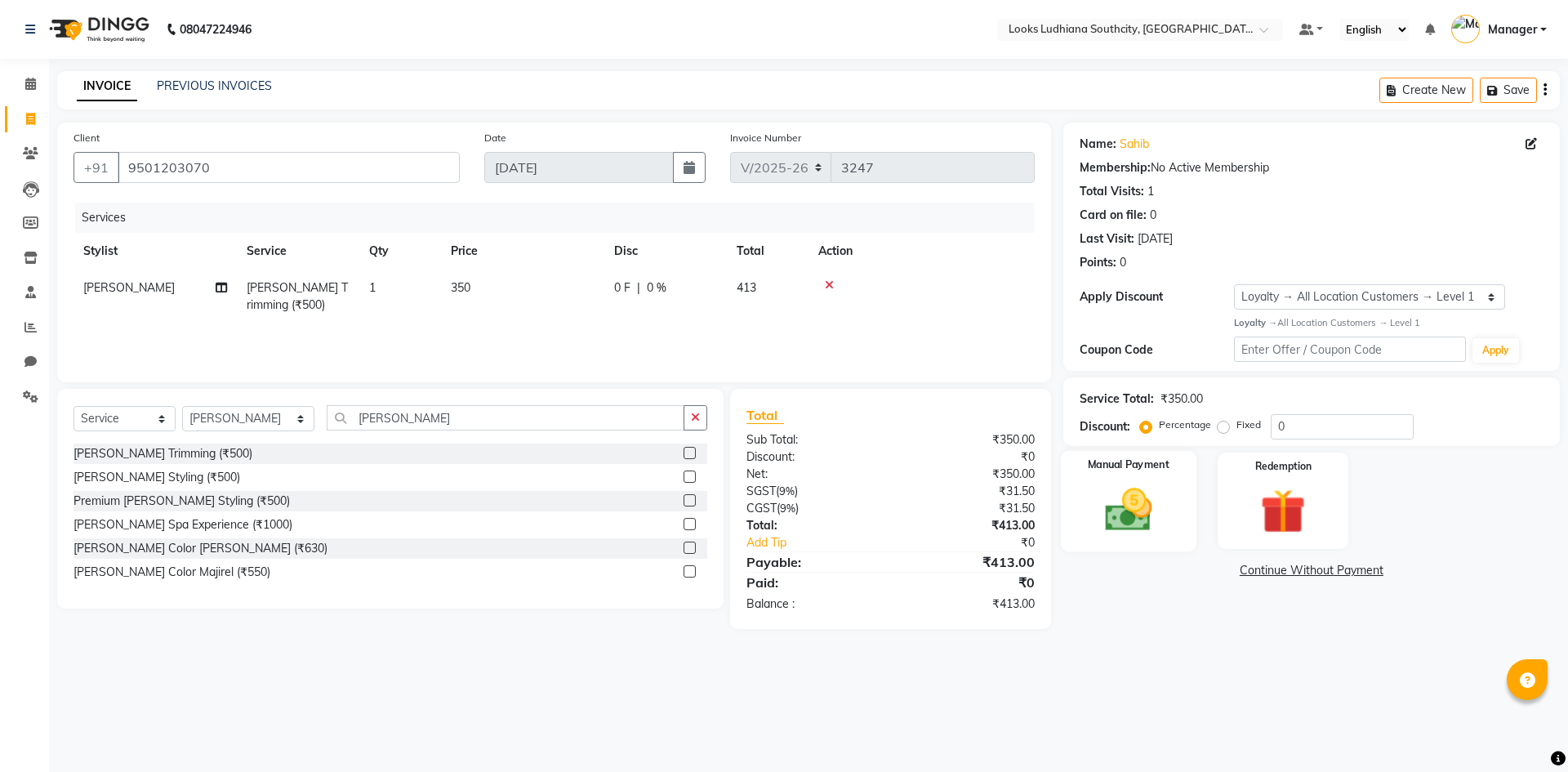
click at [1156, 496] on img at bounding box center [1128, 510] width 76 height 54
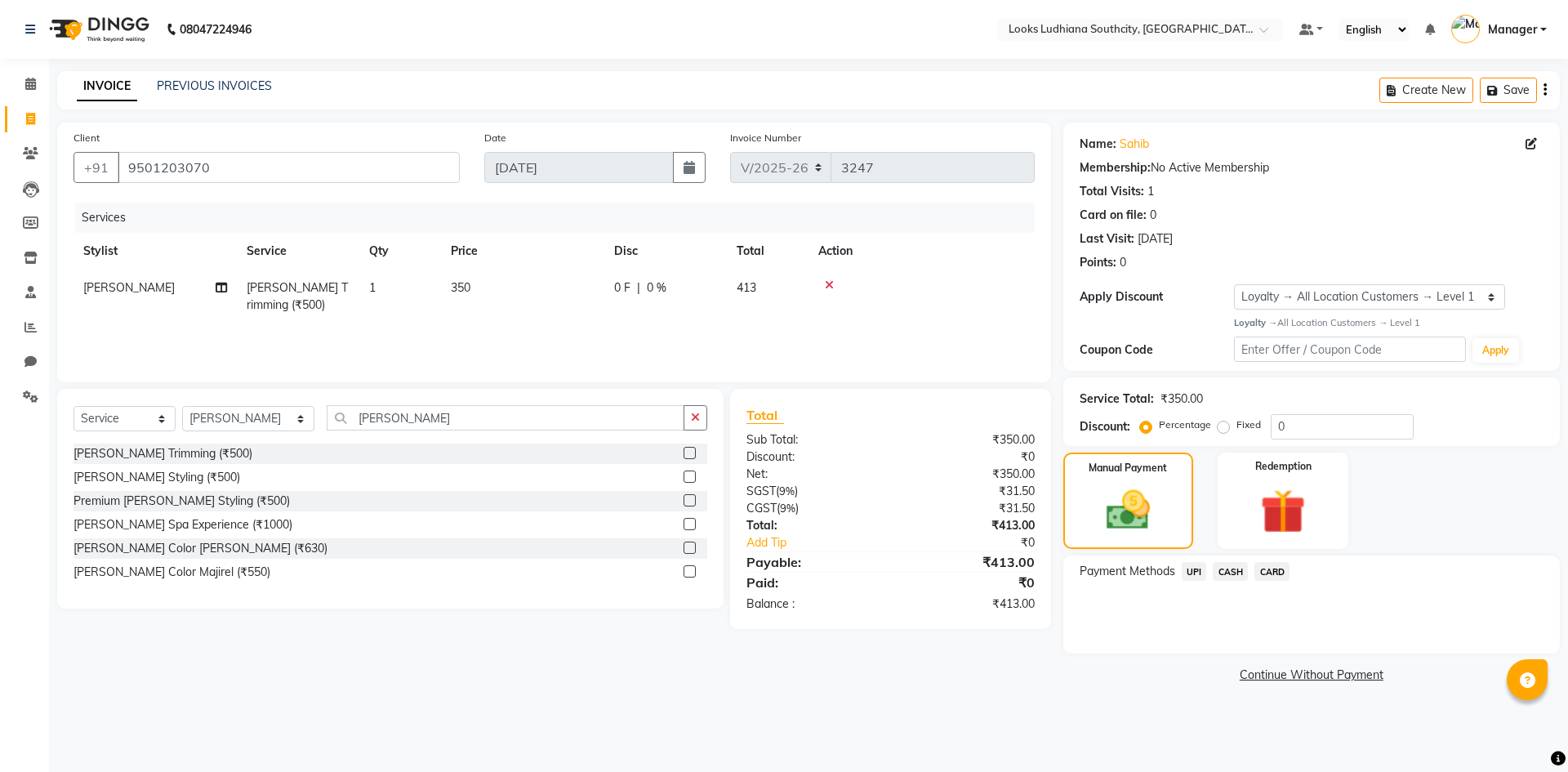
click at [1238, 574] on span "CASH" at bounding box center [1230, 572] width 35 height 19
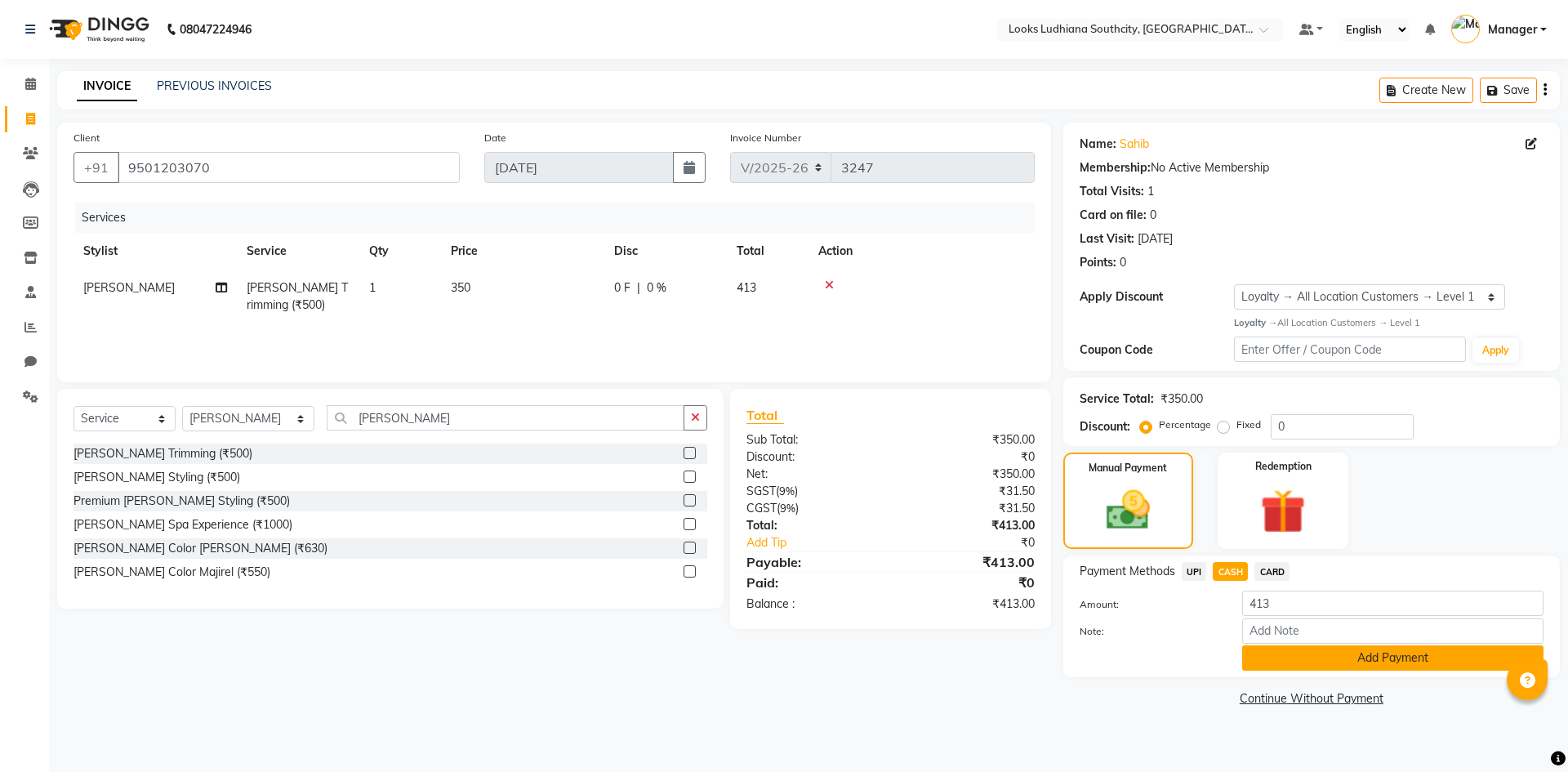
click at [1302, 663] on button "Add Payment" at bounding box center [1393, 658] width 301 height 26
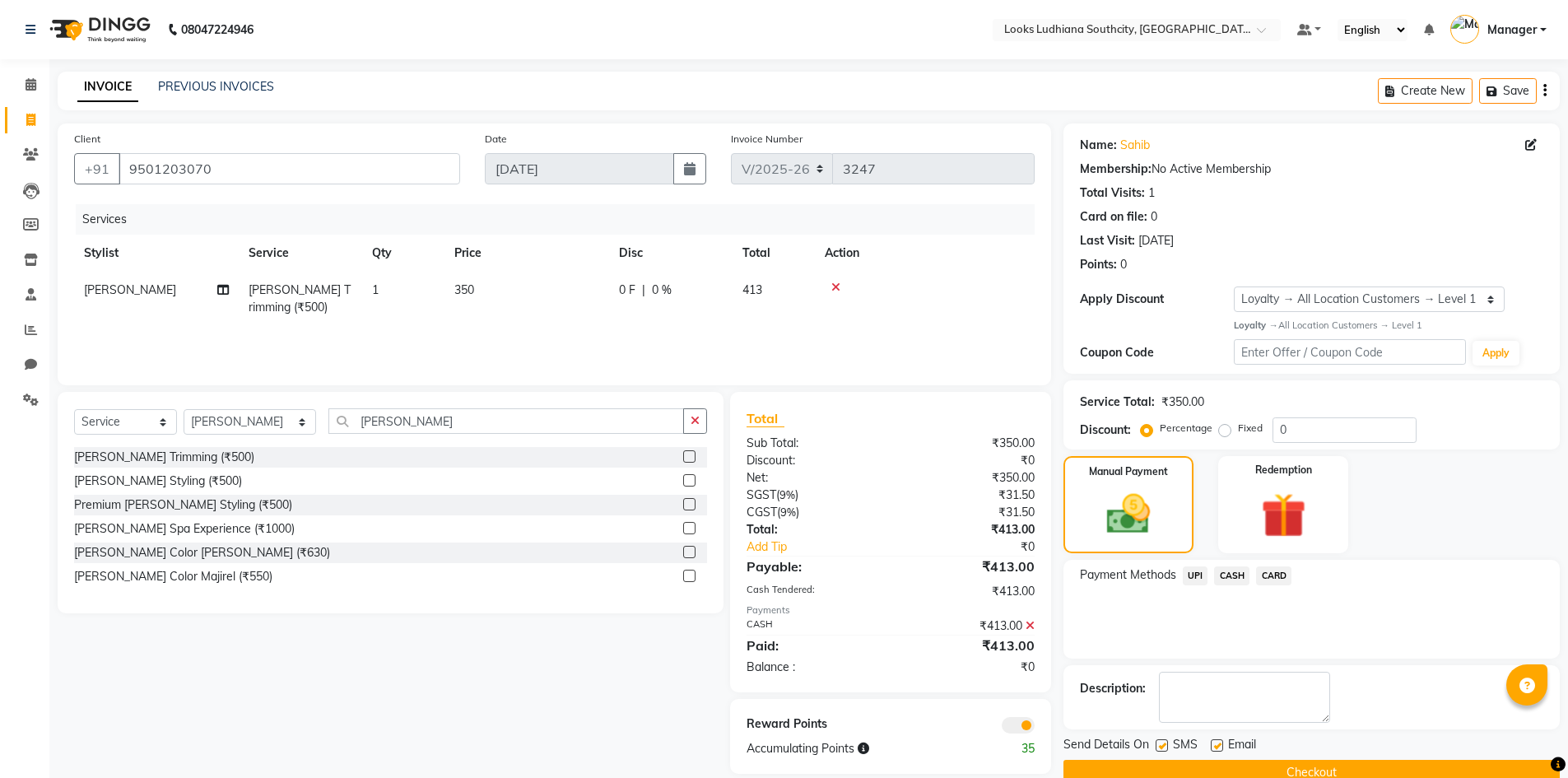
click at [1020, 726] on span at bounding box center [1018, 725] width 33 height 16
click at [1035, 728] on input "checkbox" at bounding box center [1035, 728] width 0 height 0
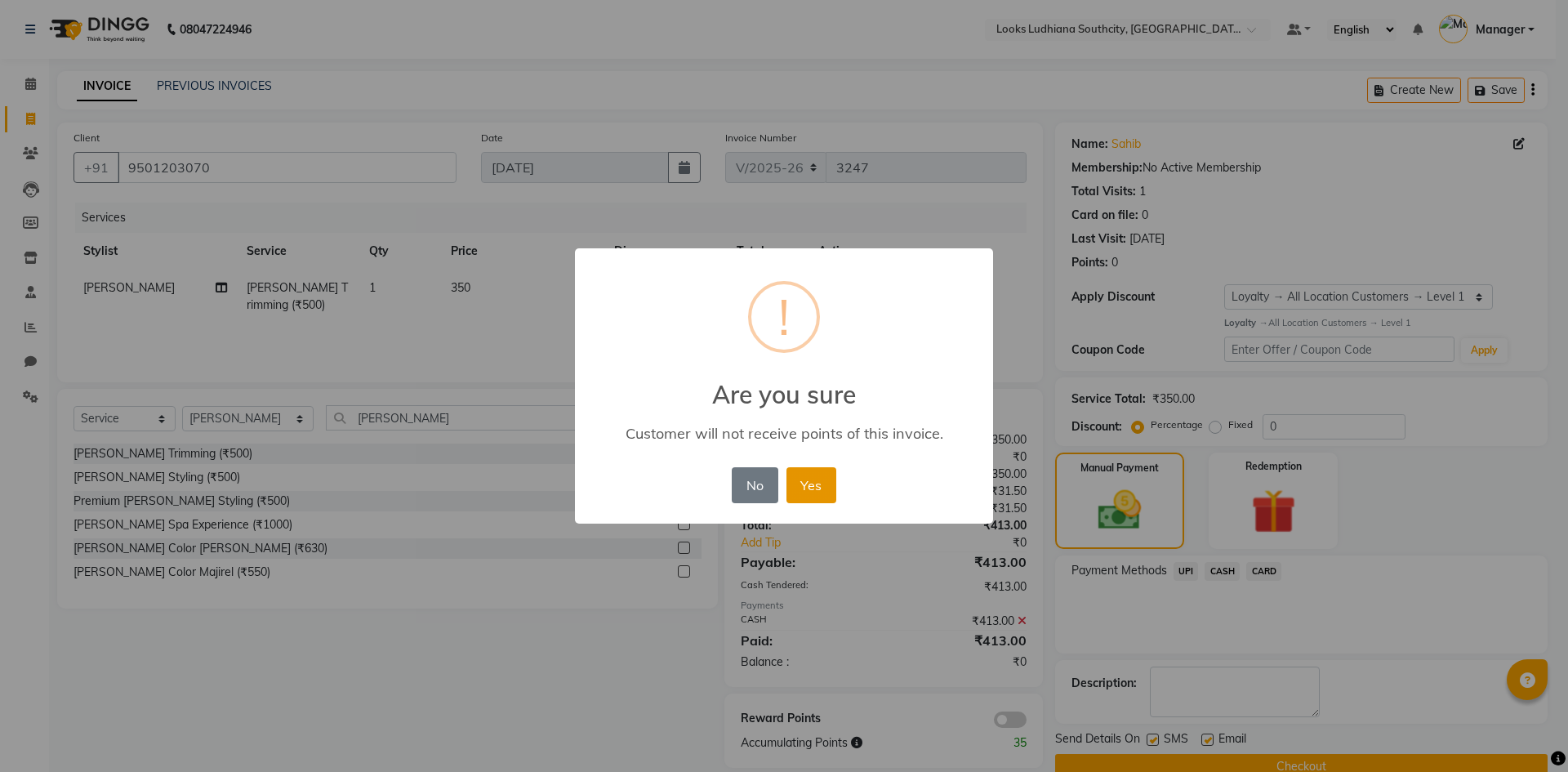
click at [807, 478] on button "Yes" at bounding box center [812, 485] width 50 height 36
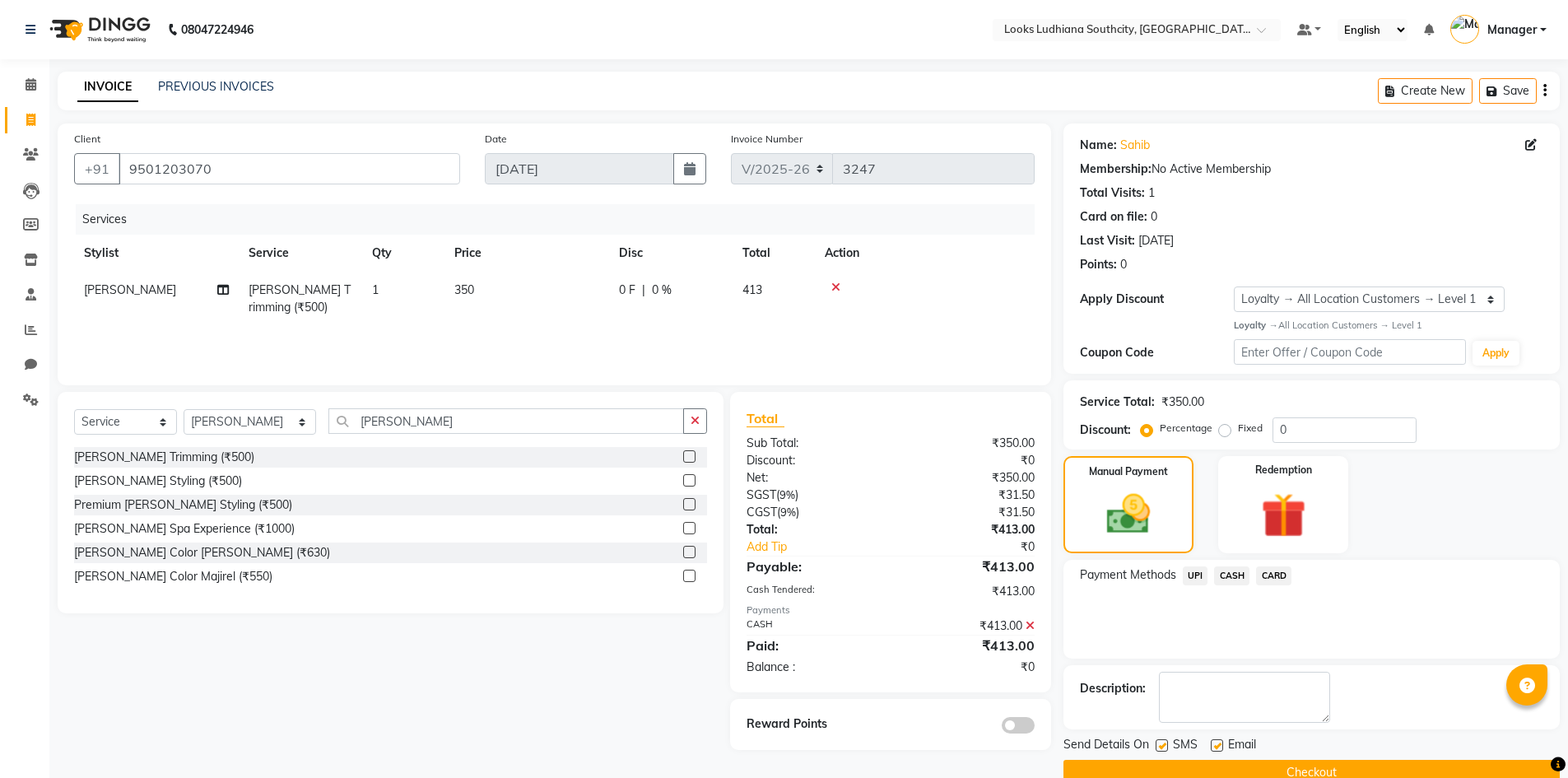
click at [1156, 750] on label at bounding box center [1162, 745] width 12 height 12
click at [1156, 750] on input "checkbox" at bounding box center [1161, 746] width 11 height 11
checkbox input "false"
click at [1219, 747] on label at bounding box center [1217, 745] width 12 height 12
click at [1219, 747] on input "checkbox" at bounding box center [1216, 746] width 11 height 11
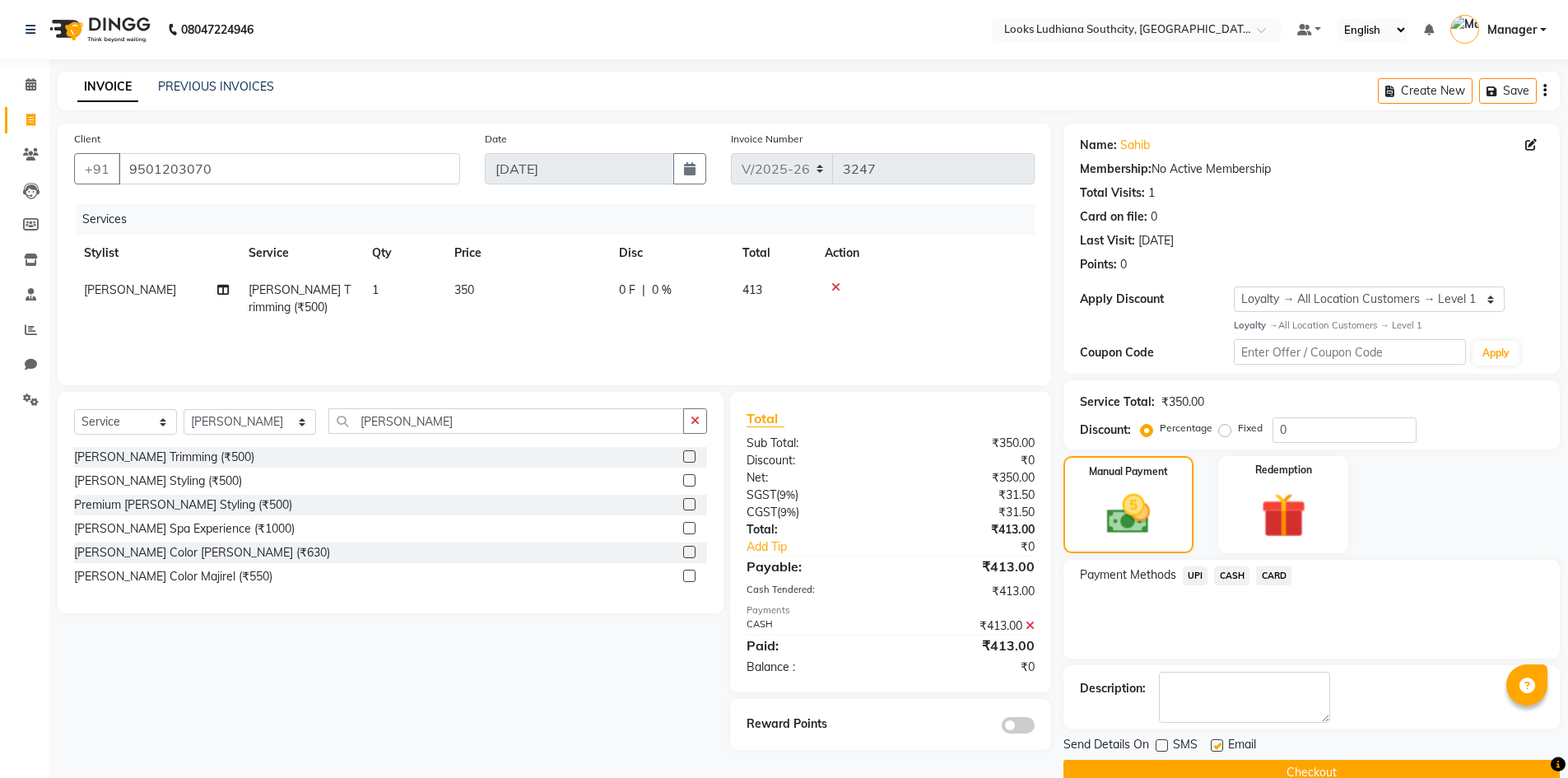
checkbox input "false"
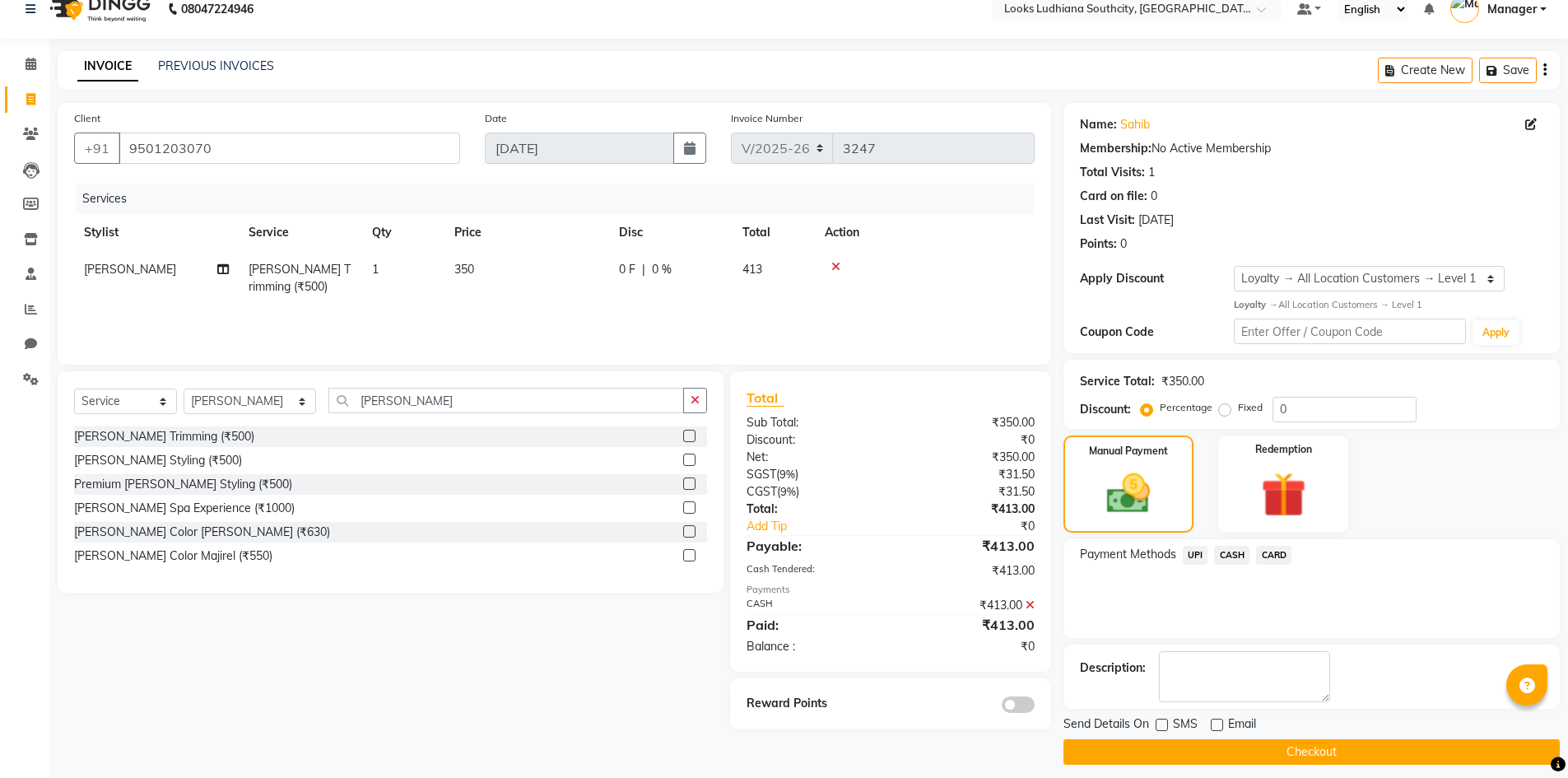
scroll to position [32, 0]
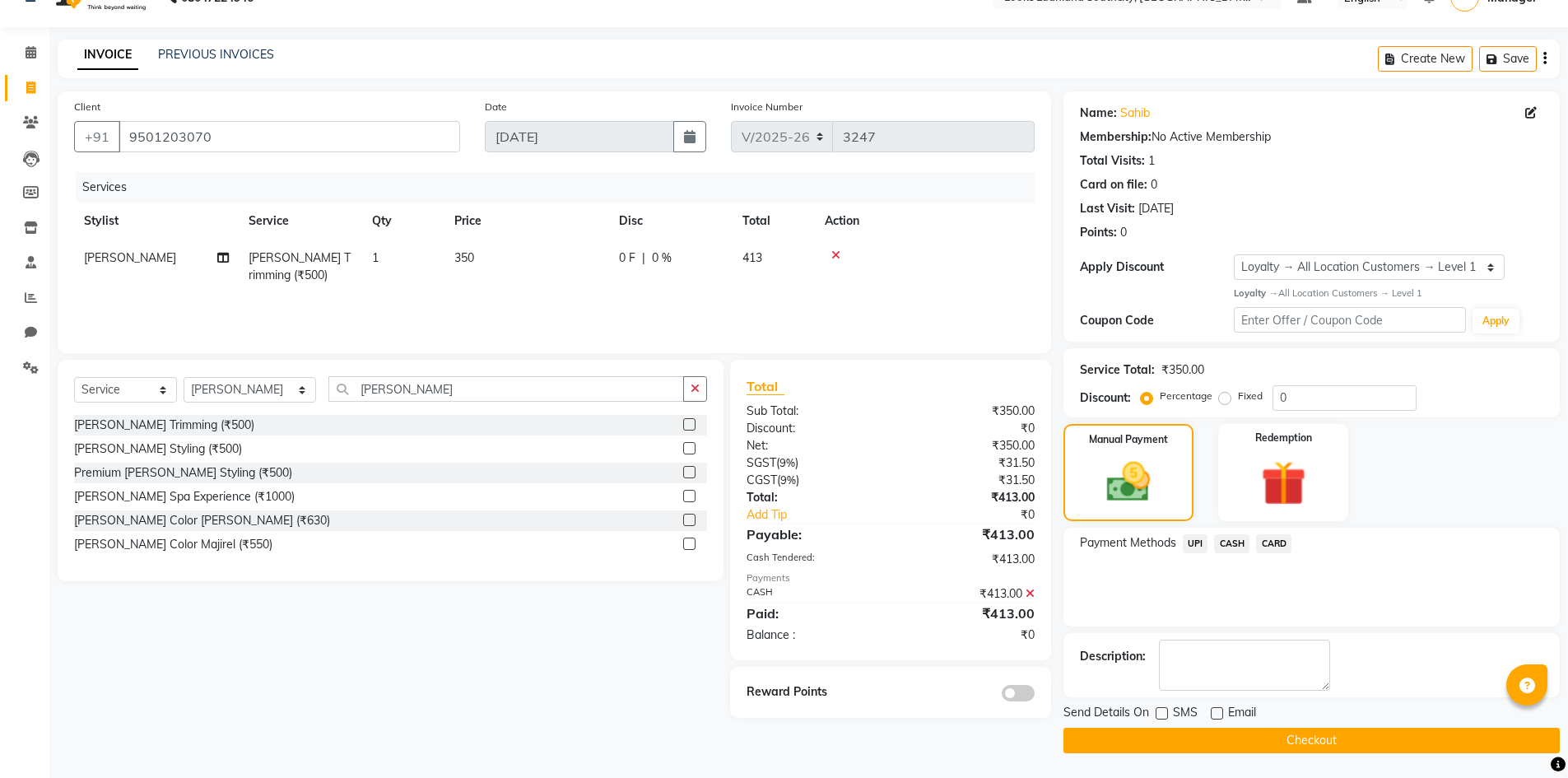
click at [1298, 744] on button "Checkout" at bounding box center [1312, 741] width 496 height 26
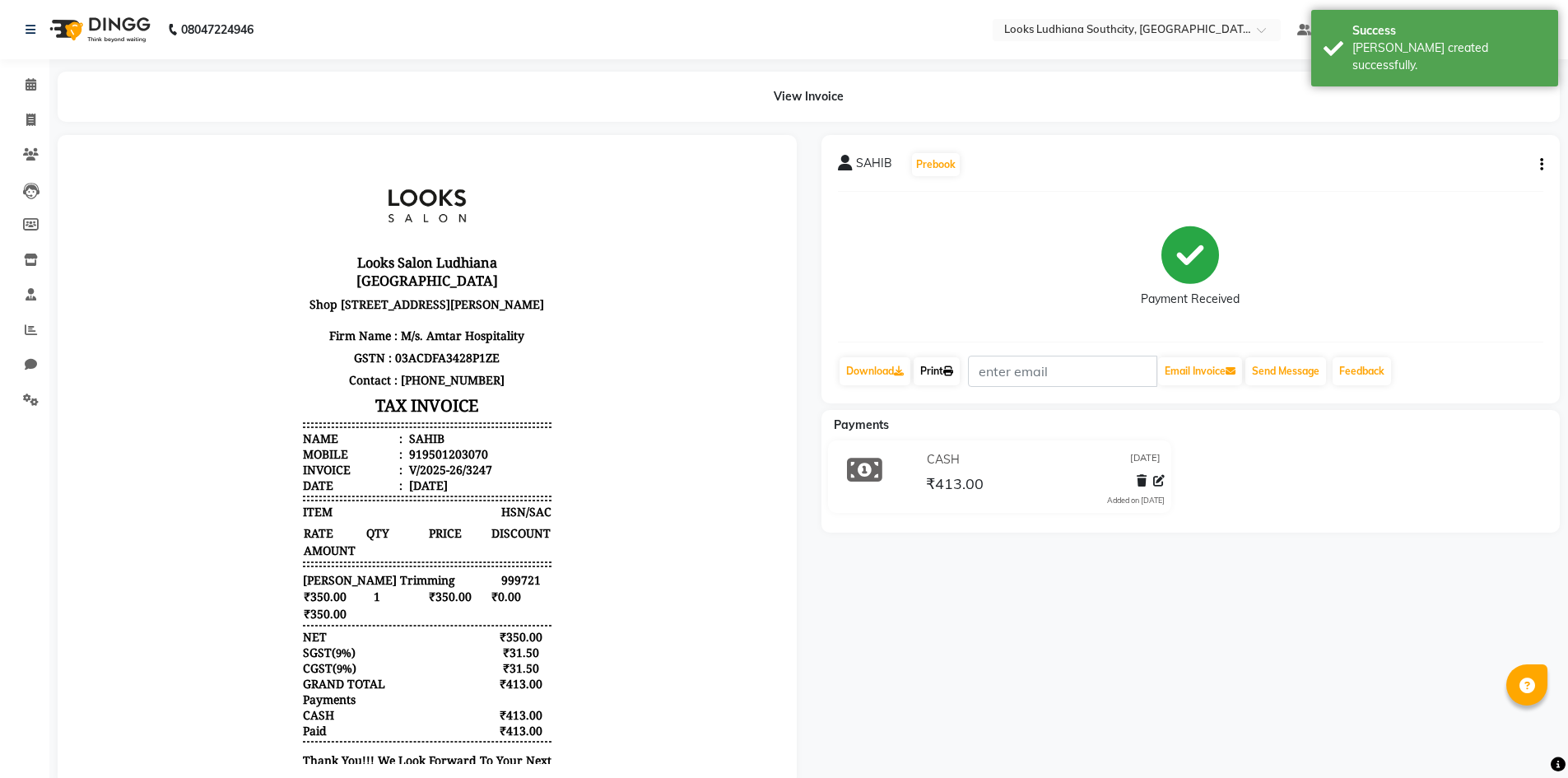
click at [945, 366] on link "Print" at bounding box center [937, 371] width 46 height 28
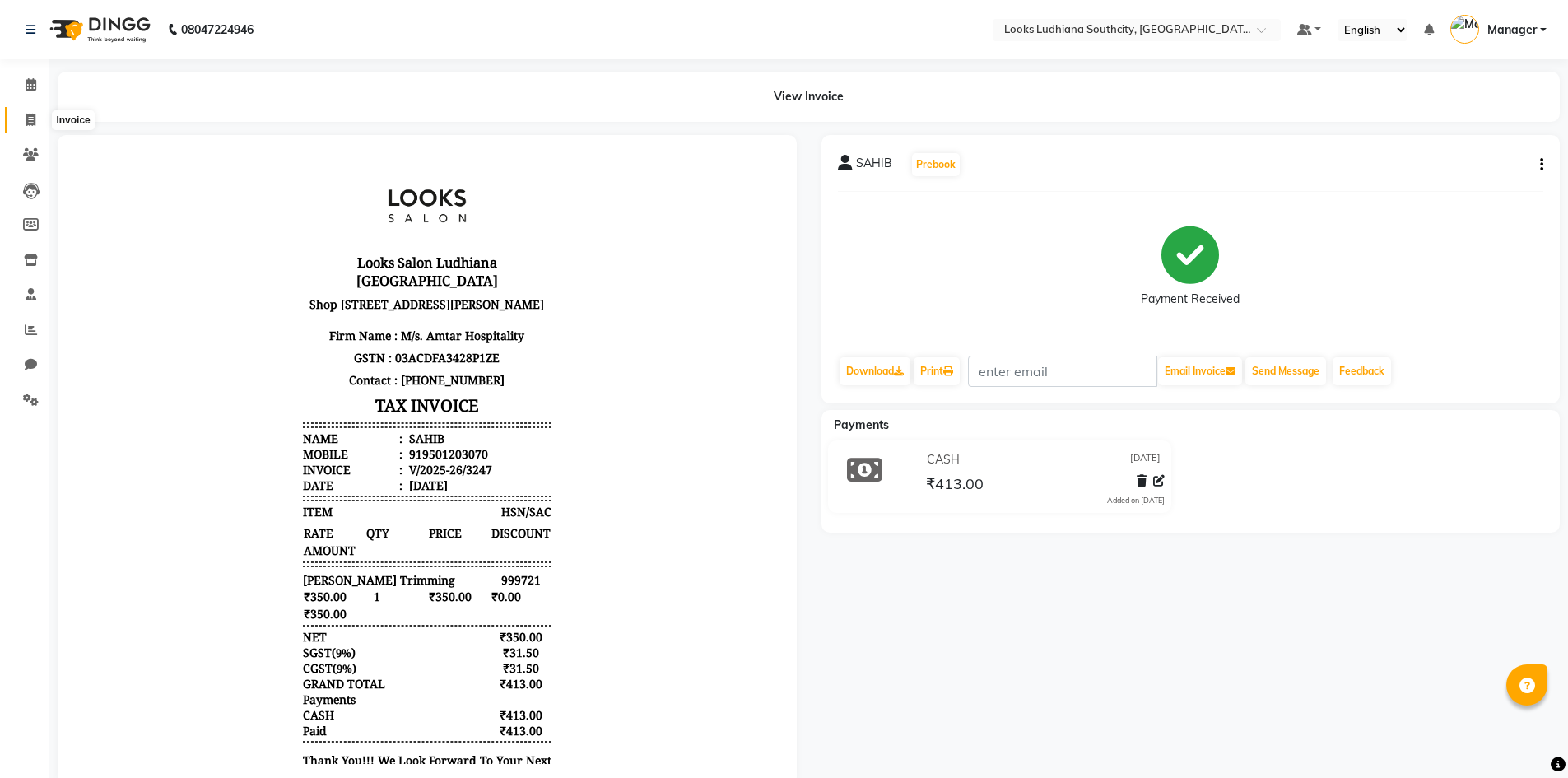
click at [25, 112] on span at bounding box center [31, 121] width 29 height 19
select select "service"
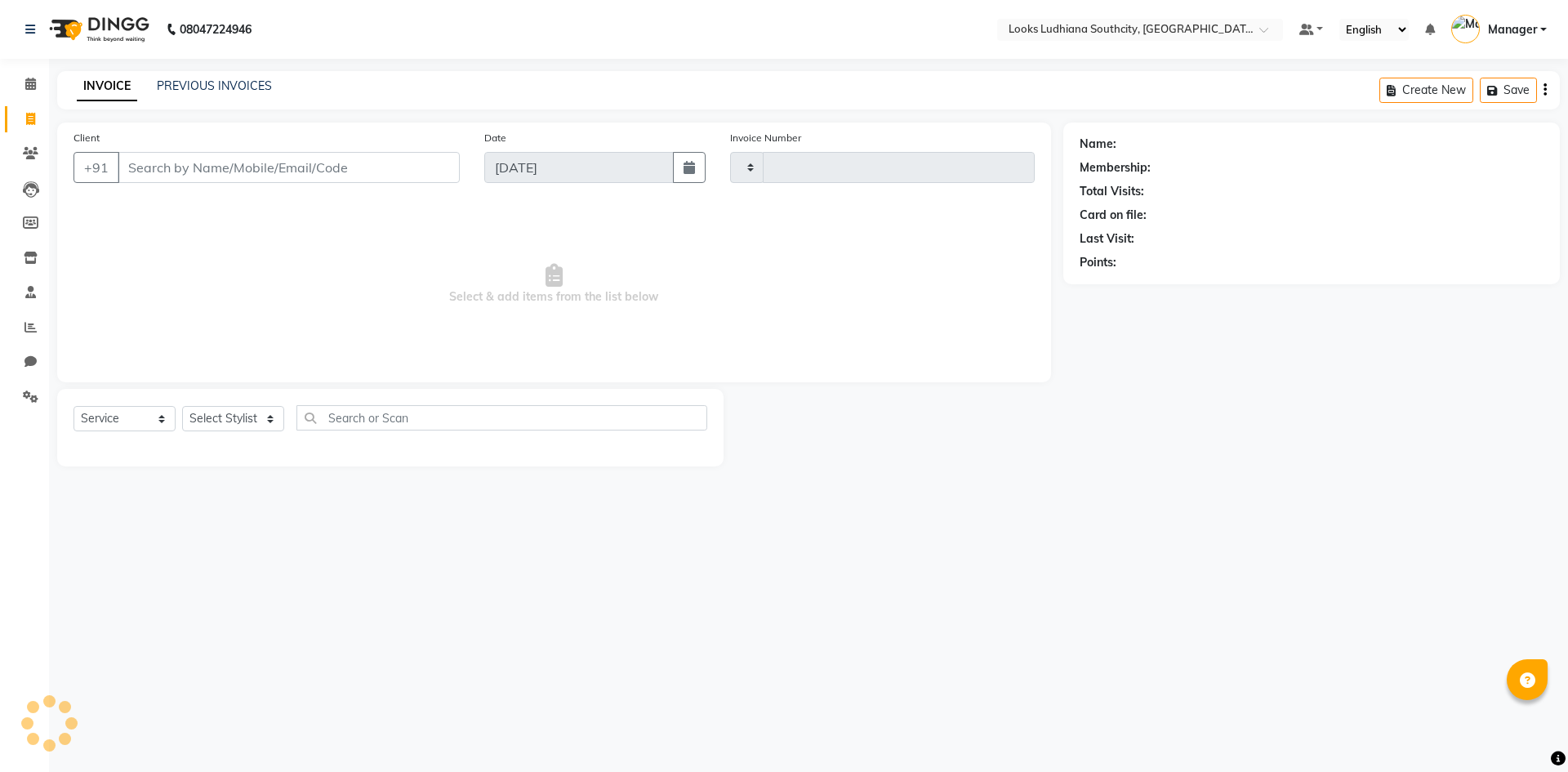
type input "3248"
select select "6577"
click at [206, 413] on select "Select Stylist ADIL Amtar Hospitality Annu COUNTER_SALES Danny Deepak_pdct Deep…" at bounding box center [248, 418] width 132 height 26
select select "50812"
click at [182, 406] on select "Select Stylist ADIL Amtar Hospitality Annu COUNTER_SALES Danny Deepak_pdct Deep…" at bounding box center [248, 418] width 132 height 26
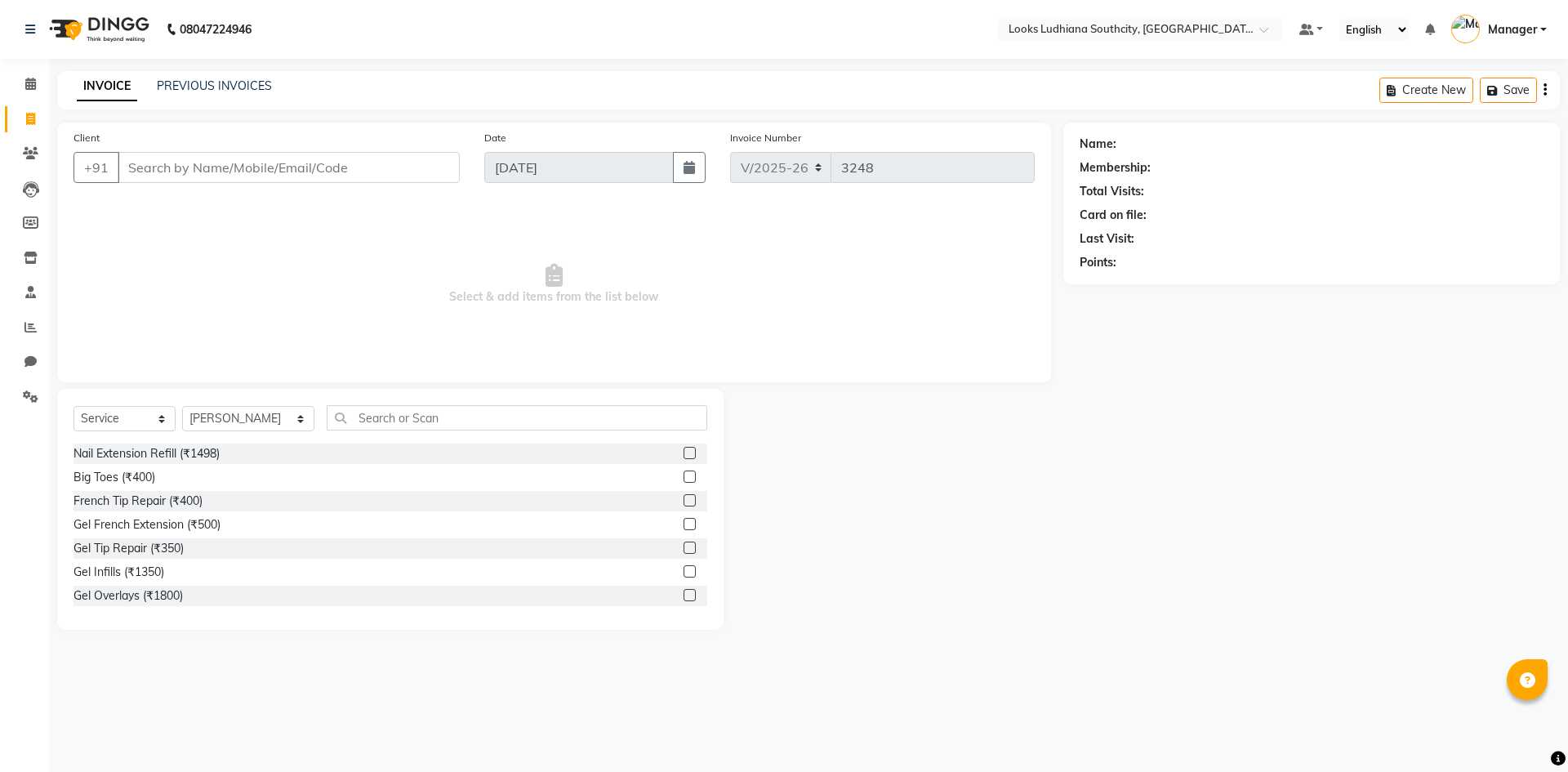
click at [330, 399] on div "Select Service Product Membership Package Voucher Prepaid Gift Card Select Styl…" at bounding box center [391, 509] width 667 height 241
click at [347, 422] on input "text" at bounding box center [516, 417] width 380 height 26
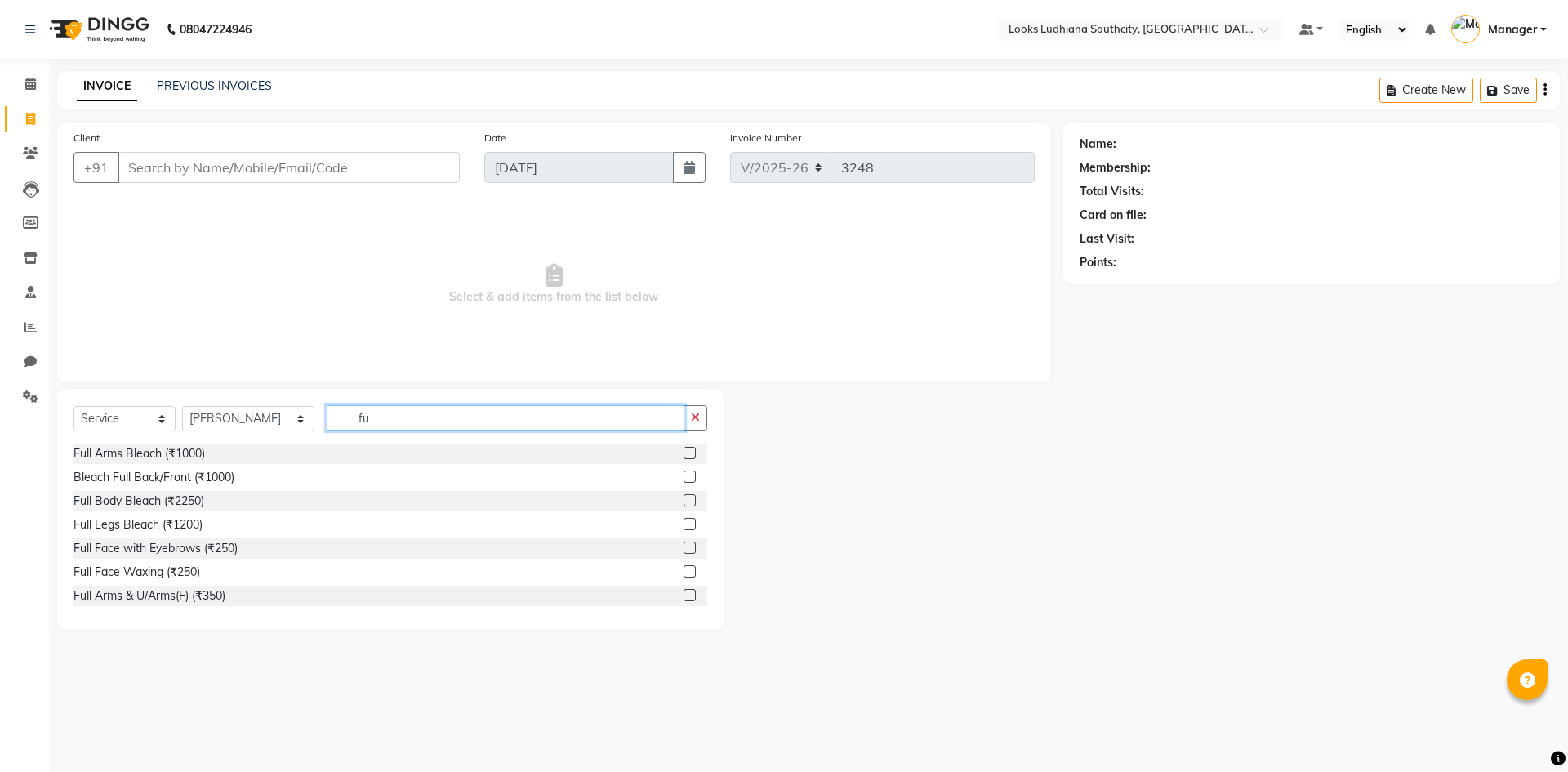
type input "f"
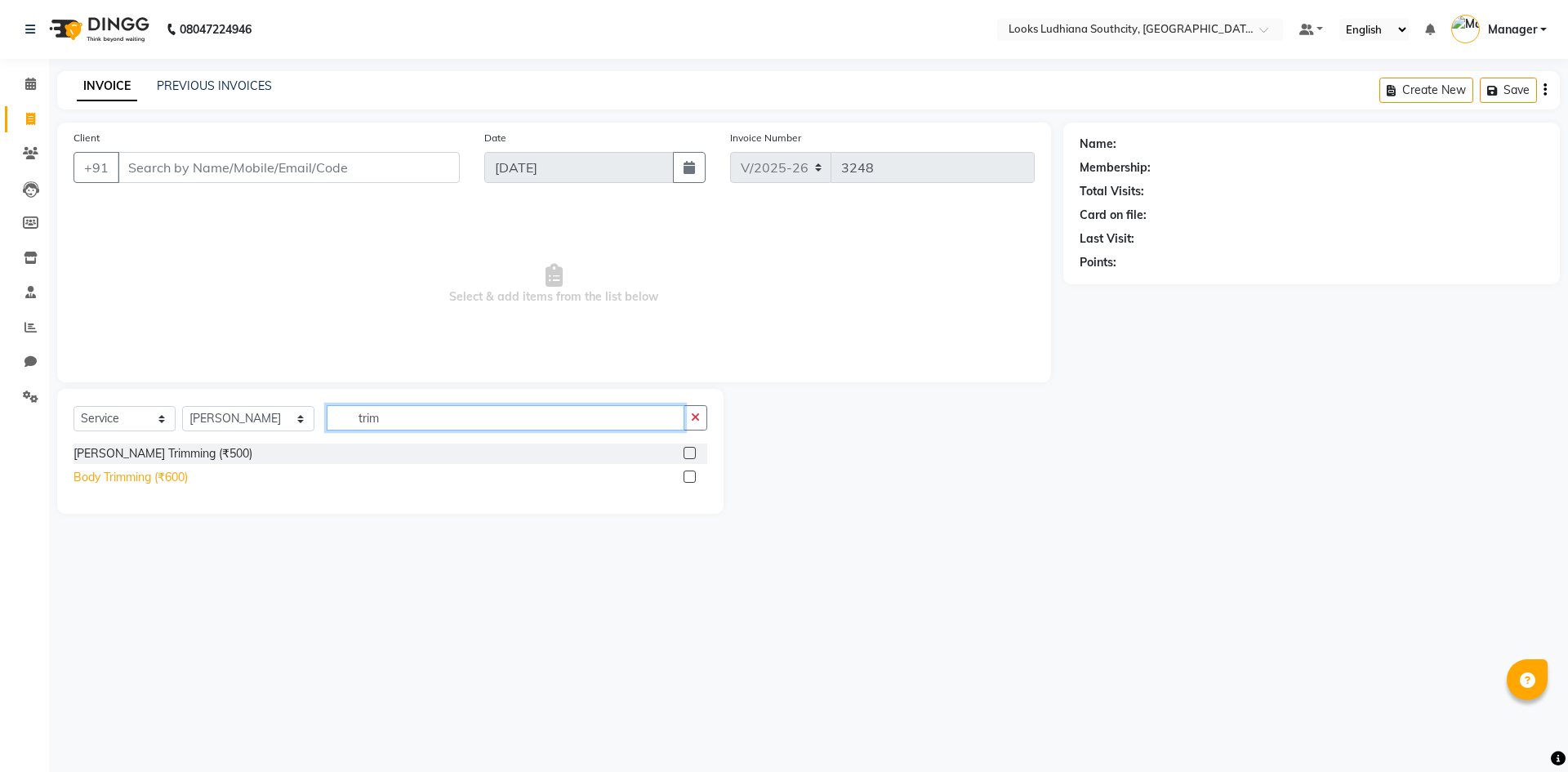
type input "trim"
click at [186, 479] on div "Body Trimming (₹600)" at bounding box center [131, 477] width 114 height 17
checkbox input "false"
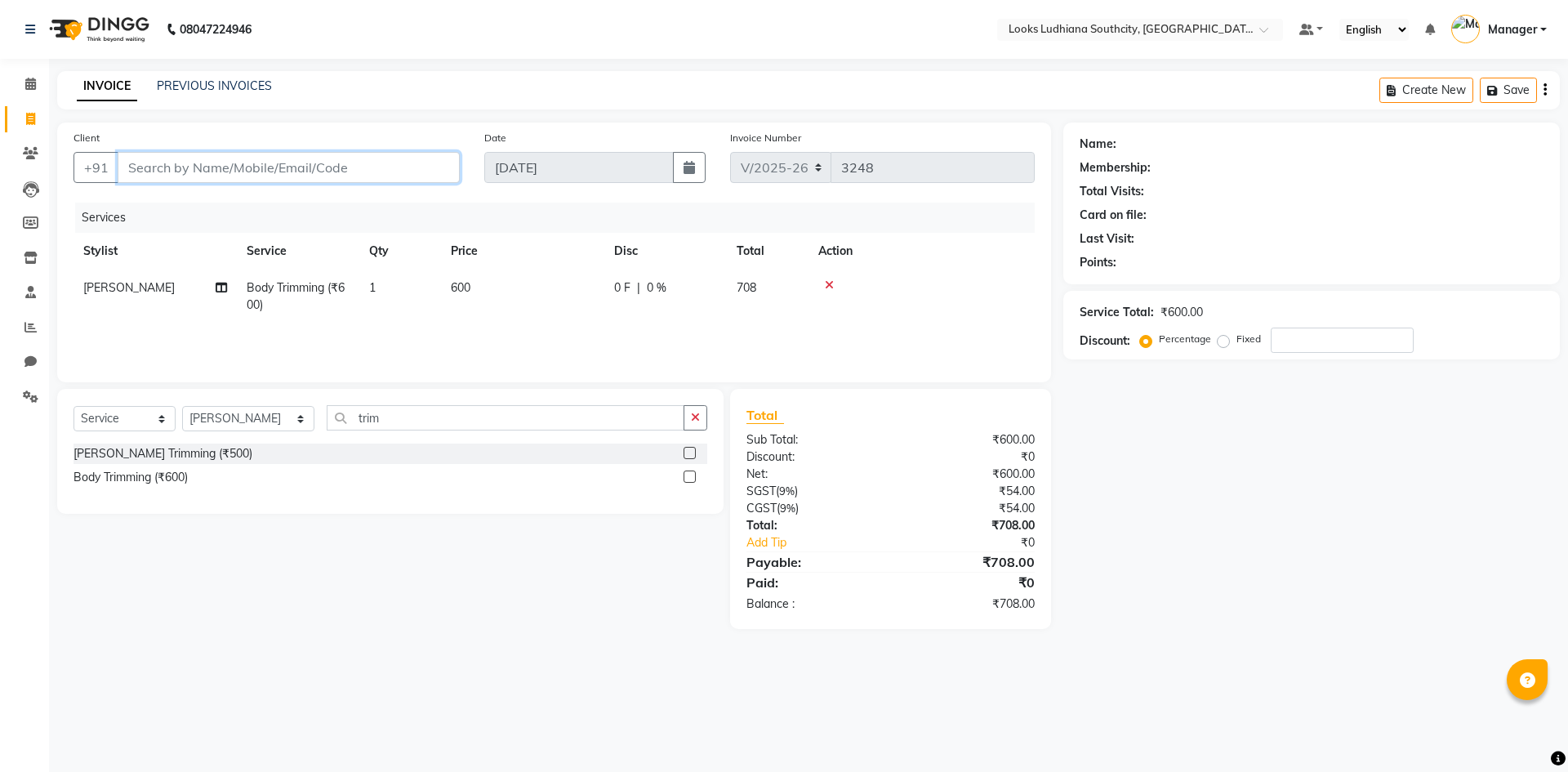
click at [197, 167] on input "Client" at bounding box center [288, 167] width 342 height 31
paste input "7717355817"
type input "7717355817"
type input "0"
type input "7717355817"
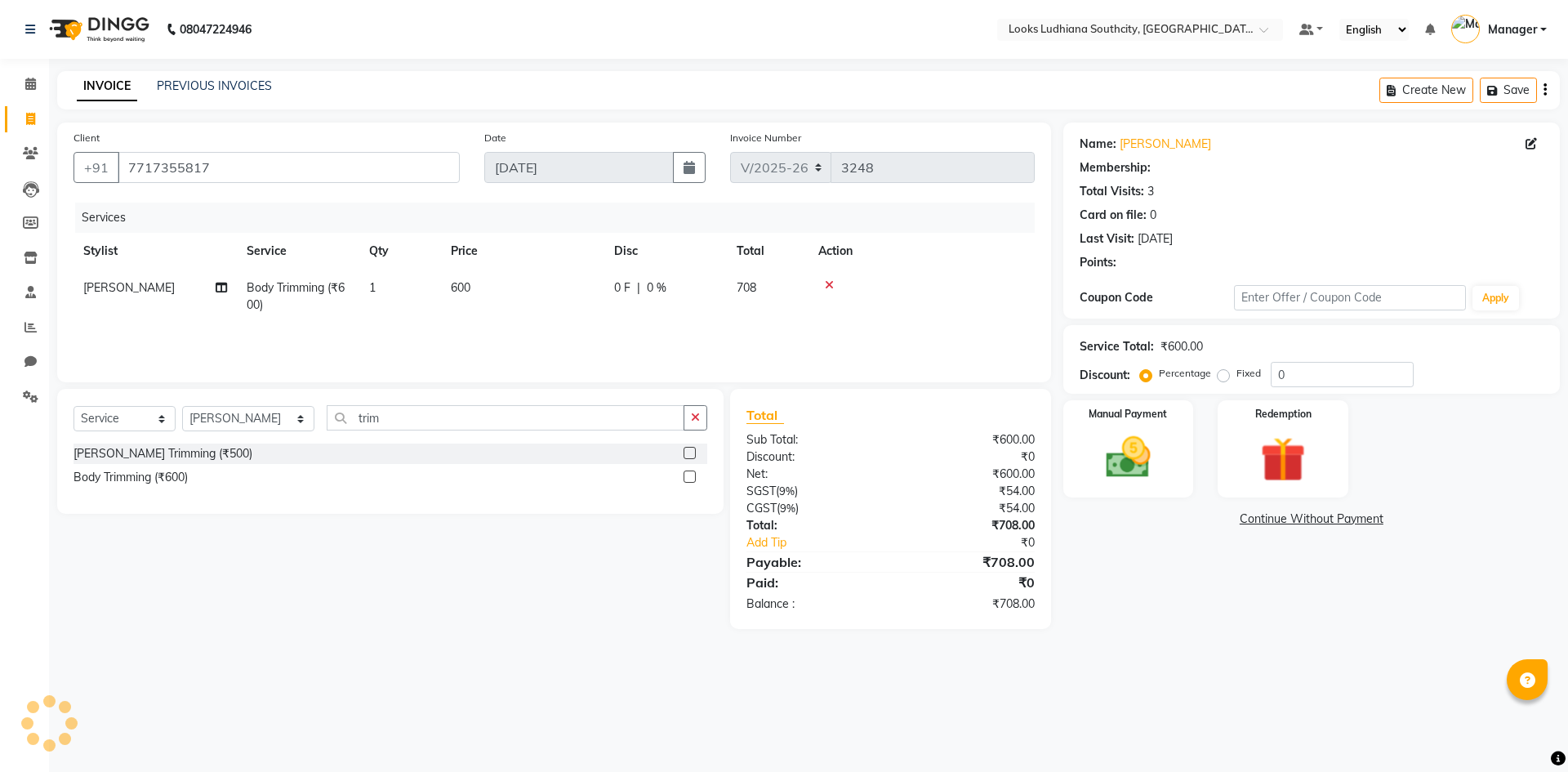
select select "1: Object"
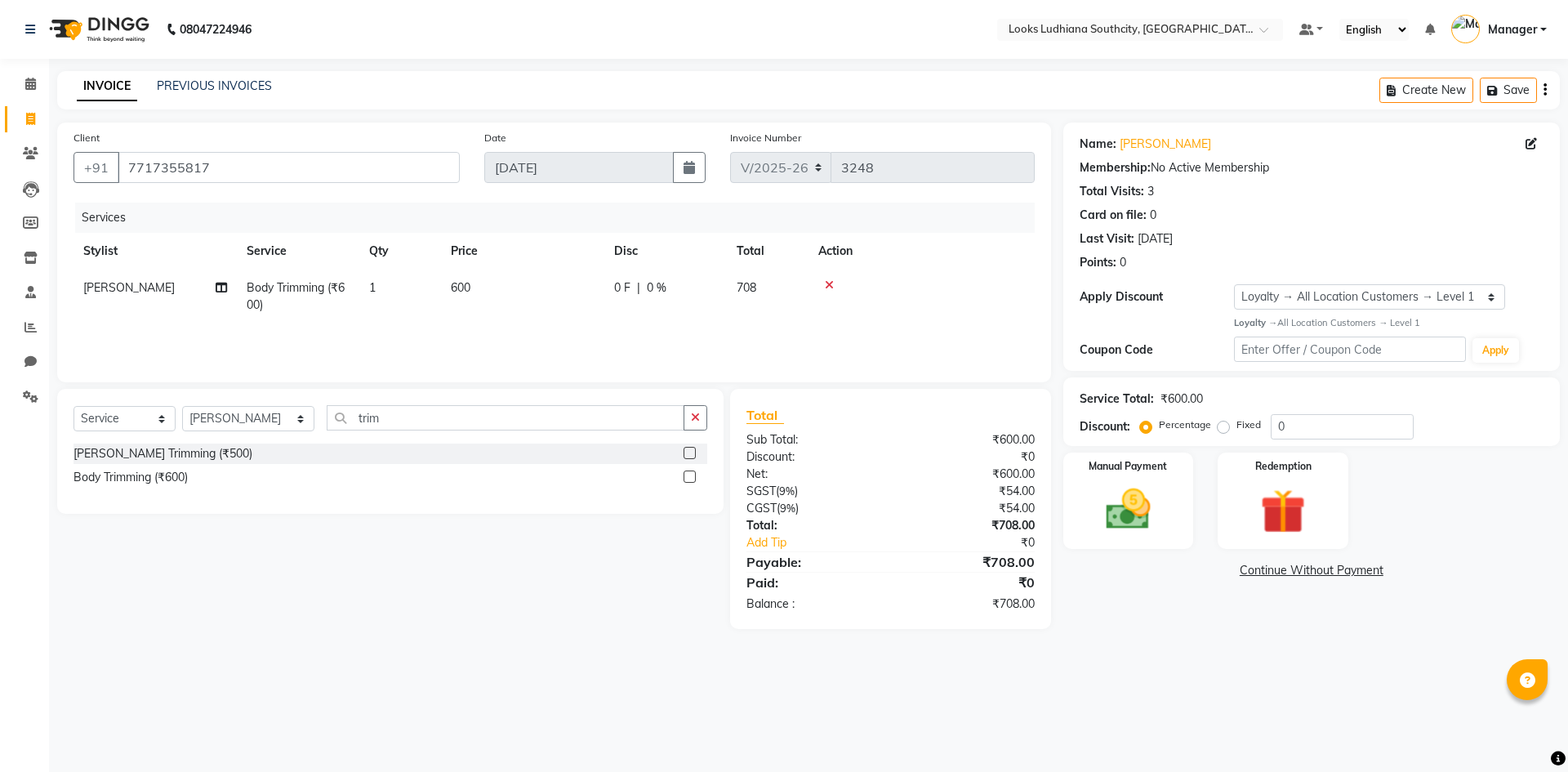
click at [133, 277] on td "[PERSON_NAME]" at bounding box center [154, 296] width 163 height 54
select select "50812"
click at [128, 287] on select "ADIL Amtar Hospitality Annu COUNTER_SALES Danny Deepak_pdct Deep_pdct EHSAN Har…" at bounding box center [154, 292] width 144 height 26
select select "59433"
click at [1133, 507] on img at bounding box center [1128, 510] width 76 height 54
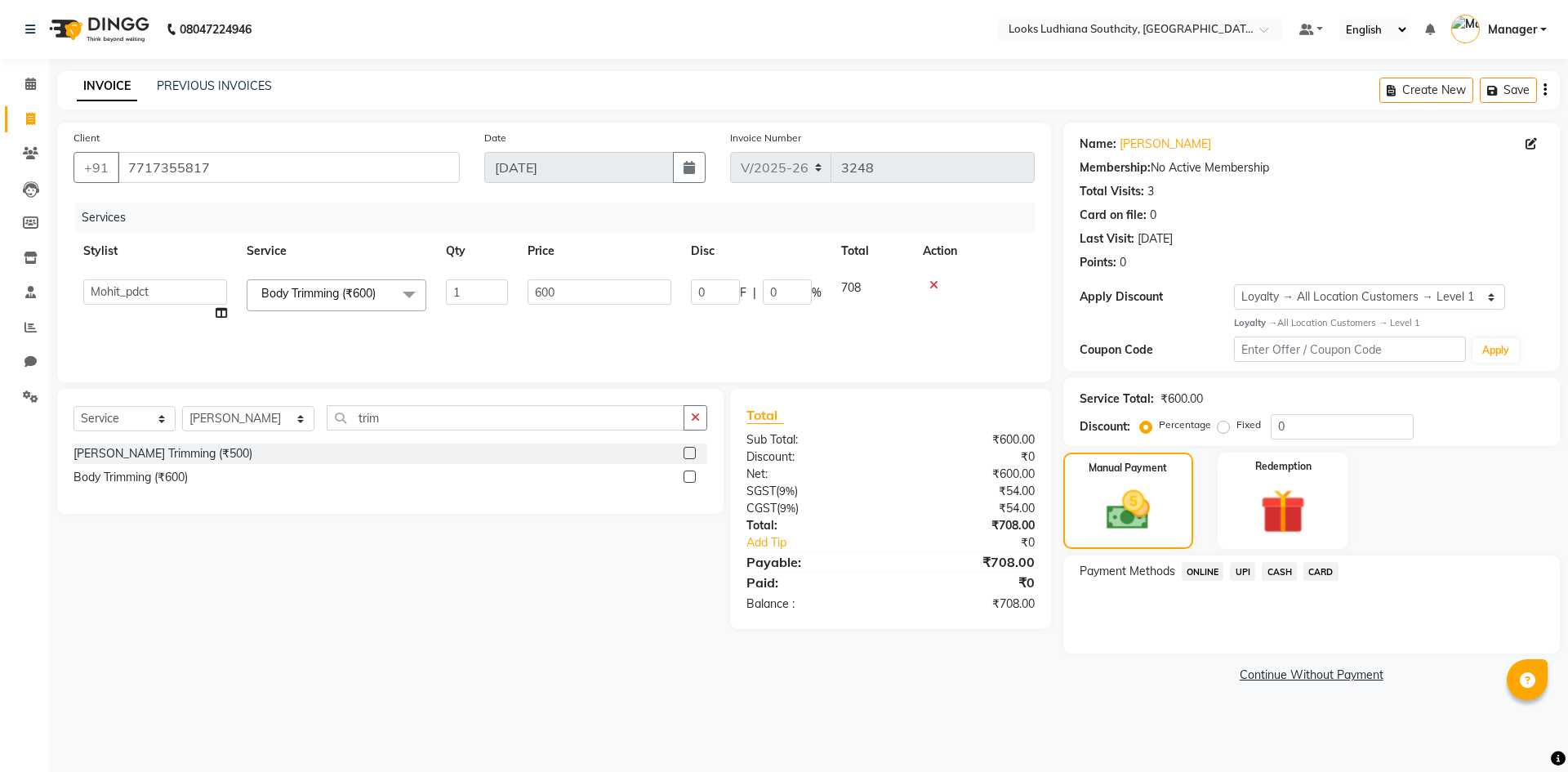
click at [1230, 427] on div "Fixed" at bounding box center [1241, 424] width 40 height 20
click at [1236, 426] on label "Fixed" at bounding box center [1249, 424] width 25 height 14
click at [1222, 426] on input "Fixed" at bounding box center [1227, 425] width 11 height 11
radio input "true"
drag, startPoint x: 1297, startPoint y: 429, endPoint x: 1116, endPoint y: 420, distance: 181.2
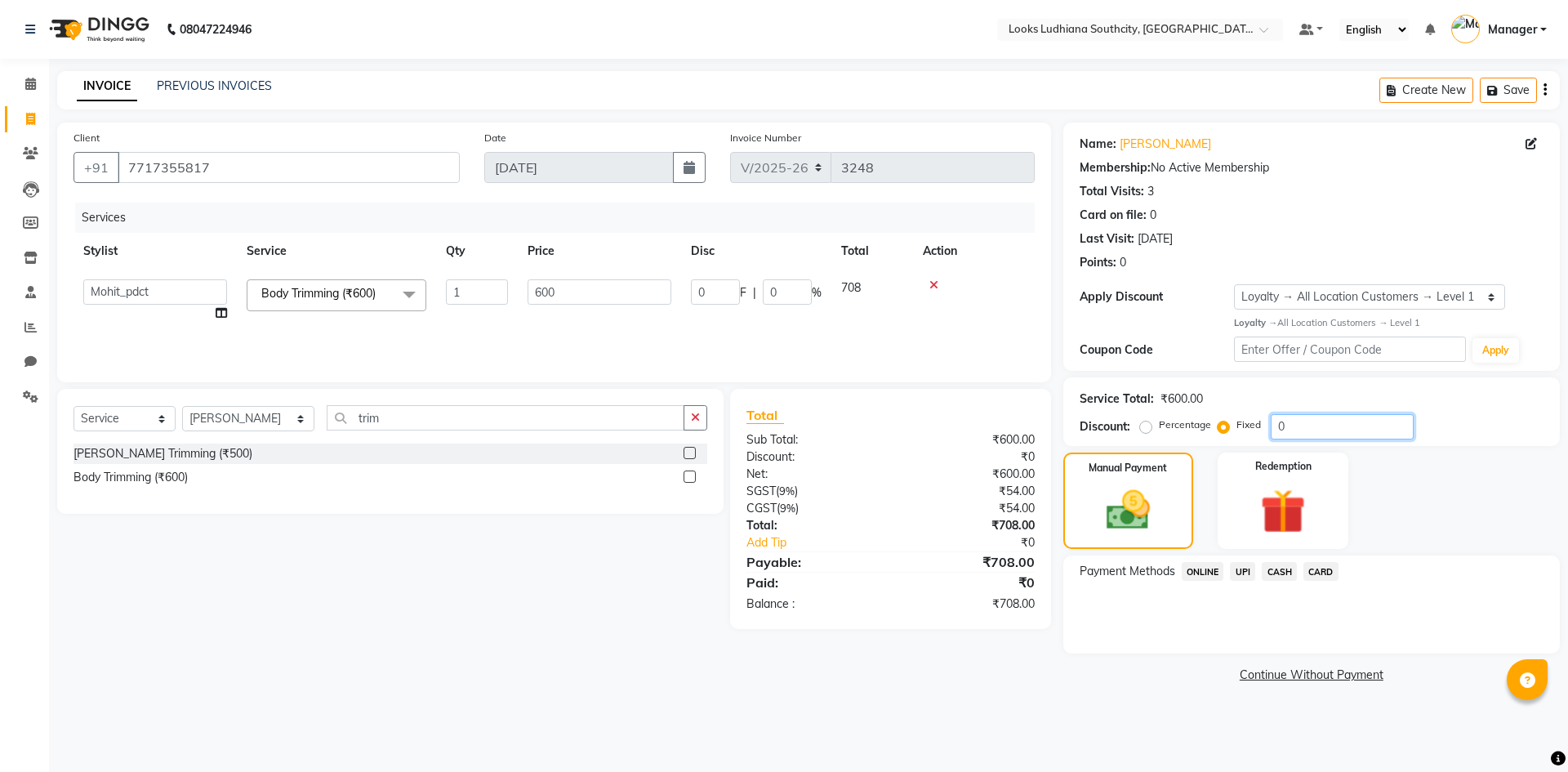
click at [1124, 420] on div "Discount: Percentage Fixed 0" at bounding box center [1311, 427] width 464 height 26
type input "8"
type input "1.33"
type input "8"
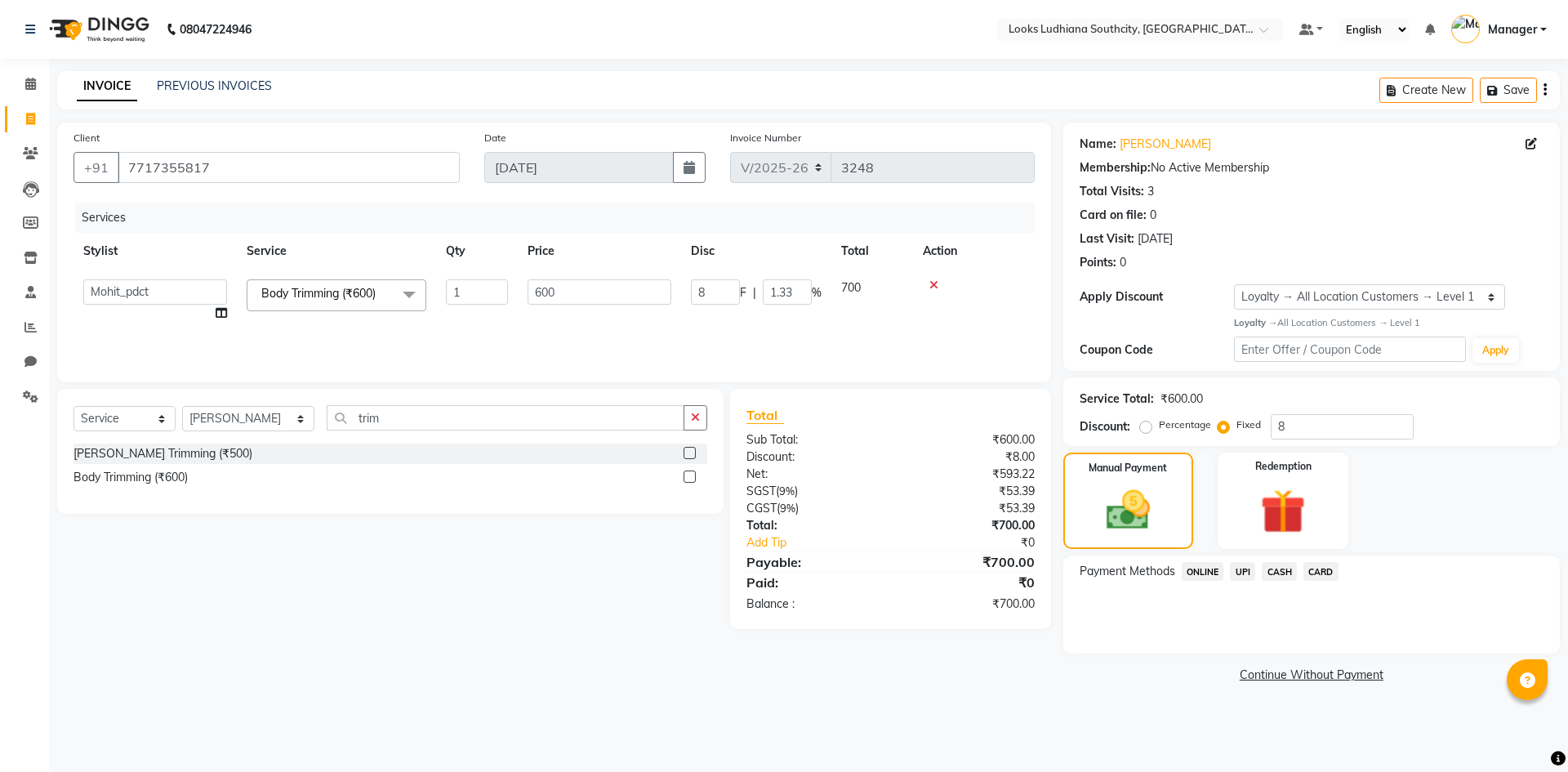
click at [1278, 568] on span "CASH" at bounding box center [1278, 572] width 35 height 19
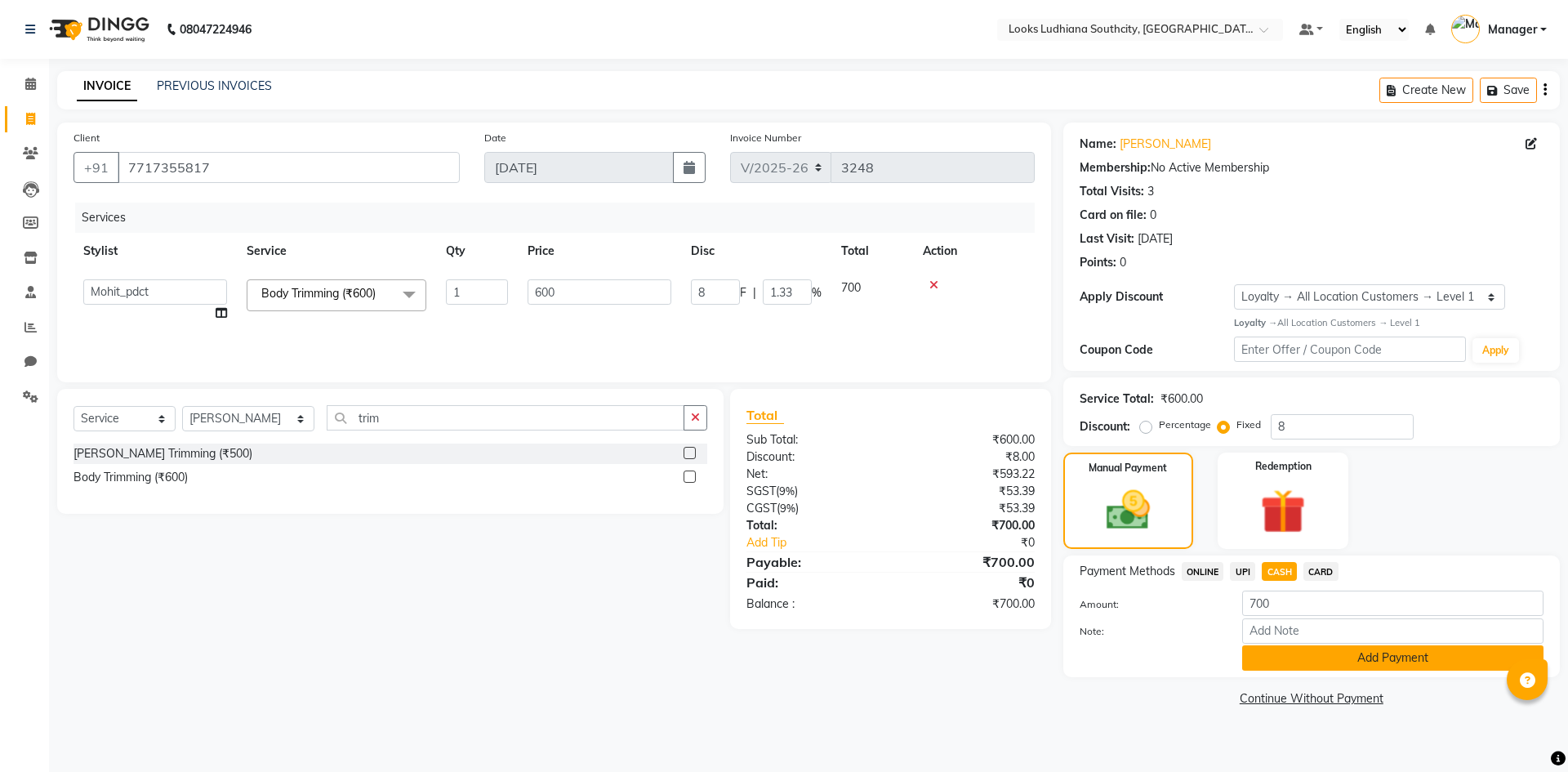
click at [1331, 652] on button "Add Payment" at bounding box center [1393, 658] width 301 height 26
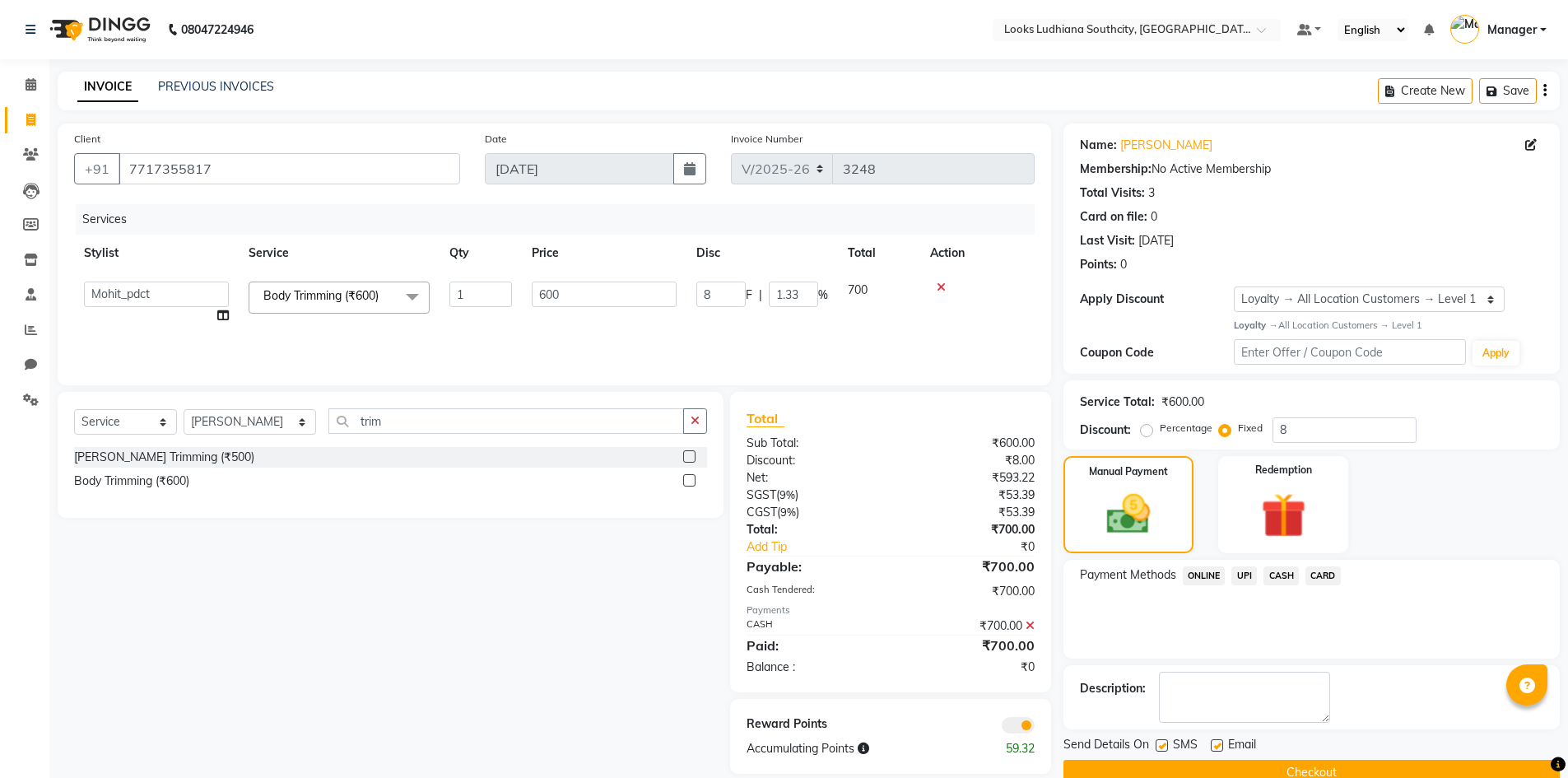
click at [1018, 724] on span at bounding box center [1018, 725] width 33 height 16
click at [1035, 728] on input "checkbox" at bounding box center [1035, 728] width 0 height 0
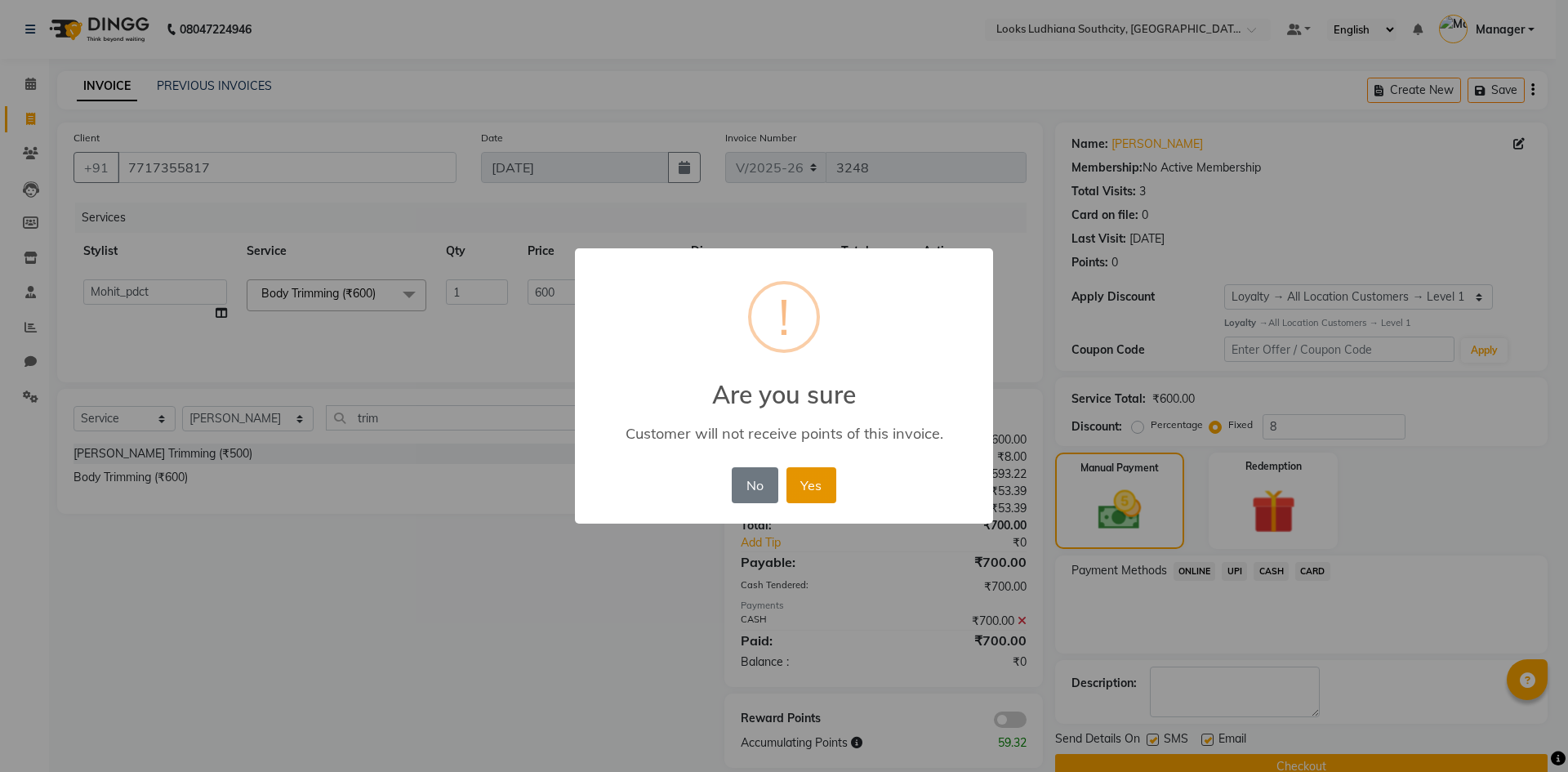
click at [820, 493] on button "Yes" at bounding box center [812, 485] width 50 height 36
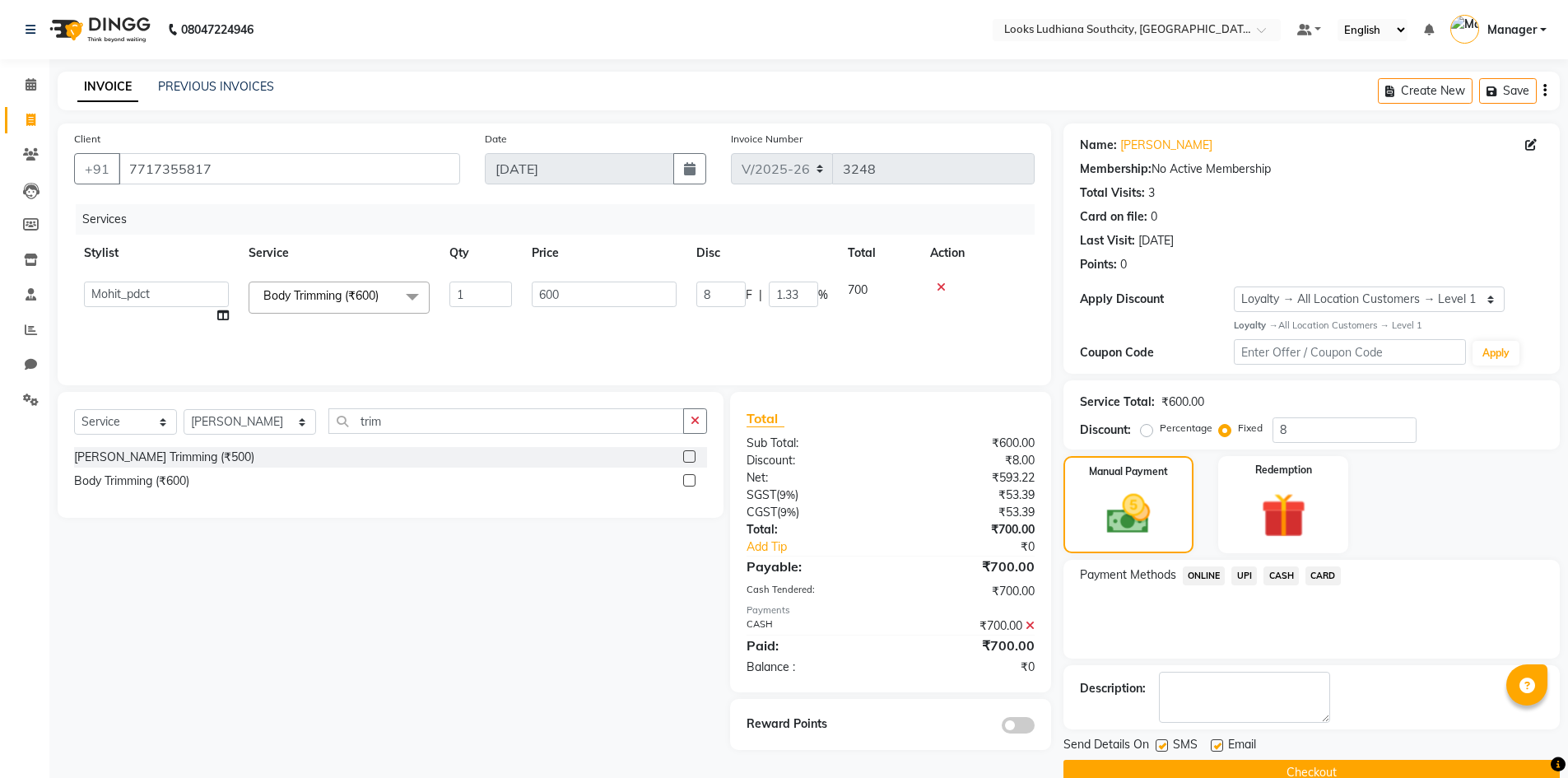
click at [1161, 742] on label at bounding box center [1162, 745] width 12 height 12
click at [1161, 742] on input "checkbox" at bounding box center [1161, 746] width 11 height 11
checkbox input "false"
click at [1220, 746] on label at bounding box center [1217, 745] width 12 height 12
click at [1220, 746] on input "checkbox" at bounding box center [1216, 746] width 11 height 11
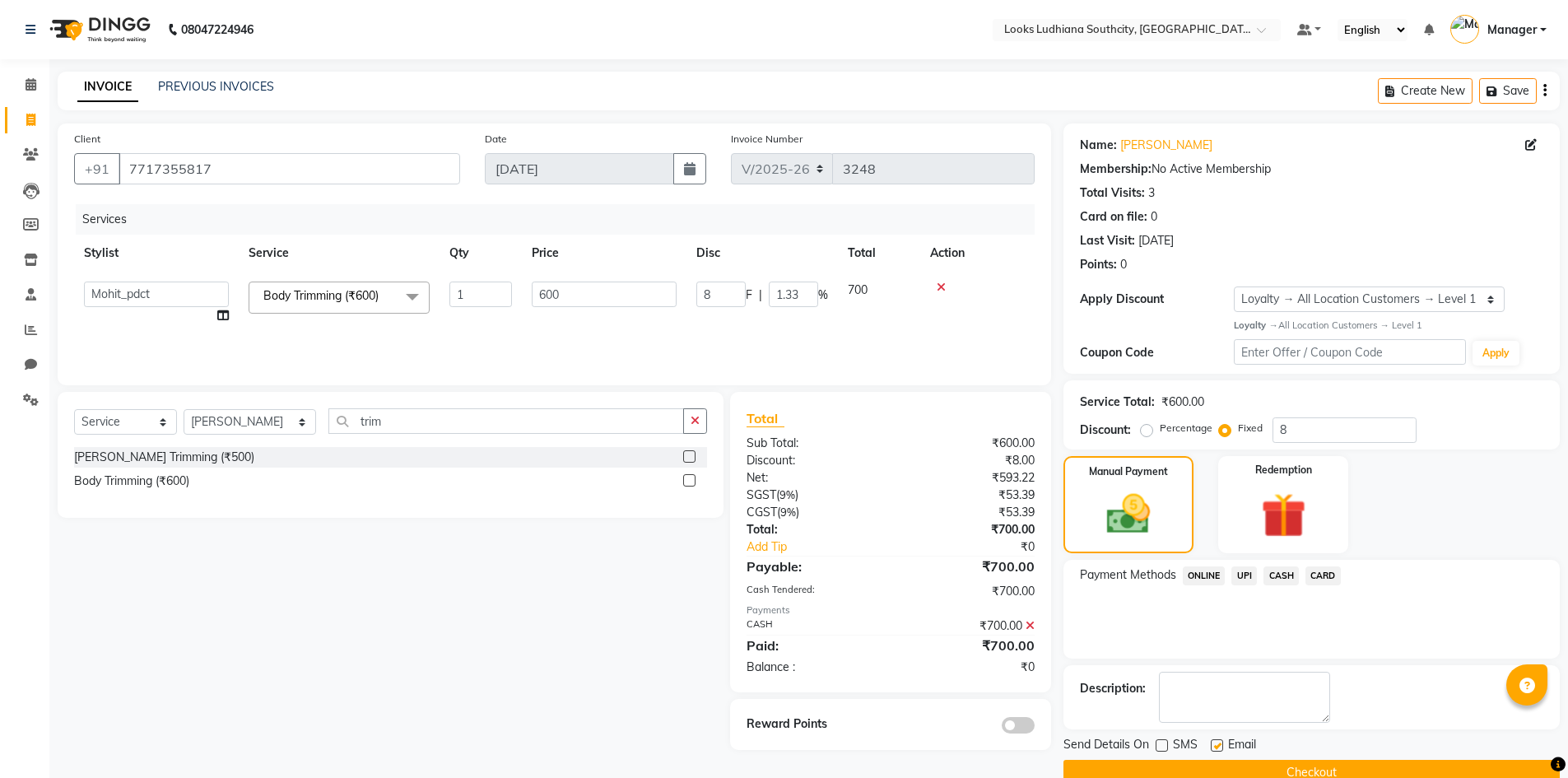
checkbox input "false"
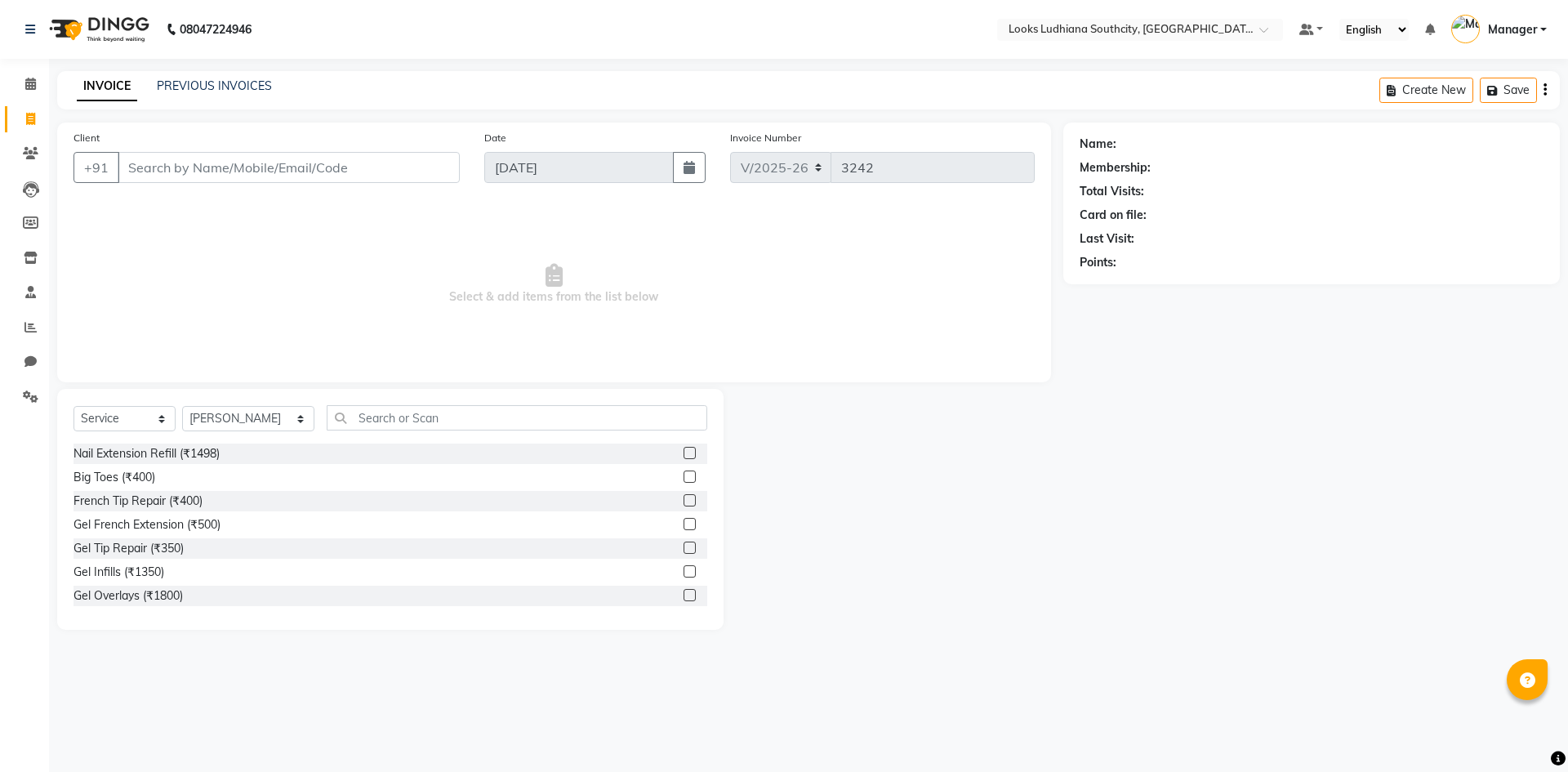
select select "6577"
select select "service"
click at [224, 415] on select "Select Stylist [PERSON_NAME] Amtar Hospitality Annu COUNTER_SALES [PERSON_NAME]…" at bounding box center [248, 418] width 132 height 26
select select "50927"
click at [182, 406] on select "Select Stylist [PERSON_NAME] Amtar Hospitality Annu COUNTER_SALES [PERSON_NAME]…" at bounding box center [248, 418] width 132 height 26
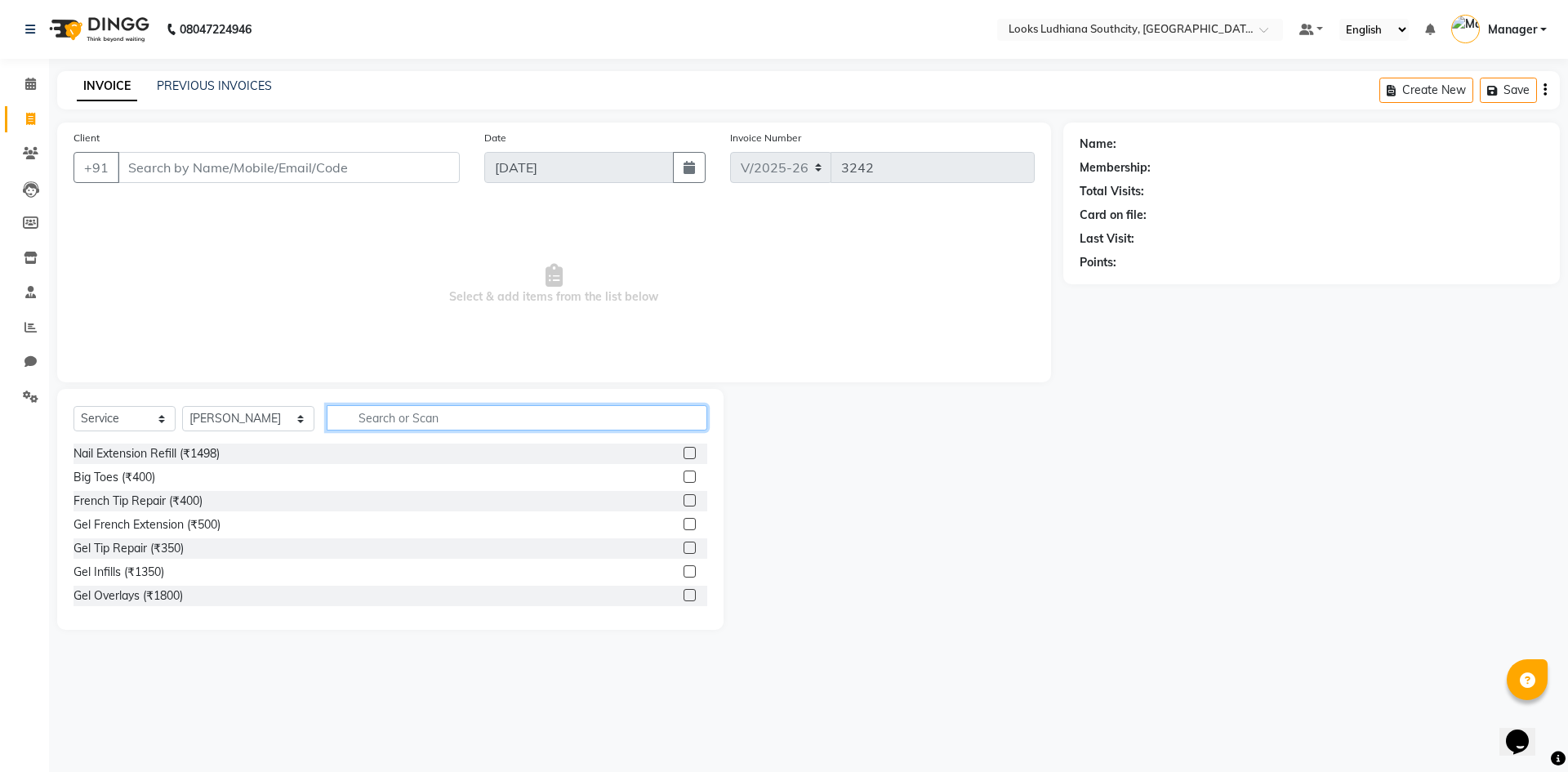
click at [390, 415] on input "text" at bounding box center [516, 417] width 380 height 26
type input "wax"
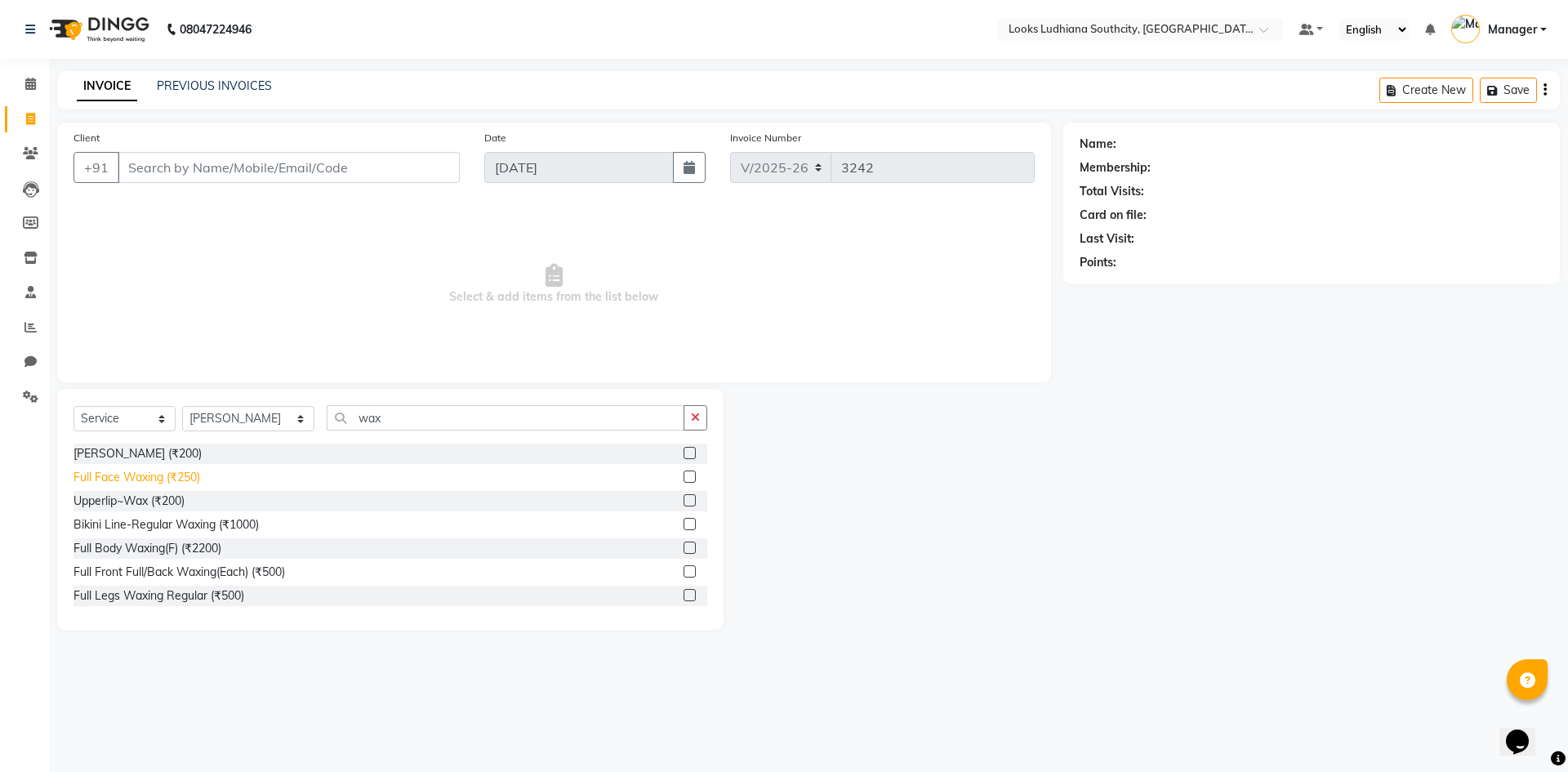
click at [186, 475] on div "Full Face Waxing (₹250)" at bounding box center [136, 477] width 127 height 17
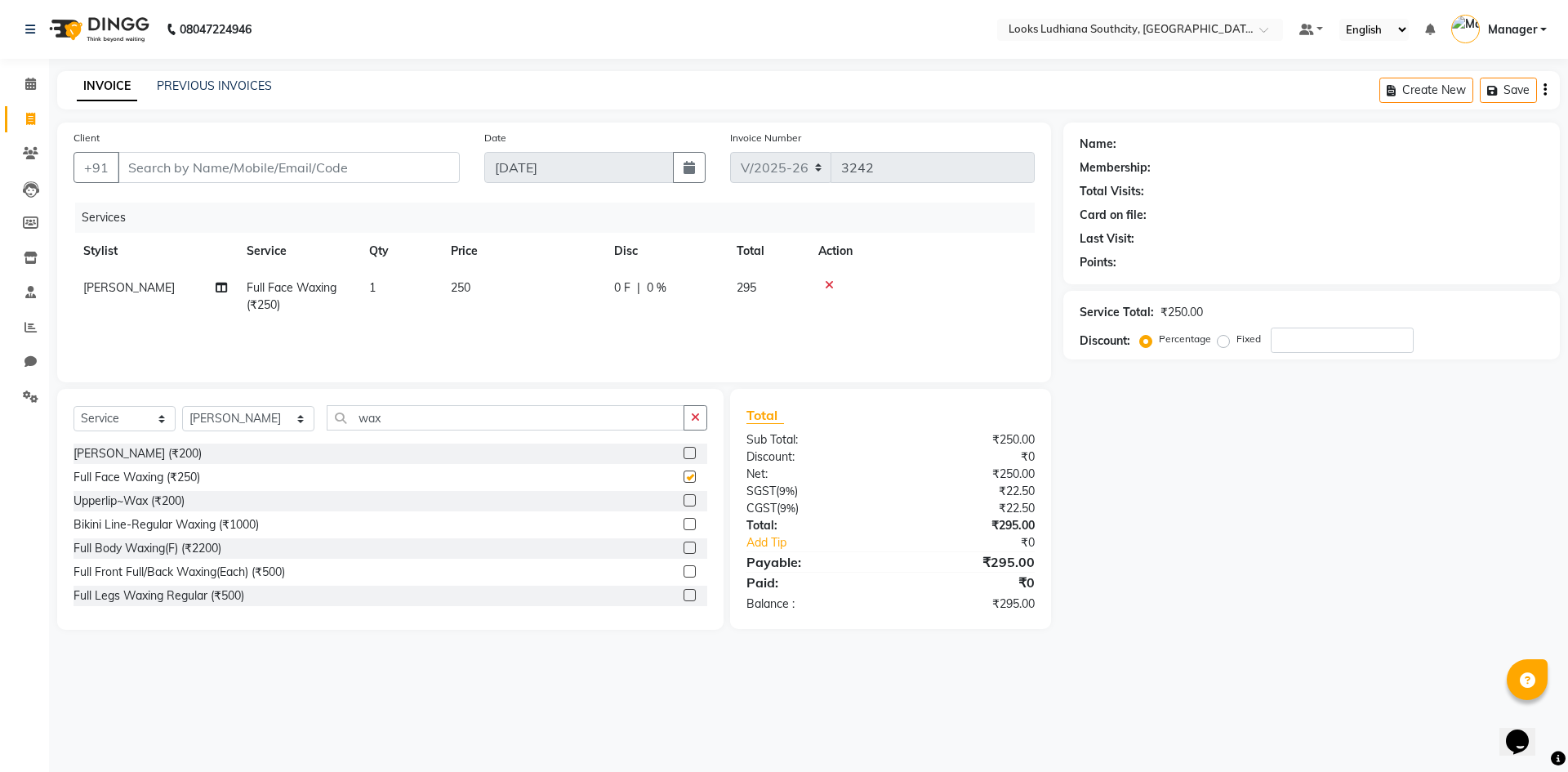
checkbox input "false"
click at [381, 419] on input "wax" at bounding box center [505, 417] width 357 height 26
click at [511, 286] on td "250" at bounding box center [522, 296] width 163 height 54
select select "50927"
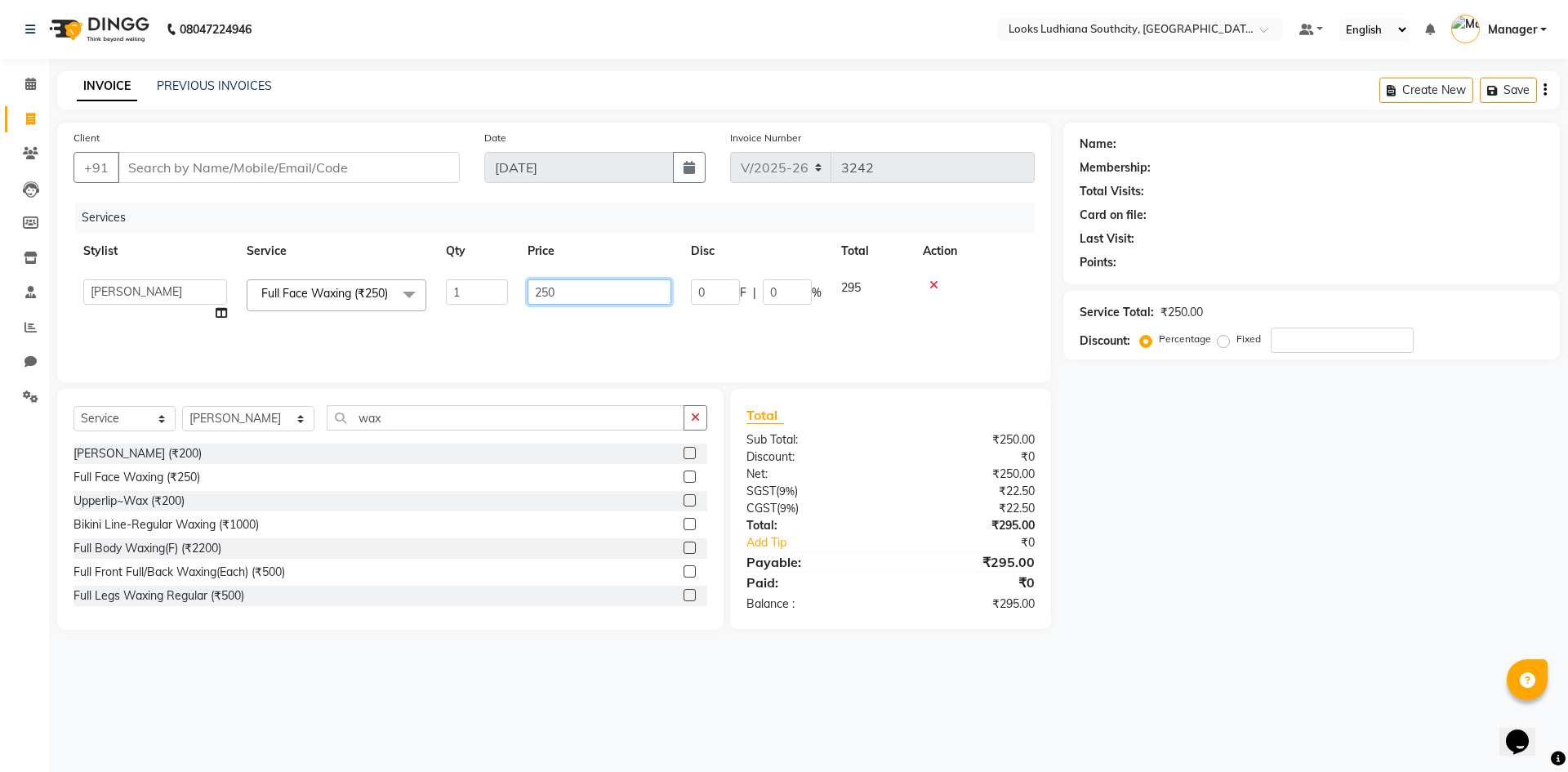
drag, startPoint x: 573, startPoint y: 290, endPoint x: 276, endPoint y: 249, distance: 299.8
click at [317, 271] on tr "[PERSON_NAME] Amtar Hospitality Annu COUNTER_SALES [PERSON_NAME] Deep_pdct [PER…" at bounding box center [553, 300] width 961 height 62
type input "200"
drag, startPoint x: 379, startPoint y: 420, endPoint x: 255, endPoint y: 416, distance: 124.1
click at [255, 416] on div "Select Service Product Membership Package Voucher Prepaid Gift Card Select Styl…" at bounding box center [390, 424] width 633 height 38
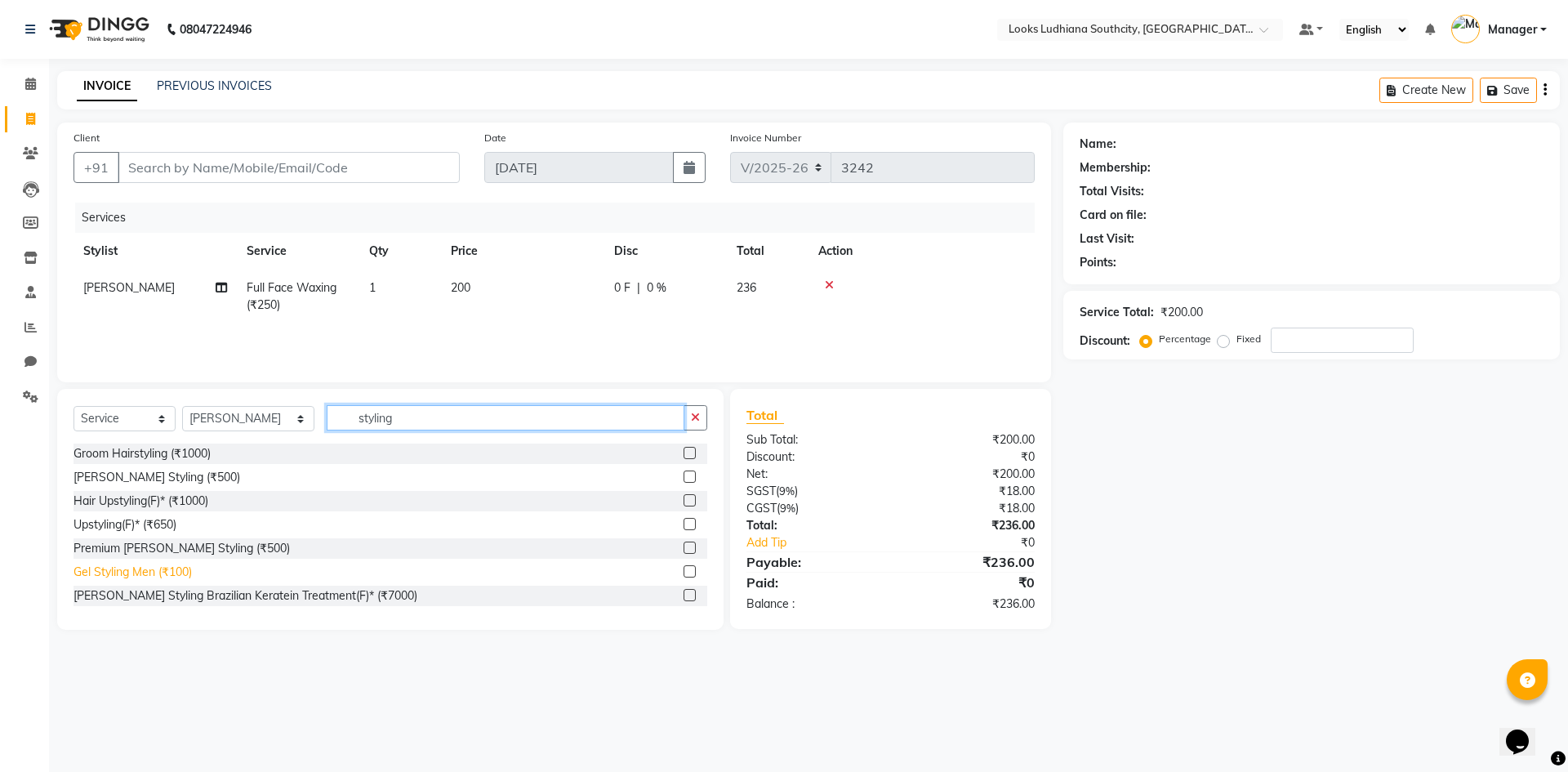
type input "styling"
click at [129, 570] on div "Gel Styling Men (₹100)" at bounding box center [132, 573] width 118 height 17
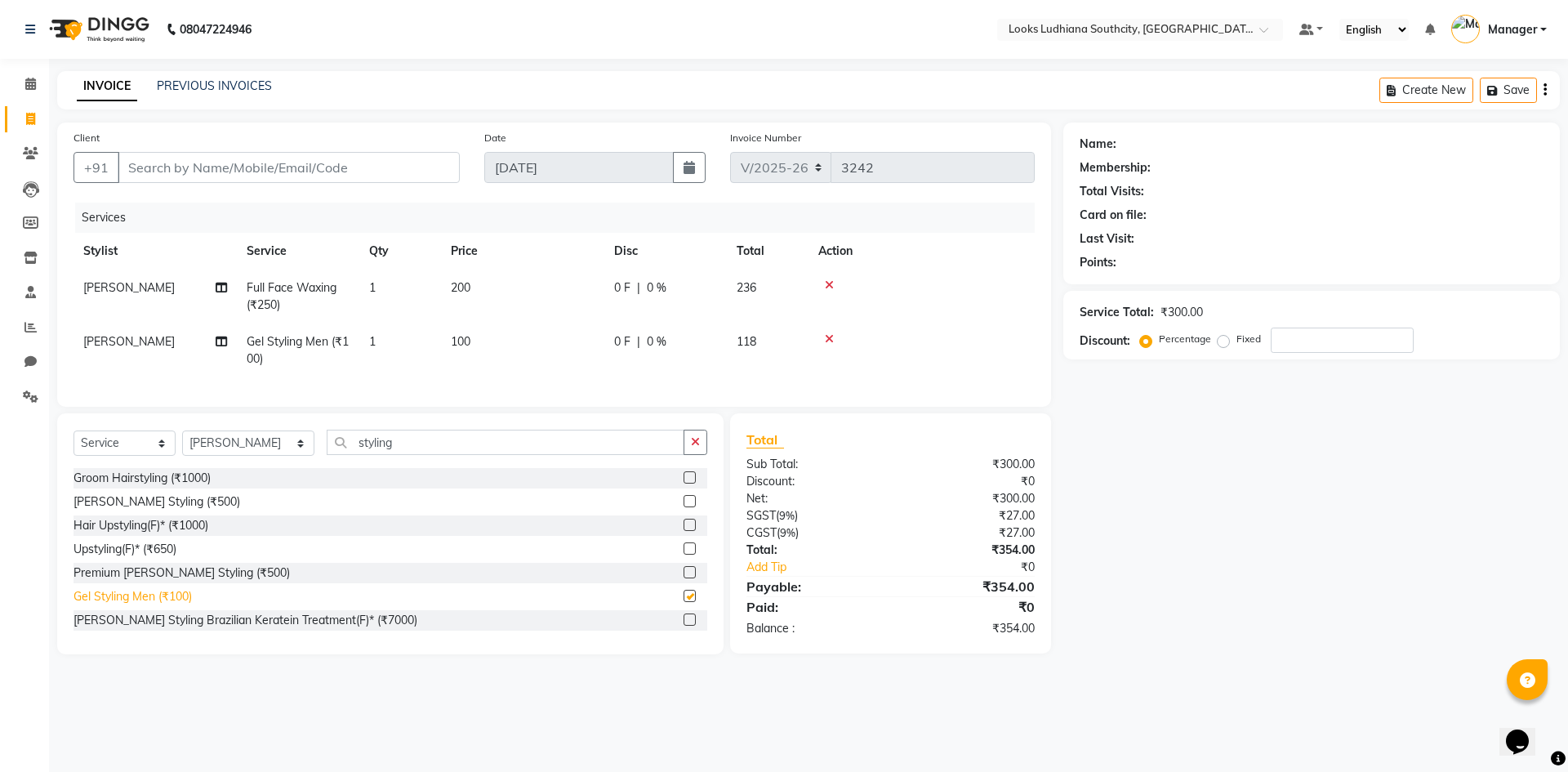
checkbox input "false"
click at [560, 342] on td "100" at bounding box center [522, 350] width 163 height 54
select select "50927"
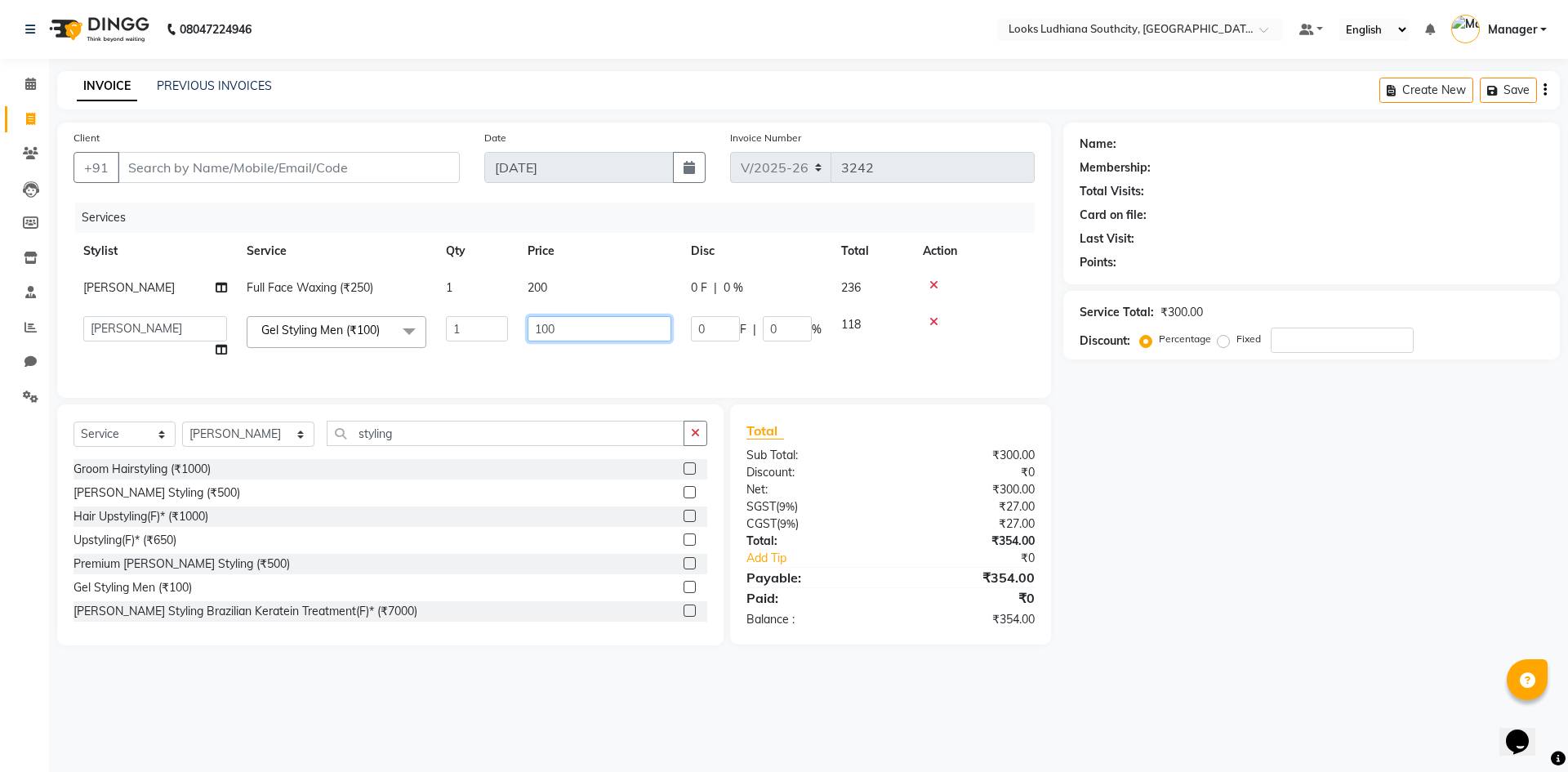
drag, startPoint x: 561, startPoint y: 328, endPoint x: 426, endPoint y: 313, distance: 135.8
click at [426, 313] on tr "[PERSON_NAME] Amtar Hospitality Annu COUNTER_SALES [PERSON_NAME] Deep_pdct [PER…" at bounding box center [553, 336] width 961 height 62
click at [340, 169] on input "Client" at bounding box center [288, 167] width 342 height 31
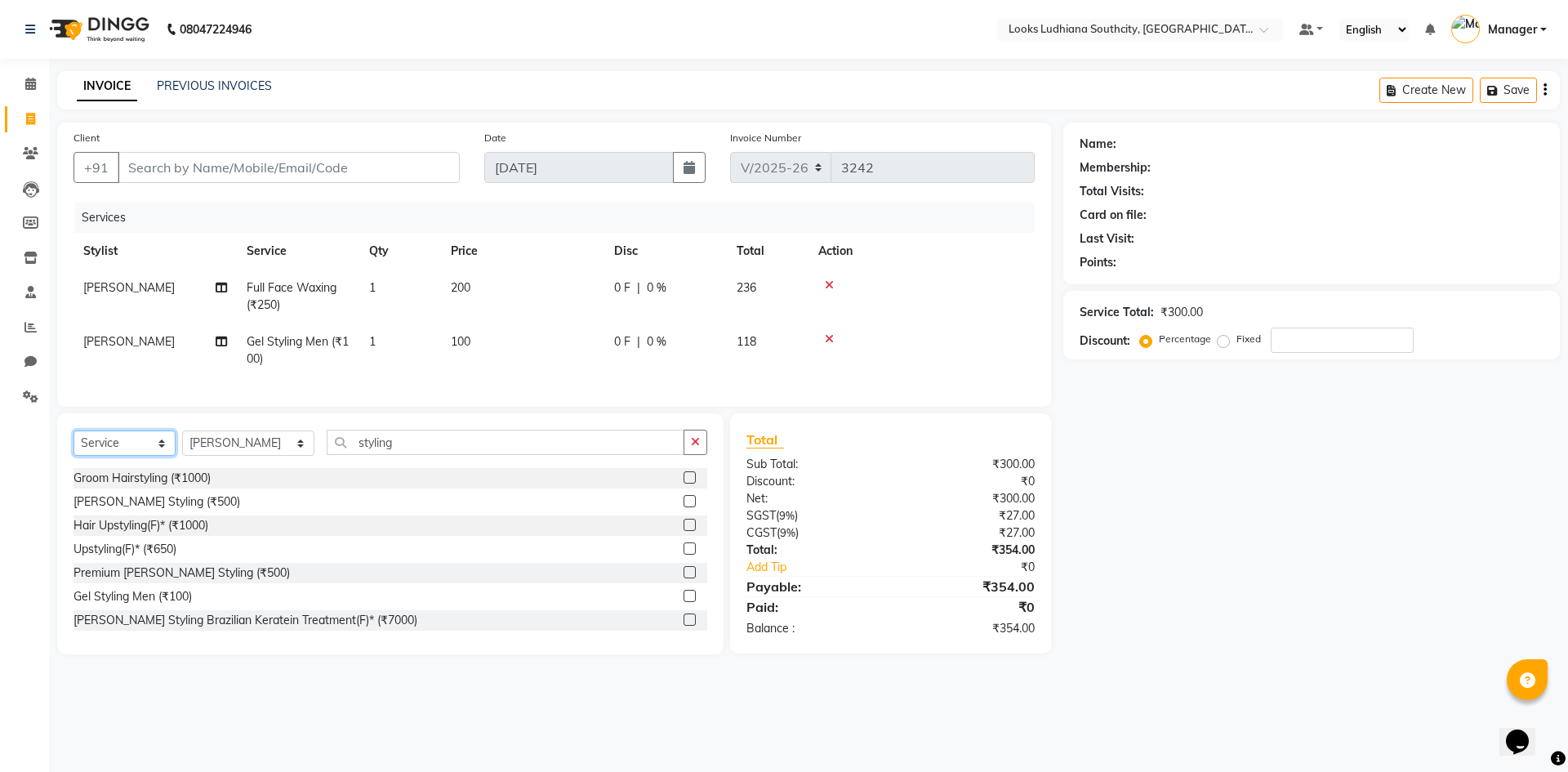
click at [154, 456] on select "Select Service Product Membership Package Voucher Prepaid Gift Card" at bounding box center [124, 443] width 102 height 26
select select "product"
click at [73, 443] on select "Select Service Product Membership Package Voucher Prepaid Gift Card" at bounding box center [124, 443] width 102 height 26
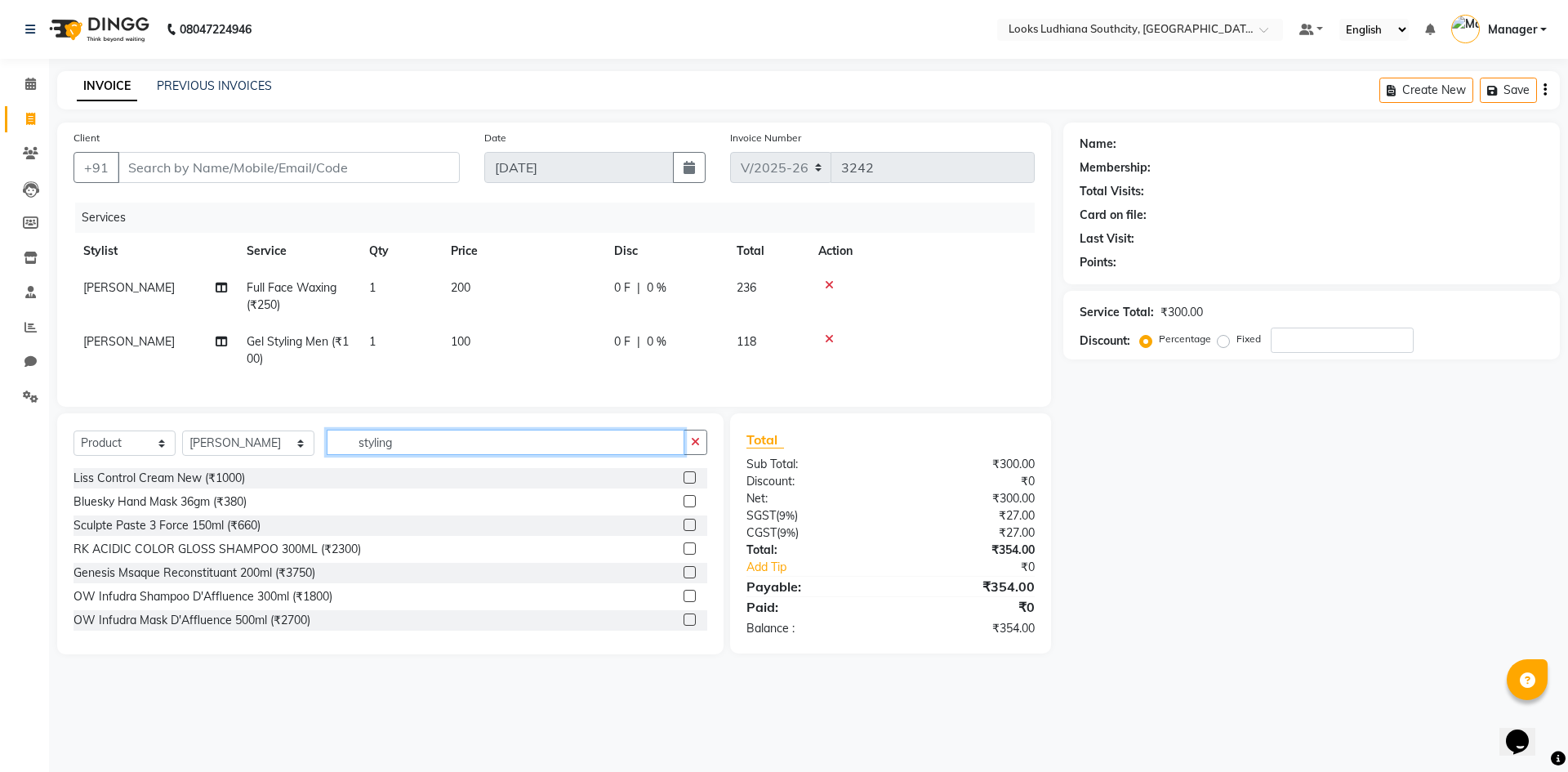
click at [403, 456] on input "styling" at bounding box center [505, 442] width 357 height 26
type input "7640153996725"
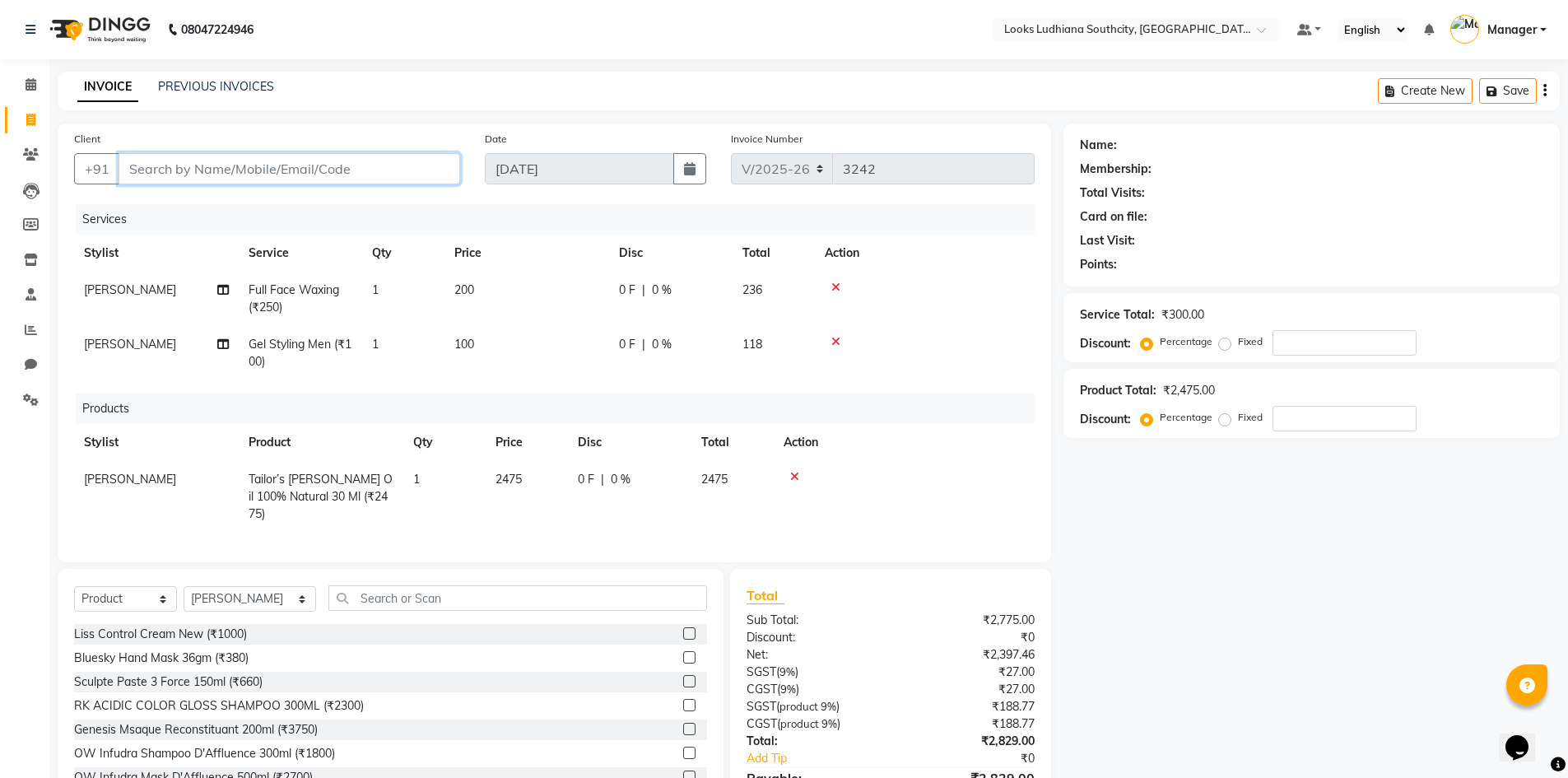
click at [375, 177] on input "Client" at bounding box center [289, 168] width 342 height 32
type input "9"
type input "0"
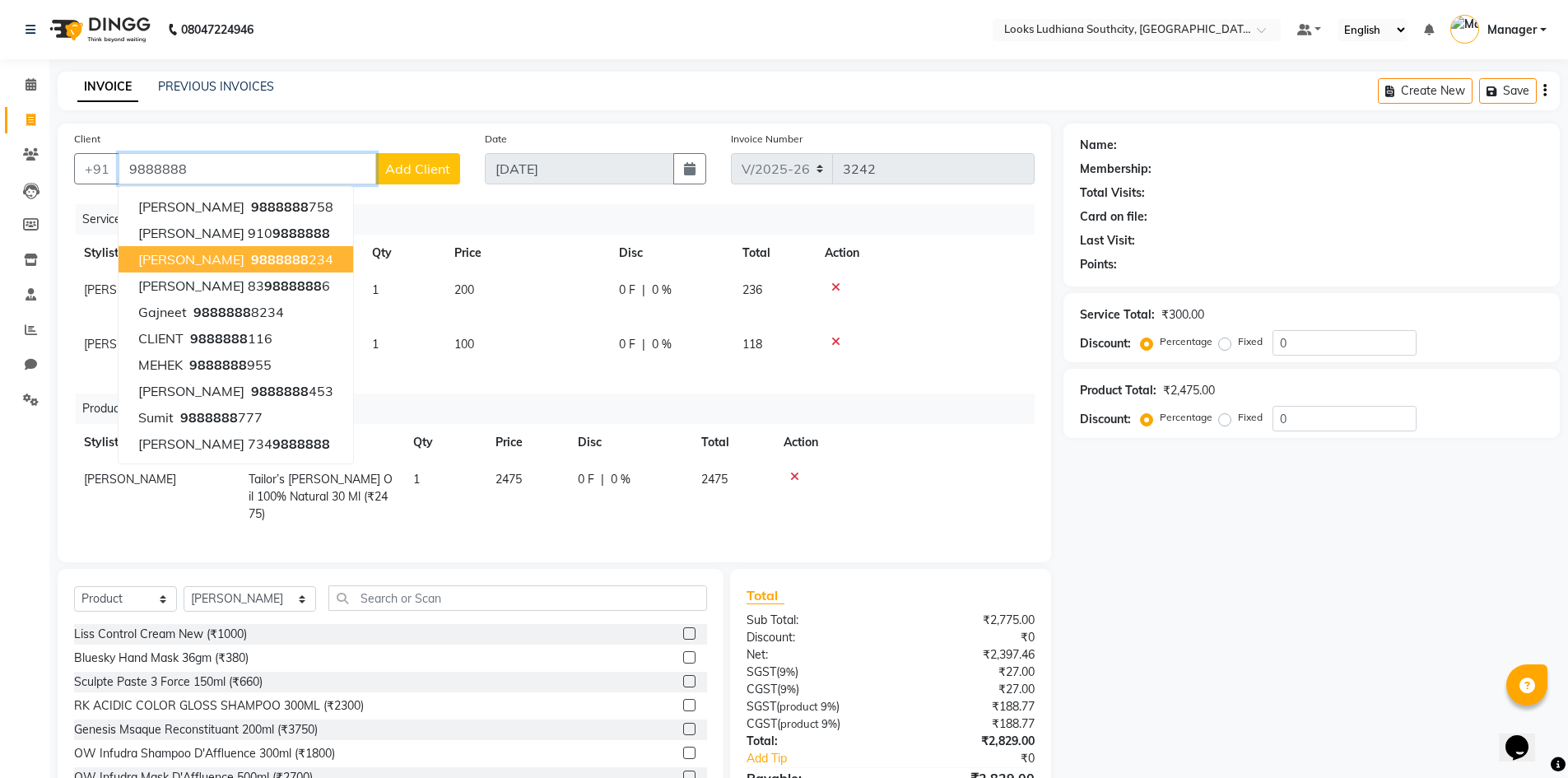
click at [294, 260] on ngb-highlight "9888888 234" at bounding box center [290, 258] width 85 height 16
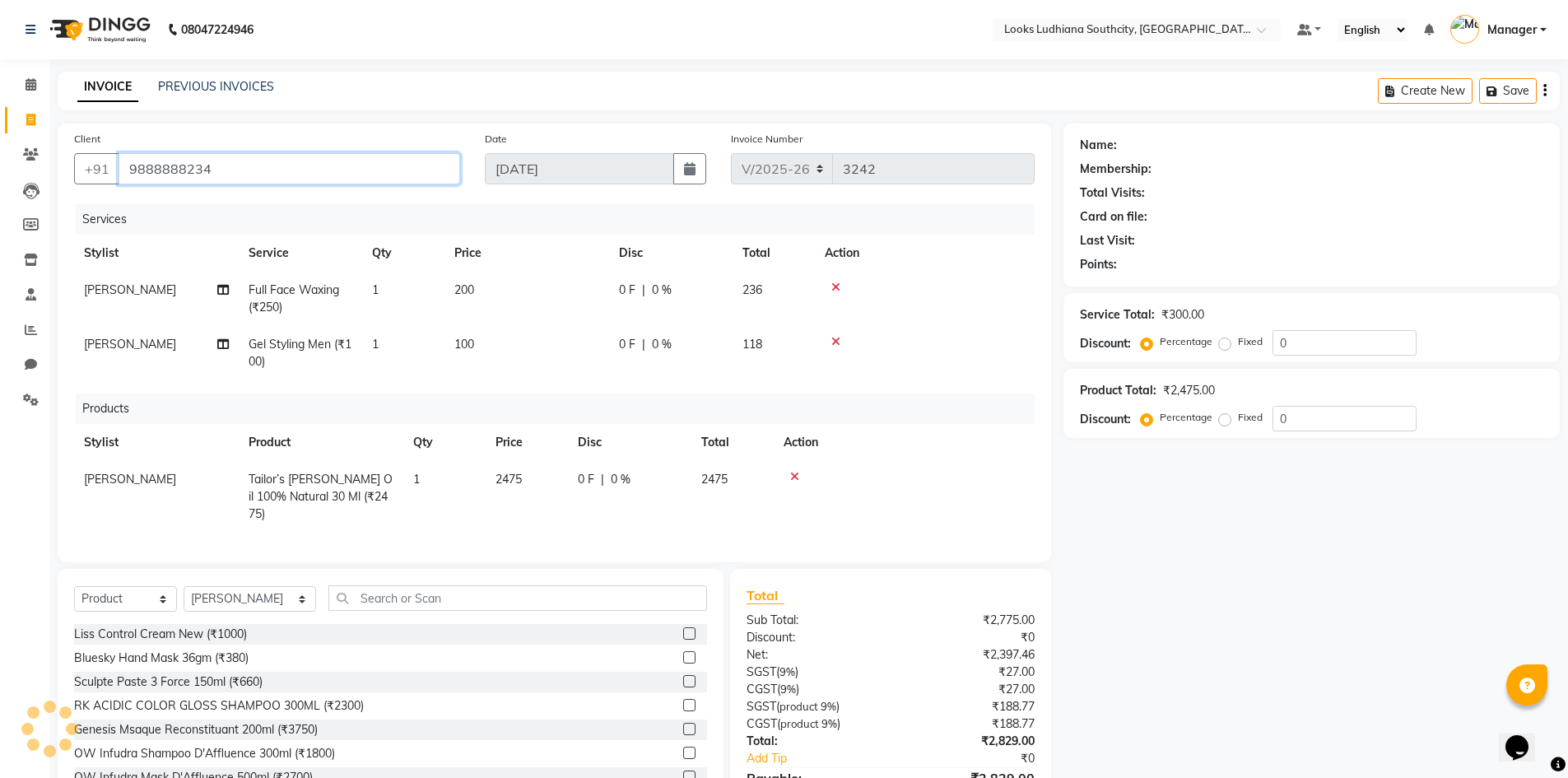
type input "9888888234"
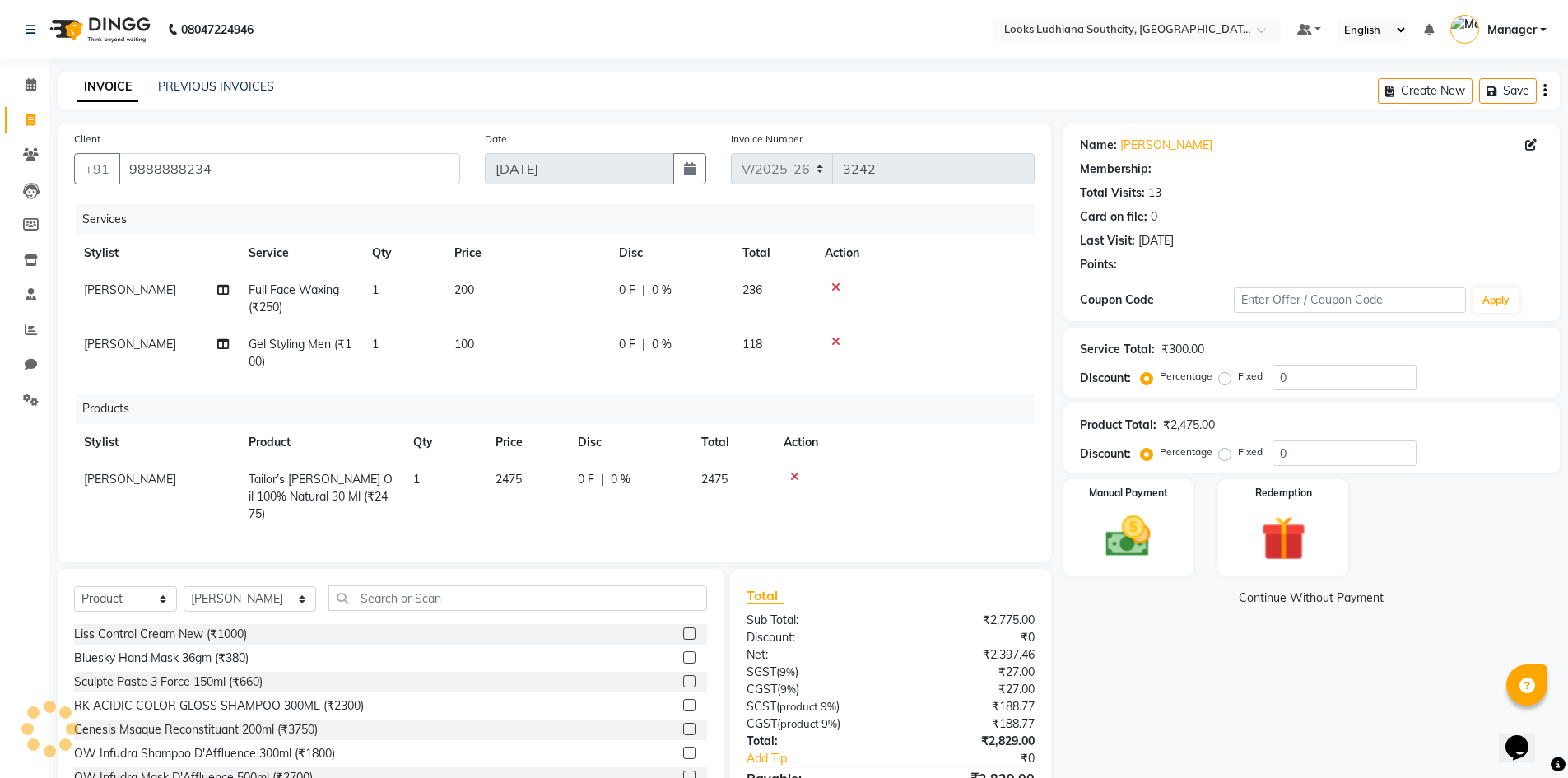
select select "1: Object"
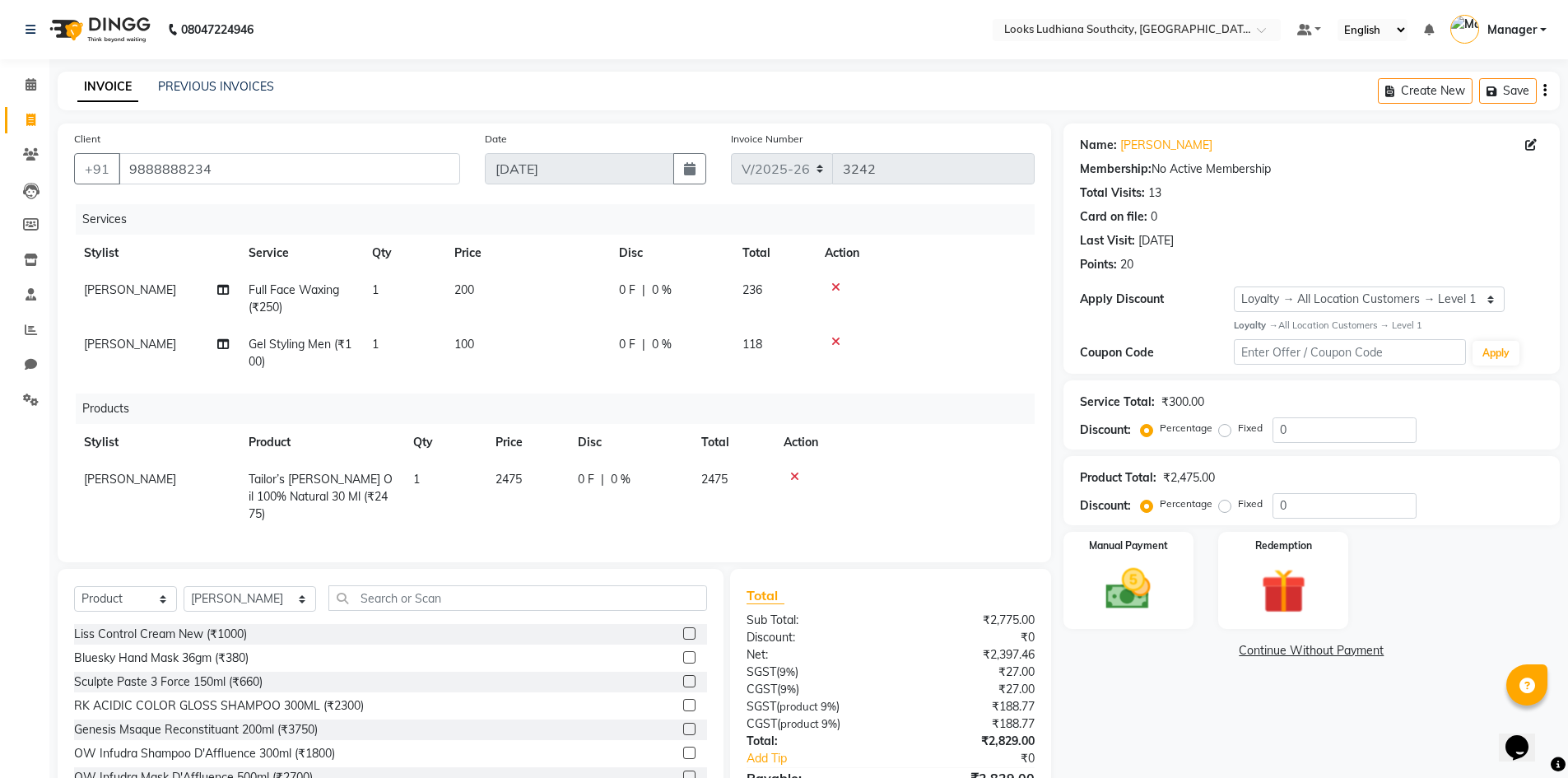
click at [1188, 758] on div "Name: [PERSON_NAME] Membership: No Active Membership Total Visits: 13 Card on f…" at bounding box center [1318, 485] width 509 height 722
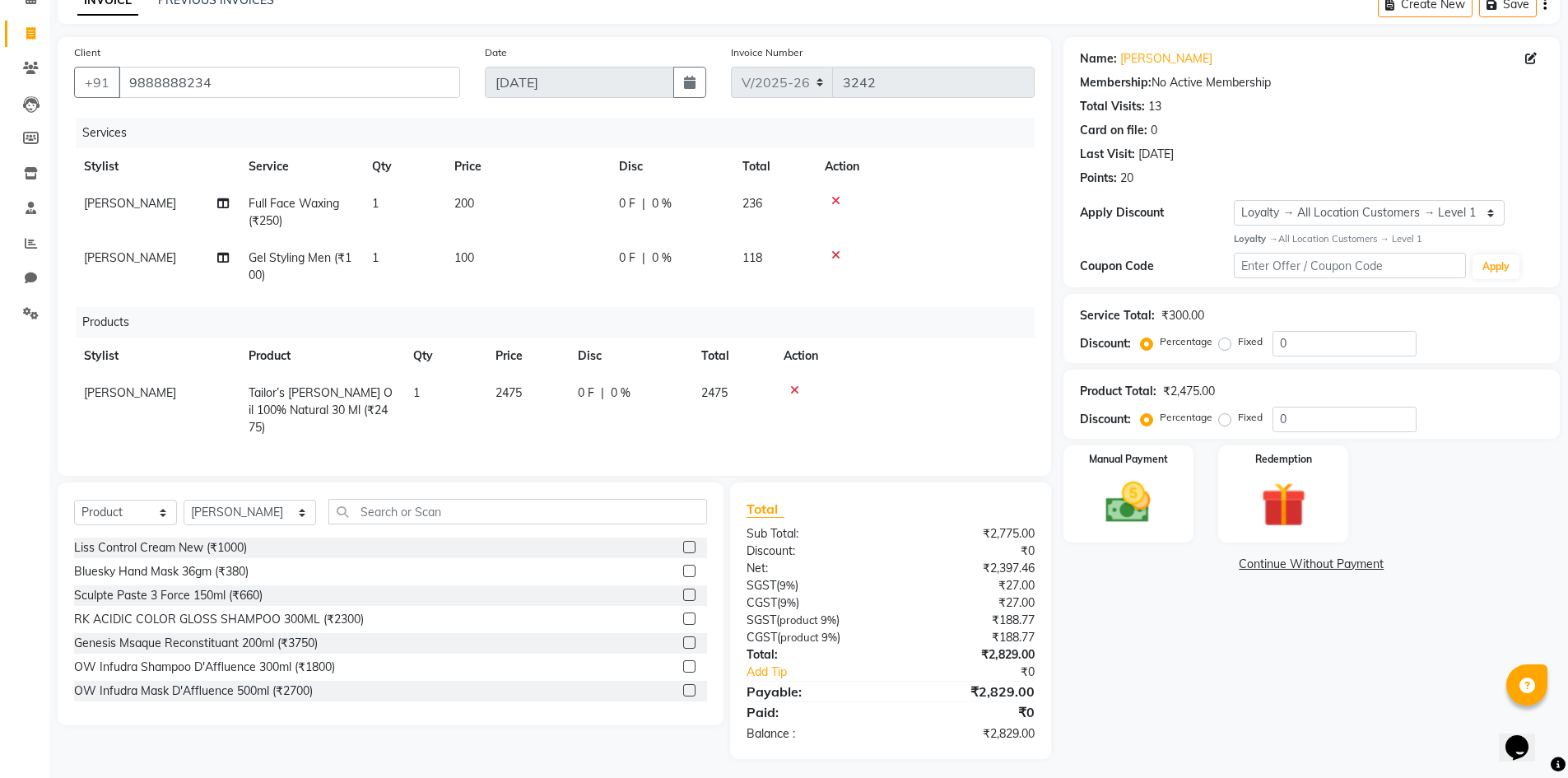
scroll to position [87, 0]
click at [1140, 475] on img at bounding box center [1128, 502] width 76 height 54
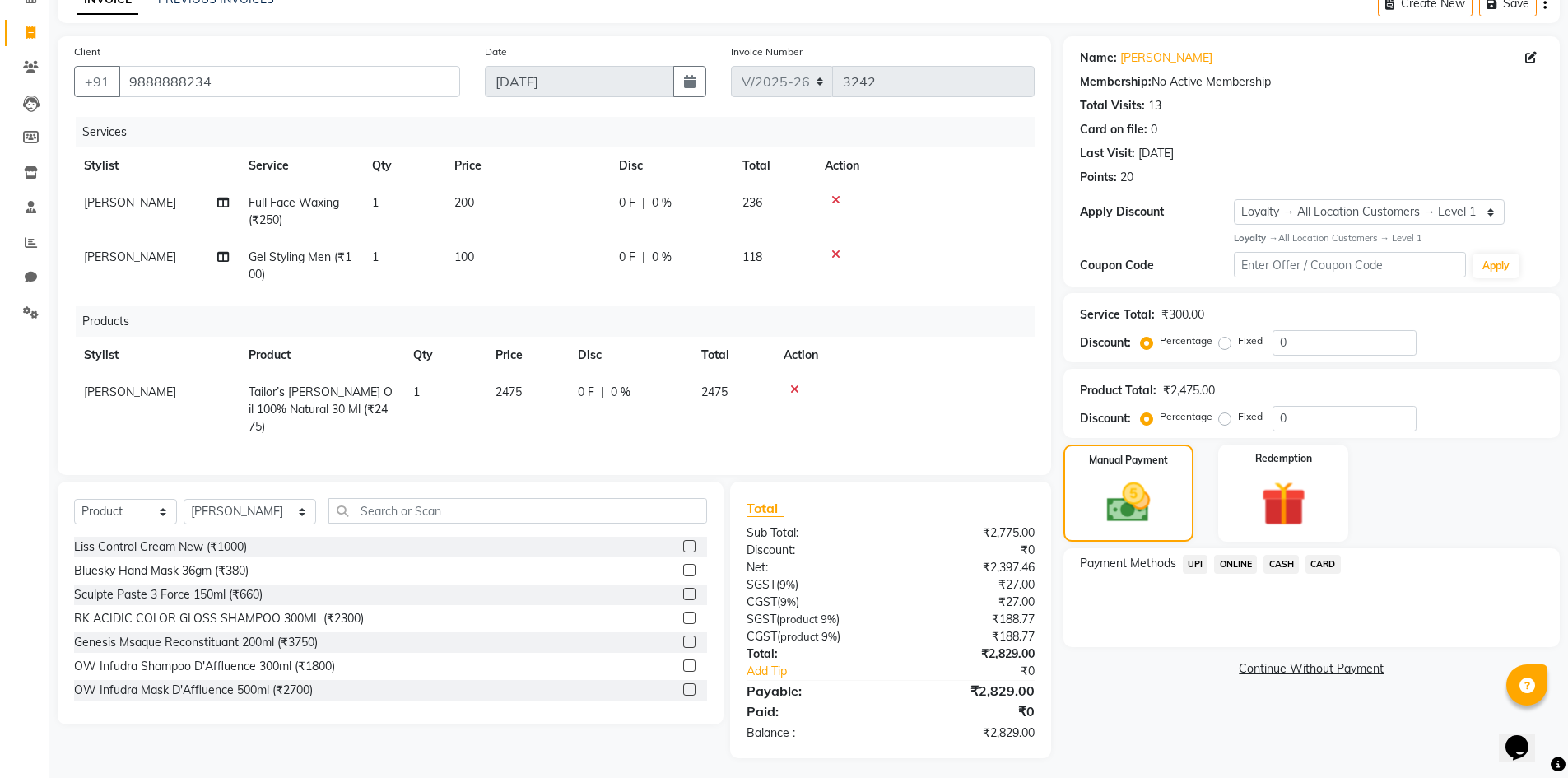
click at [1200, 564] on span "UPI" at bounding box center [1195, 565] width 26 height 19
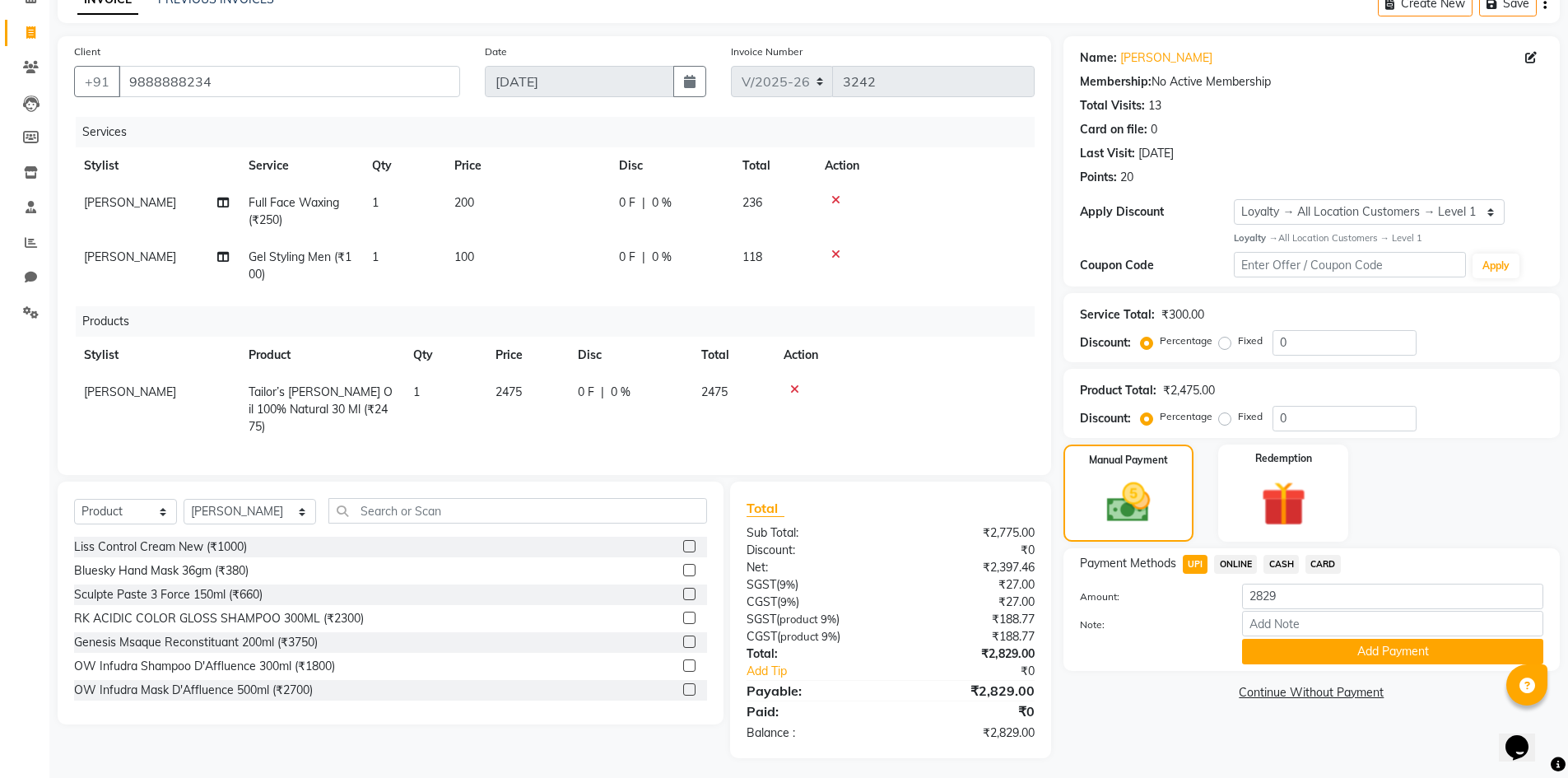
click at [1293, 667] on div "Payment Methods UPI ONLINE CASH CARD Amount: 2829 Note: Add Payment" at bounding box center [1312, 610] width 496 height 123
click at [1292, 656] on button "Add Payment" at bounding box center [1393, 651] width 302 height 26
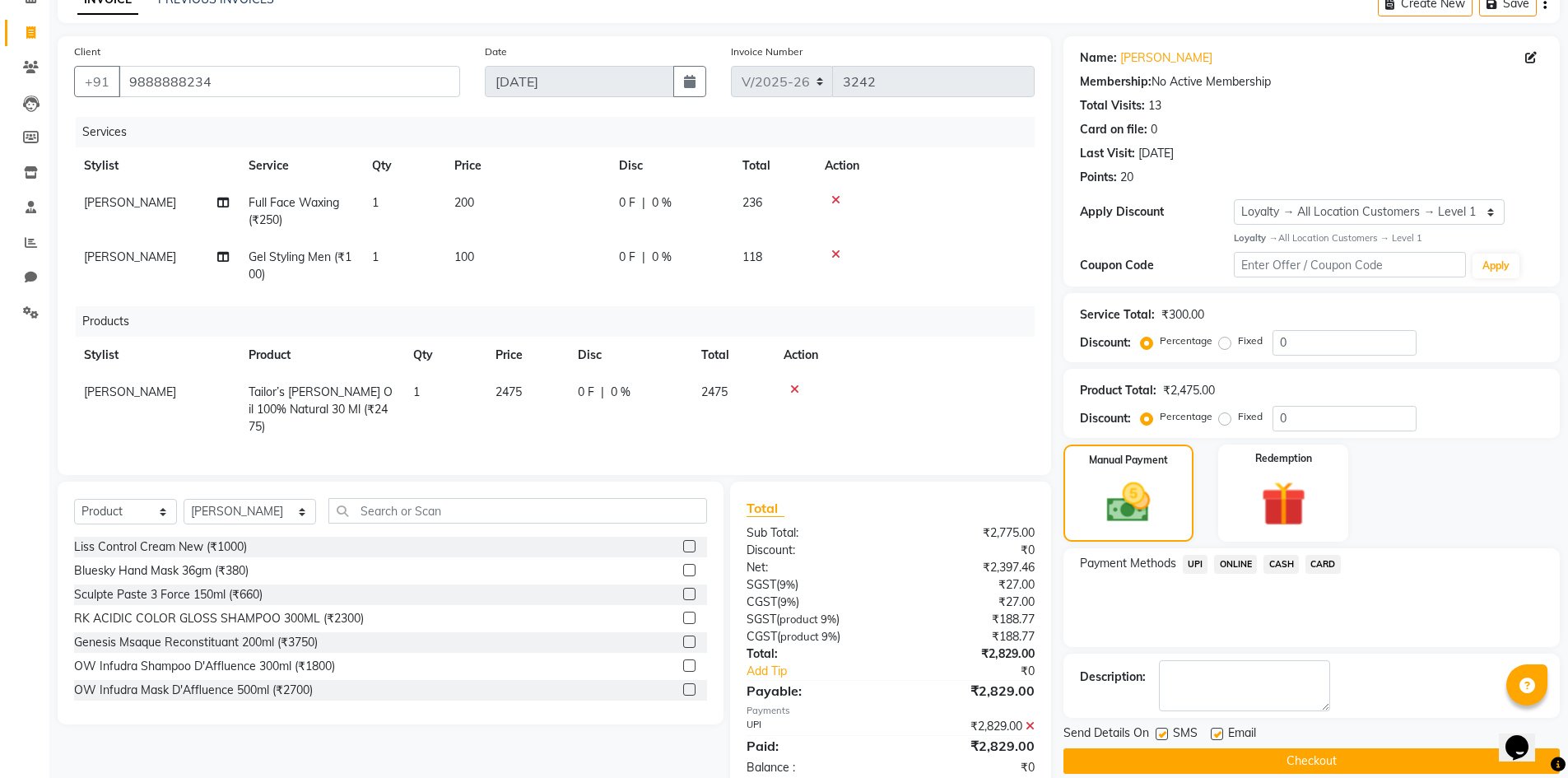
click at [1165, 738] on label at bounding box center [1162, 734] width 12 height 12
click at [1165, 738] on input "checkbox" at bounding box center [1161, 735] width 11 height 11
checkbox input "false"
click at [1220, 733] on label at bounding box center [1217, 734] width 12 height 12
click at [1220, 733] on input "checkbox" at bounding box center [1216, 735] width 11 height 11
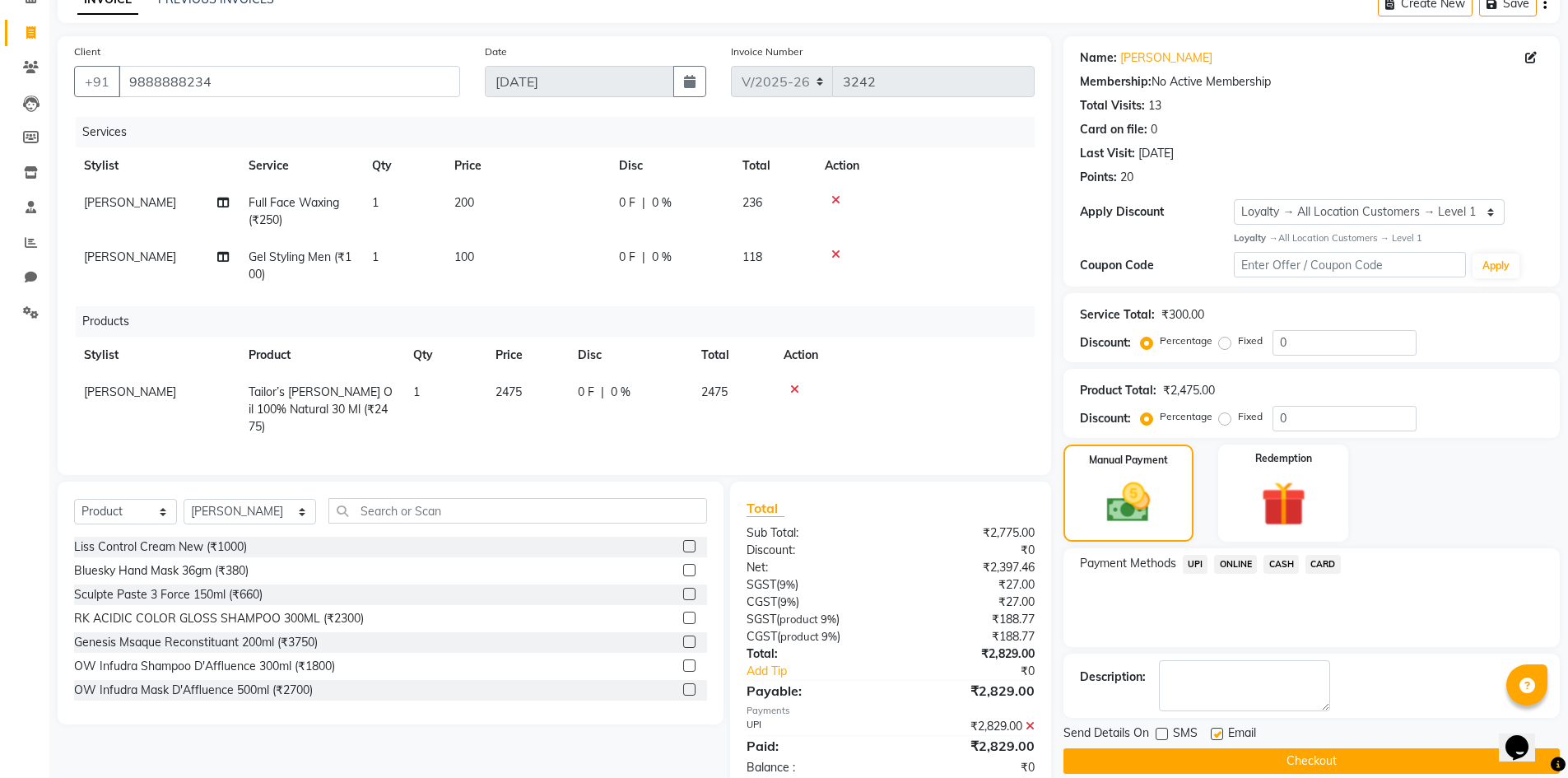
checkbox input "false"
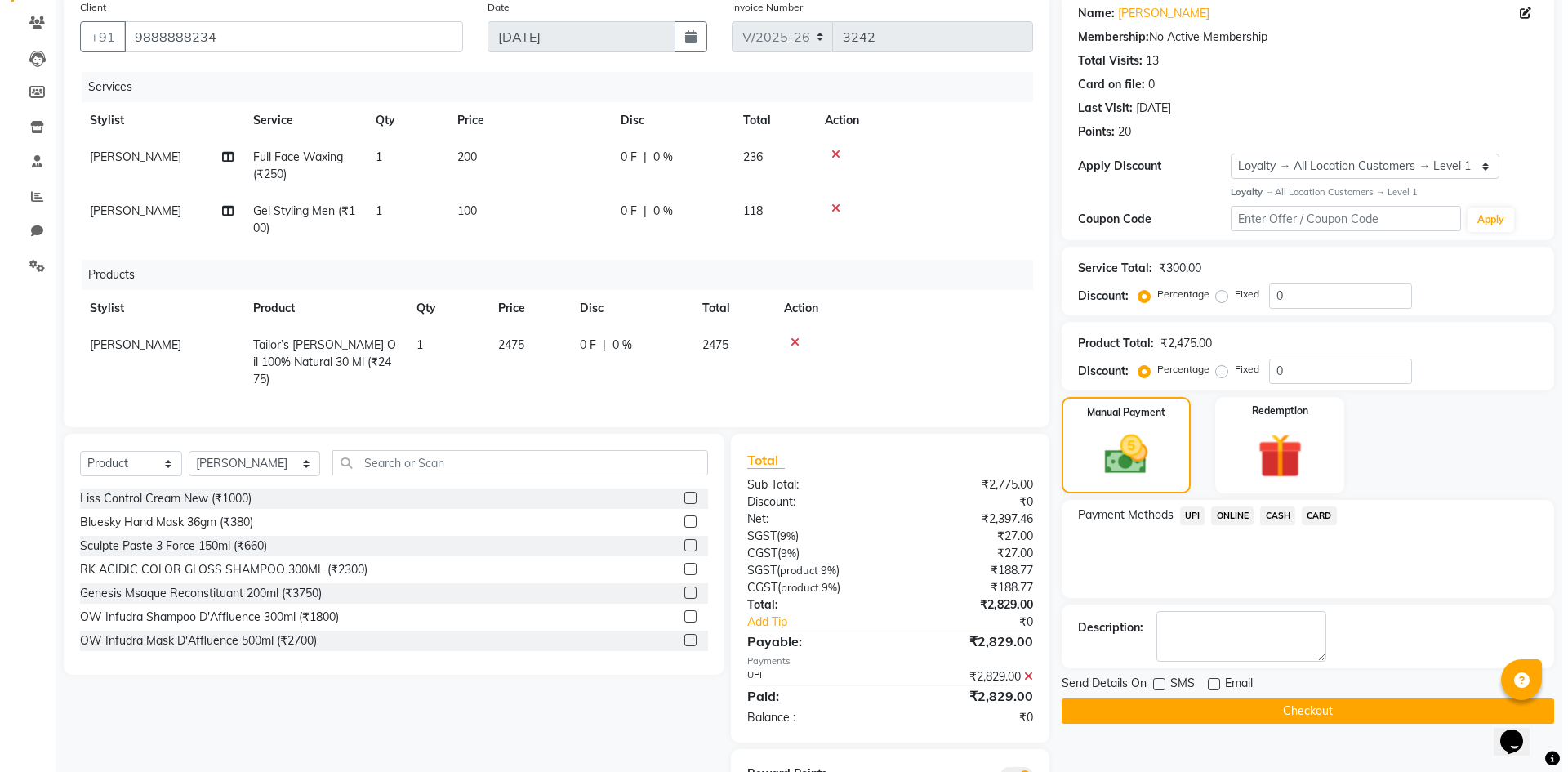
scroll to position [202, 0]
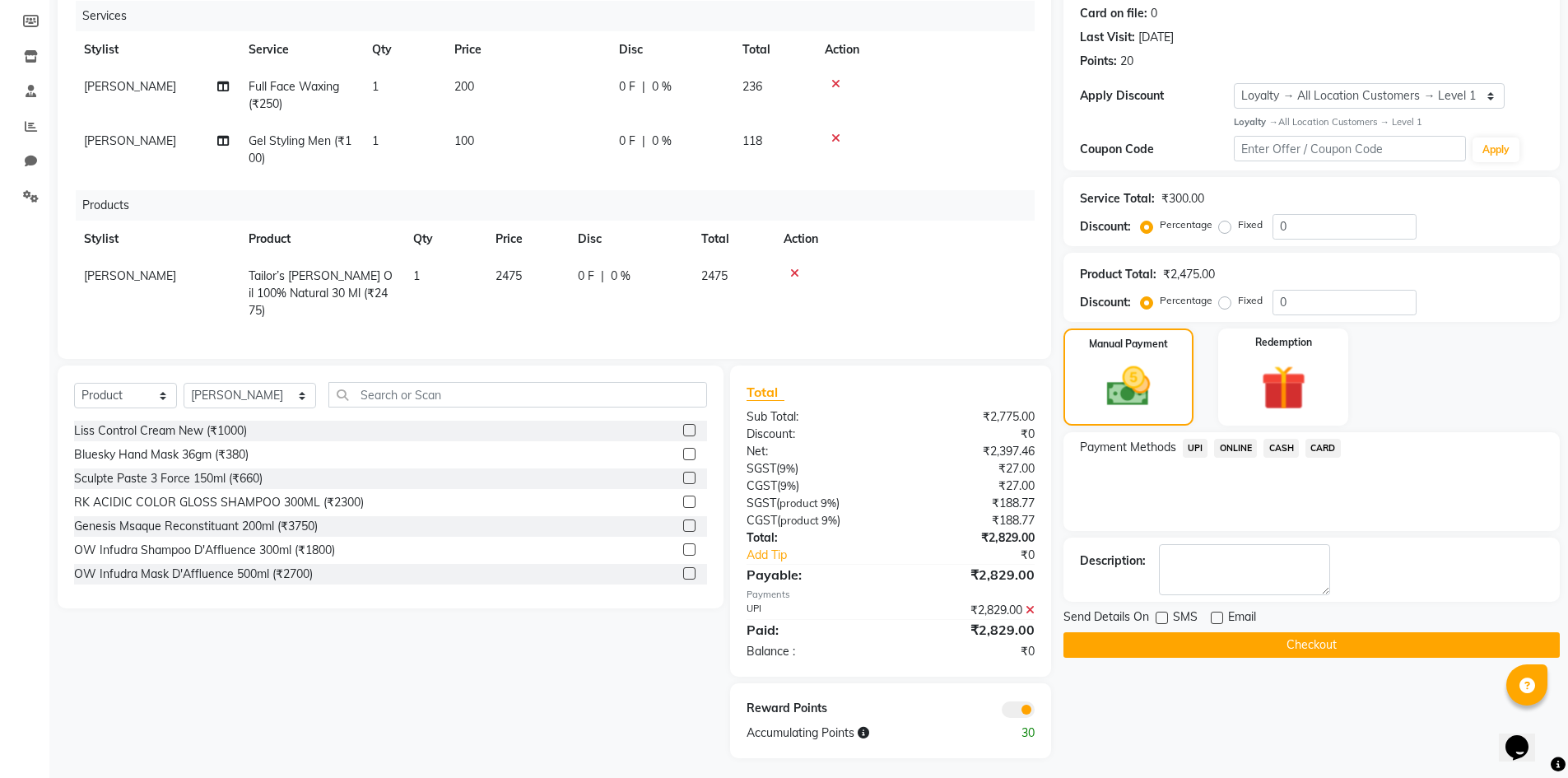
click at [1015, 702] on span at bounding box center [1018, 709] width 33 height 16
click at [1035, 713] on input "checkbox" at bounding box center [1035, 713] width 0 height 0
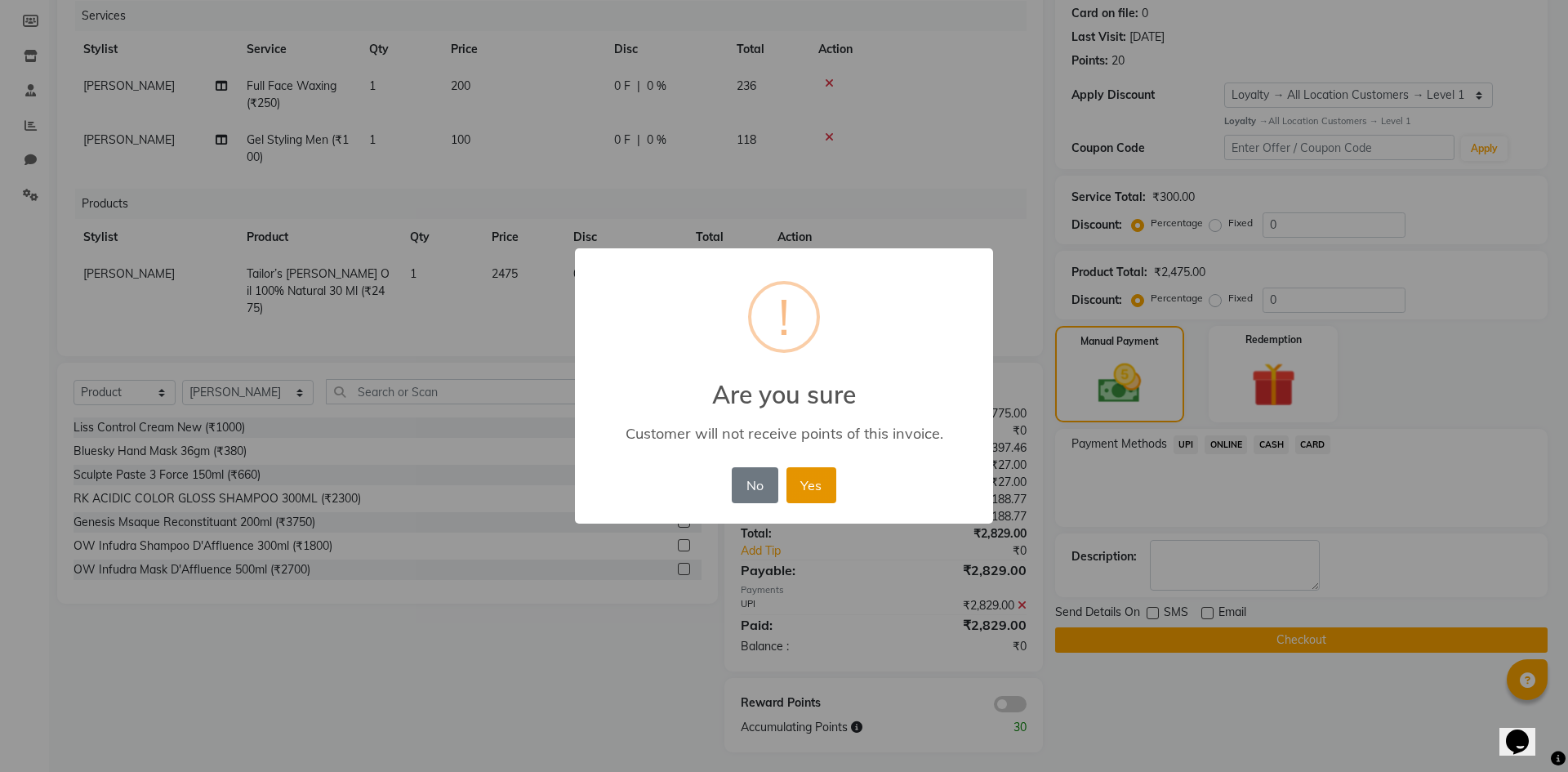
click at [824, 477] on button "Yes" at bounding box center [812, 485] width 50 height 36
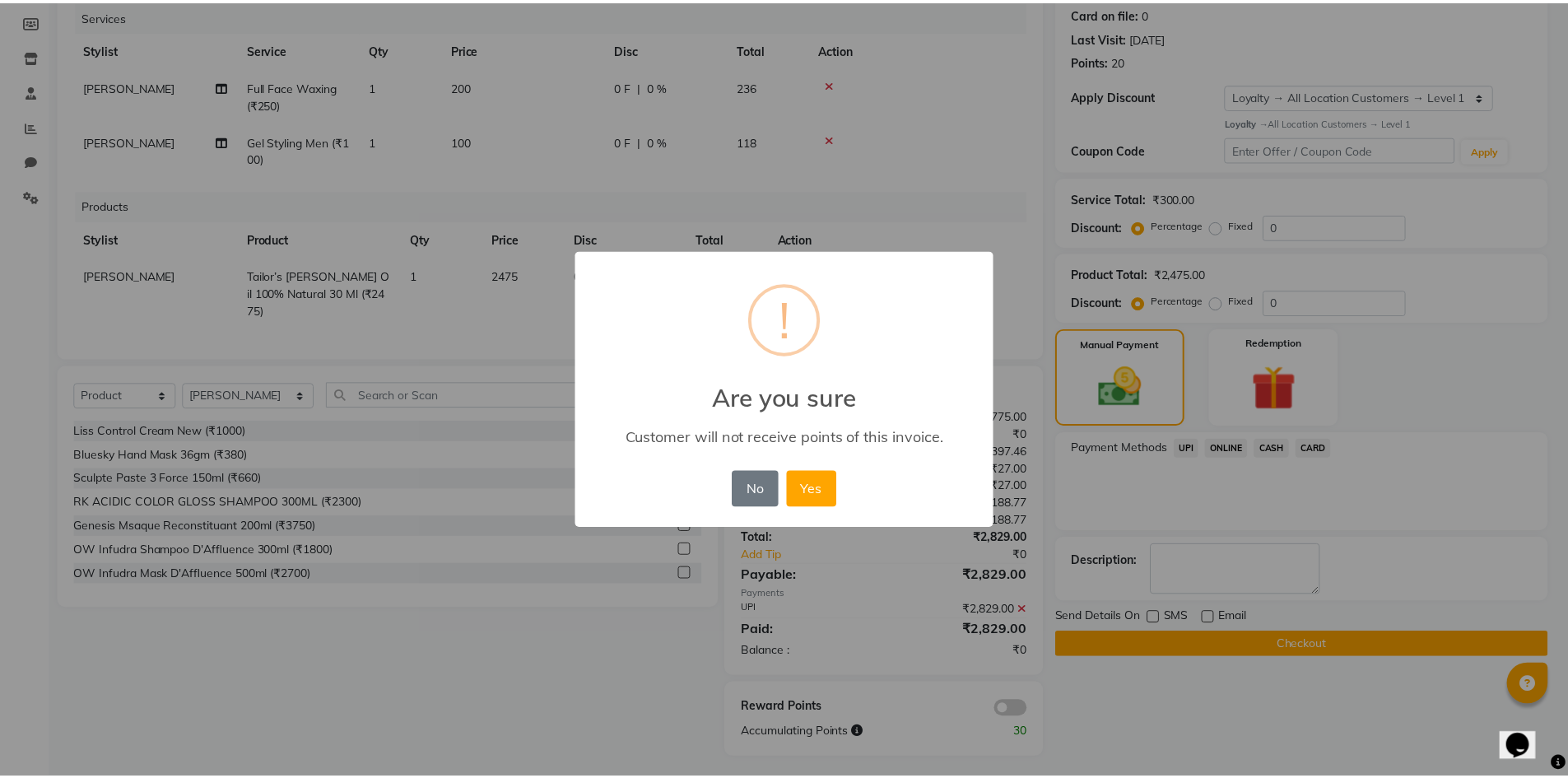
scroll to position [180, 0]
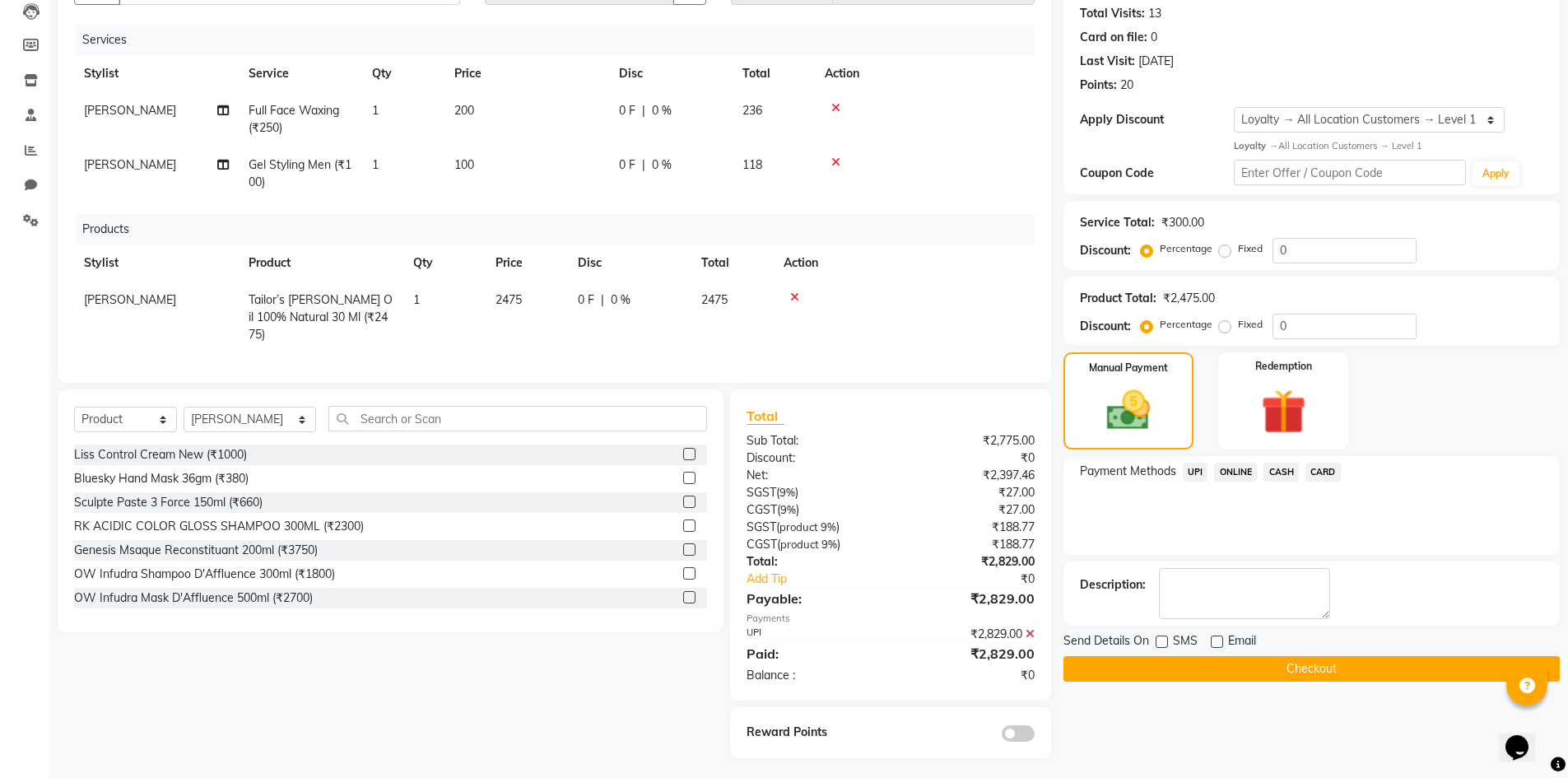
click at [1160, 667] on button "Checkout" at bounding box center [1312, 669] width 496 height 26
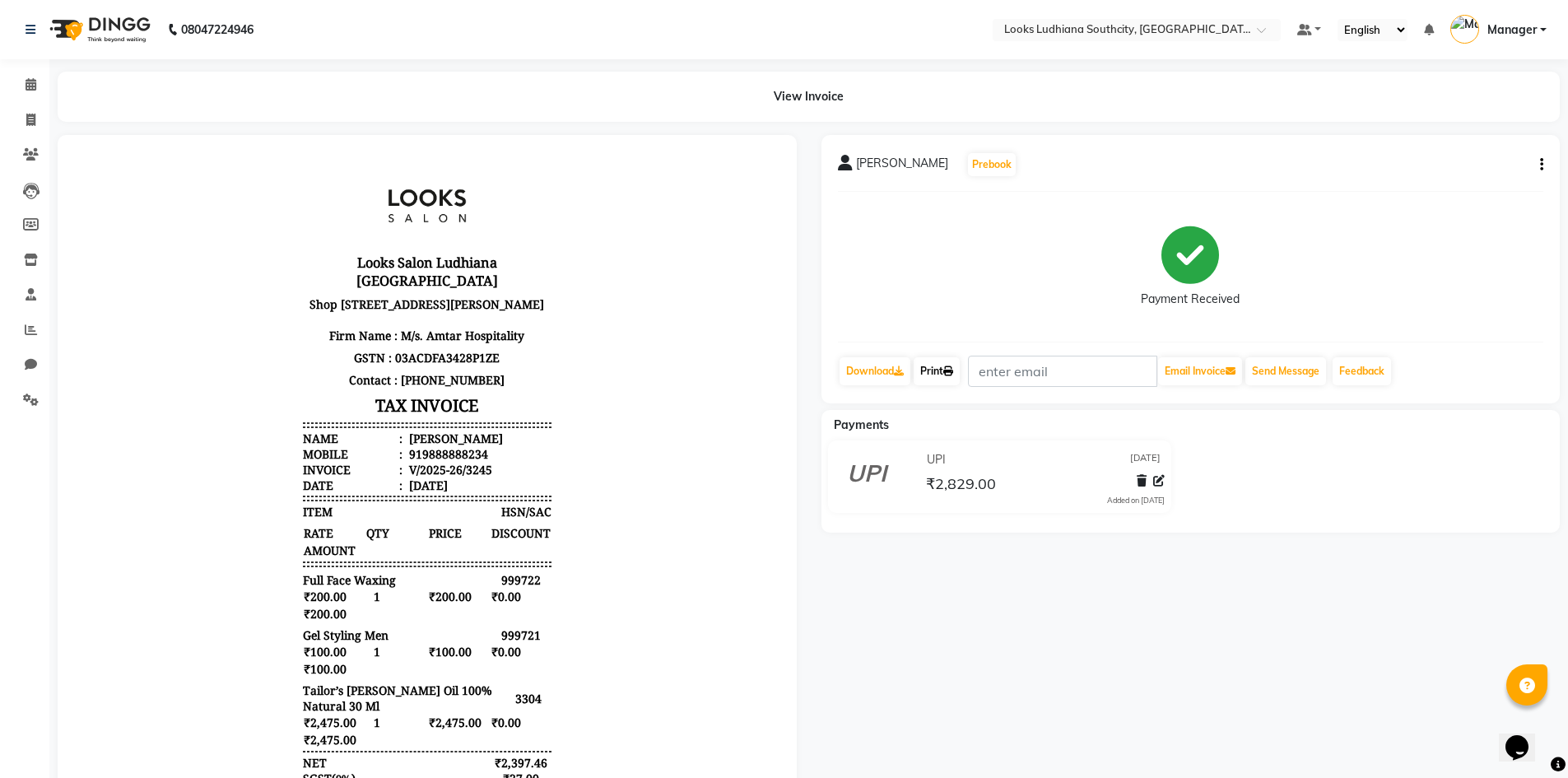
click at [948, 365] on link "Print" at bounding box center [937, 371] width 46 height 28
click at [24, 115] on span at bounding box center [31, 121] width 29 height 19
select select "service"
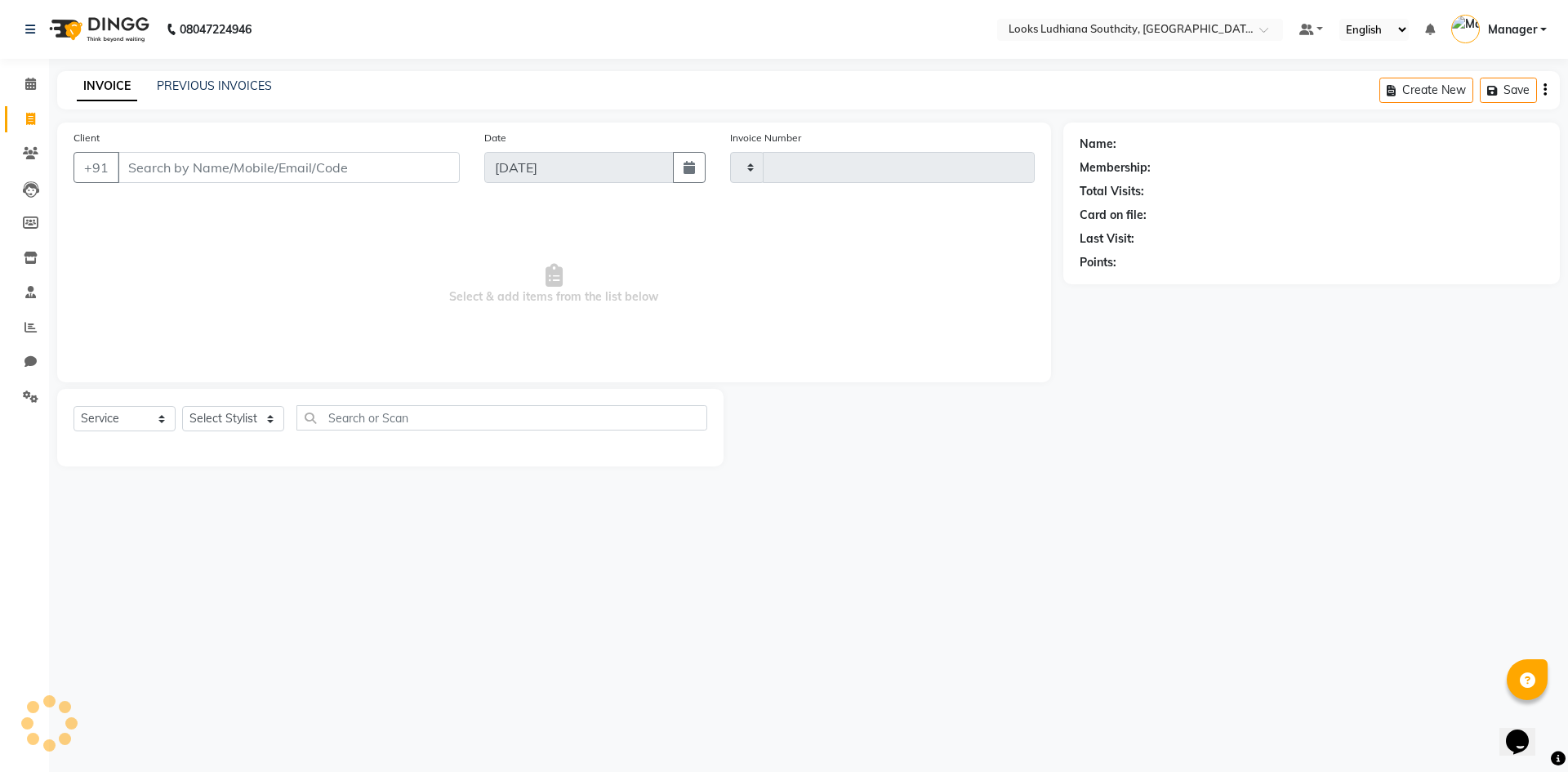
type input "3246"
select select "6577"
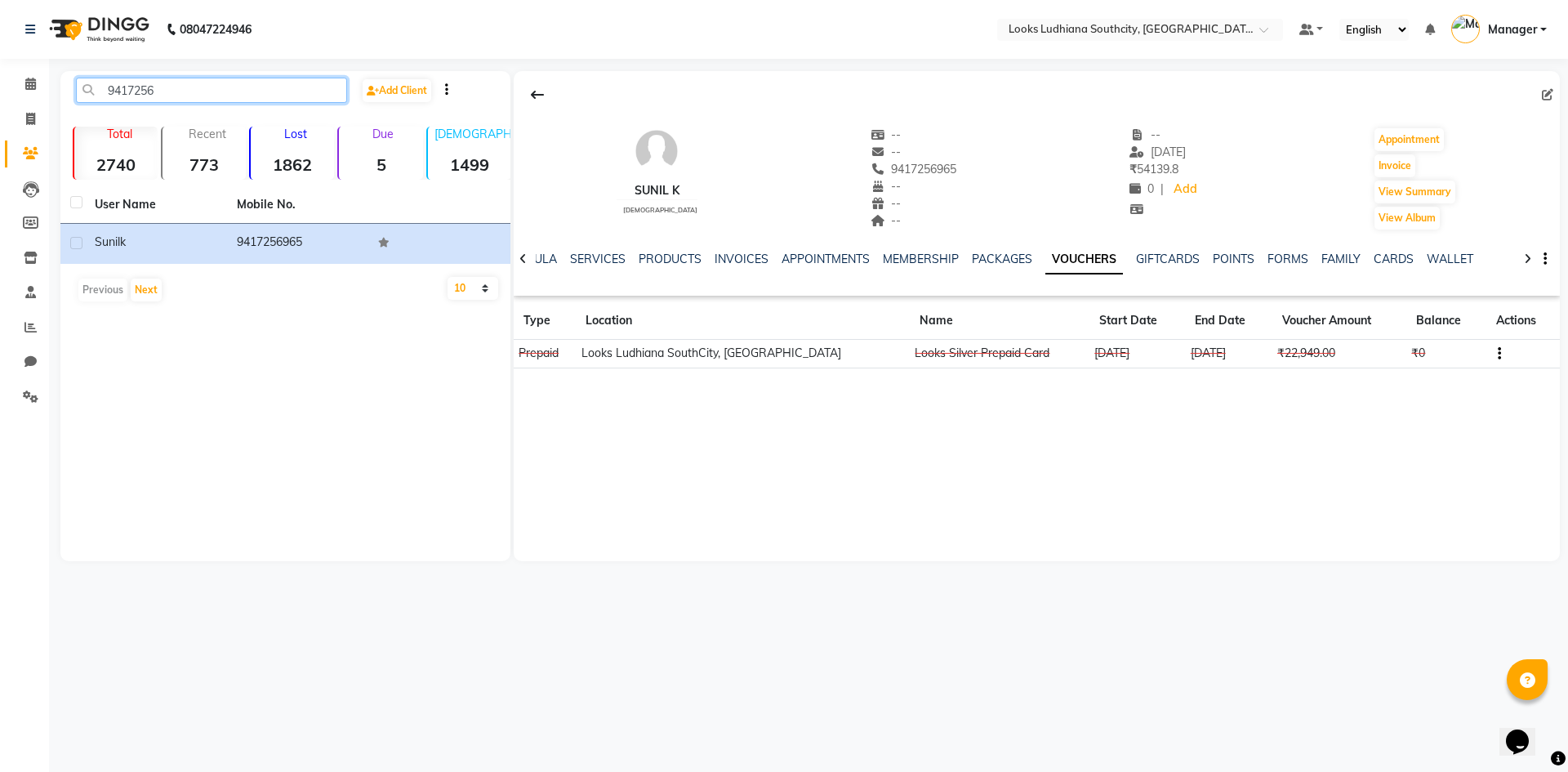
drag, startPoint x: 259, startPoint y: 99, endPoint x: 54, endPoint y: 14, distance: 221.9
click at [77, 102] on input "9417256" at bounding box center [211, 90] width 271 height 26
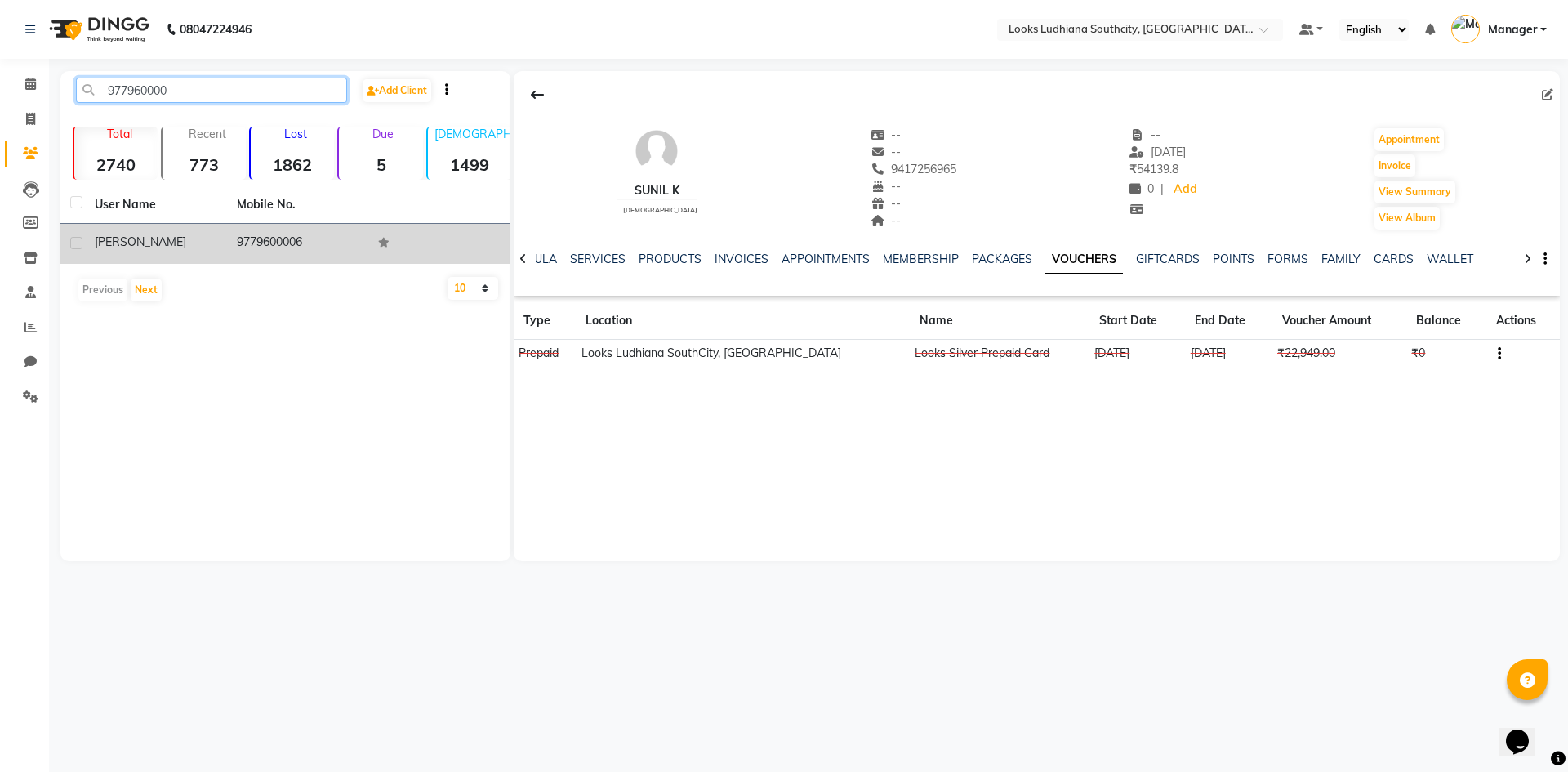
type input "977960000"
click at [227, 237] on td "9779600006" at bounding box center [297, 244] width 142 height 40
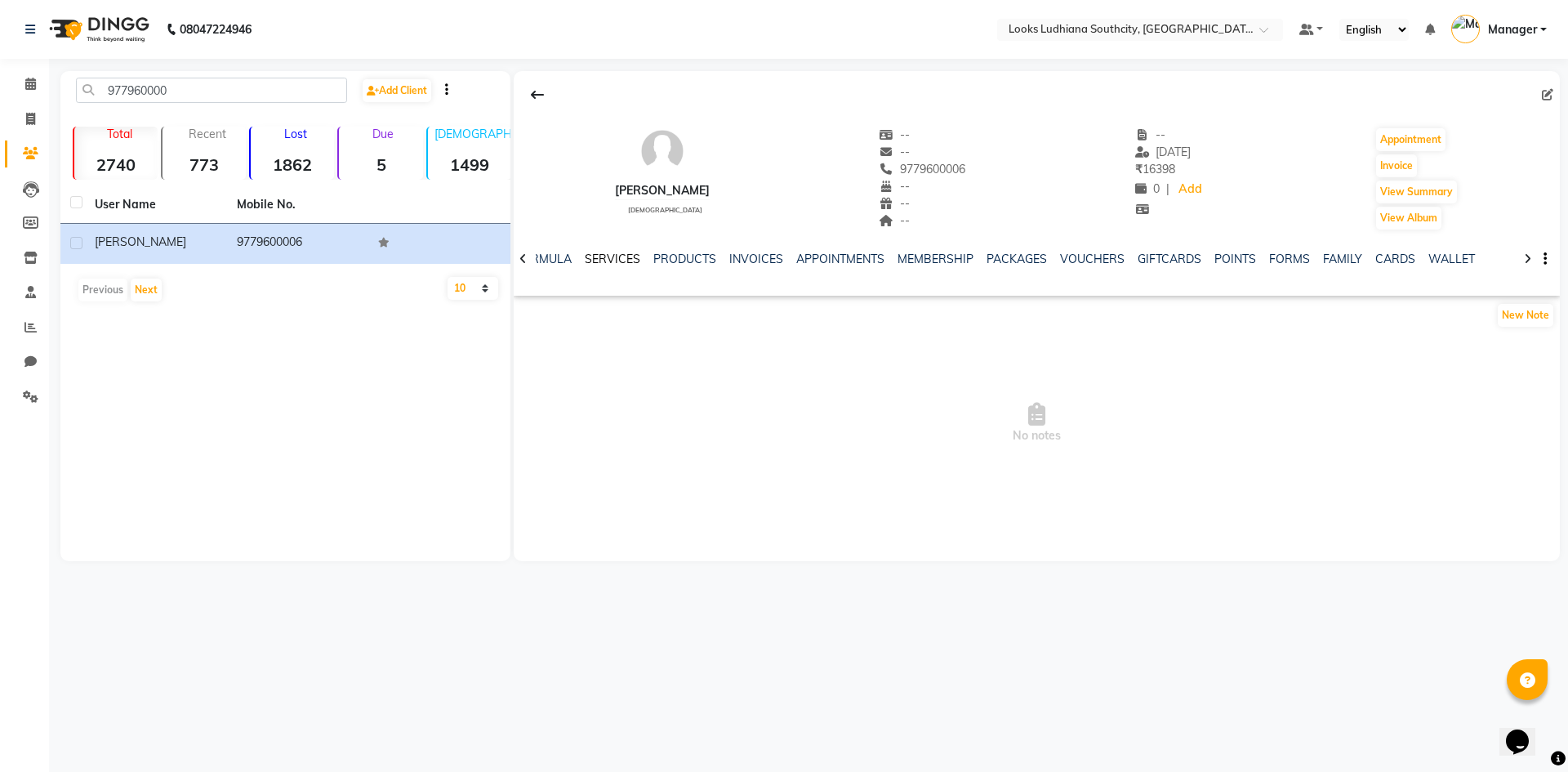
click at [585, 257] on link "SERVICES" at bounding box center [613, 258] width 55 height 14
